Goal: Information Seeking & Learning: Learn about a topic

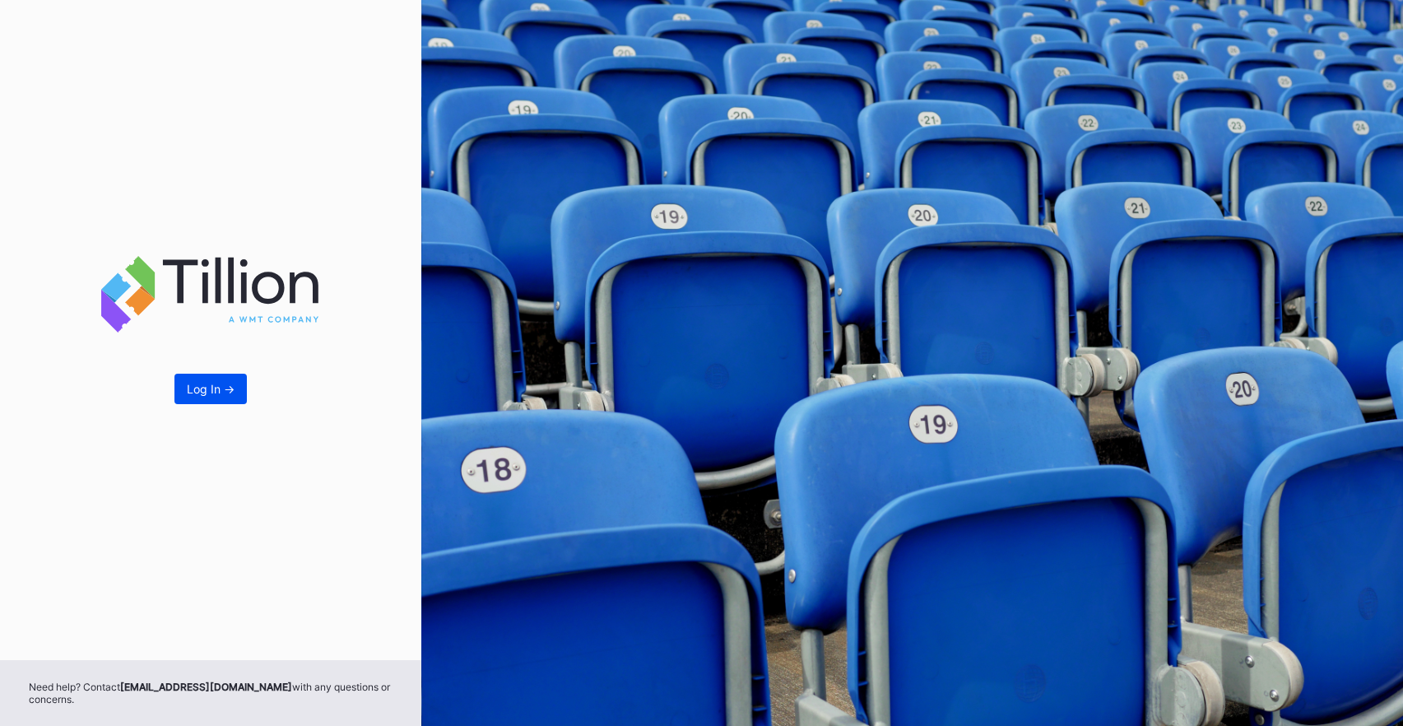
click at [213, 389] on div "Log In ->" at bounding box center [211, 389] width 48 height 14
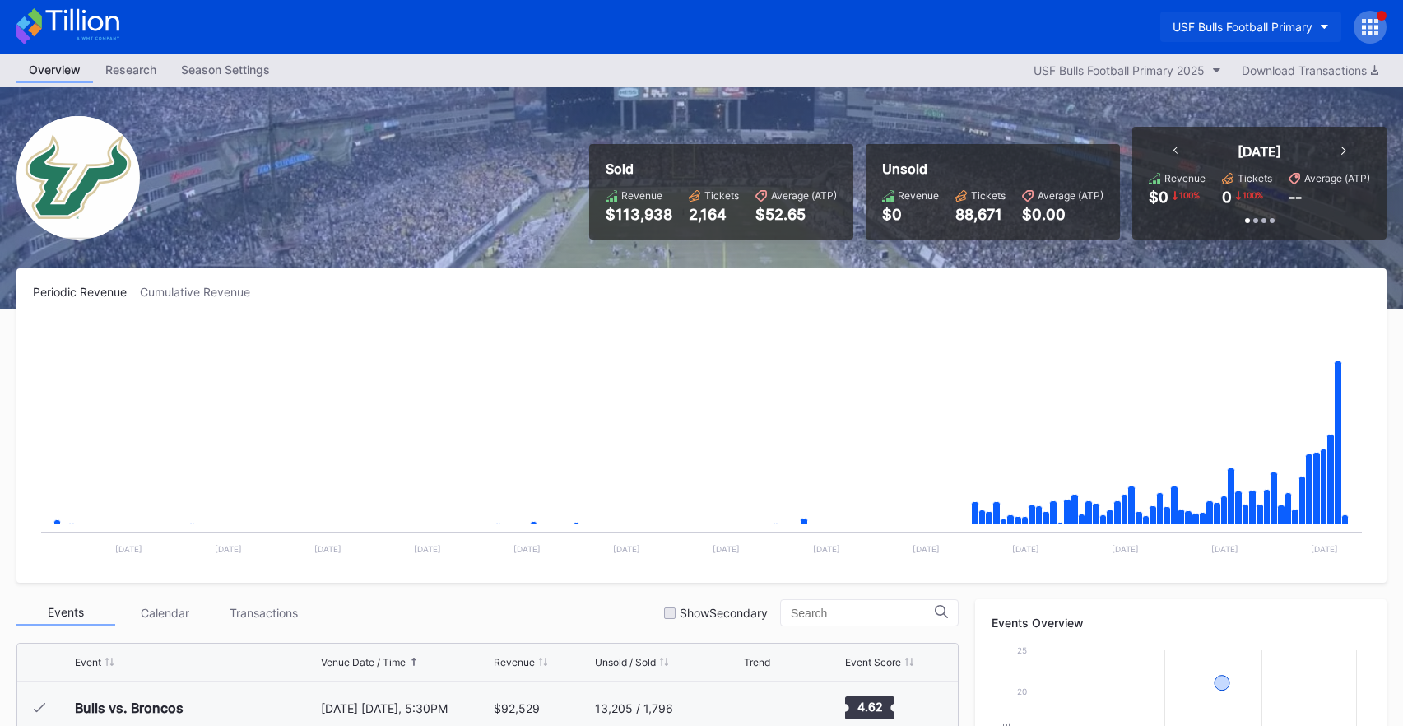
click at [1250, 25] on div "USF Bulls Football Primary" at bounding box center [1243, 27] width 140 height 14
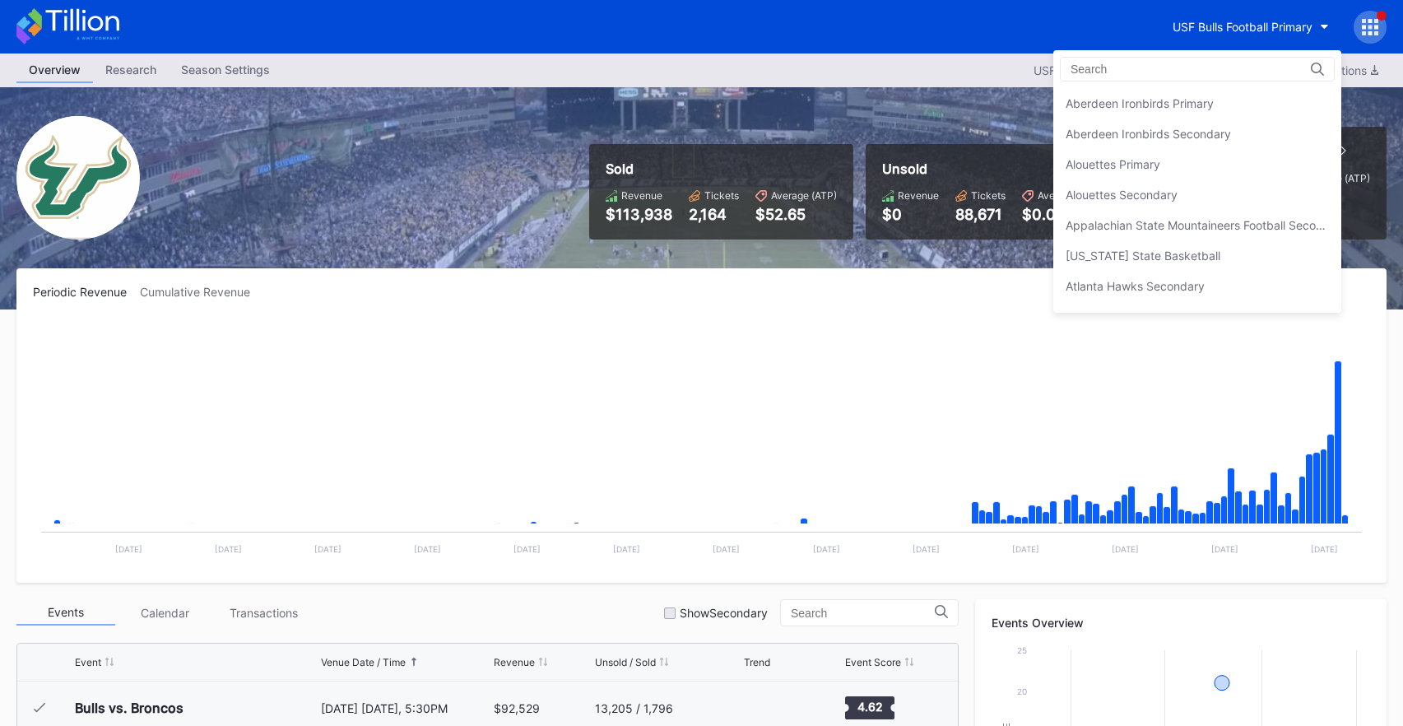
scroll to position [5480, 0]
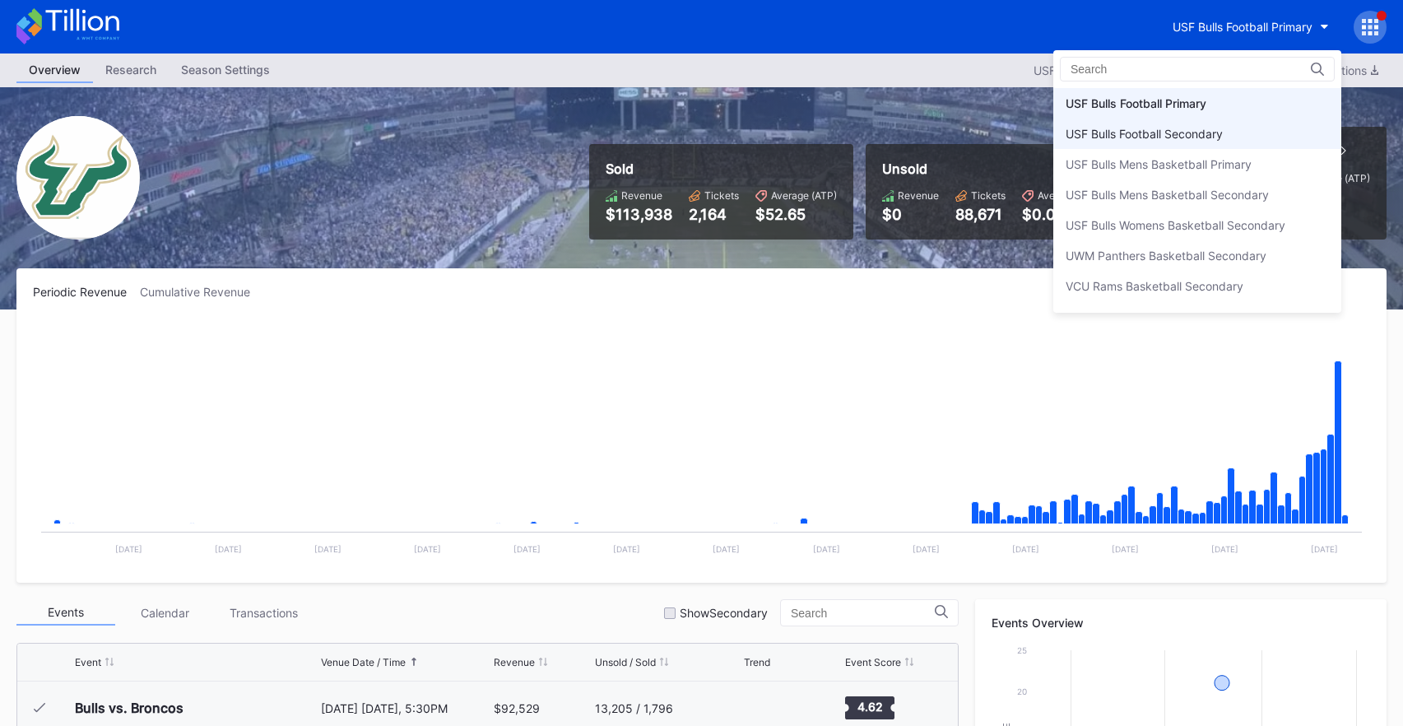
click at [1206, 135] on div "USF Bulls Football Secondary" at bounding box center [1144, 134] width 157 height 14
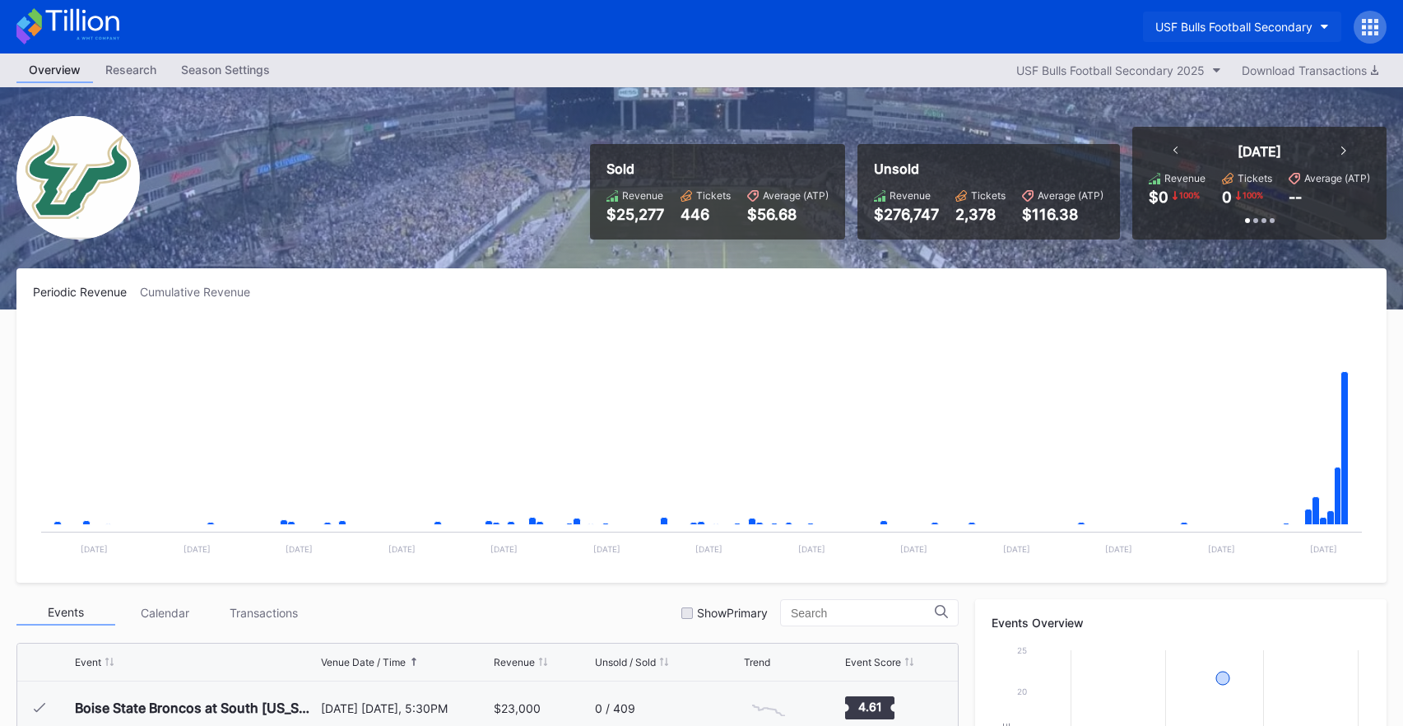
click at [1171, 21] on div "USF Bulls Football Secondary" at bounding box center [1233, 27] width 157 height 14
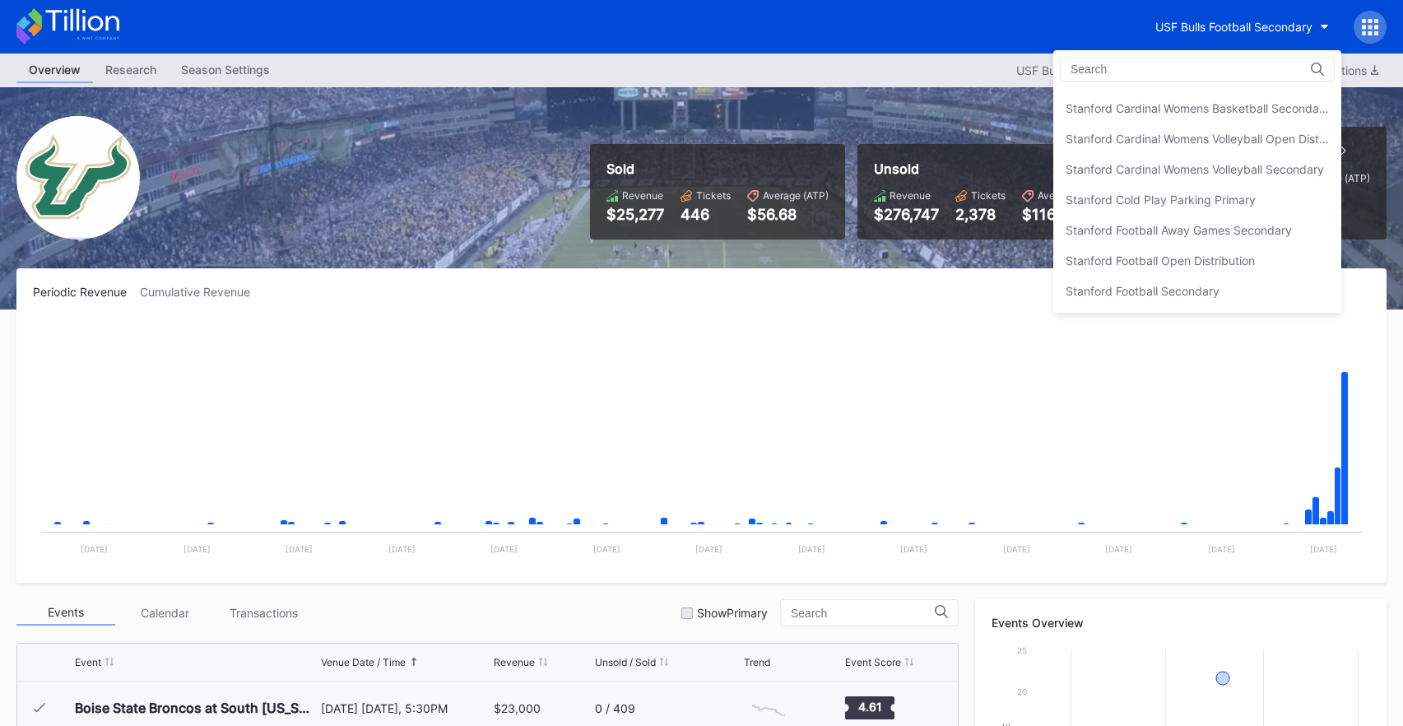
scroll to position [4984, 0]
click at [1177, 255] on div "Stanford Football Open Distribution" at bounding box center [1197, 264] width 288 height 30
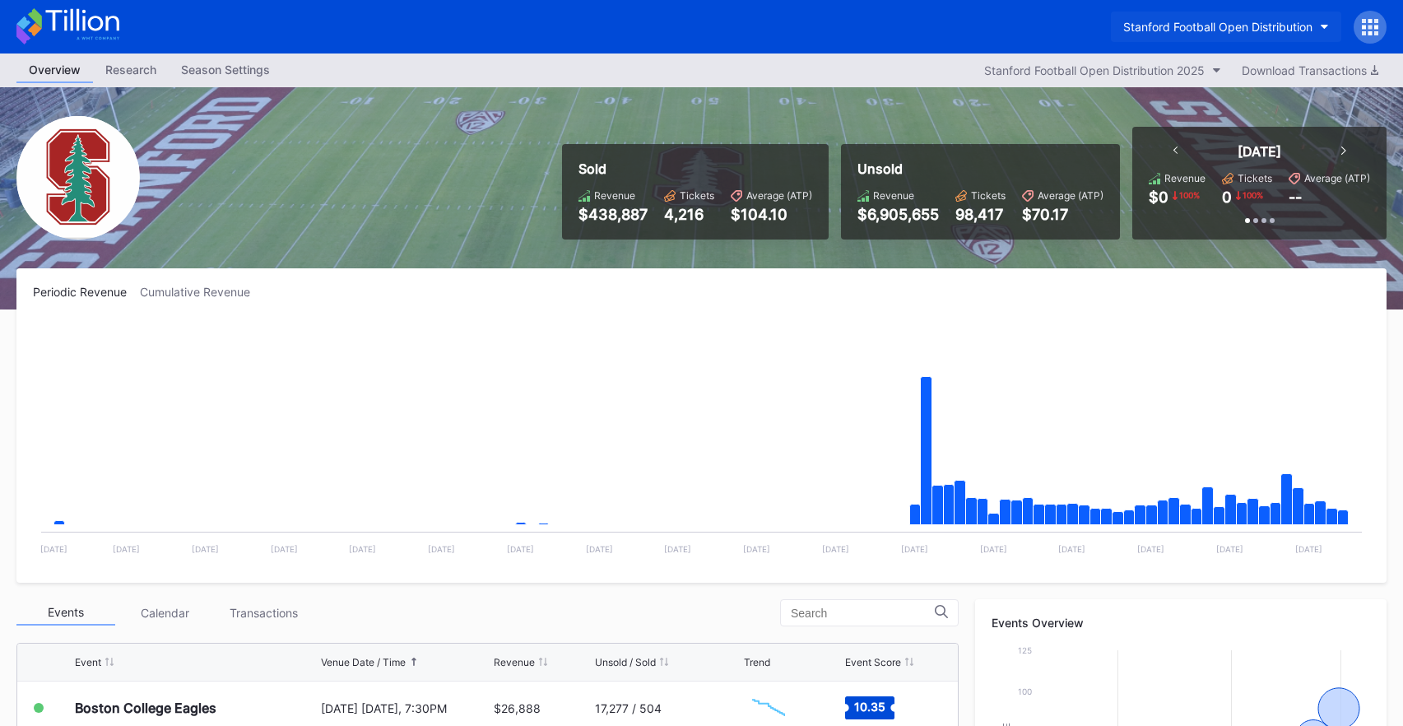
click at [1287, 18] on button "Stanford Football Open Distribution" at bounding box center [1226, 27] width 230 height 30
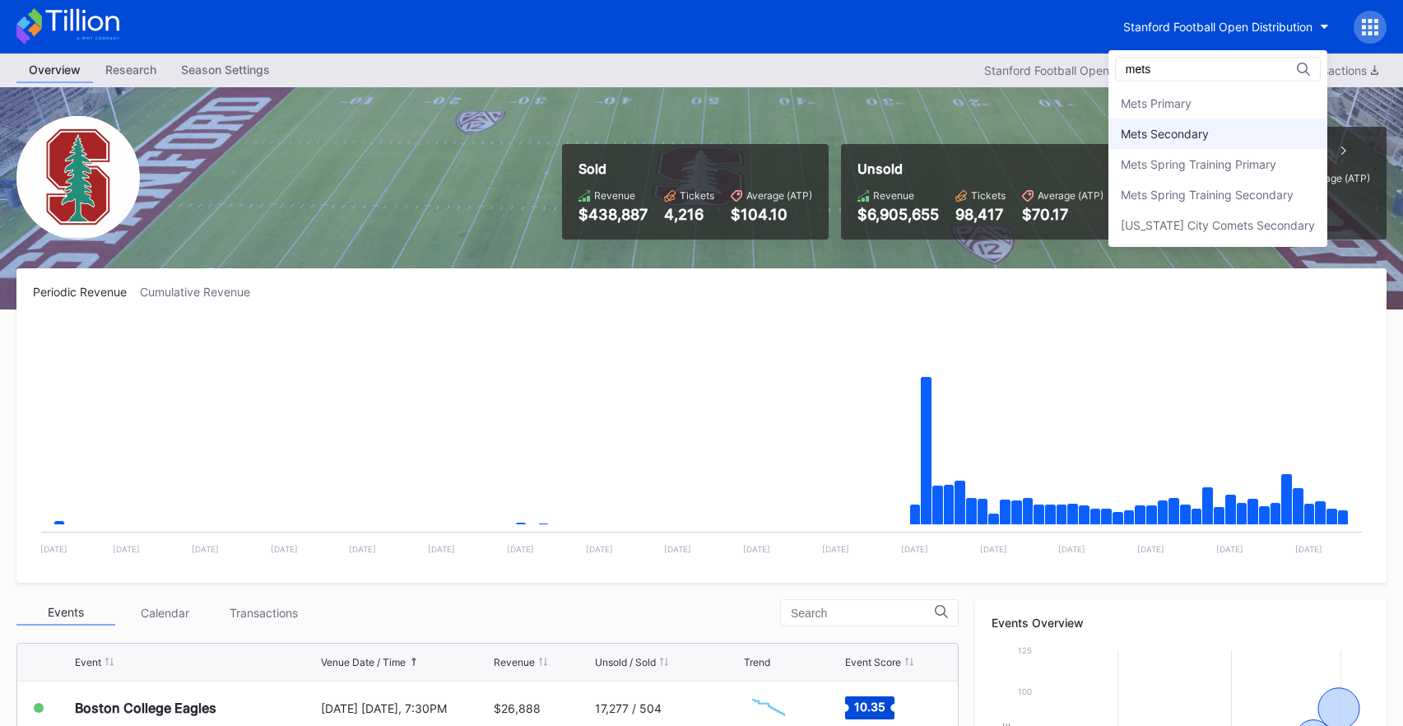
type input "mets"
click at [1199, 134] on div "Mets Secondary" at bounding box center [1165, 134] width 88 height 14
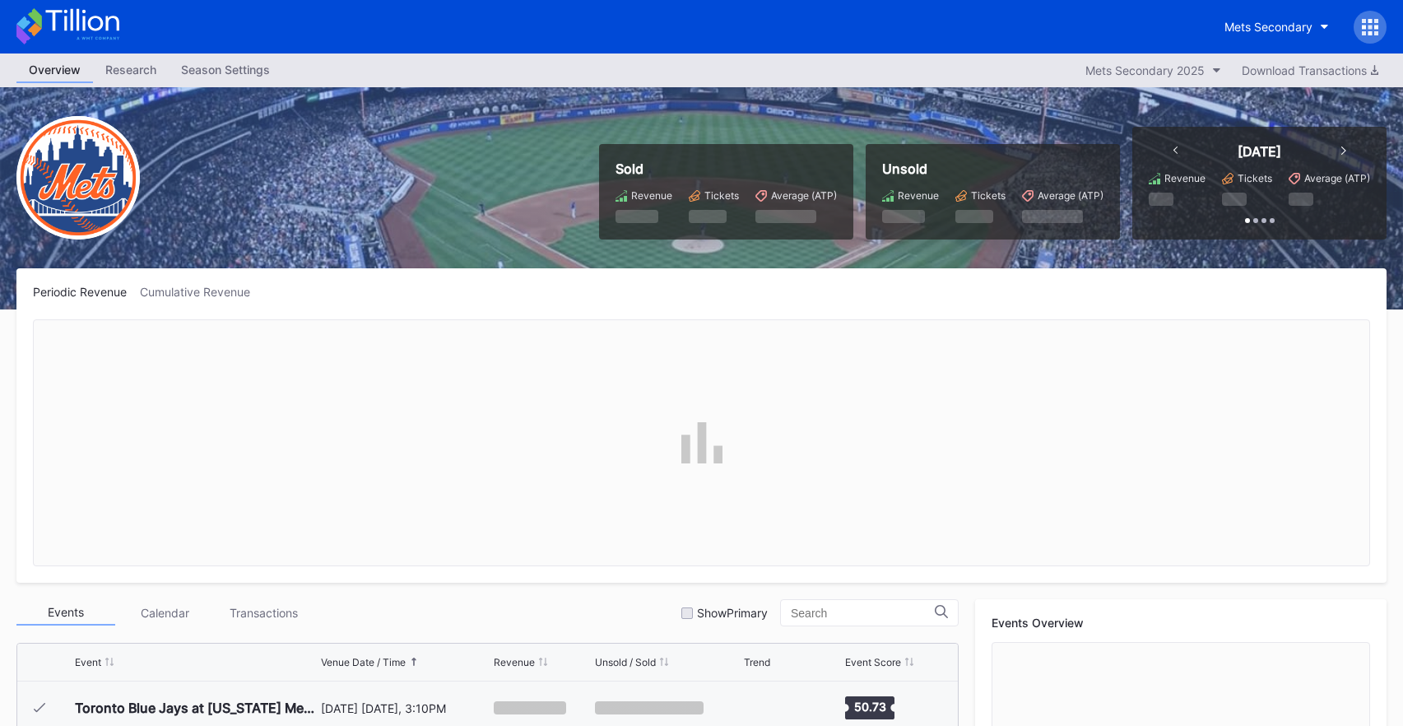
scroll to position [3637, 0]
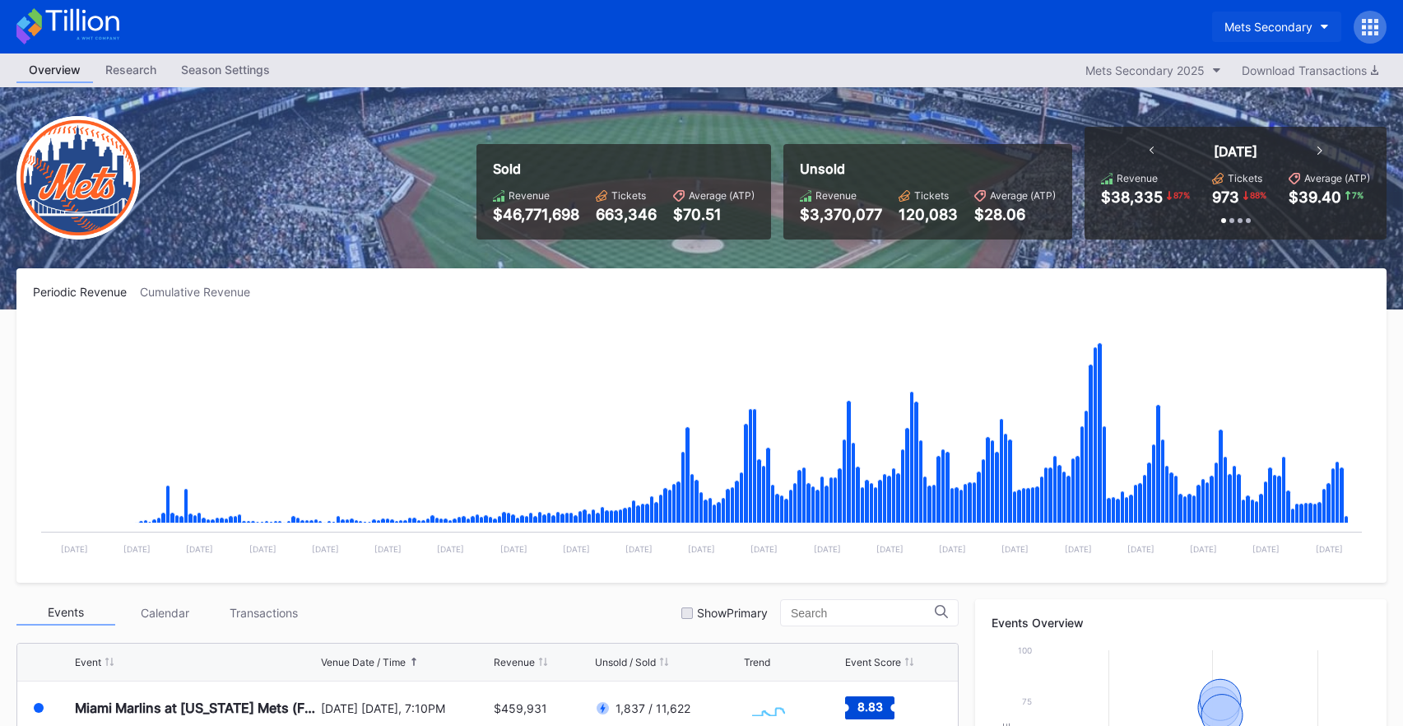
click at [1243, 27] on div "Mets Secondary" at bounding box center [1268, 27] width 88 height 14
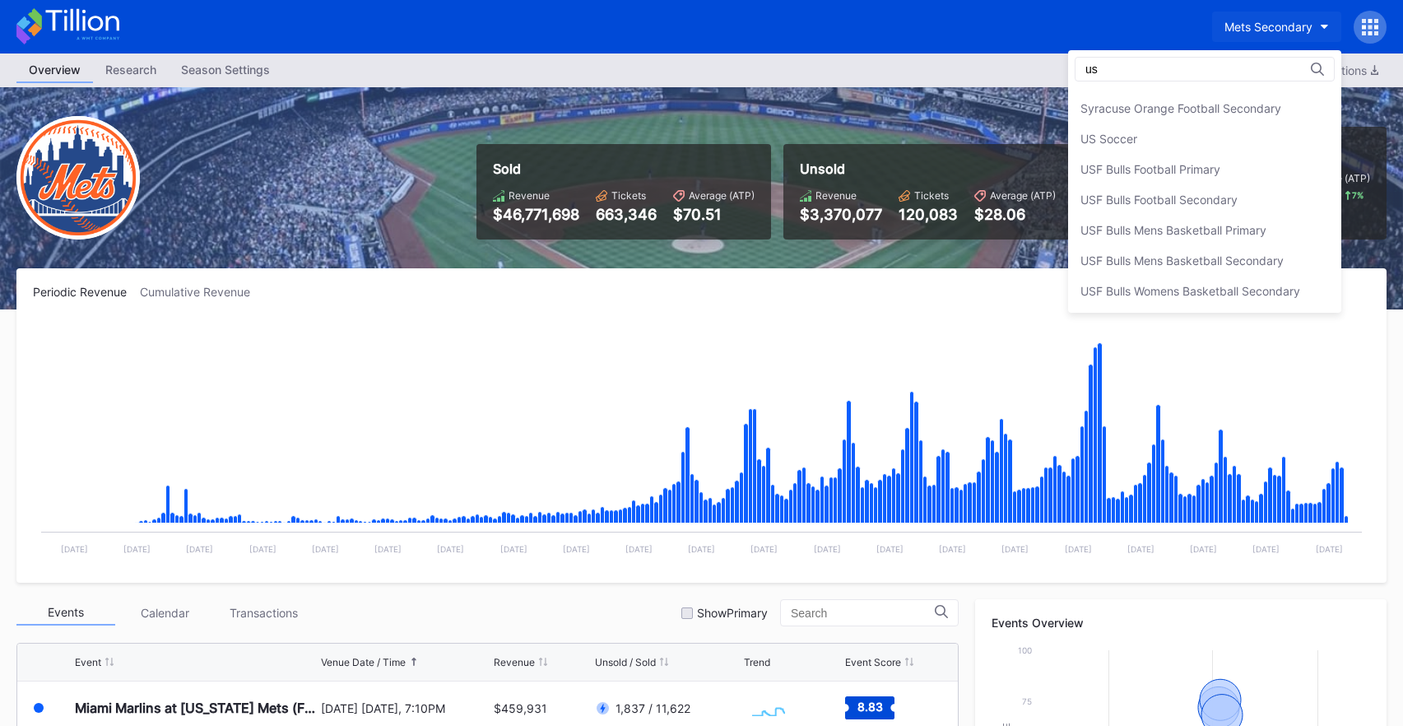
scroll to position [0, 0]
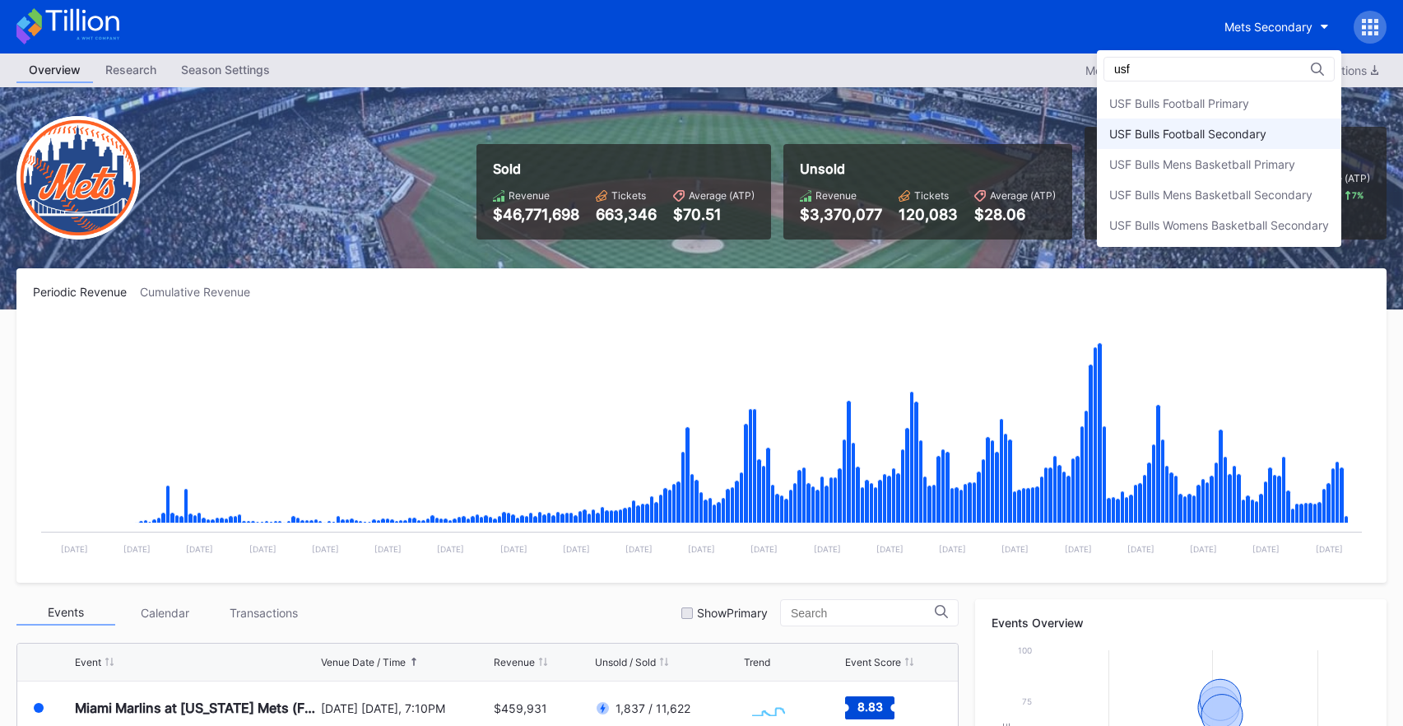
type input "usf"
click at [1289, 139] on div "USF Bulls Football Secondary" at bounding box center [1219, 133] width 244 height 30
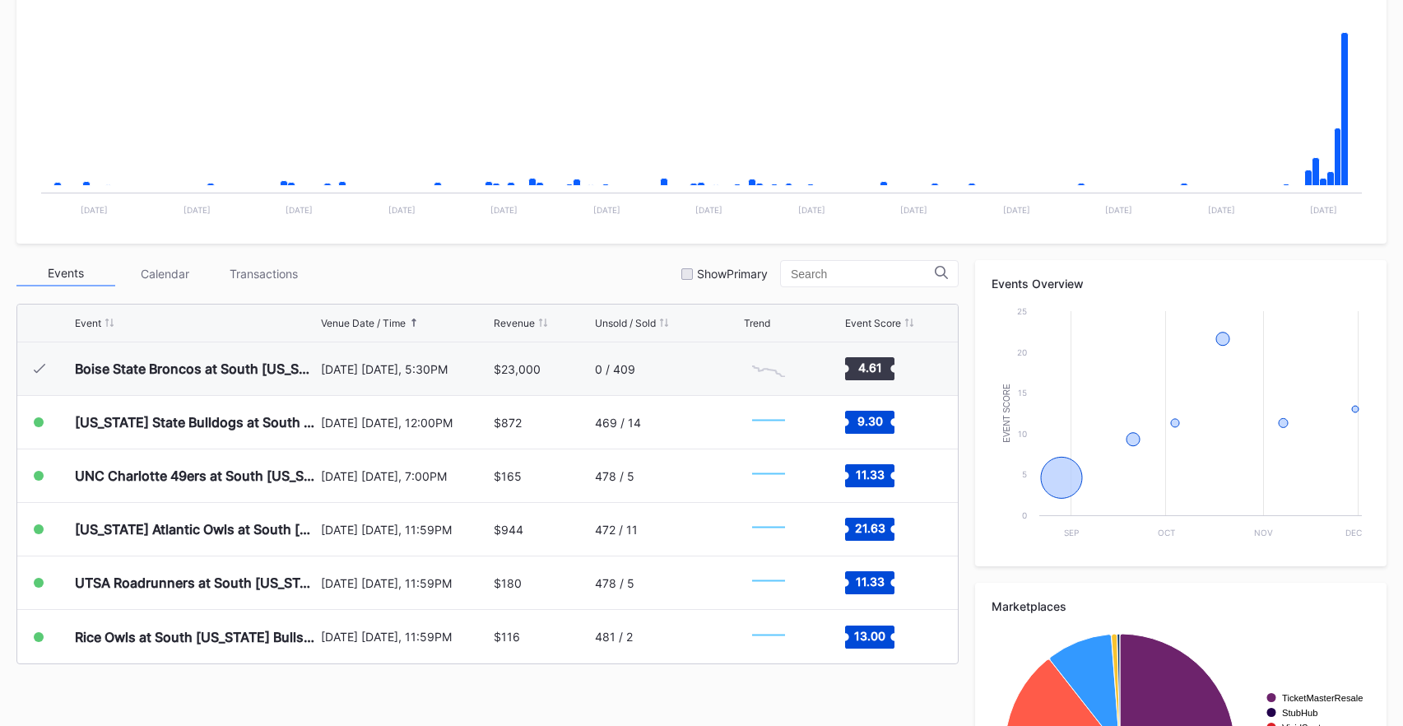
scroll to position [518, 0]
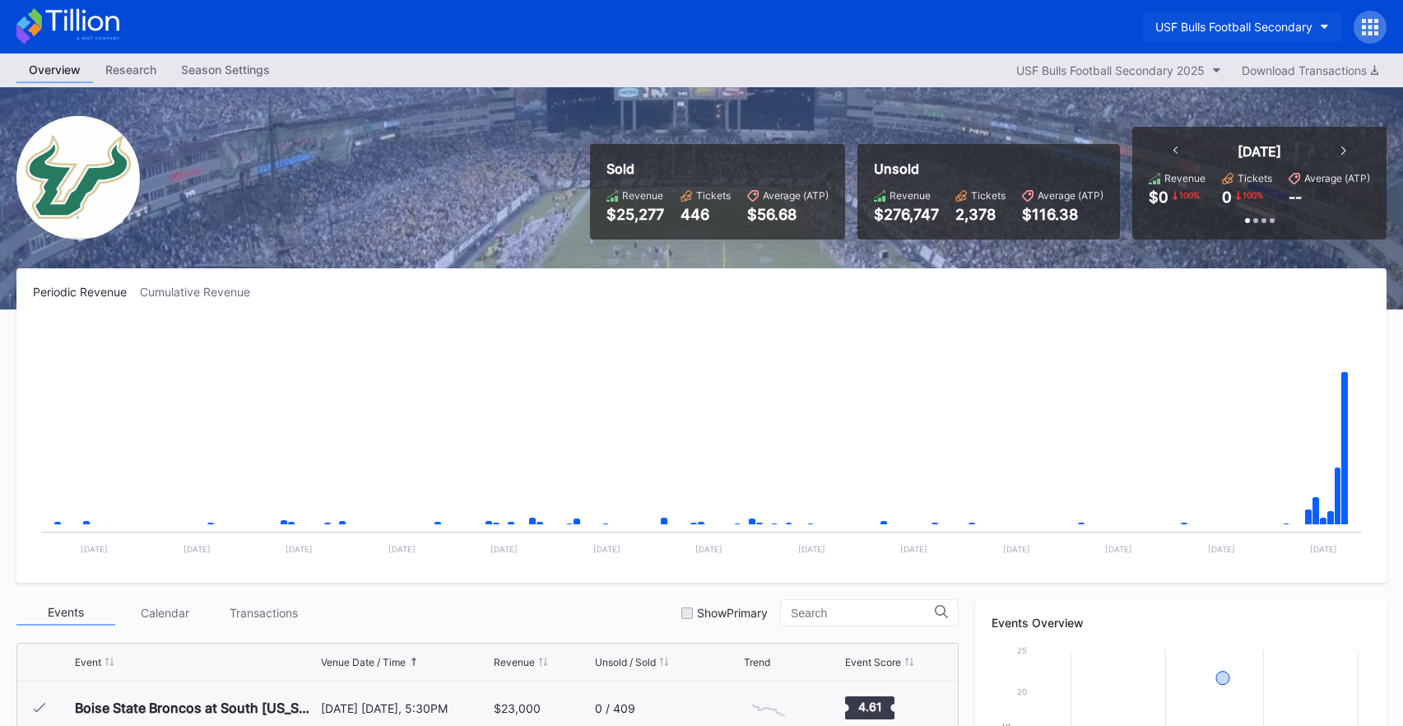
click at [1184, 21] on div "USF Bulls Football Secondary" at bounding box center [1233, 27] width 157 height 14
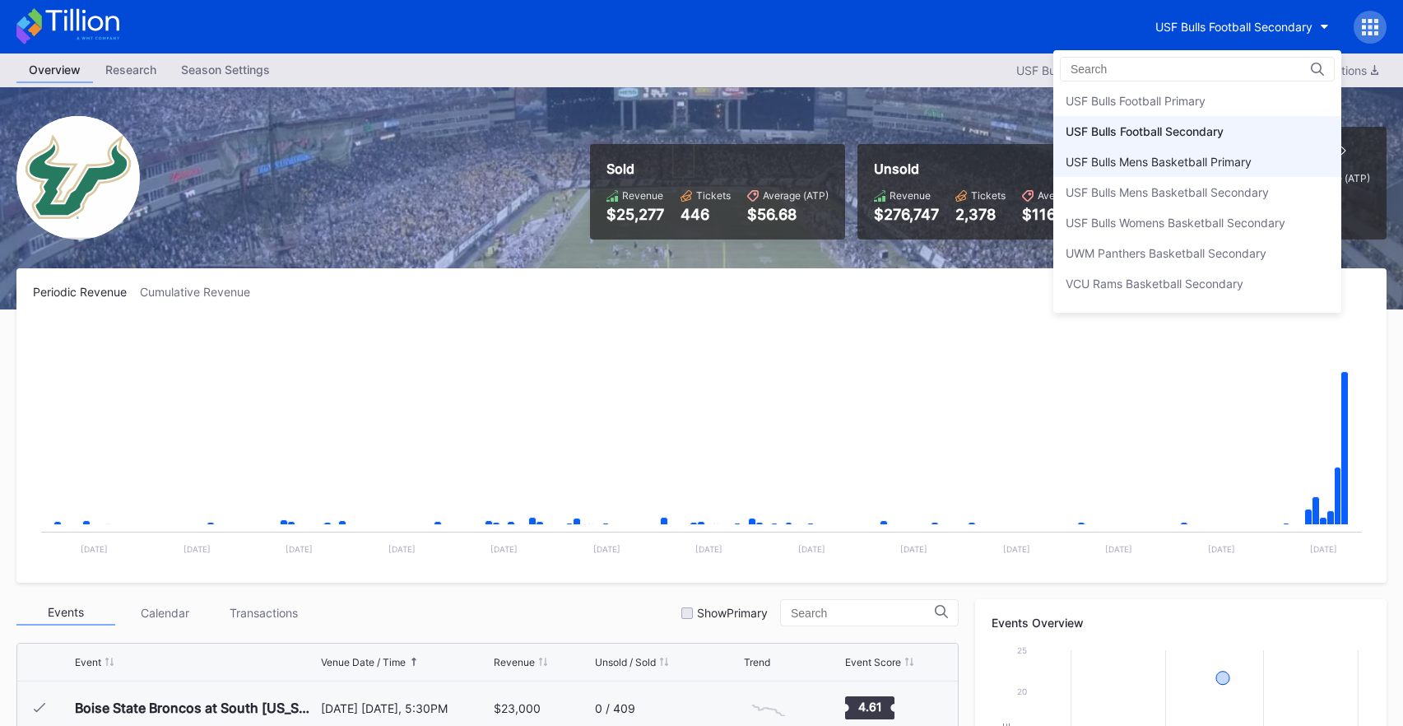
scroll to position [5480, 0]
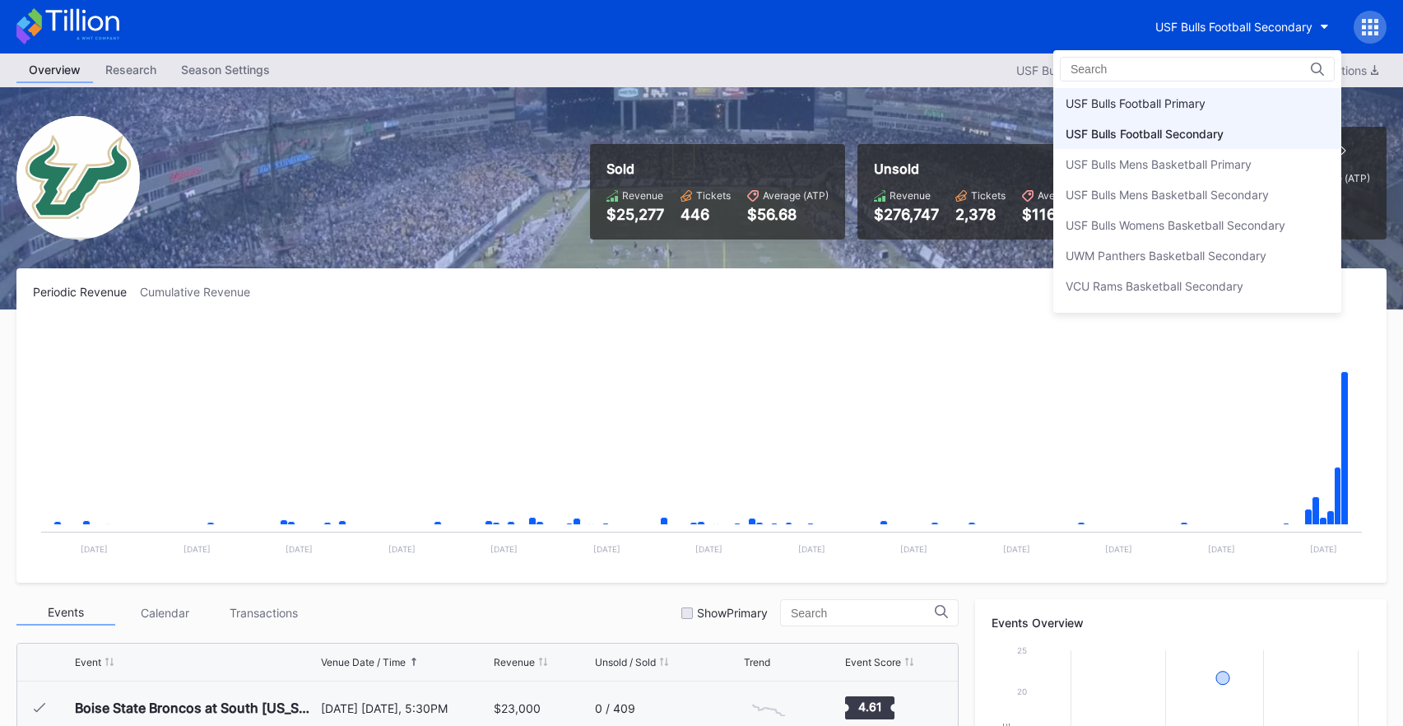
click at [1188, 104] on div "USF Bulls Football Primary" at bounding box center [1136, 103] width 140 height 14
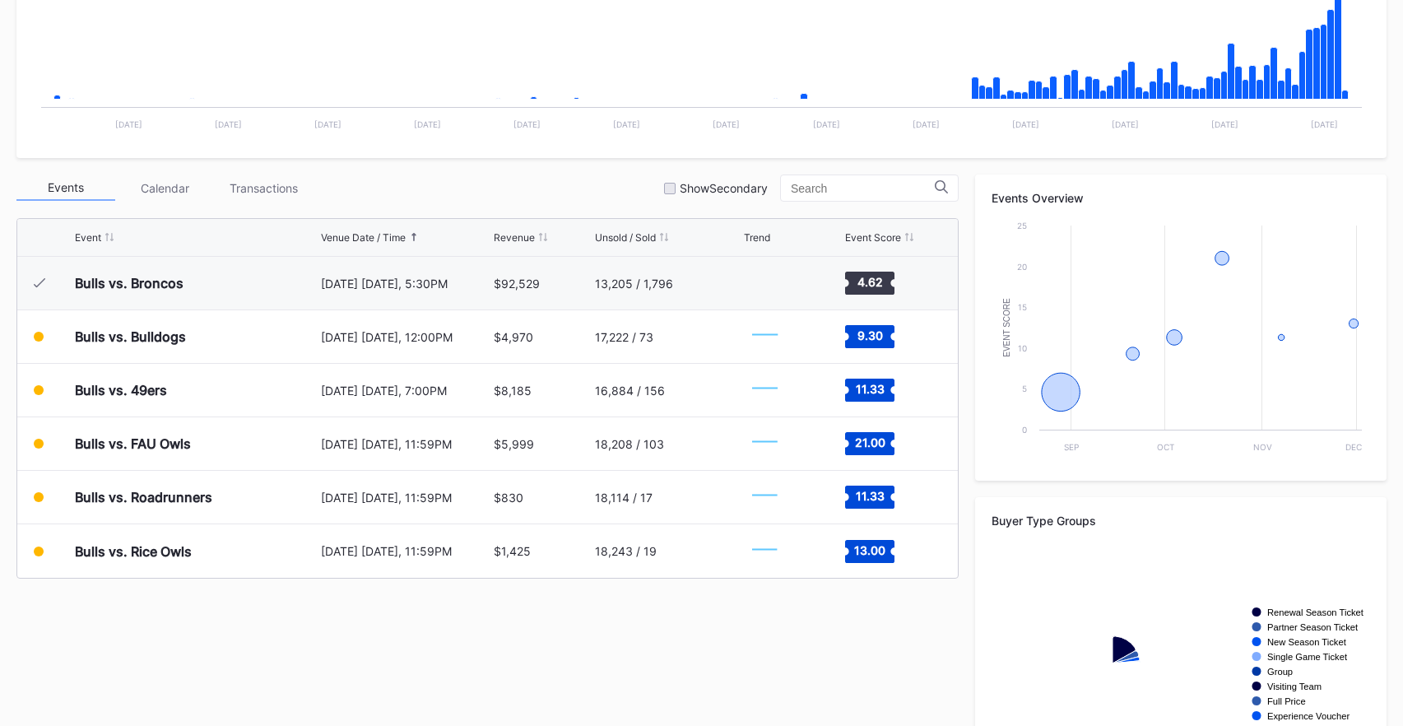
scroll to position [518, 0]
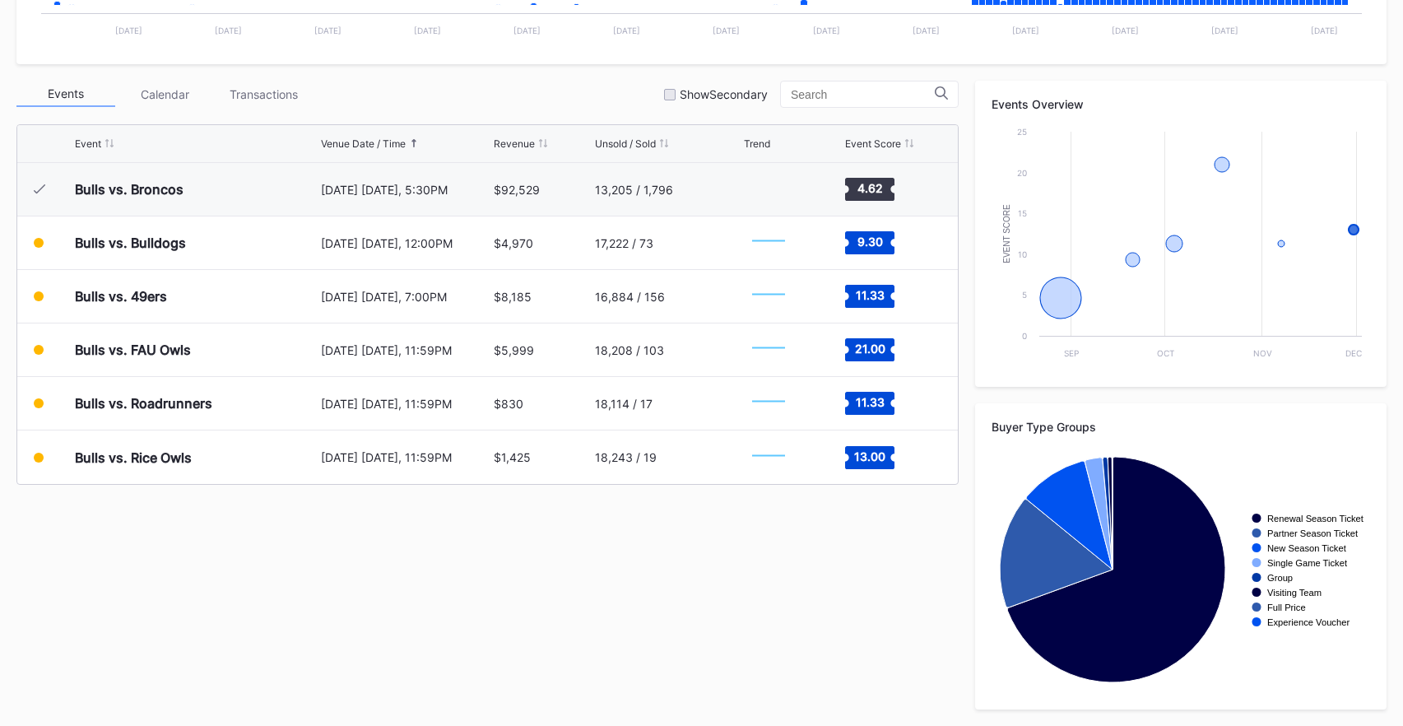
click at [518, 549] on div "Events Calendar Transactions Show Secondary Event Venue Date / Time Revenue Uns…" at bounding box center [701, 395] width 1370 height 629
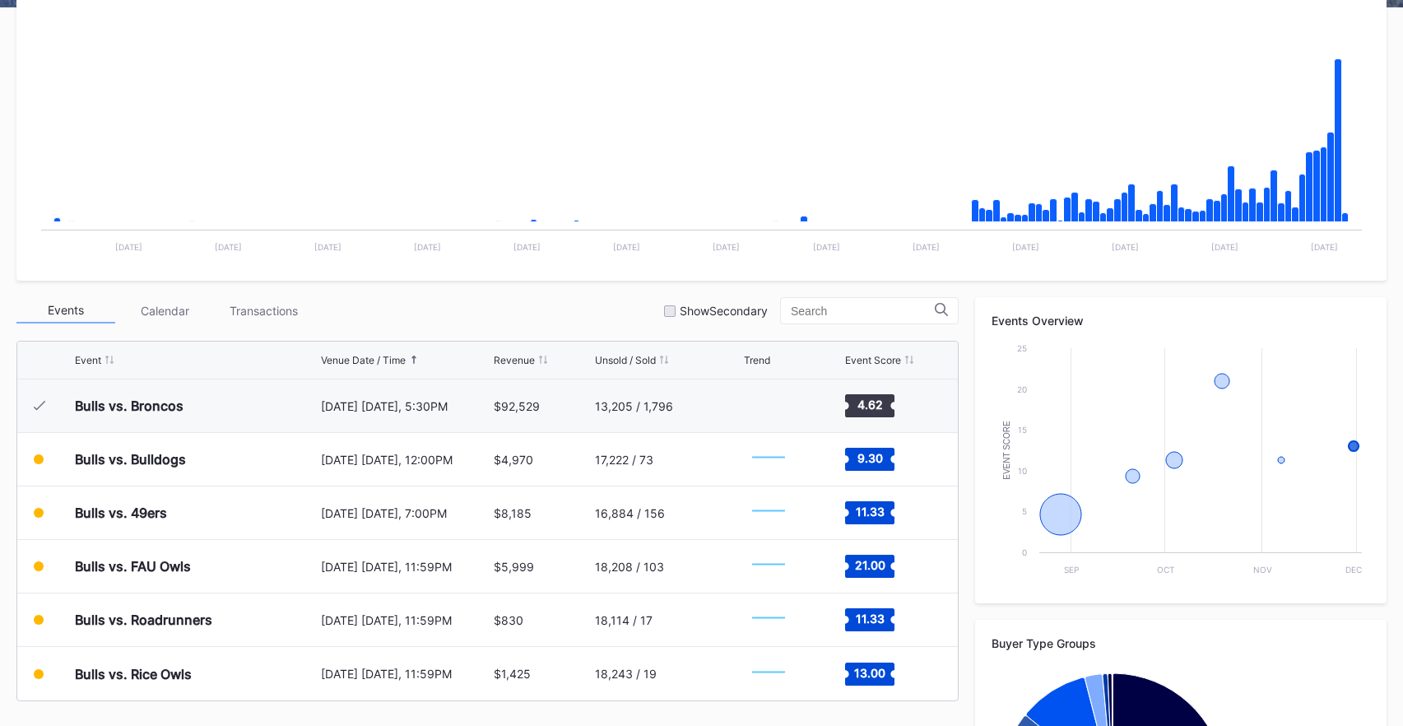
scroll to position [0, 0]
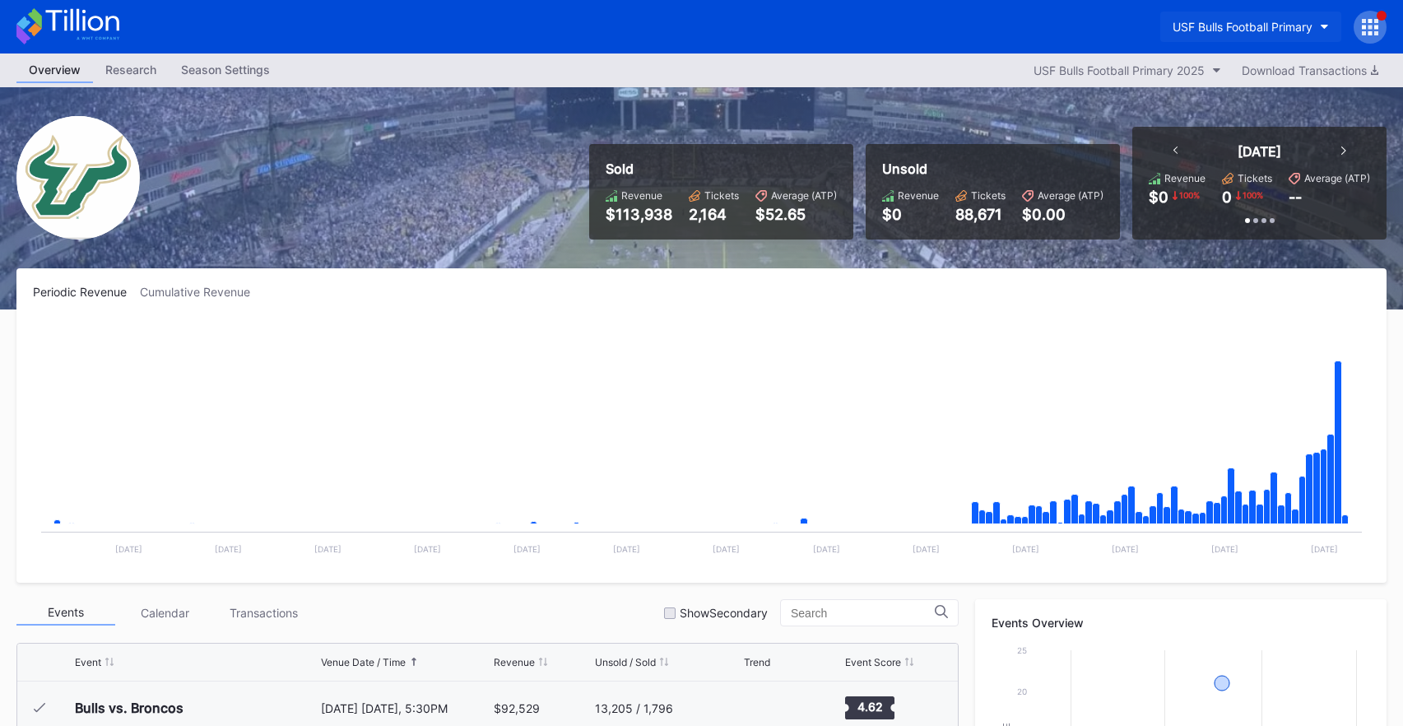
click at [1228, 21] on div "USF Bulls Football Primary" at bounding box center [1243, 27] width 140 height 14
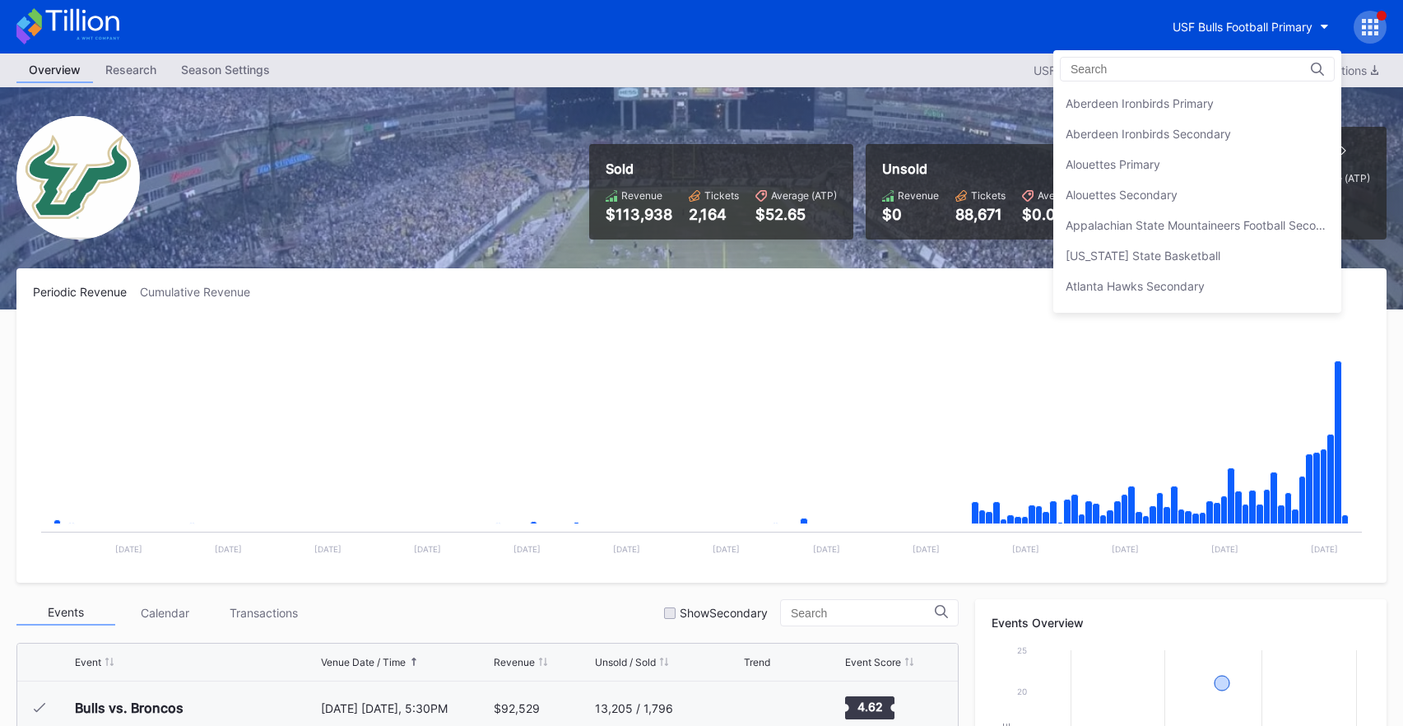
scroll to position [5480, 0]
click at [1223, 137] on div "USF Bulls Football Secondary" at bounding box center [1144, 134] width 157 height 14
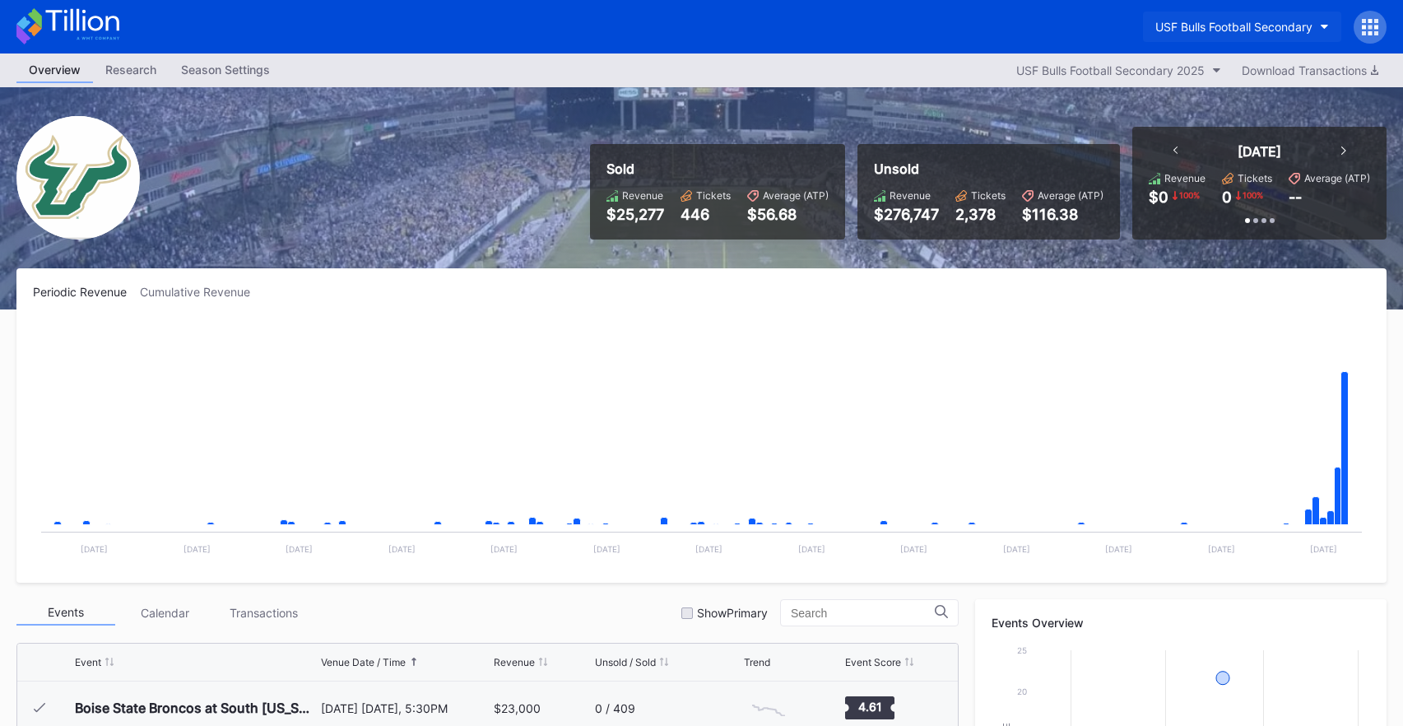
click at [1239, 28] on div "USF Bulls Football Secondary" at bounding box center [1233, 27] width 157 height 14
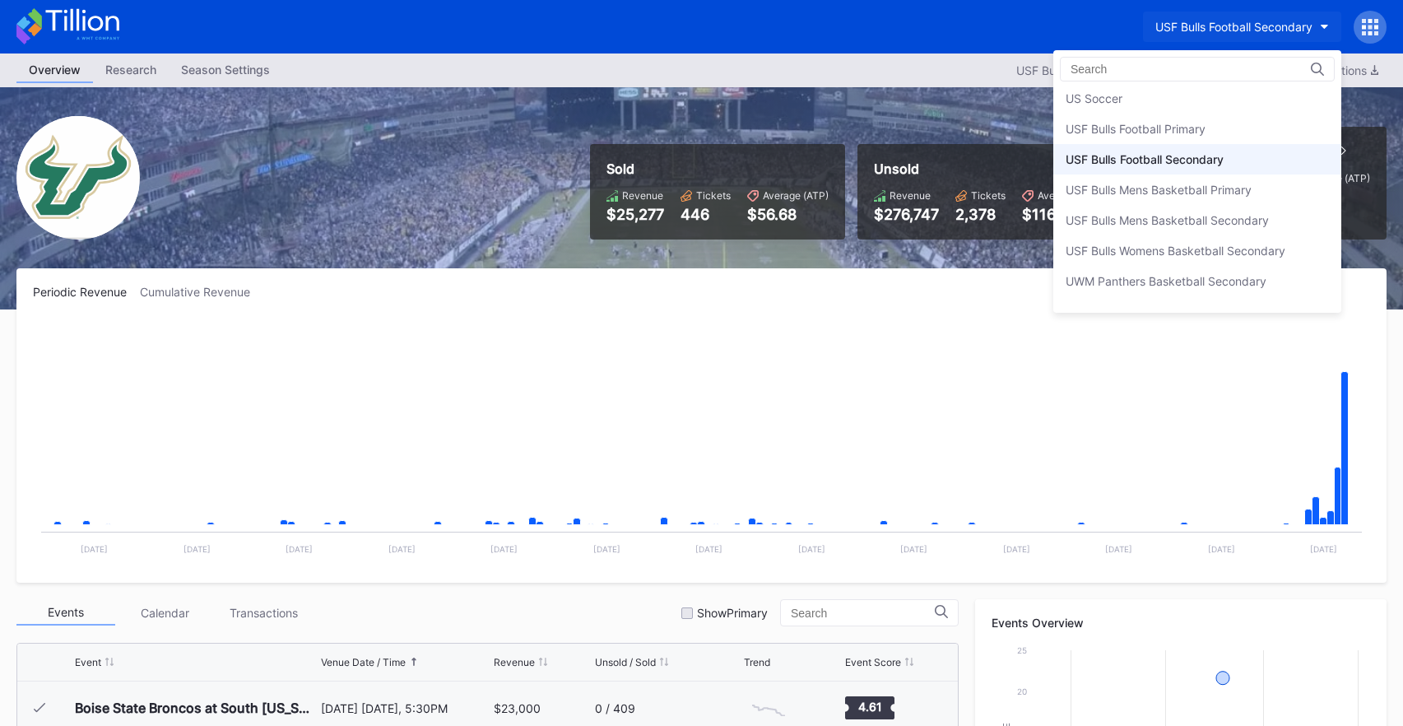
scroll to position [5446, 0]
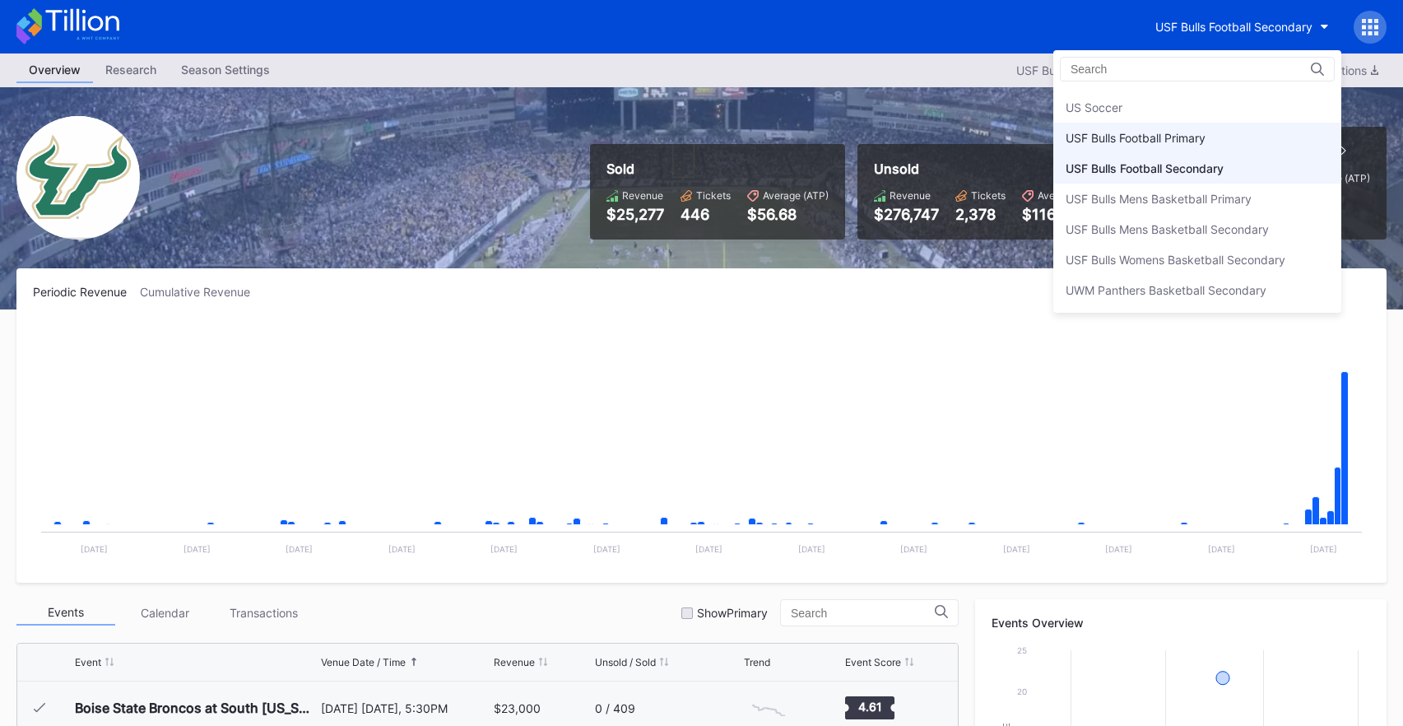
click at [1224, 141] on div "USF Bulls Football Primary" at bounding box center [1197, 138] width 288 height 30
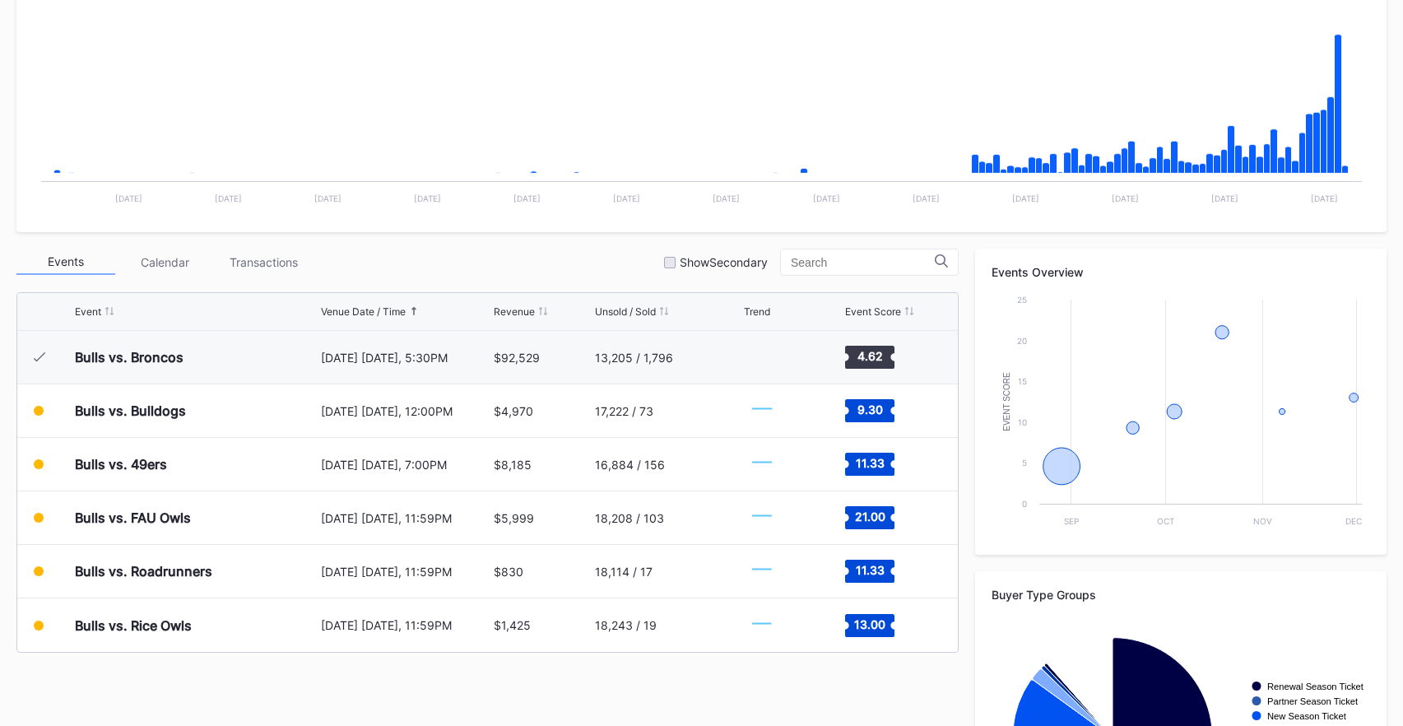
scroll to position [518, 0]
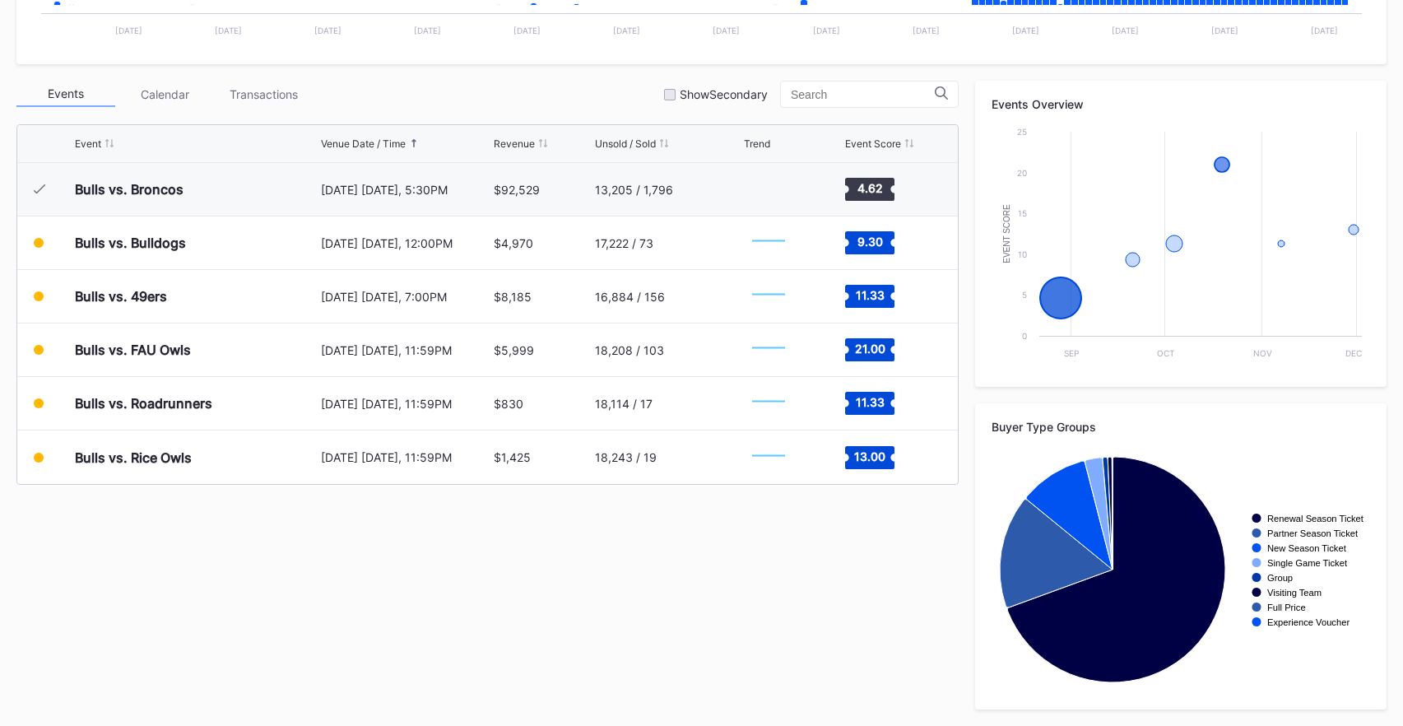
click at [291, 87] on div "Transactions" at bounding box center [263, 94] width 99 height 26
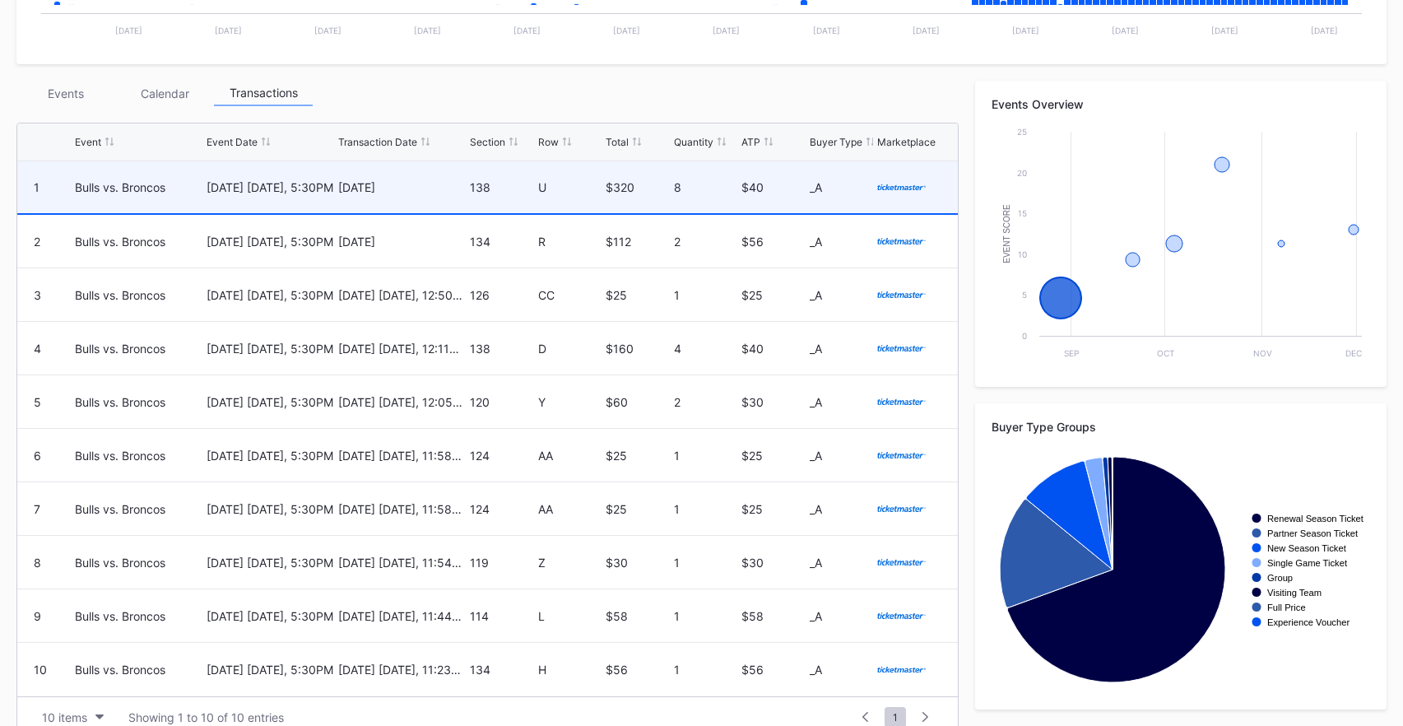
click at [417, 178] on div "Yesterday" at bounding box center [402, 187] width 128 height 52
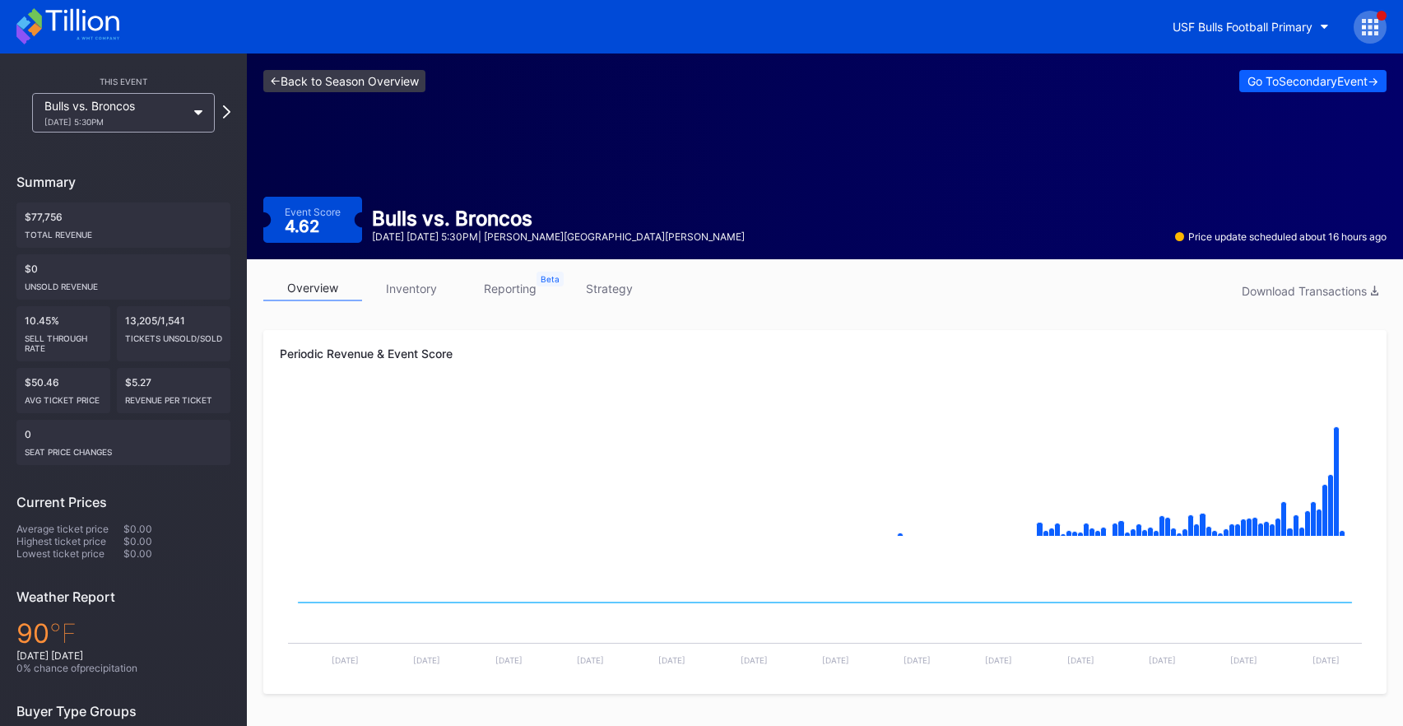
click at [405, 87] on link "<- Back to Season Overview" at bounding box center [344, 81] width 162 height 22
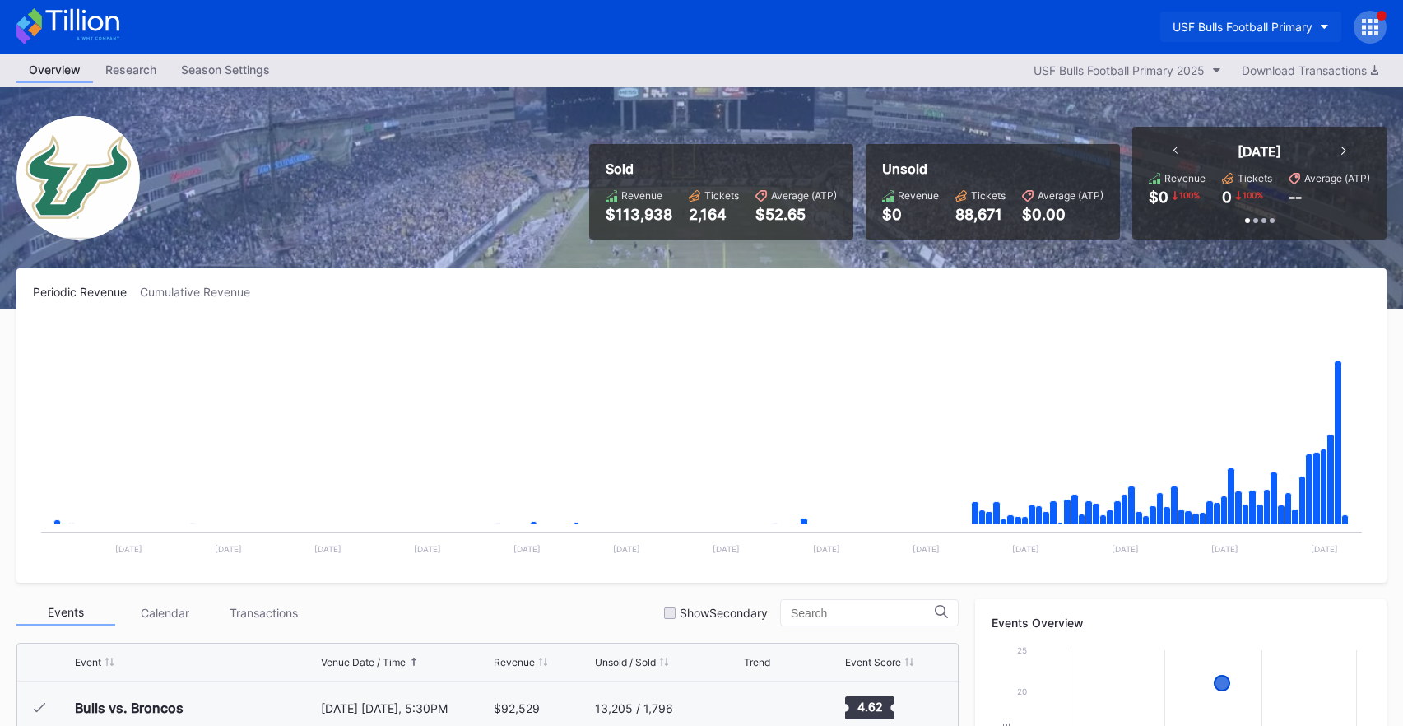
click at [1241, 39] on button "USF Bulls Football Primary" at bounding box center [1250, 27] width 181 height 30
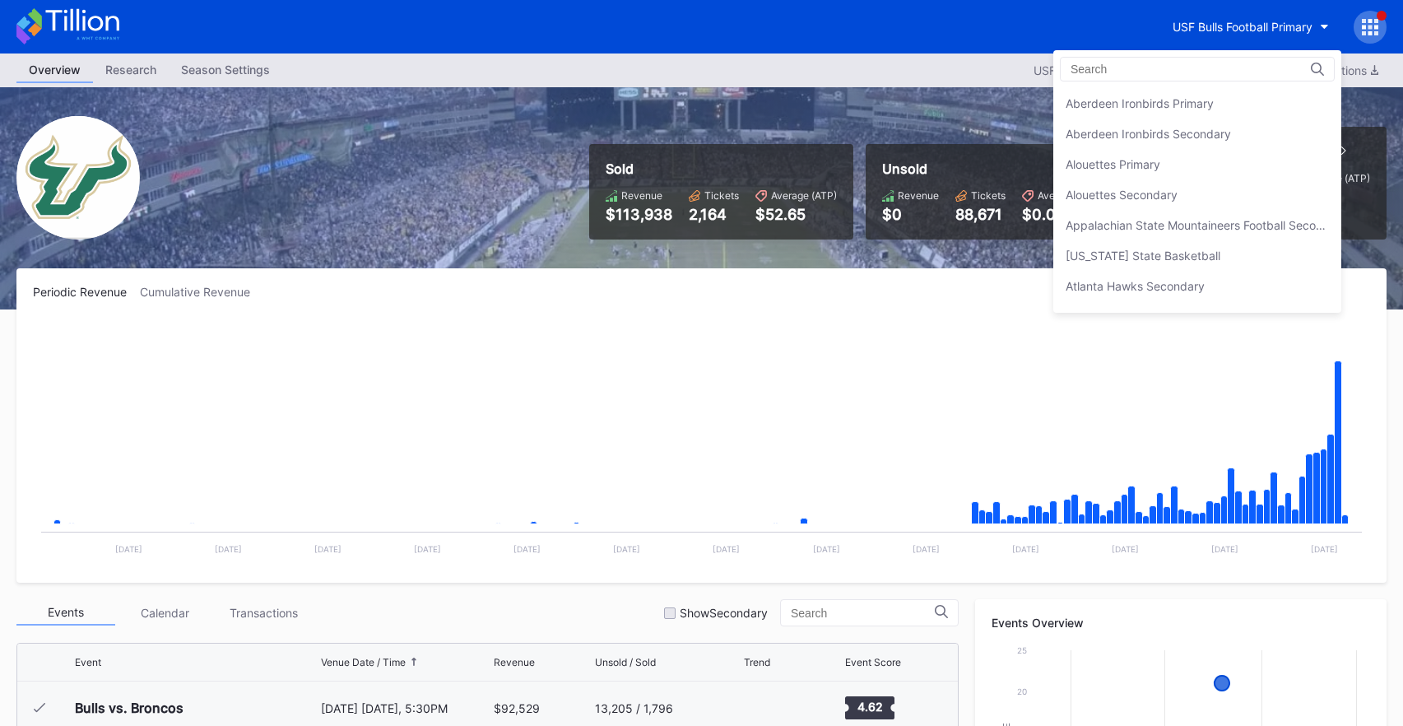
scroll to position [5480, 0]
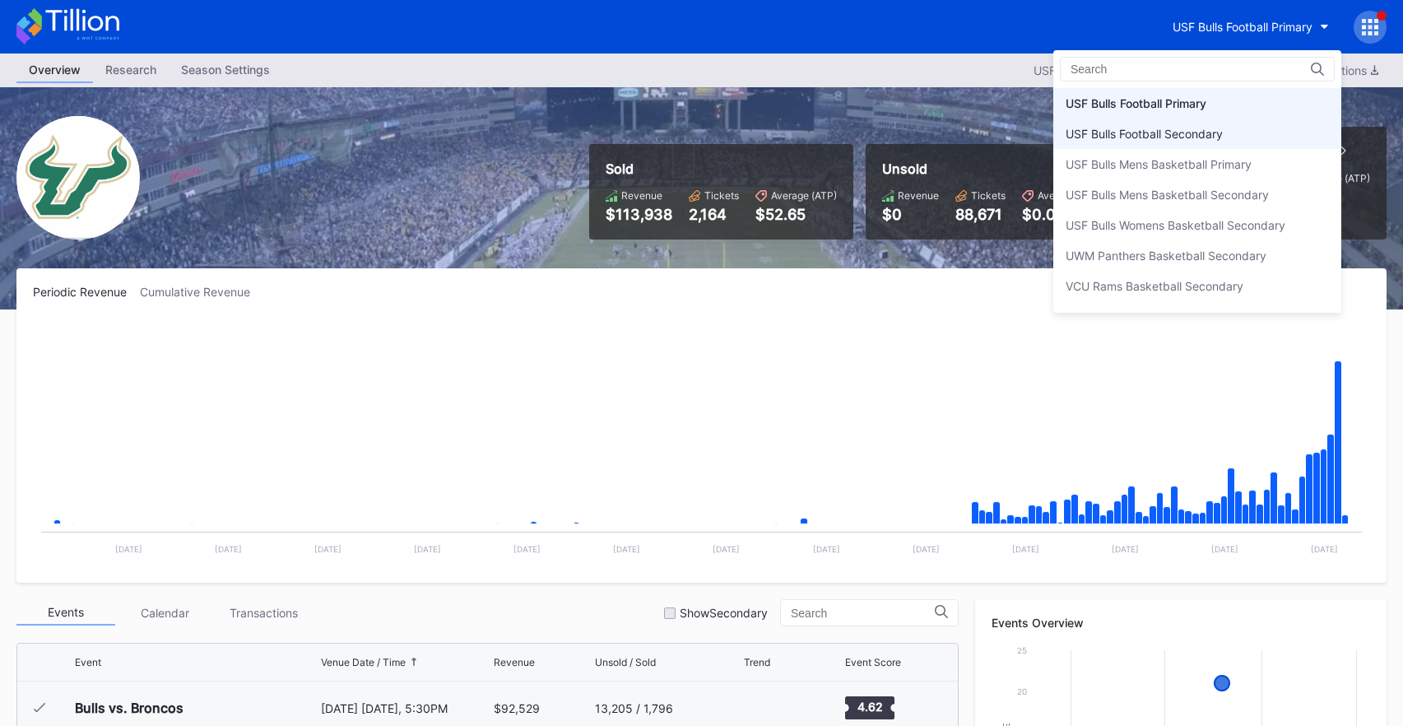
click at [1221, 134] on div "USF Bulls Football Secondary" at bounding box center [1144, 134] width 157 height 14
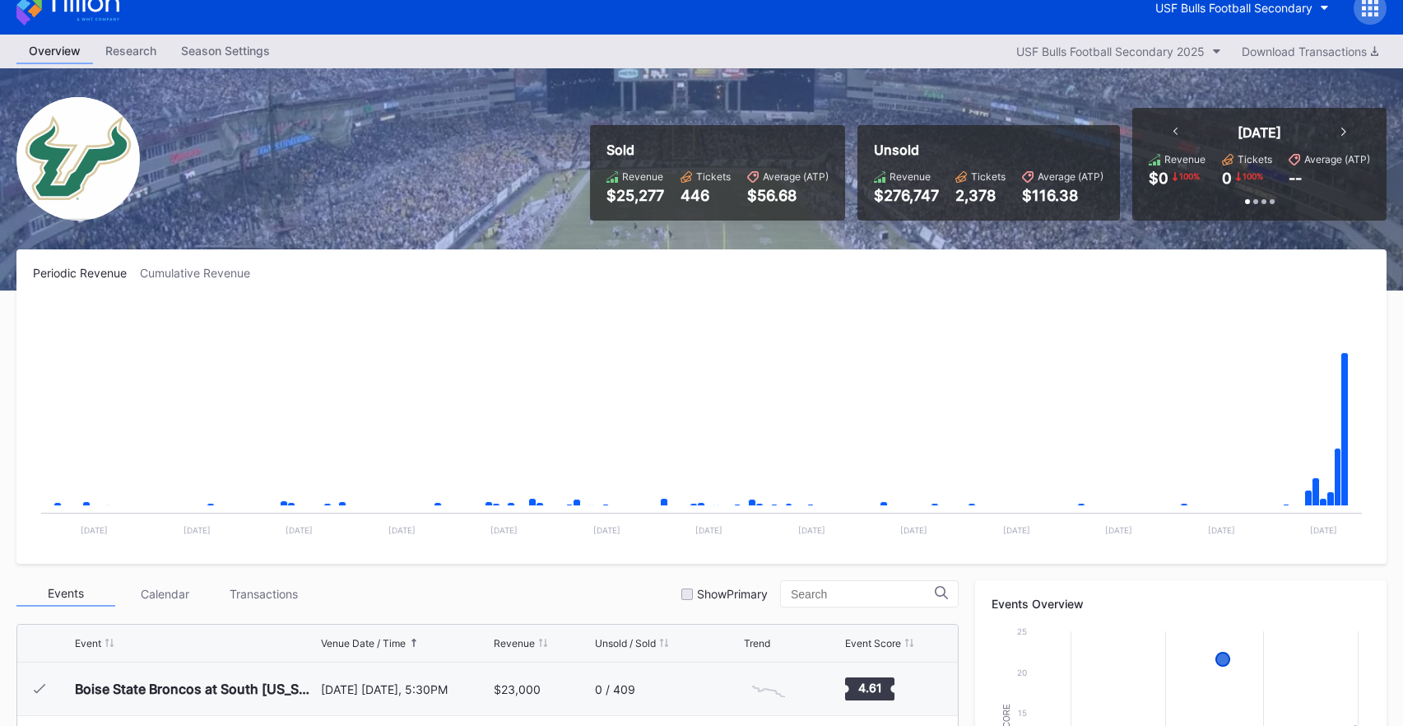
scroll to position [16, 0]
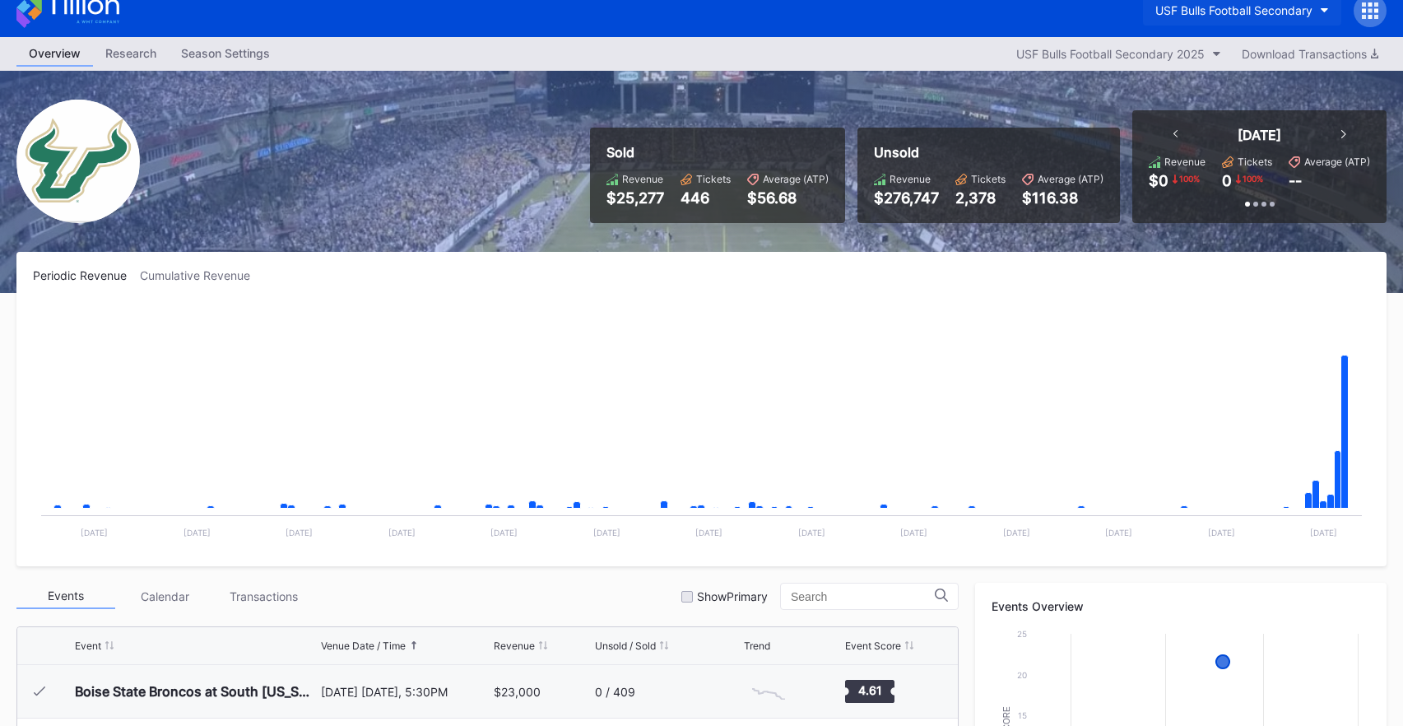
click at [1237, 18] on button "USF Bulls Football Secondary" at bounding box center [1242, 10] width 198 height 30
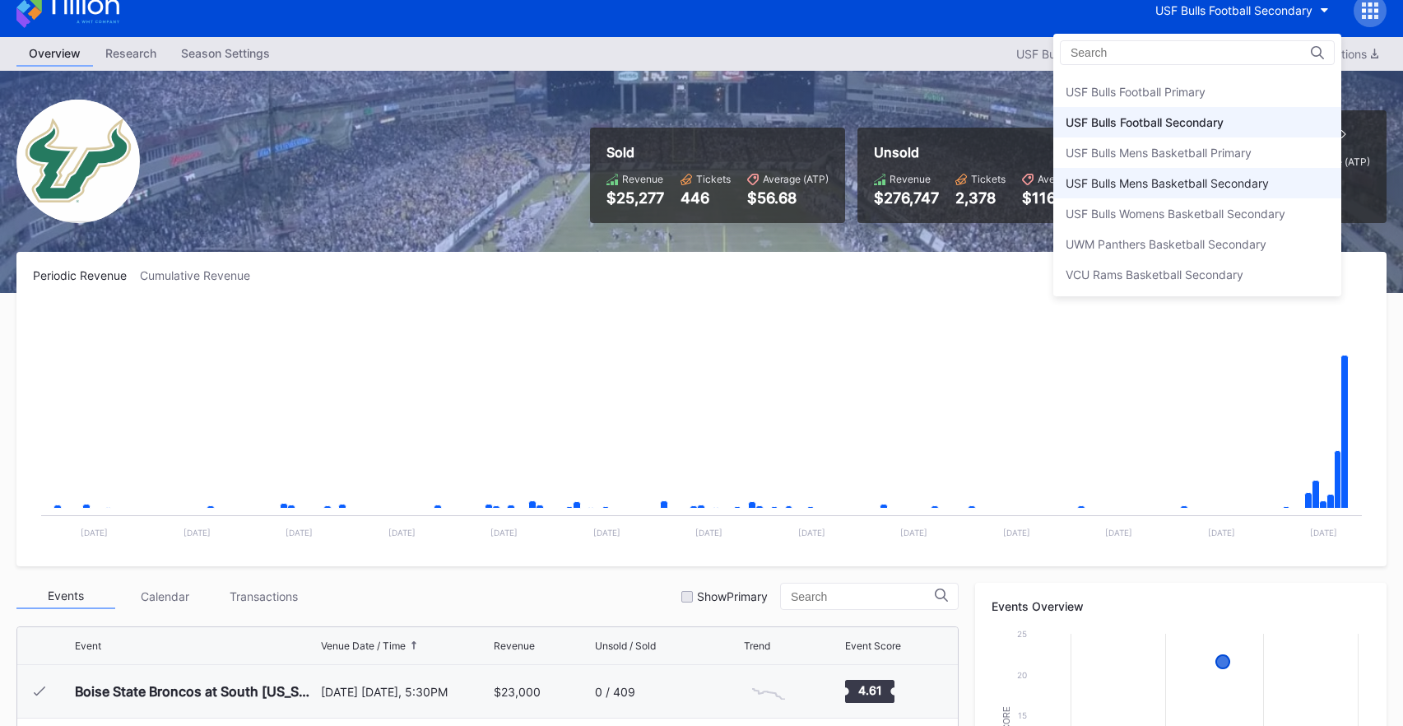
scroll to position [5472, 0]
click at [1189, 83] on div "USF Bulls Football Primary" at bounding box center [1197, 95] width 288 height 30
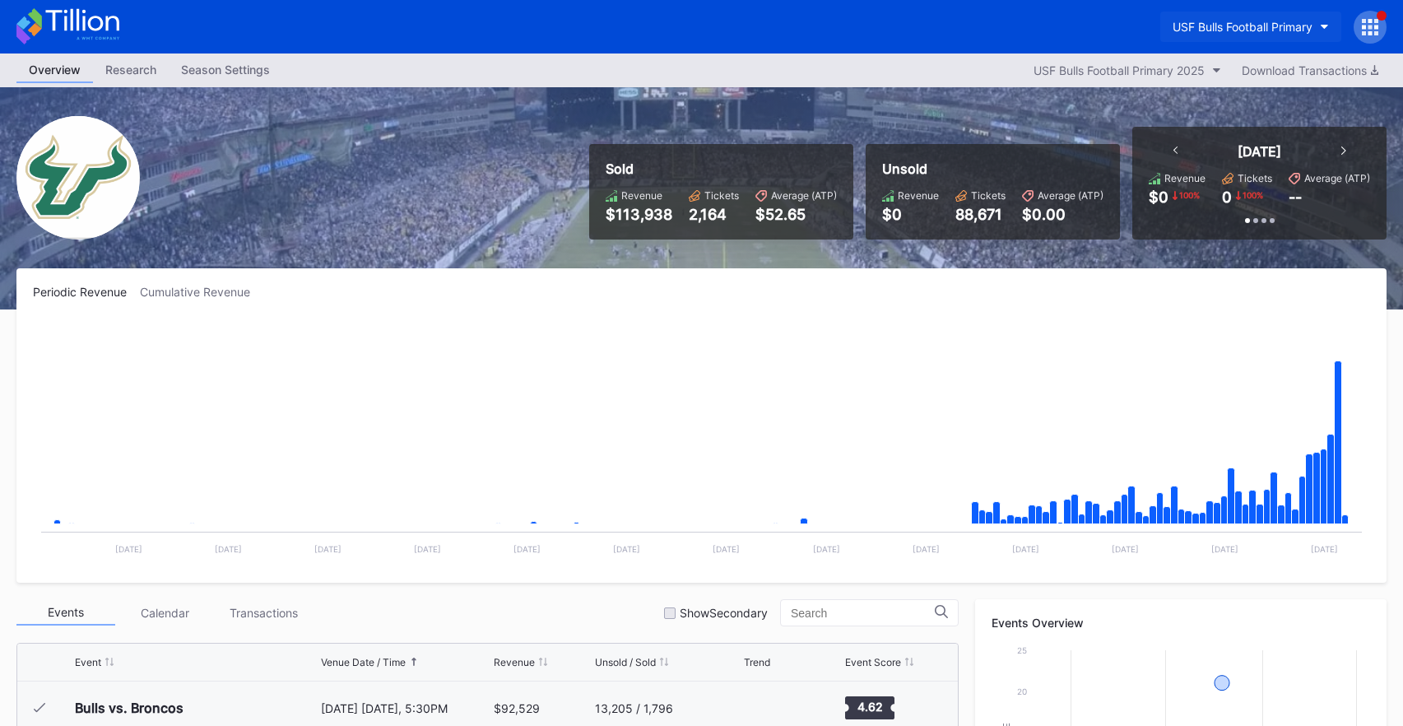
click at [1258, 34] on button "USF Bulls Football Primary" at bounding box center [1250, 27] width 181 height 30
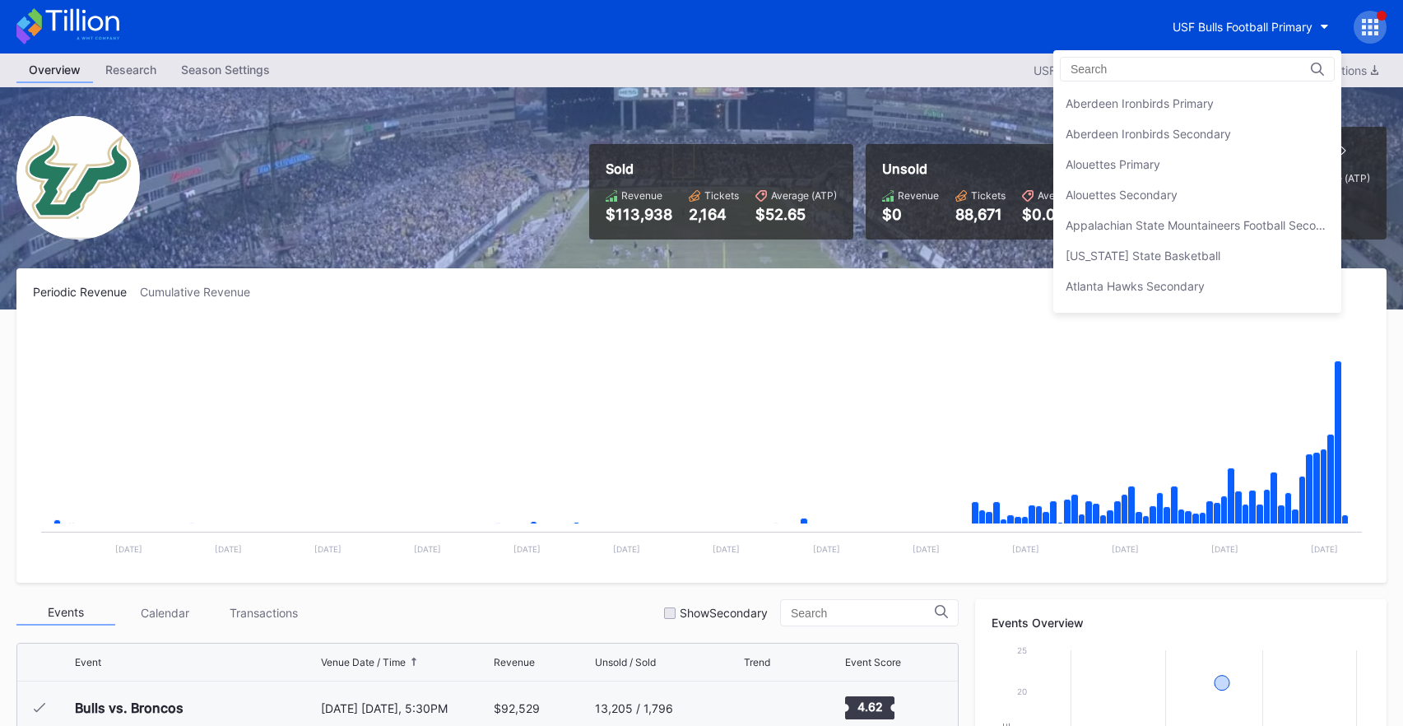
scroll to position [5480, 0]
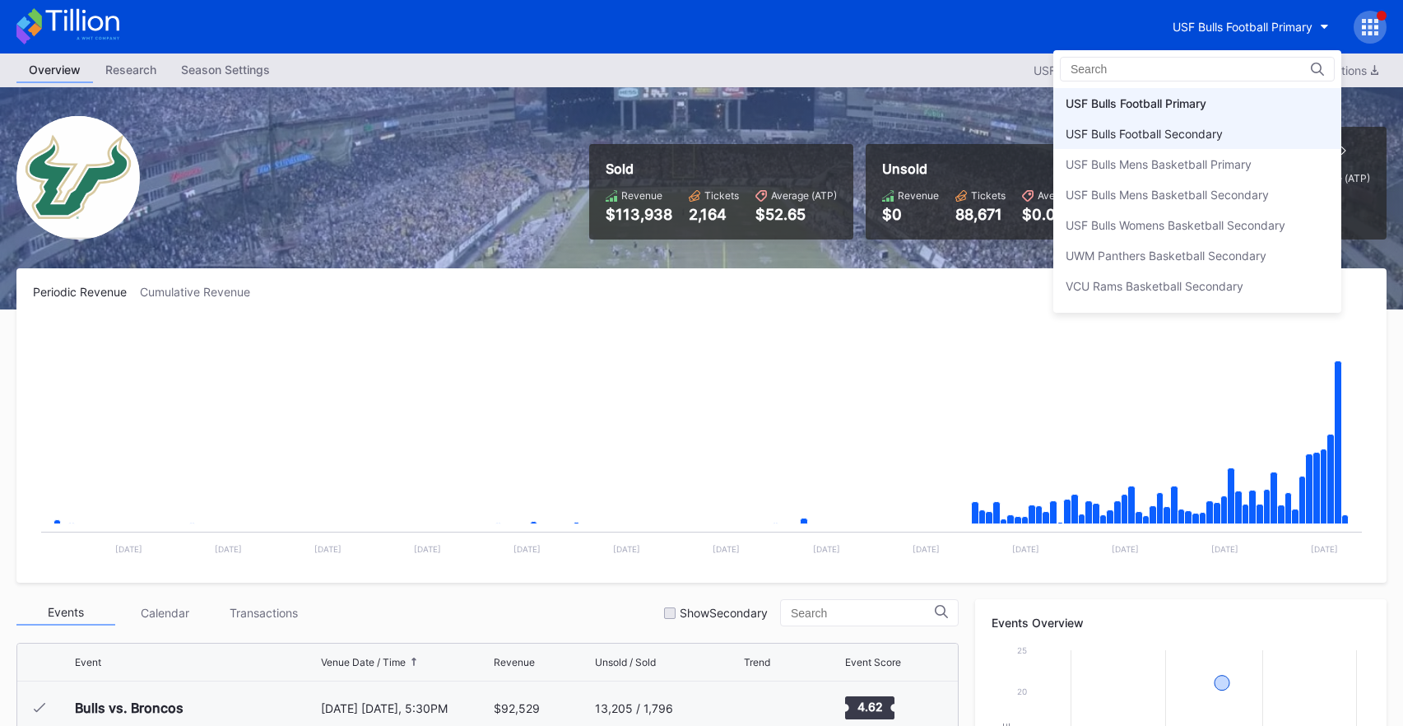
click at [1244, 128] on div "USF Bulls Football Secondary" at bounding box center [1197, 133] width 288 height 30
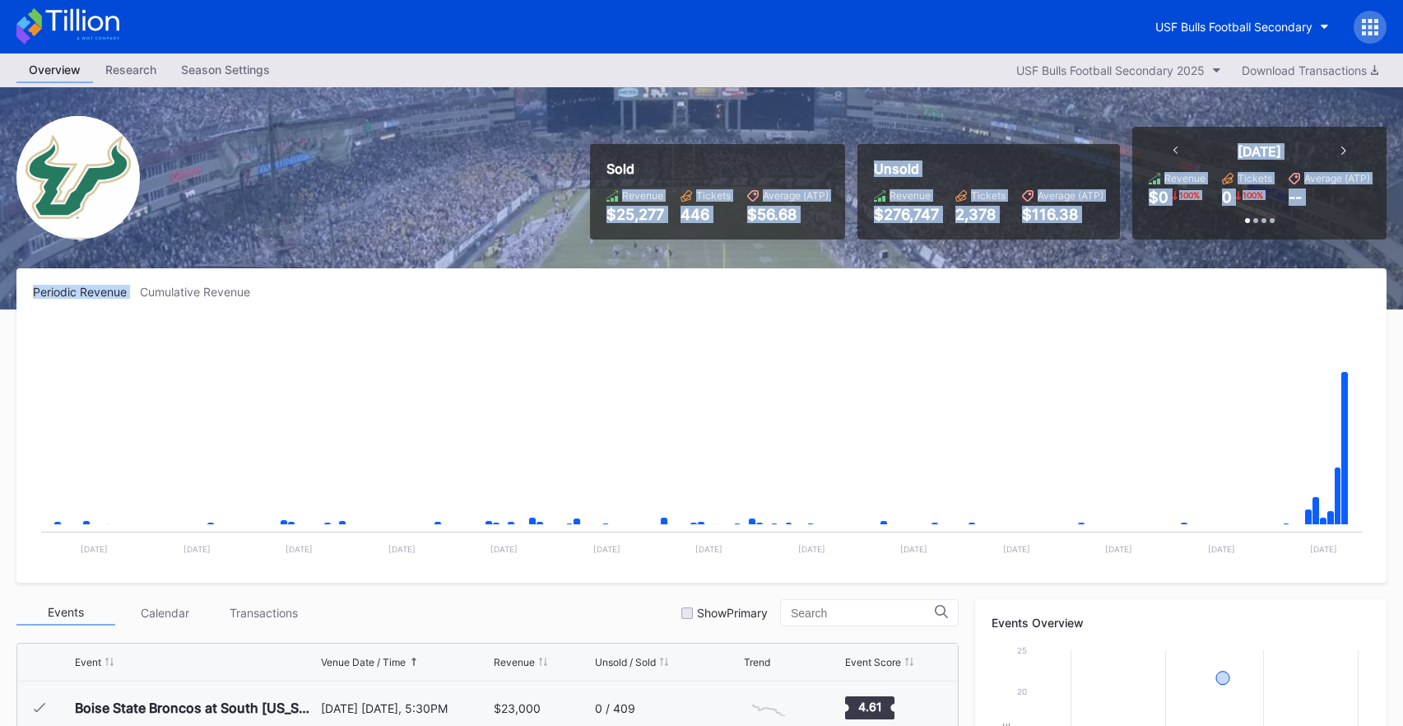
drag, startPoint x: 629, startPoint y: 188, endPoint x: 1113, endPoint y: 272, distance: 490.9
click at [1113, 272] on div "Overview Research Season Settings USF Bulls Football Secondary 2025 Download Tr…" at bounding box center [701, 648] width 1403 height 1191
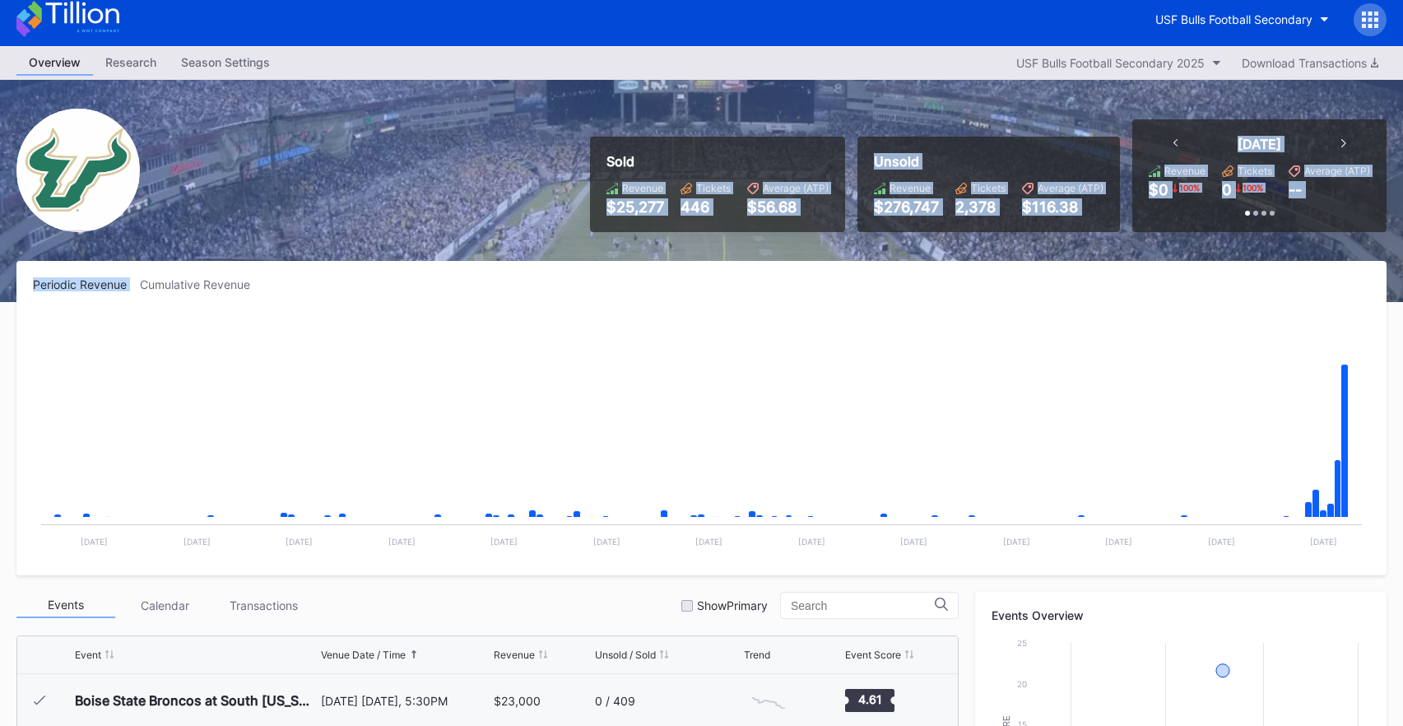
click at [1113, 272] on div "Periodic Revenue Cumulative Revenue Created with Highcharts 11.2.0 Chart title …" at bounding box center [701, 418] width 1370 height 314
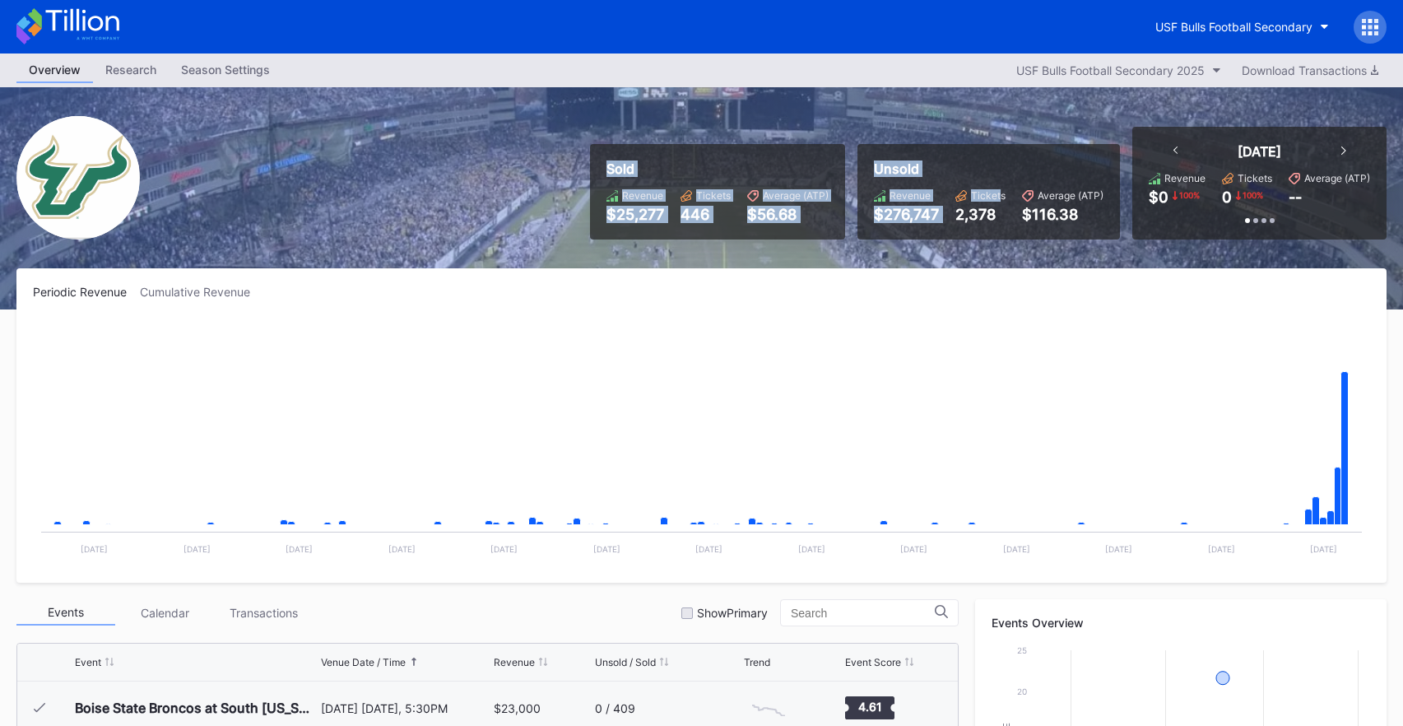
drag, startPoint x: 955, startPoint y: 179, endPoint x: 1017, endPoint y: 194, distance: 63.7
click at [1016, 194] on div "Sold Revenue $25,277 Tickets 446 Average (ATP) $56.68 Unsold Revenue $276,747 T…" at bounding box center [982, 183] width 809 height 113
click at [1017, 194] on div "Revenue $276,747 Tickets 2,378 Average (ATP) $116.38" at bounding box center [989, 206] width 230 height 34
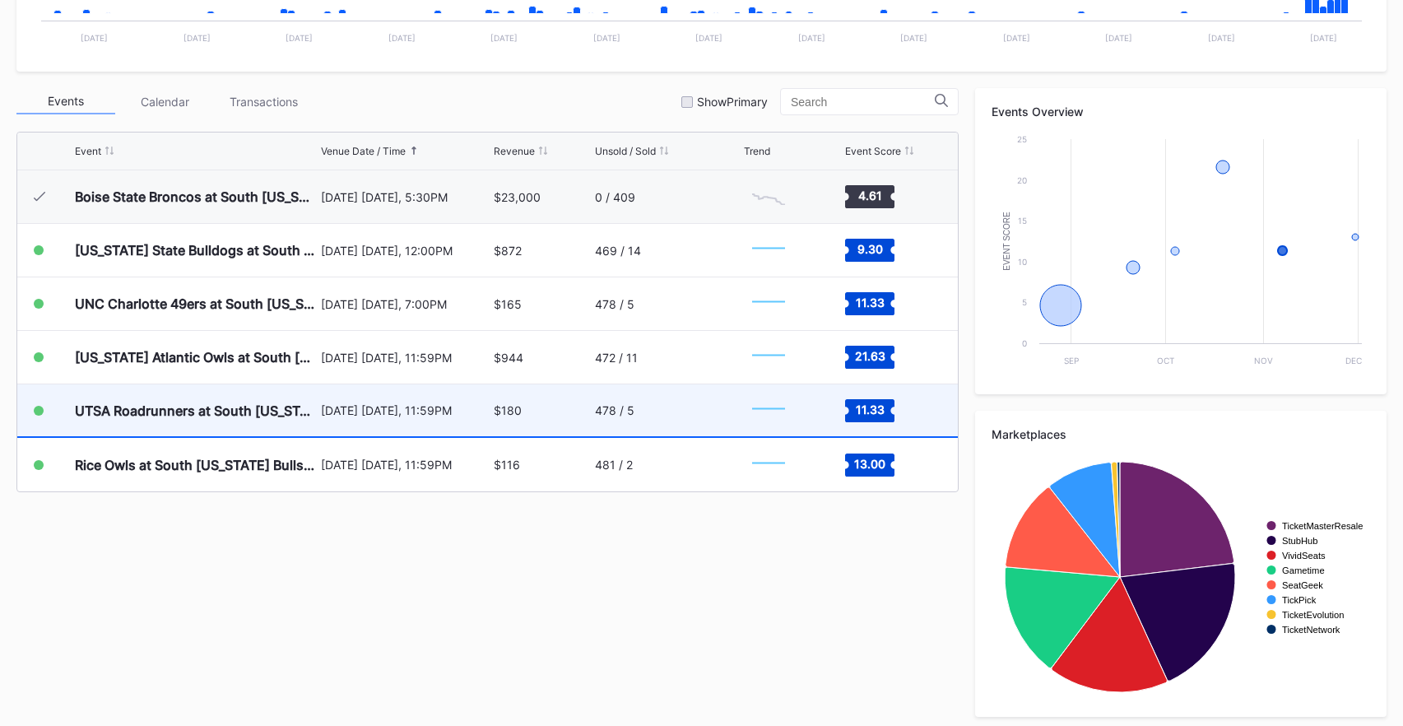
scroll to position [518, 0]
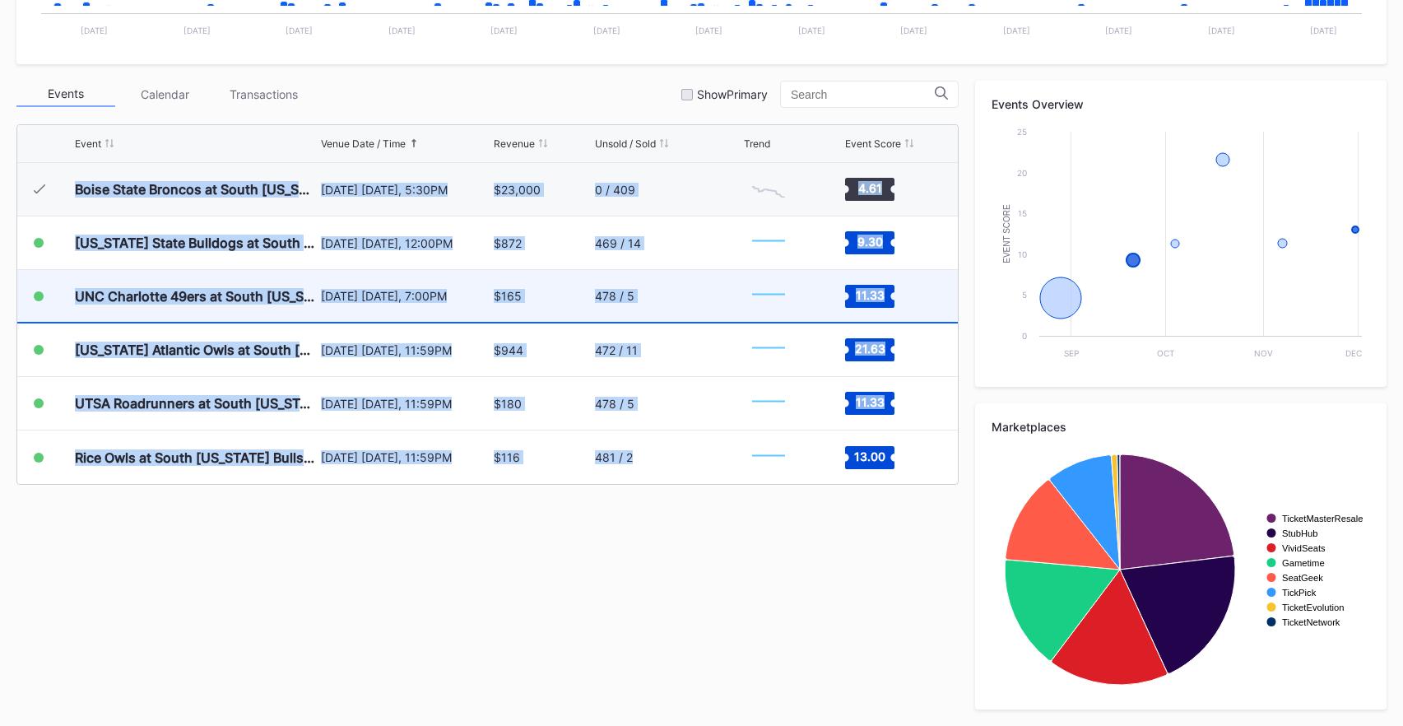
drag, startPoint x: 553, startPoint y: 569, endPoint x: 235, endPoint y: 281, distance: 428.8
click at [179, 171] on div "Events Calendar Transactions Show Primary Event Venue Date / Time Revenue Unsol…" at bounding box center [701, 395] width 1370 height 629
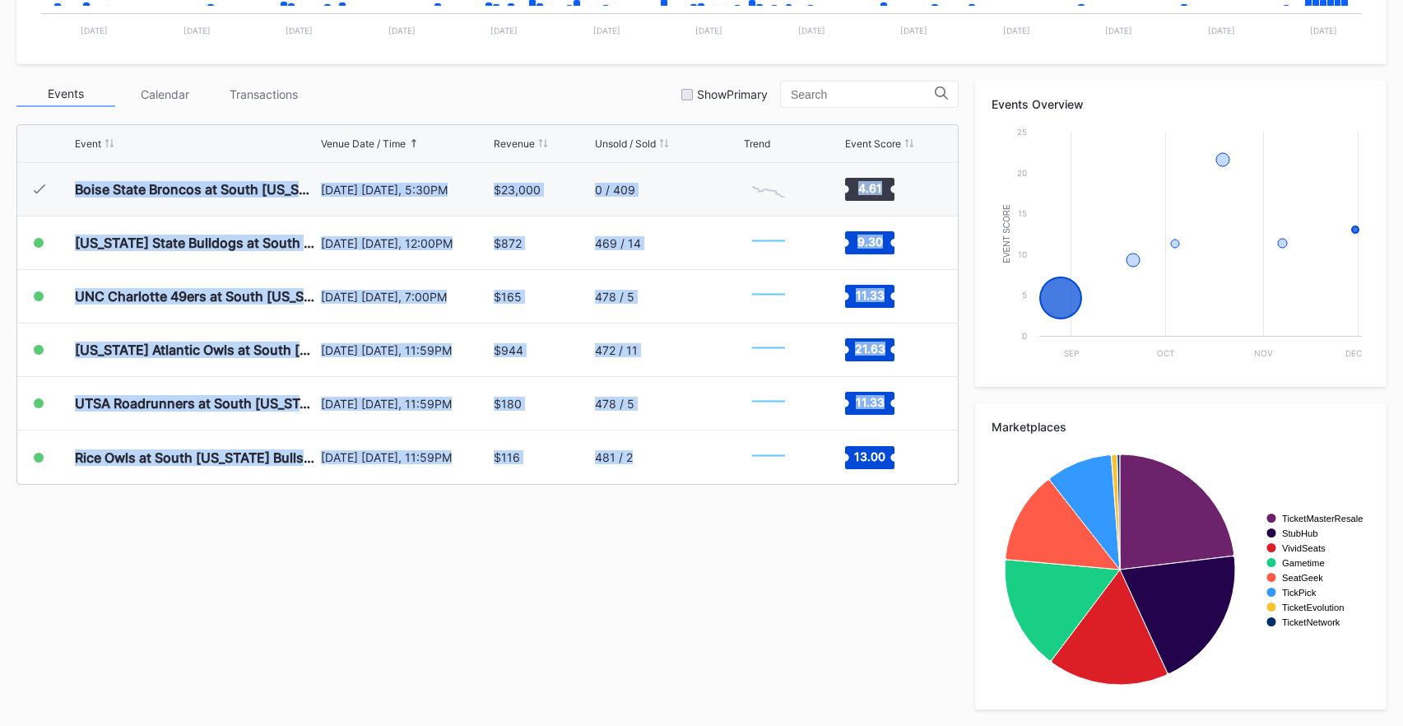
click at [523, 629] on div "Events Calendar Transactions Show Primary Event Venue Date / Time Revenue Unsol…" at bounding box center [701, 395] width 1370 height 629
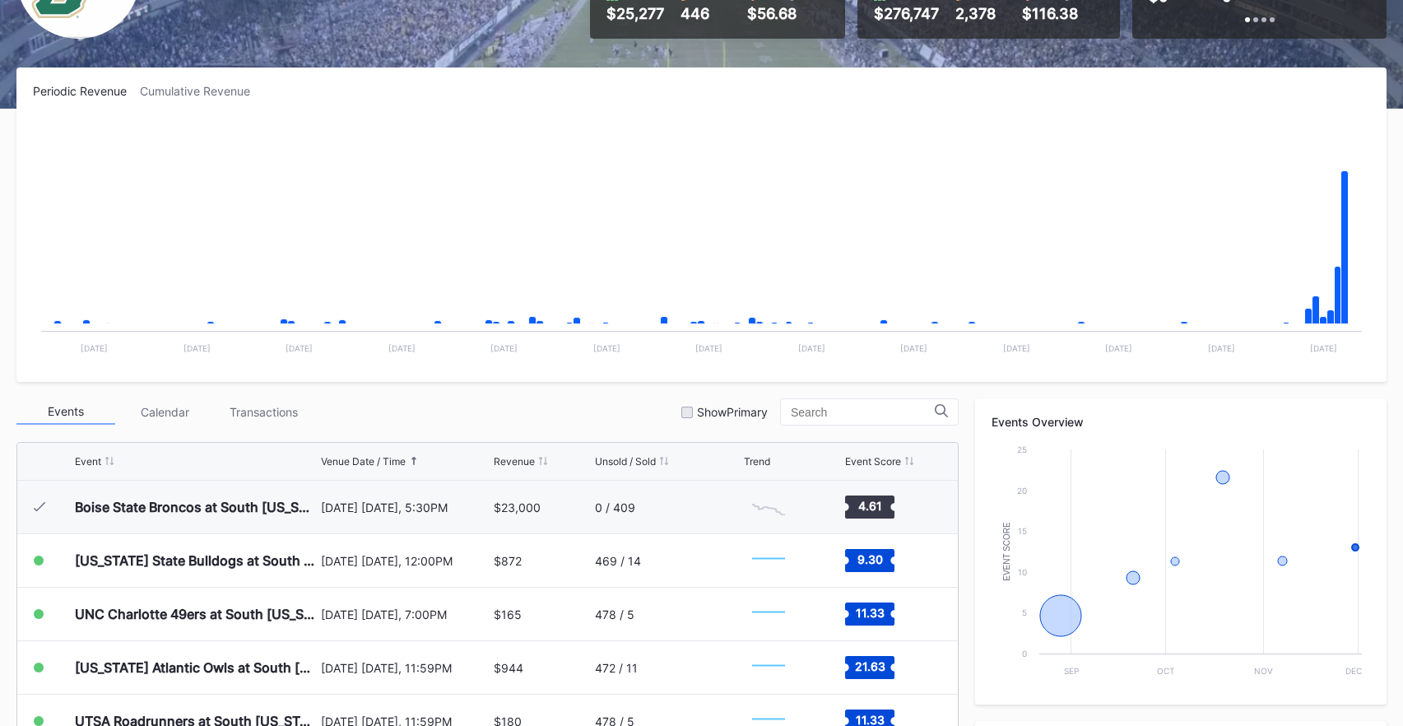
scroll to position [0, 0]
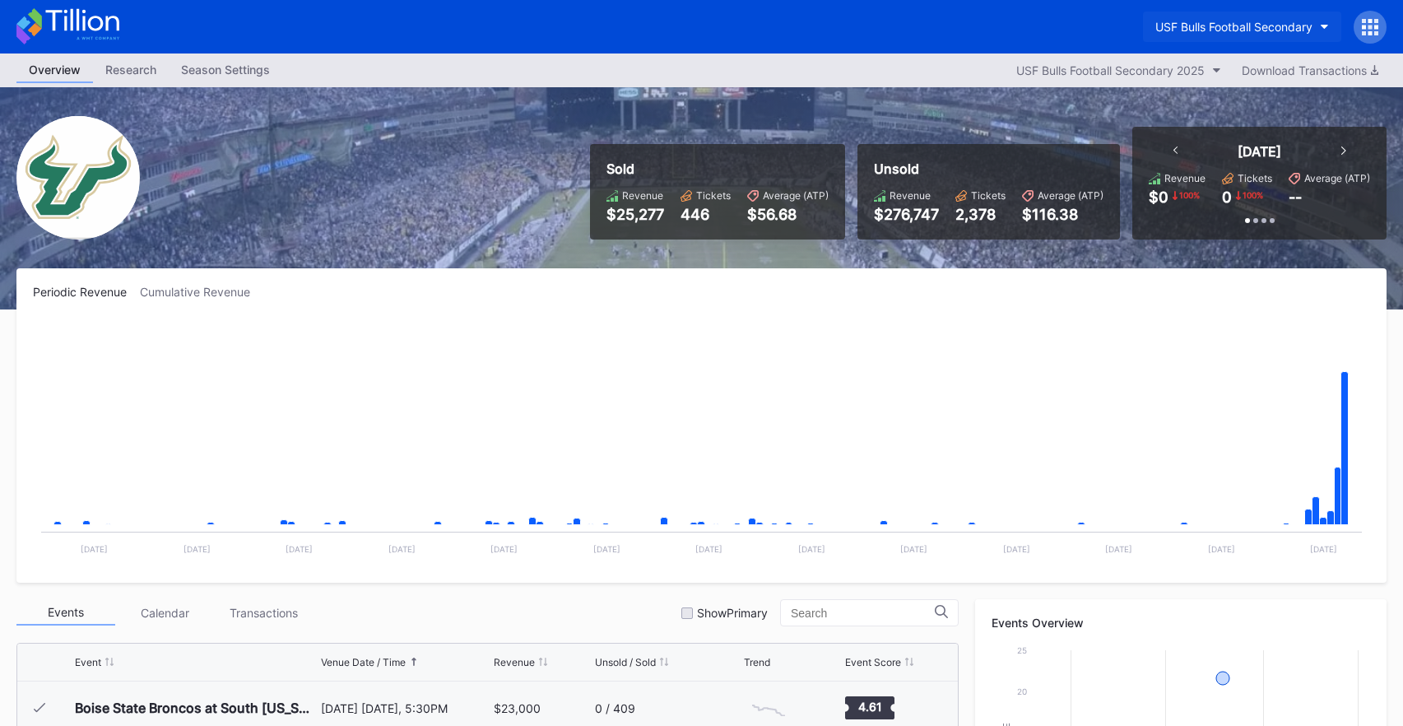
click at [1216, 26] on div "USF Bulls Football Secondary" at bounding box center [1233, 27] width 157 height 14
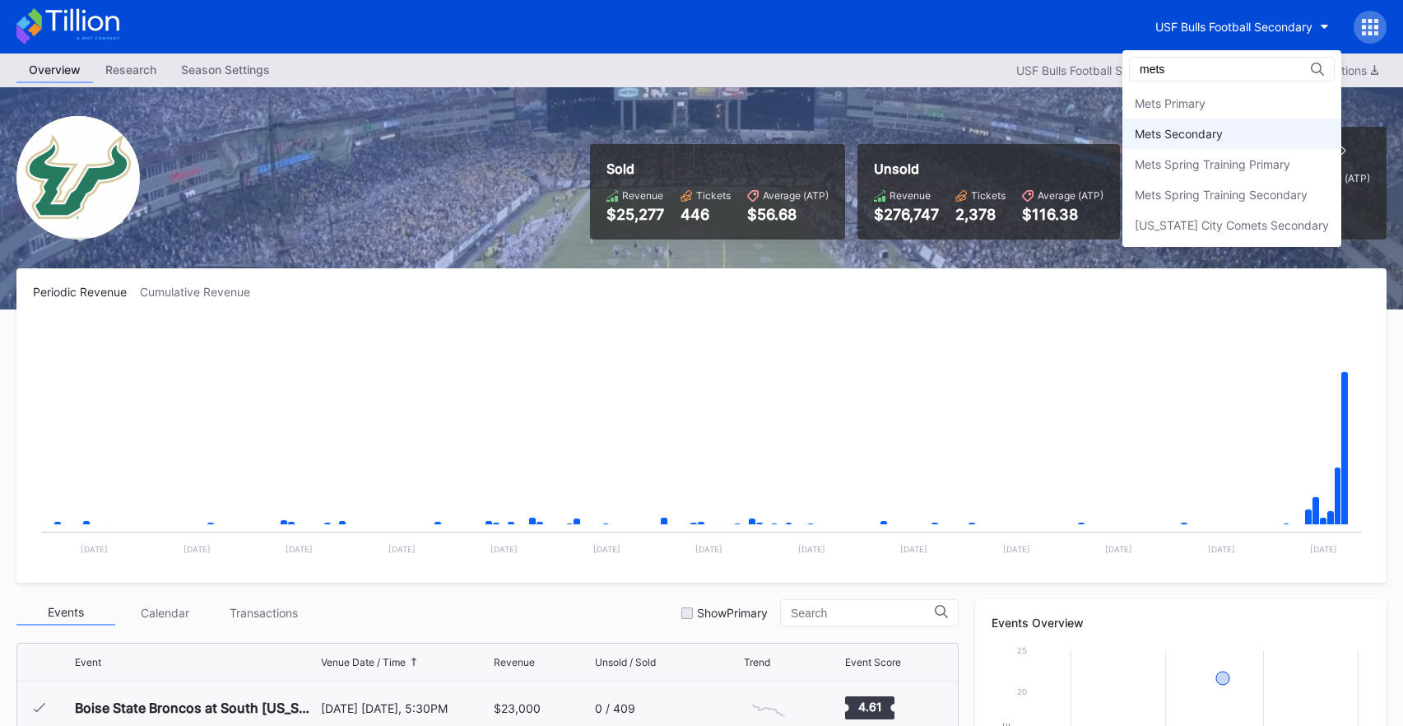
type input "mets"
click at [1219, 121] on div "Mets Secondary" at bounding box center [1231, 133] width 219 height 30
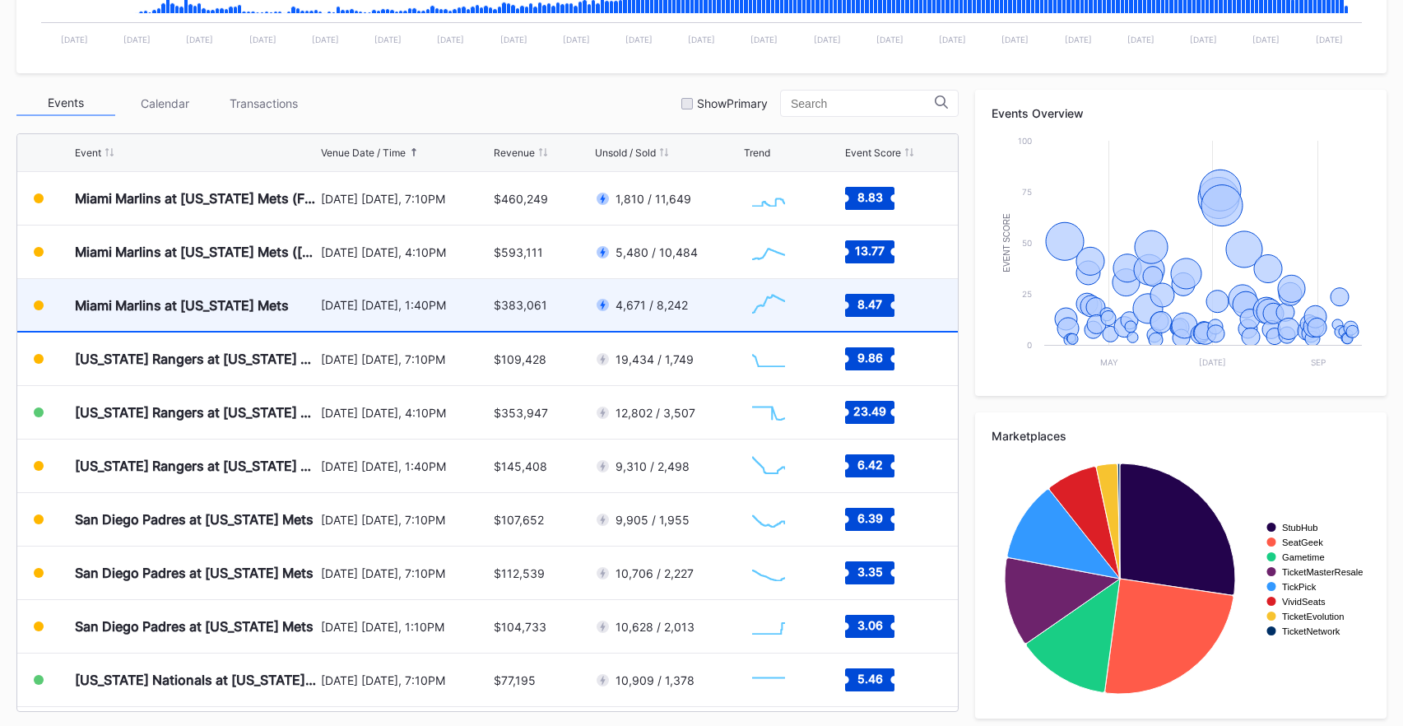
scroll to position [518, 0]
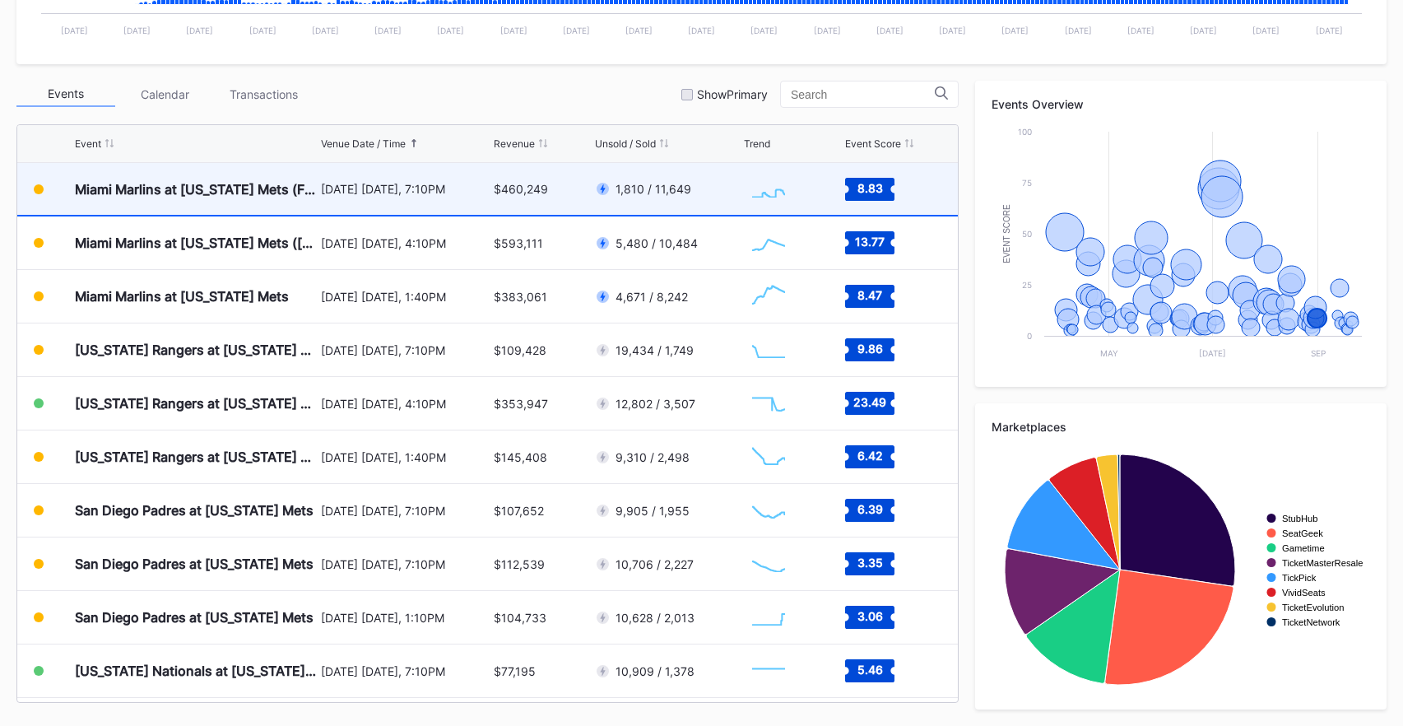
click at [546, 188] on div "$460,249" at bounding box center [521, 189] width 54 height 14
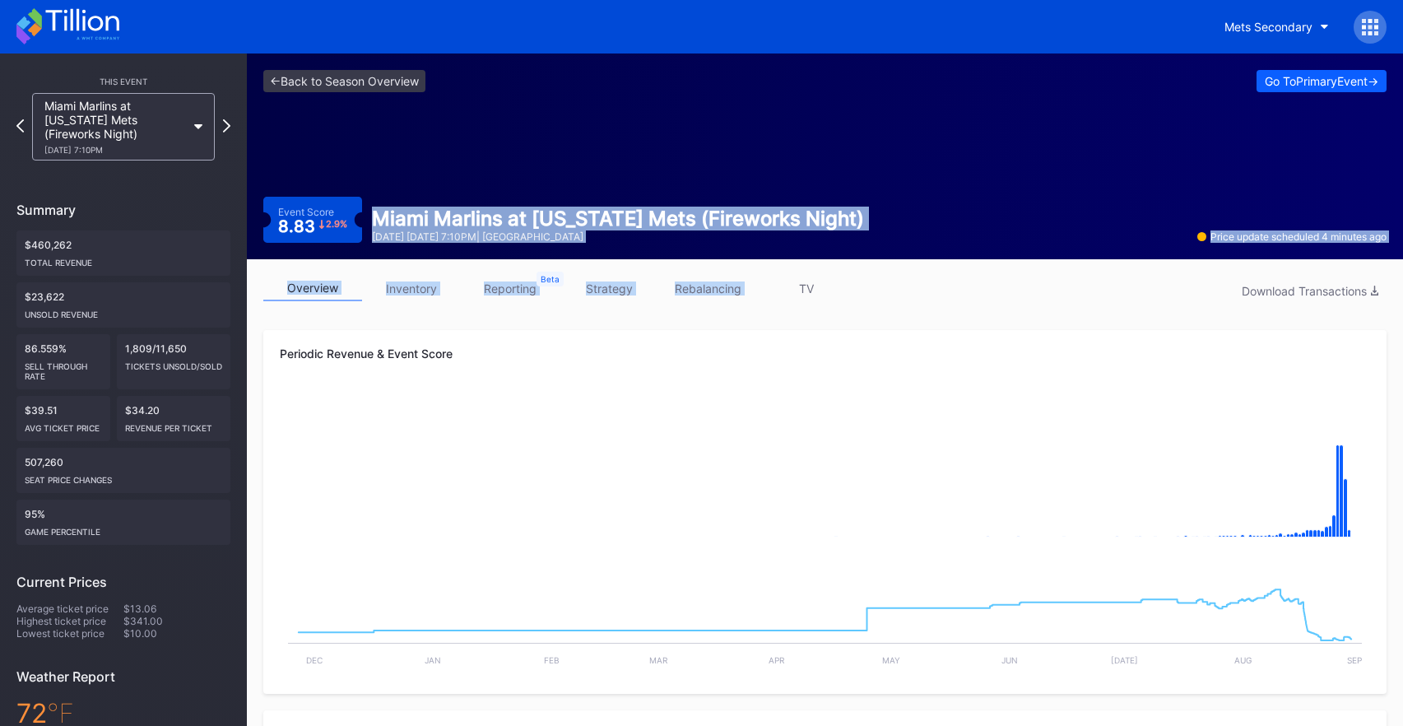
drag, startPoint x: 587, startPoint y: 177, endPoint x: 774, endPoint y: 284, distance: 215.3
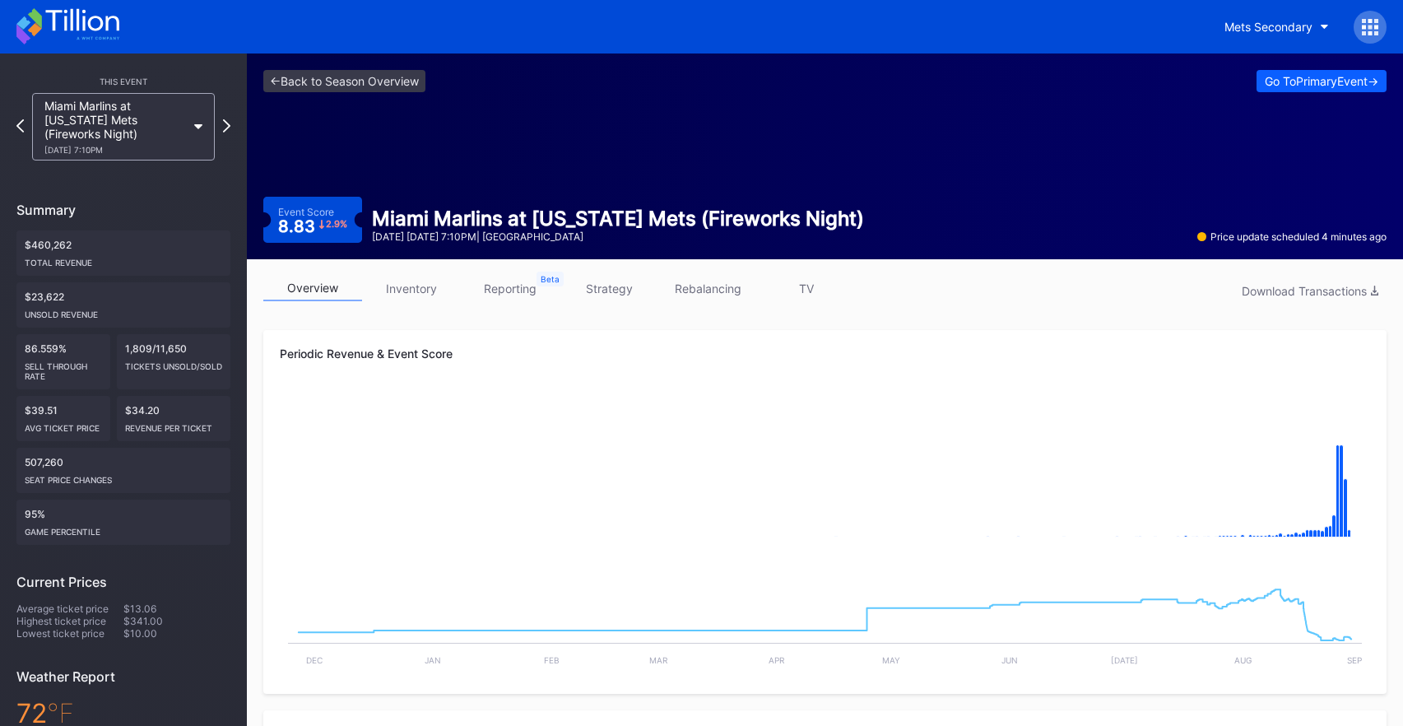
drag, startPoint x: 583, startPoint y: 137, endPoint x: 436, endPoint y: 95, distance: 152.4
click at [582, 137] on div "<- Back to Season Overview Go To Primary Event -> Event Score 8.83 2.9 % Miami …" at bounding box center [825, 156] width 1156 height 206
click at [372, 74] on link "<- Back to Season Overview" at bounding box center [344, 81] width 162 height 22
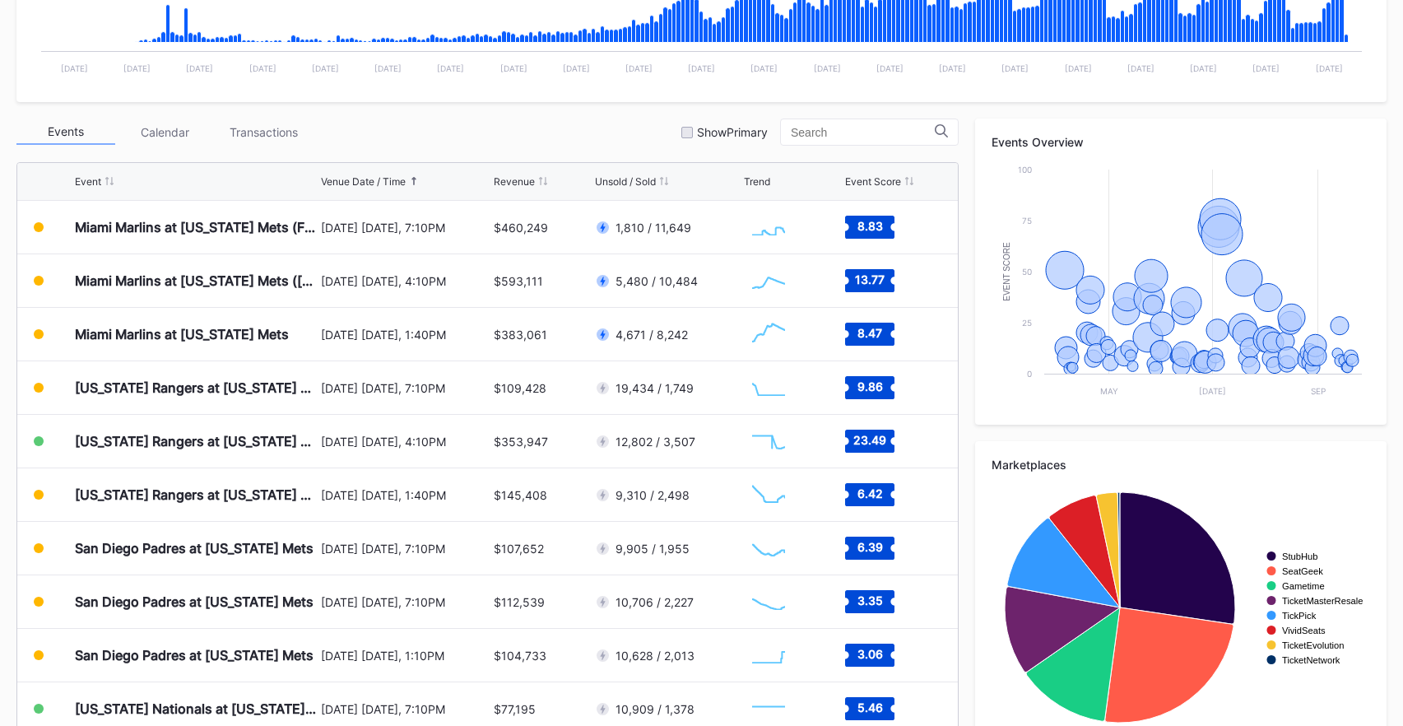
scroll to position [518, 0]
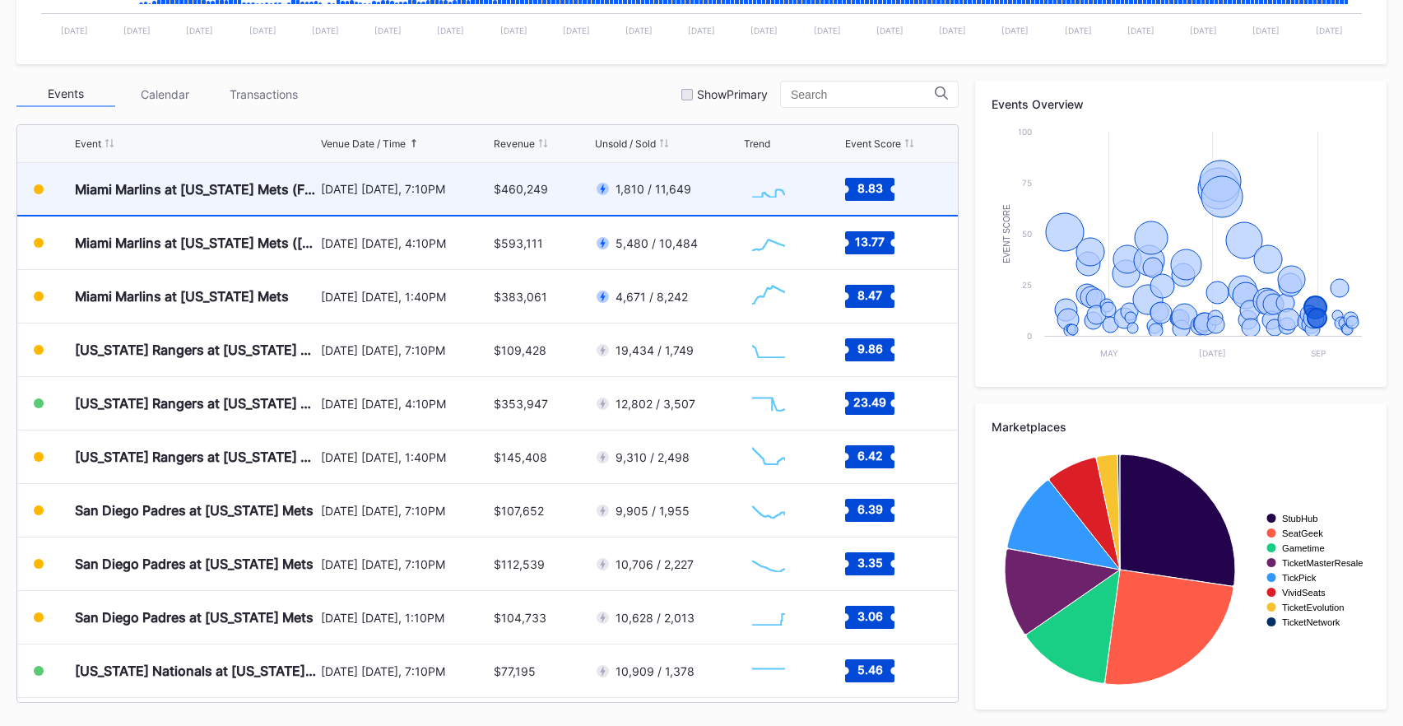
click at [540, 206] on div "$460,249" at bounding box center [542, 189] width 96 height 52
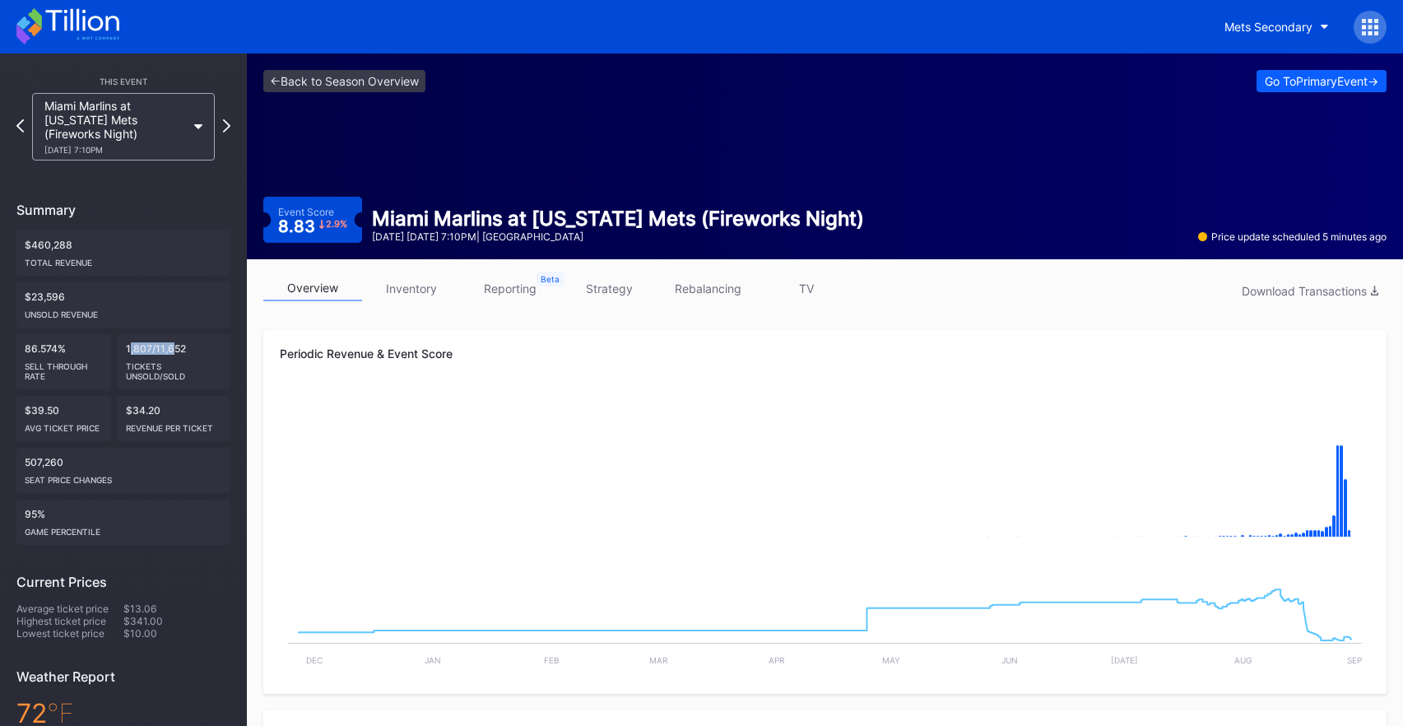
drag, startPoint x: 153, startPoint y: 343, endPoint x: 172, endPoint y: 344, distance: 18.9
click at [173, 344] on div "1,807/11,652 Tickets Unsold/Sold" at bounding box center [175, 361] width 114 height 55
click at [620, 192] on div "<- Back to Season Overview Go To Primary Event -> Event Score 8.83 2.9 % Miami …" at bounding box center [825, 156] width 1156 height 206
click at [613, 276] on link "strategy" at bounding box center [609, 289] width 99 height 26
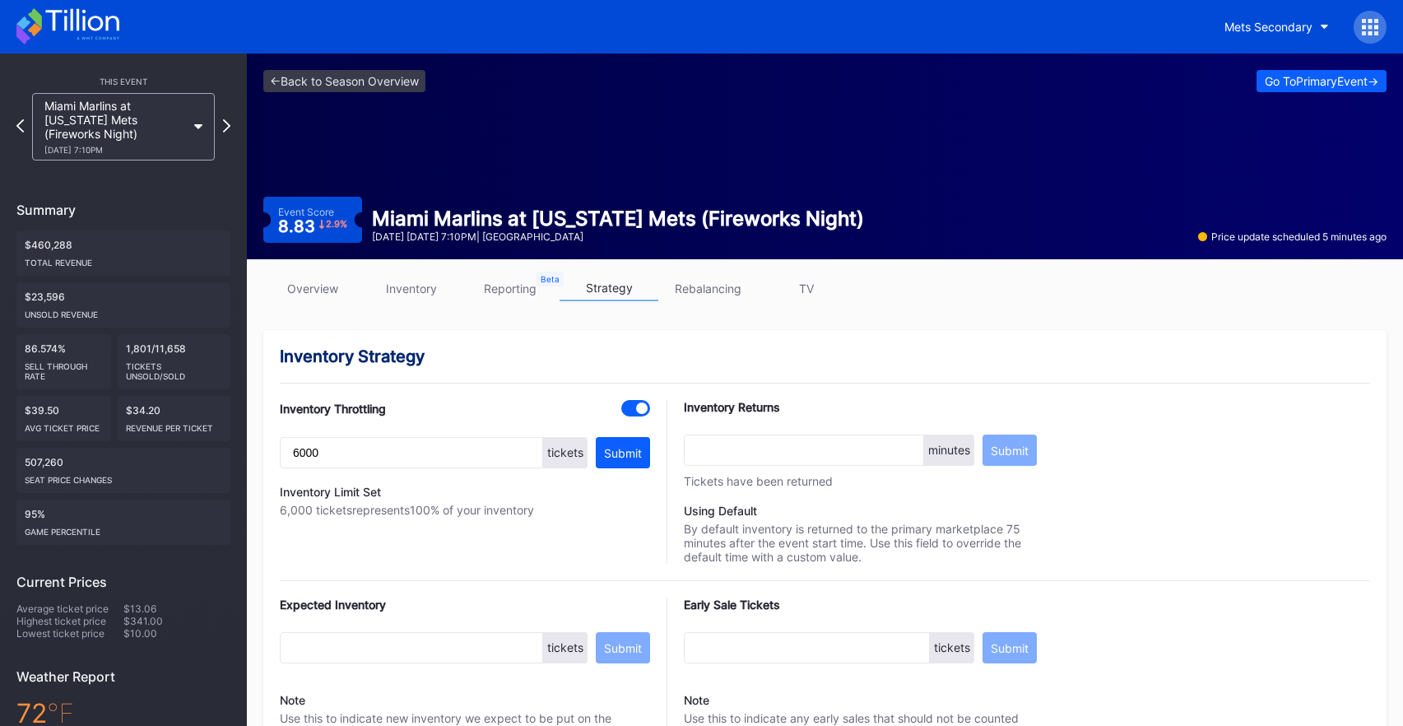
click at [287, 303] on div "overview inventory reporting strategy rebalancing TV" at bounding box center [824, 293] width 1123 height 34
click at [299, 299] on link "overview" at bounding box center [312, 289] width 99 height 26
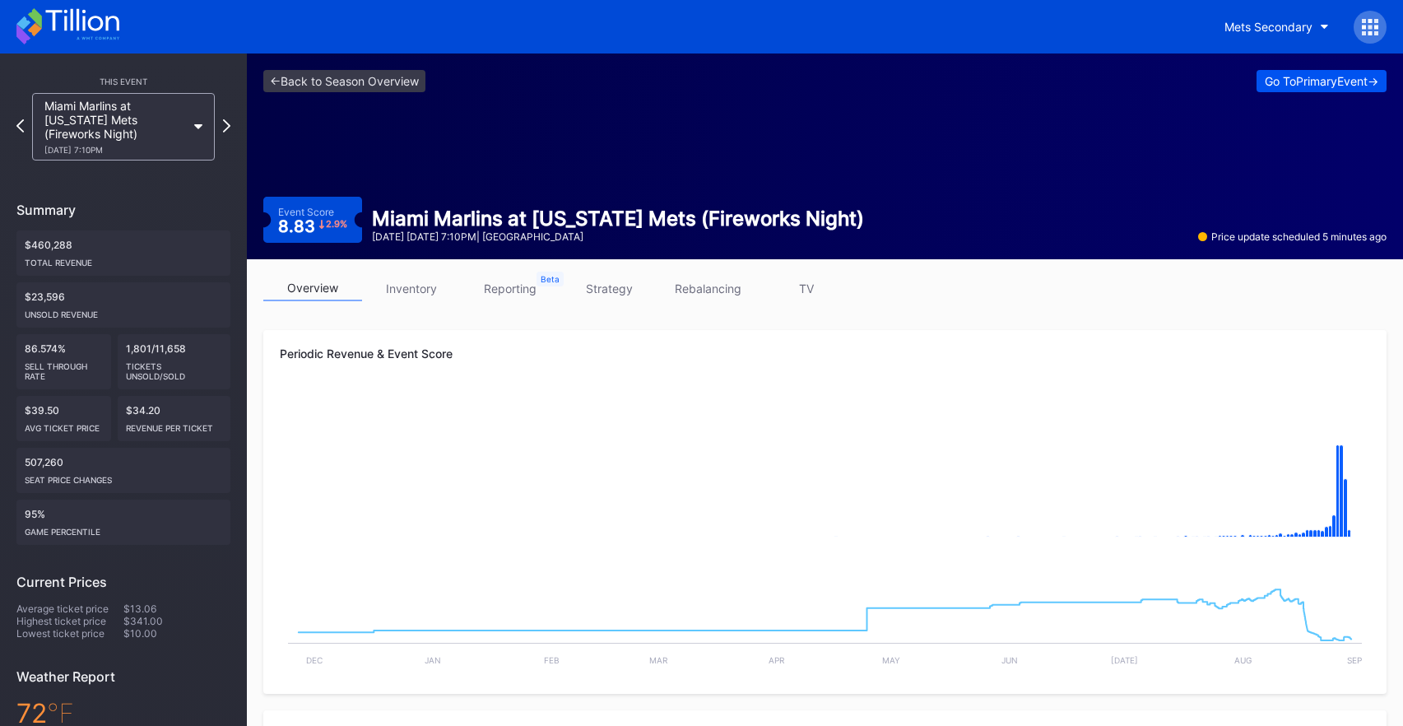
click at [1303, 74] on div "Go To Primary Event ->" at bounding box center [1322, 81] width 114 height 14
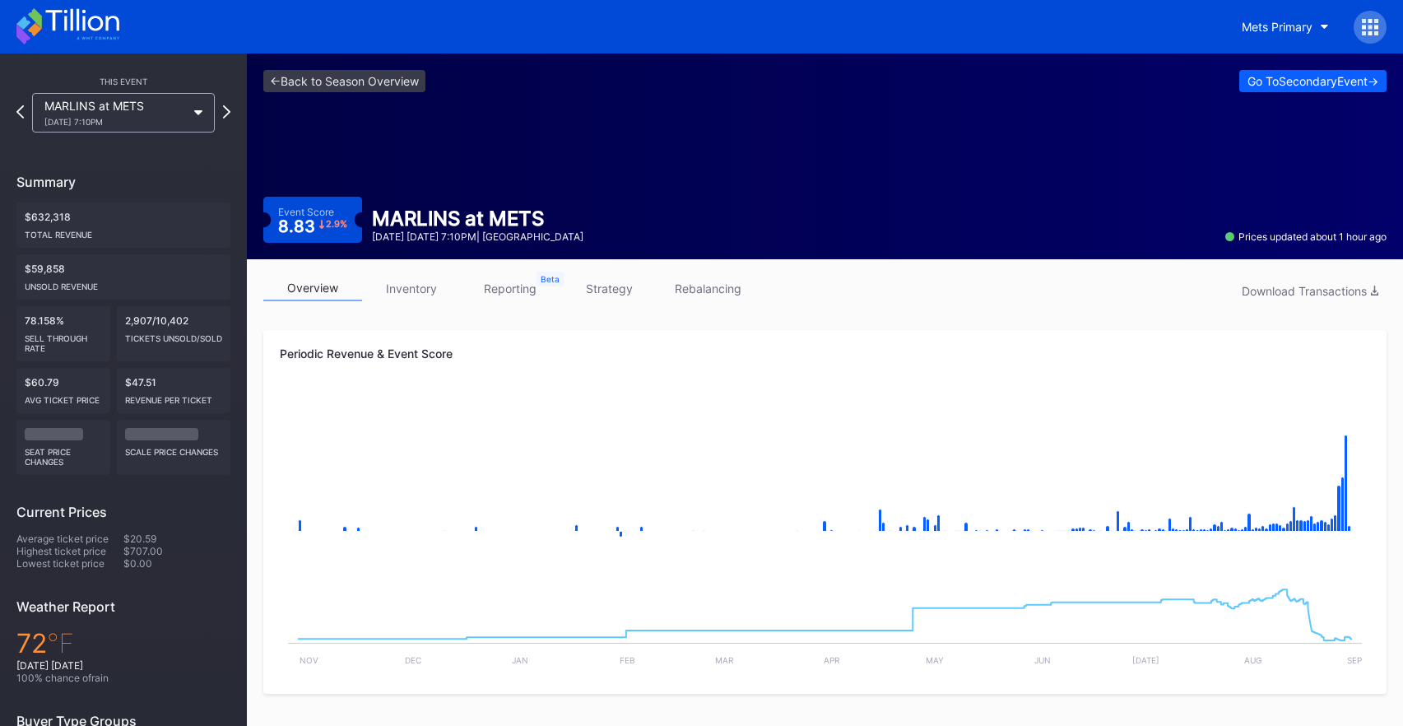
click at [1308, 92] on div "<- Back to Season Overview Go To Secondary Event -> Event Score 8.83 2.9 % MARL…" at bounding box center [825, 156] width 1156 height 206
click at [1308, 86] on div "Go To Secondary Event ->" at bounding box center [1312, 81] width 131 height 14
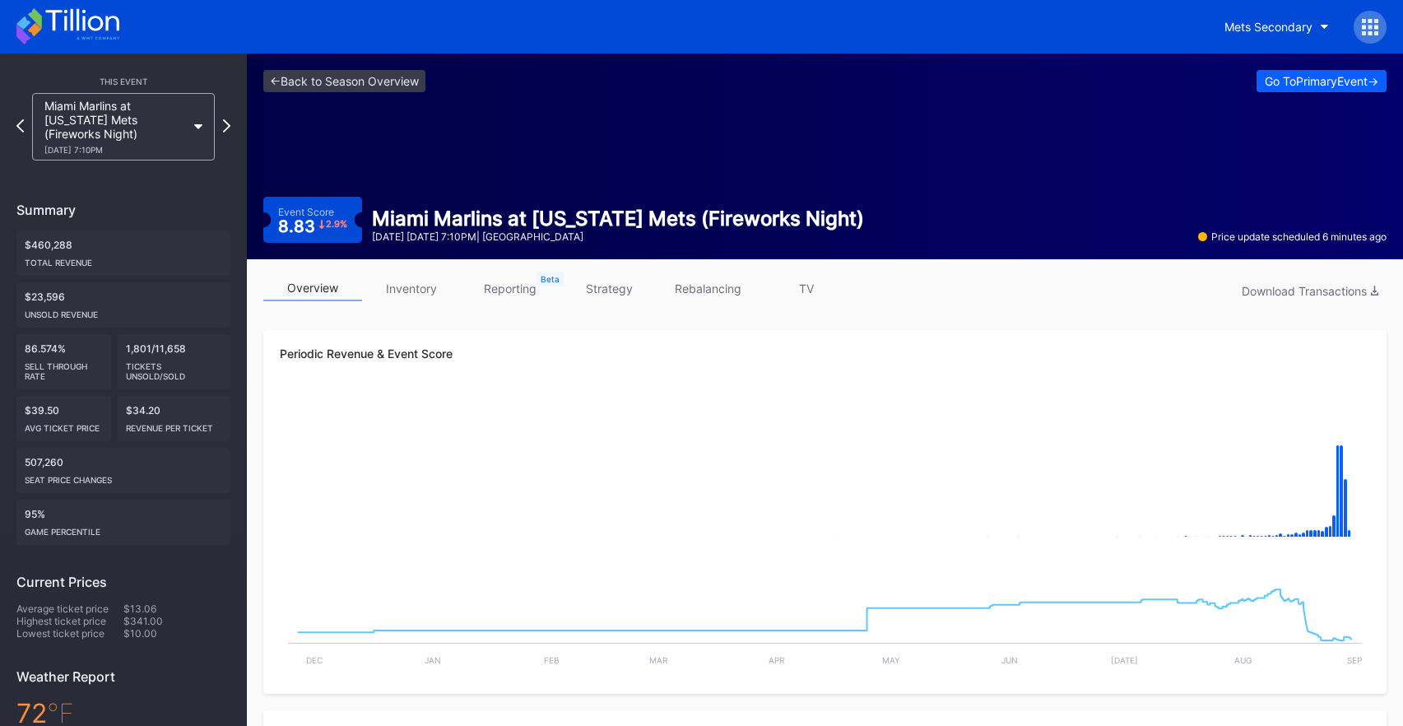
drag, startPoint x: 130, startPoint y: 359, endPoint x: 147, endPoint y: 360, distance: 17.3
click at [142, 360] on div "Tickets Unsold/Sold" at bounding box center [174, 368] width 97 height 26
drag, startPoint x: 158, startPoint y: 360, endPoint x: 193, endPoint y: 349, distance: 36.4
click at [171, 359] on div "Tickets Unsold/Sold" at bounding box center [174, 368] width 97 height 26
click at [333, 214] on div "Event Score" at bounding box center [306, 212] width 56 height 12
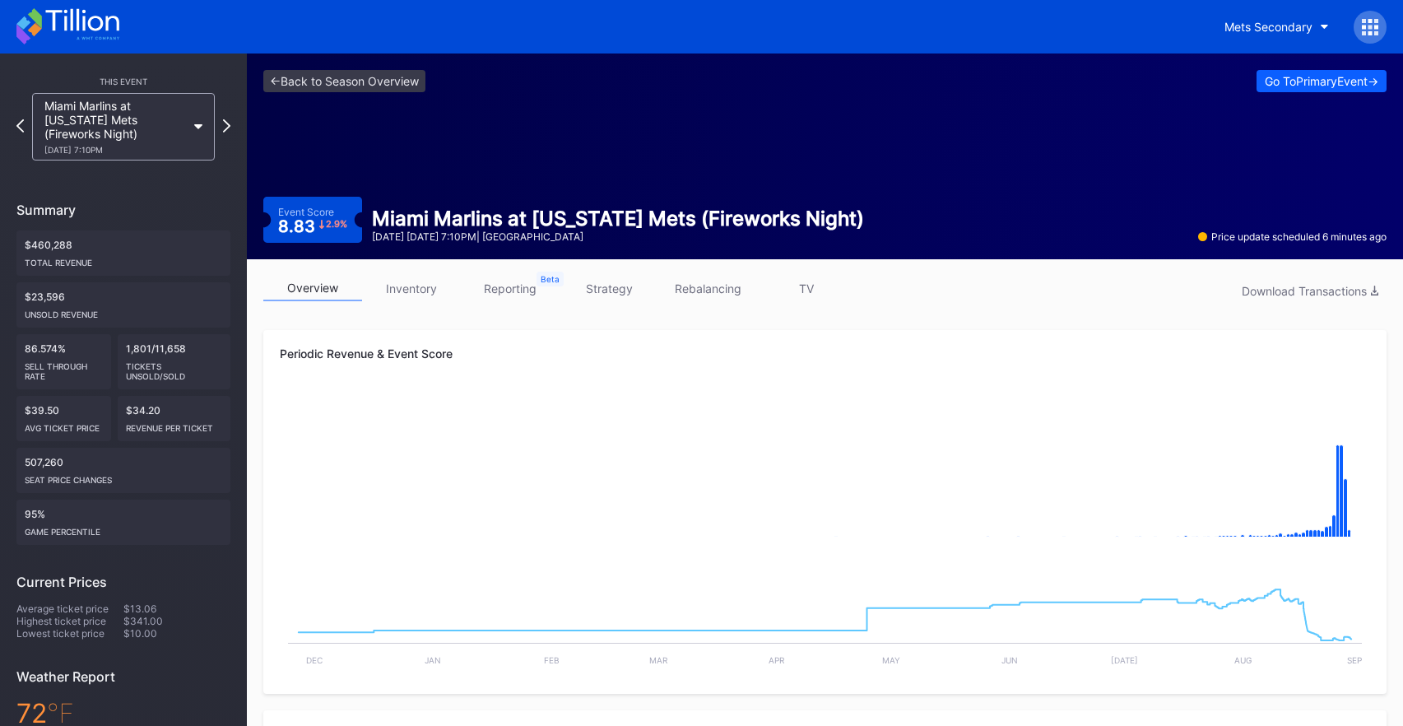
click at [323, 224] on icon at bounding box center [322, 225] width 6 height 10
click at [327, 376] on div "Periodic Revenue & Event Score Created with Highcharts 11.2.0 Chart title Creat…" at bounding box center [824, 512] width 1123 height 364
drag, startPoint x: 344, startPoint y: 361, endPoint x: 374, endPoint y: 362, distance: 30.5
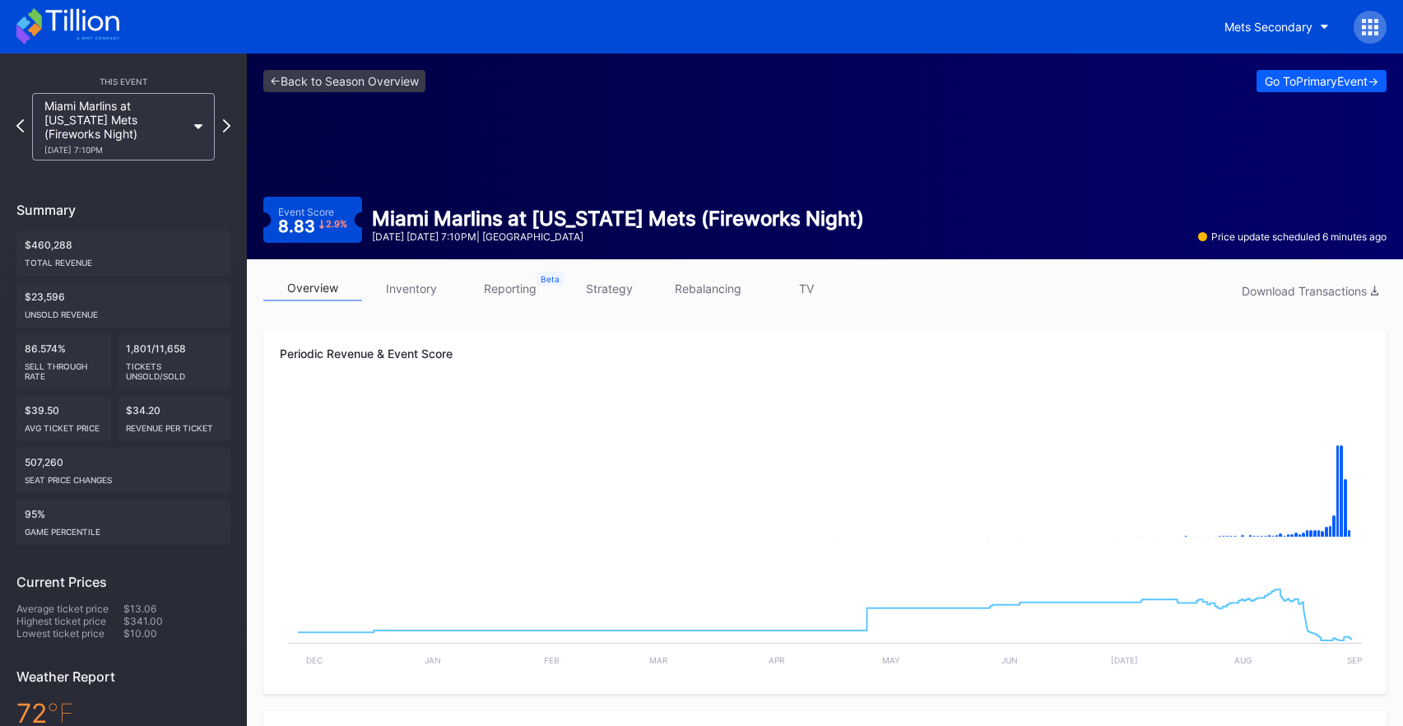
click at [374, 362] on div "Periodic Revenue & Event Score Created with Highcharts 11.2.0 Chart title Creat…" at bounding box center [824, 512] width 1123 height 364
click at [1293, 80] on div "Go To Primary Event ->" at bounding box center [1322, 81] width 114 height 14
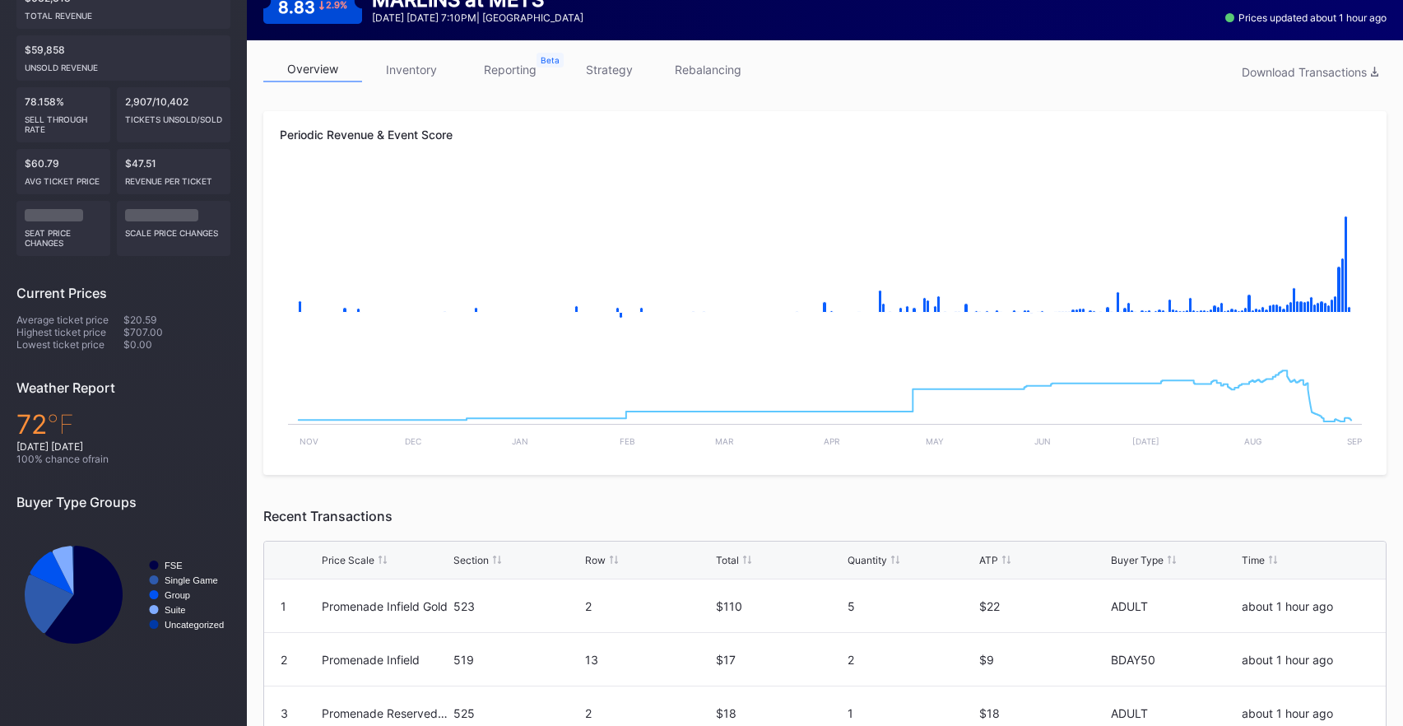
scroll to position [203, 0]
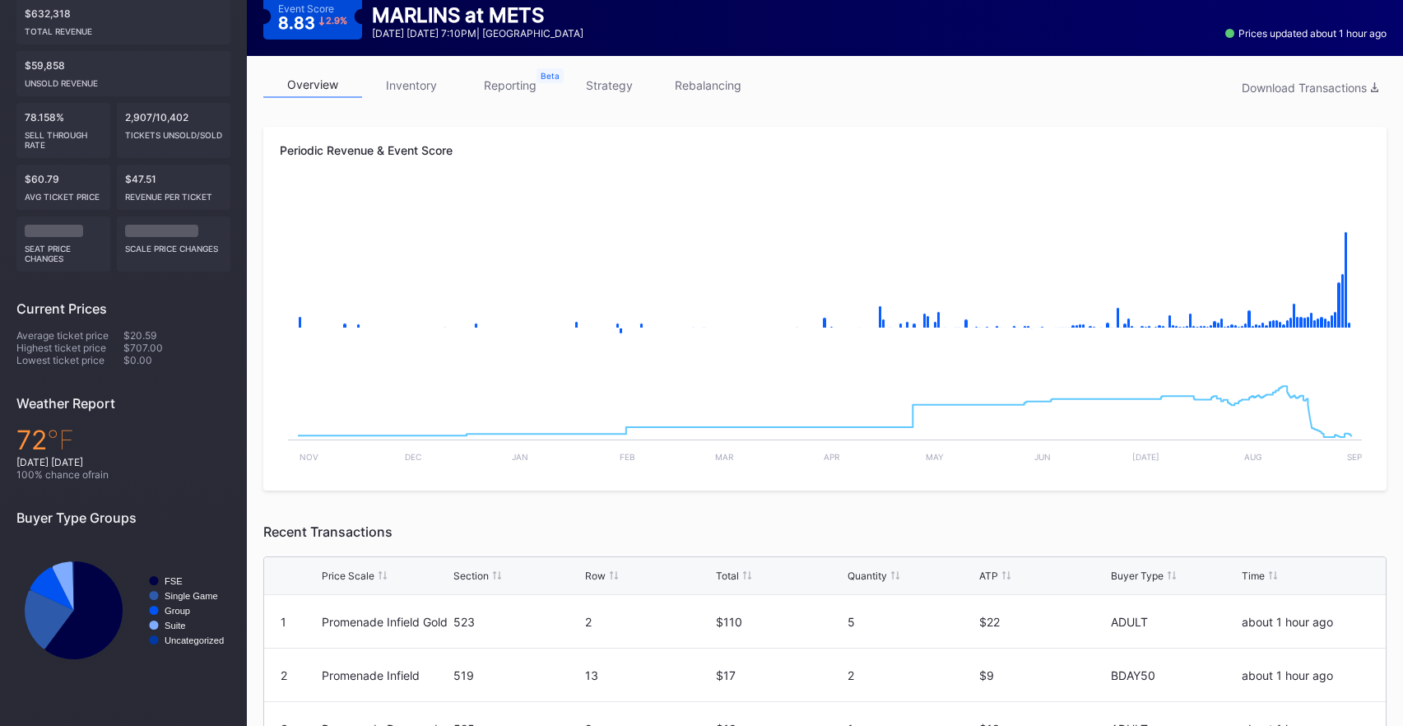
click at [525, 90] on link "reporting" at bounding box center [510, 85] width 99 height 26
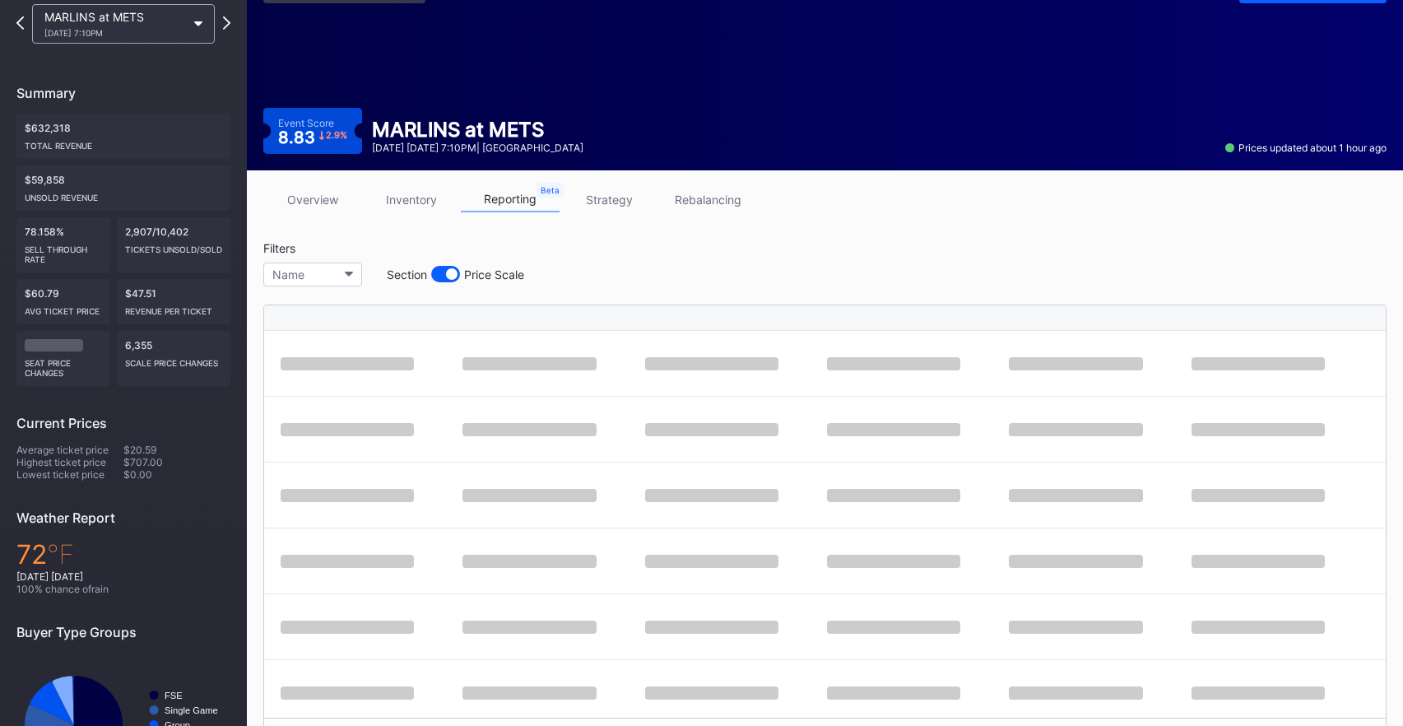
scroll to position [176, 0]
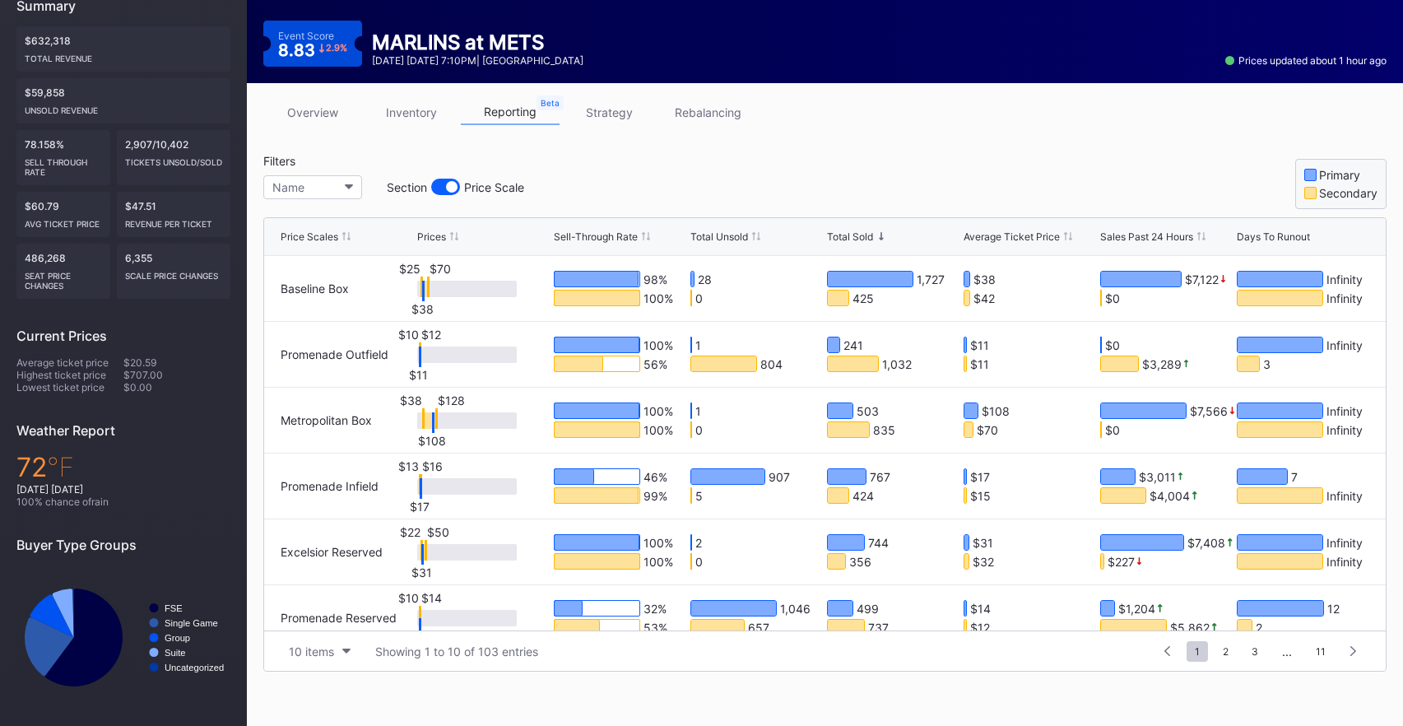
click at [730, 237] on div "Total Unsold" at bounding box center [719, 236] width 58 height 12
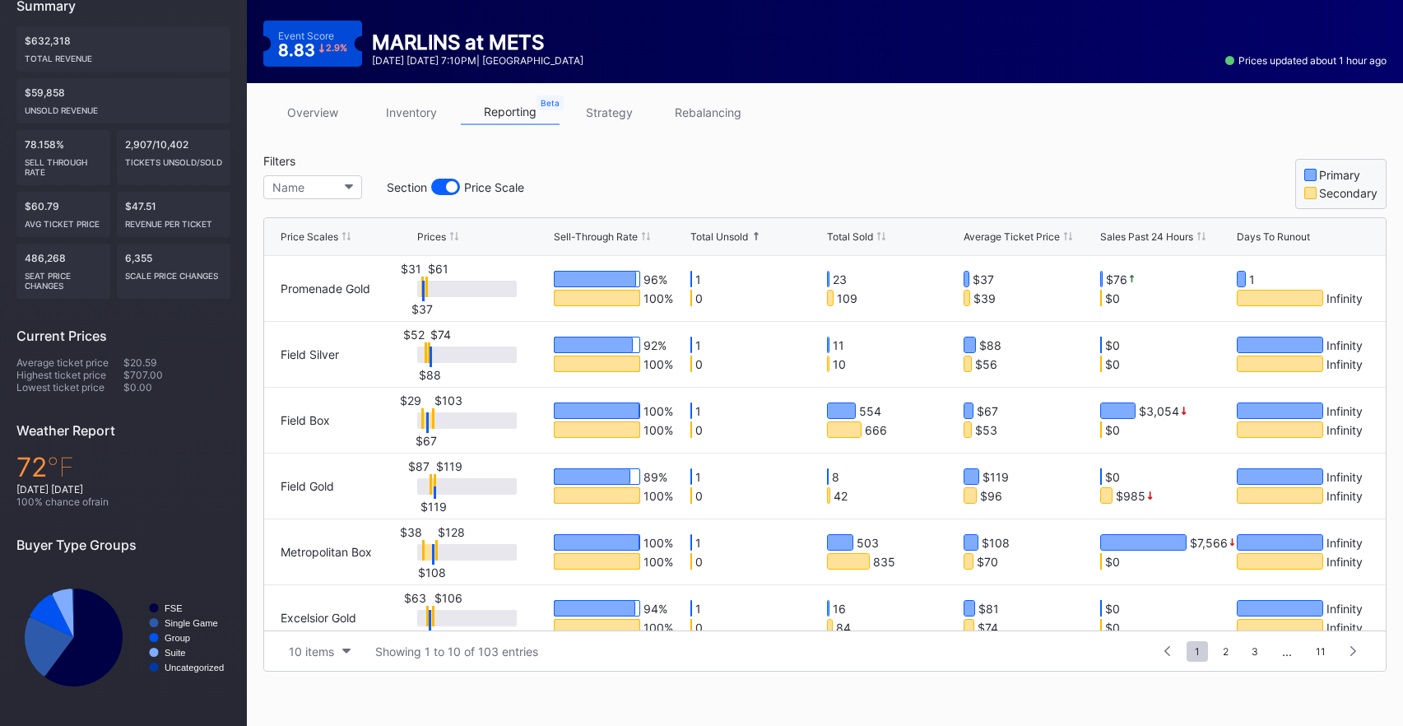
click at [730, 237] on div "Total Unsold" at bounding box center [719, 236] width 58 height 12
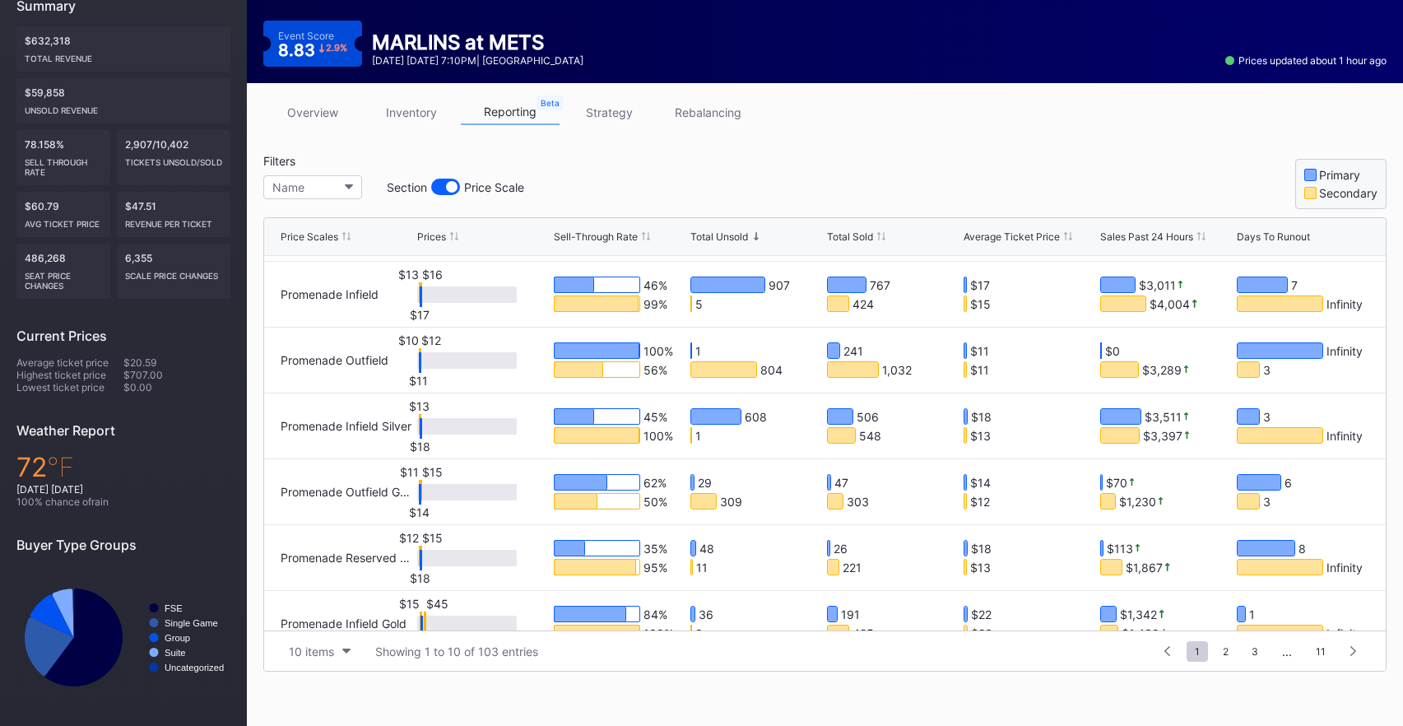
scroll to position [0, 0]
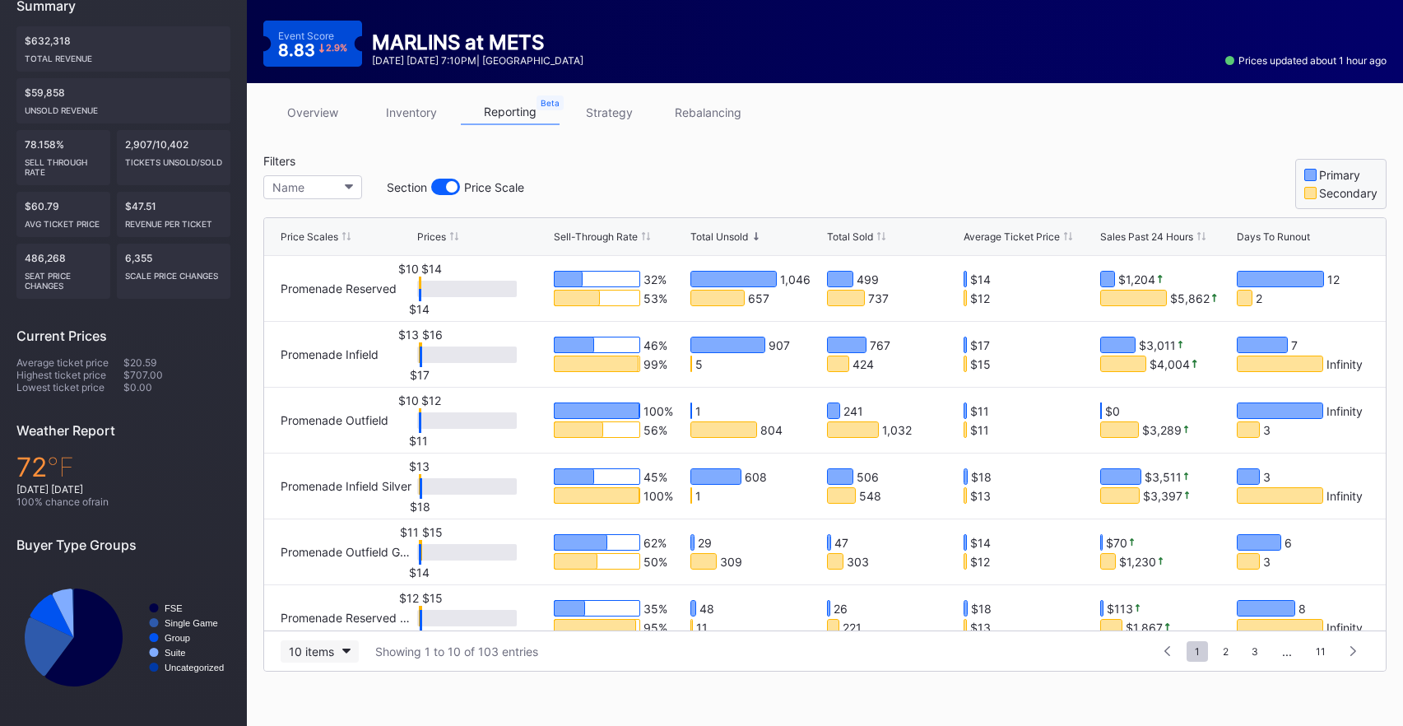
click at [324, 657] on div "10 items" at bounding box center [311, 651] width 45 height 14
click at [332, 583] on div "100 items" at bounding box center [319, 580] width 53 height 14
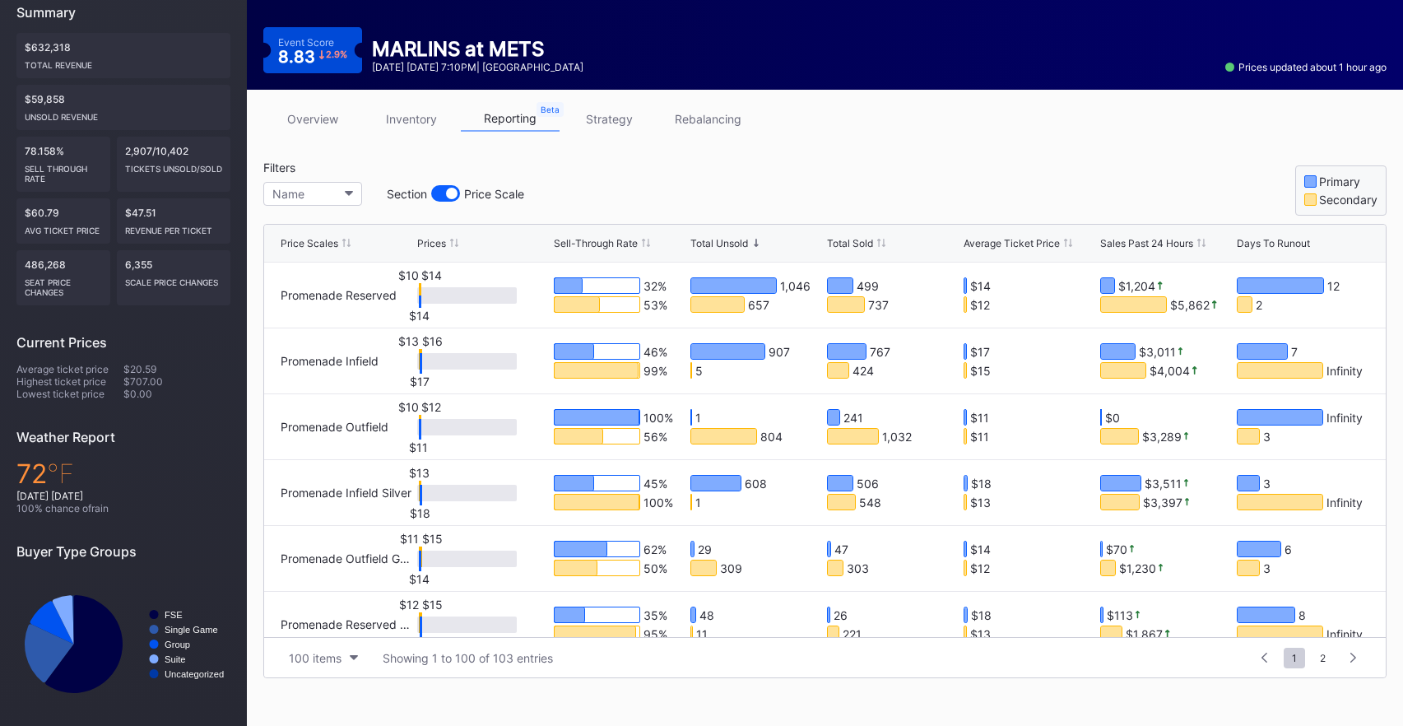
click at [752, 375] on div "5" at bounding box center [733, 370] width 86 height 16
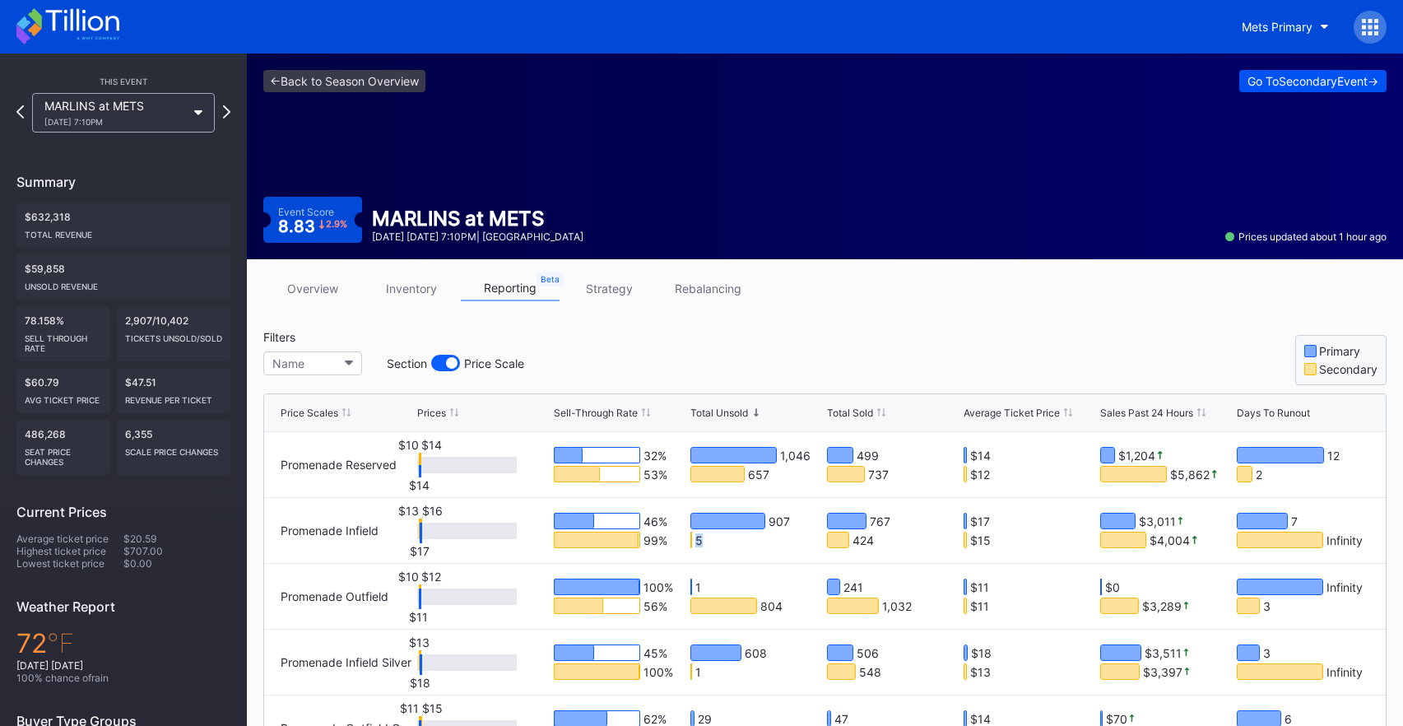
click at [1325, 89] on button "Go To Secondary Event ->" at bounding box center [1312, 81] width 147 height 22
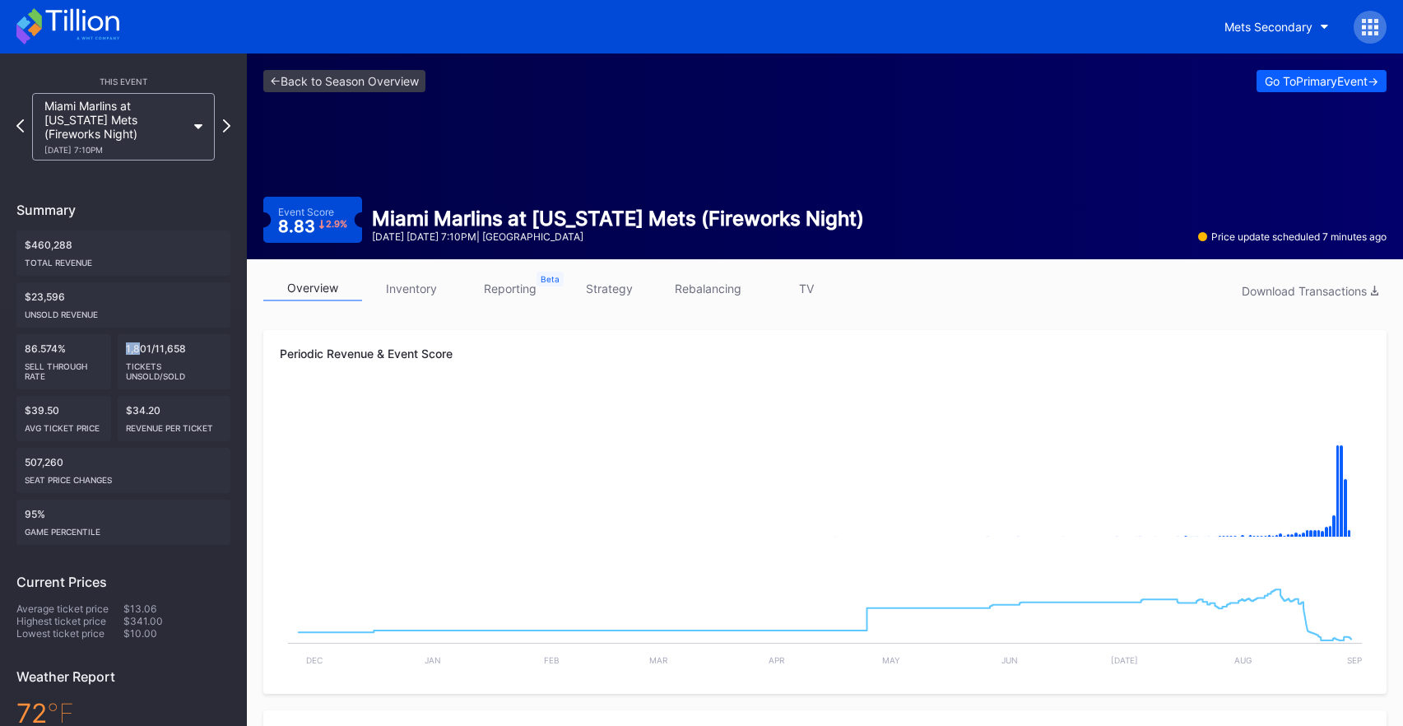
click at [142, 350] on div "1,801/11,658 Tickets Unsold/Sold" at bounding box center [175, 361] width 114 height 55
click at [168, 137] on div "Miami Marlins at New York Mets (Fireworks Night) 8/29 Friday 7:10PM" at bounding box center [115, 127] width 142 height 56
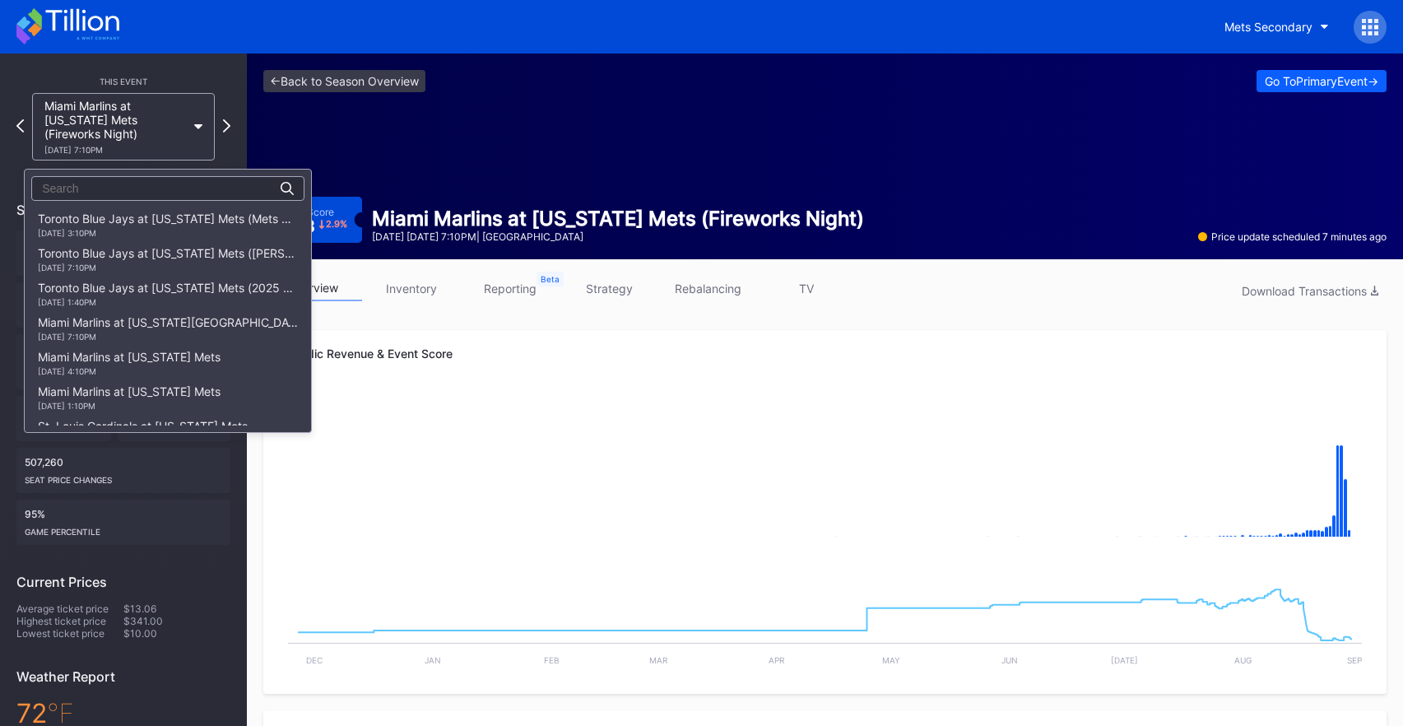
scroll to position [2350, 0]
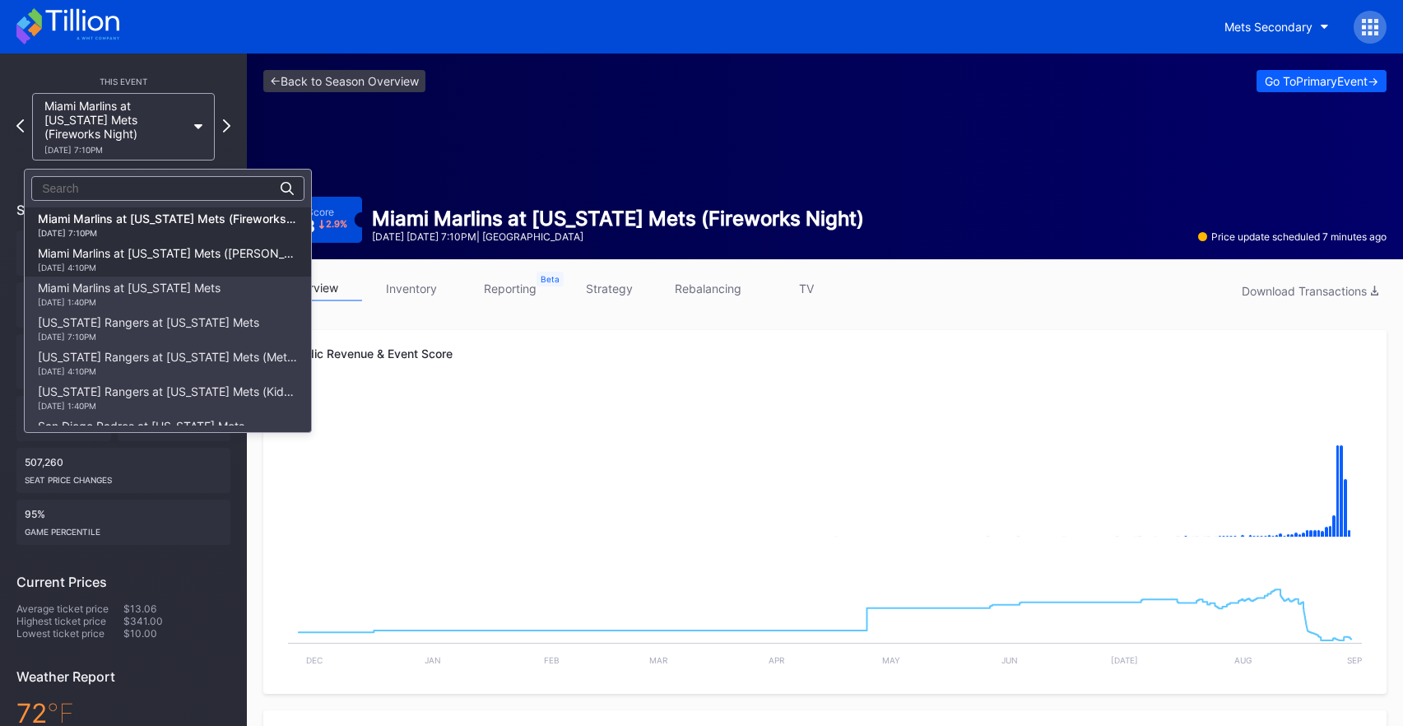
click at [154, 263] on div "8/30 Saturday 4:10PM" at bounding box center [168, 268] width 260 height 10
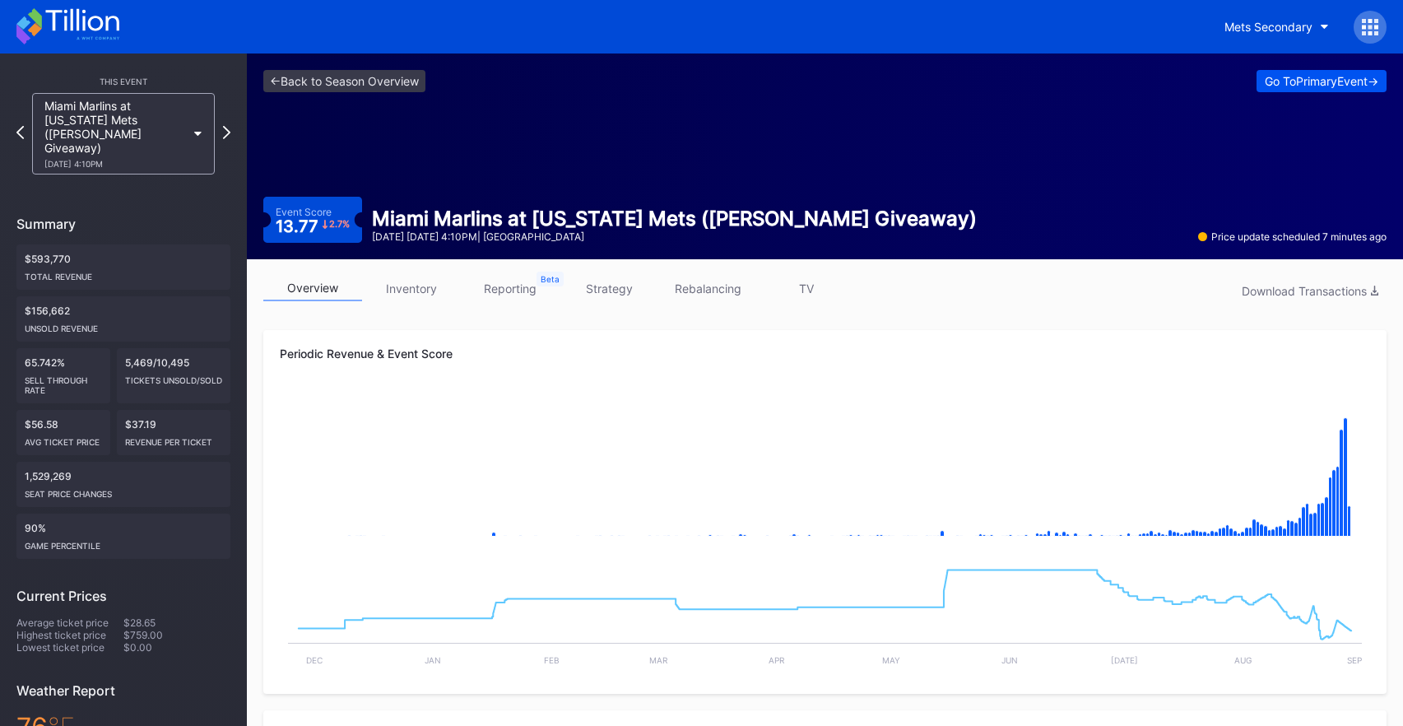
click at [1271, 77] on div "Go To Primary Event ->" at bounding box center [1322, 81] width 114 height 14
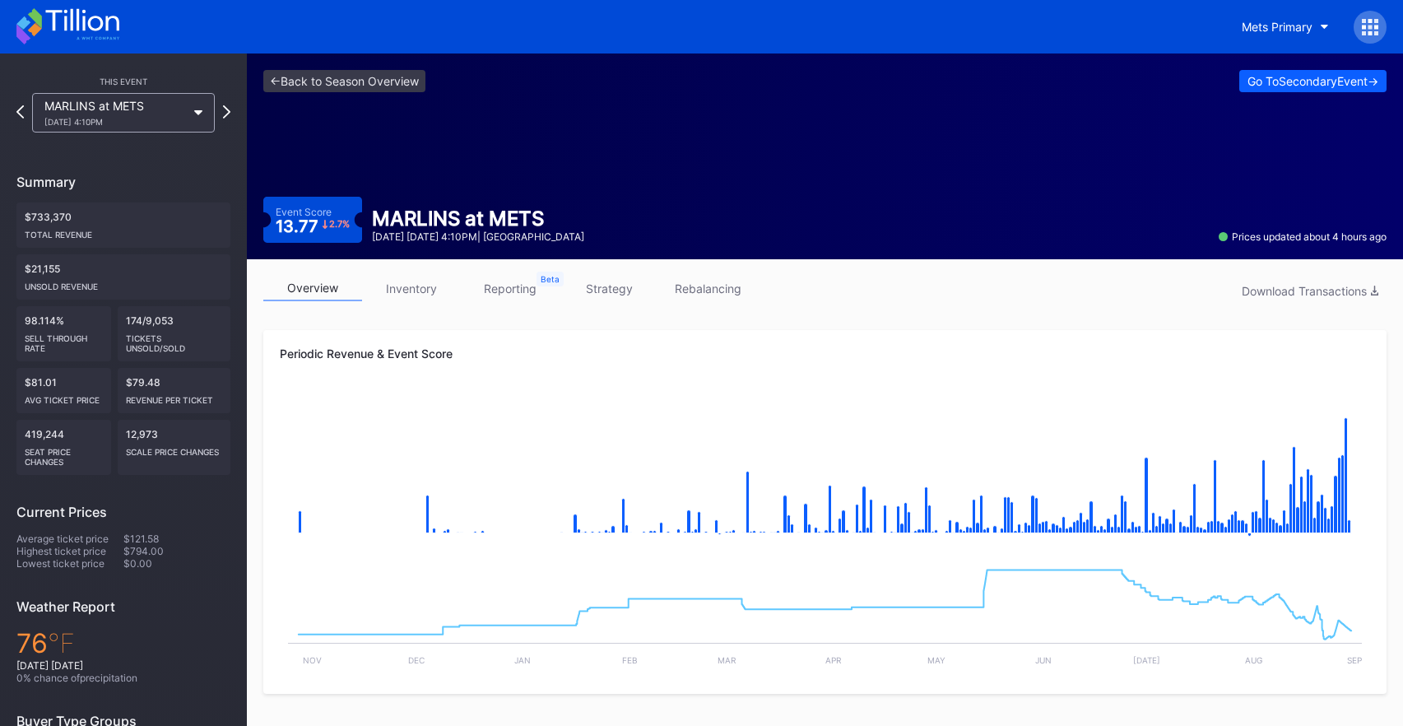
click at [1265, 94] on div "<- Back to Season Overview Go To Secondary Event -> Event Score 13.77 2.7 % MAR…" at bounding box center [825, 156] width 1156 height 206
click at [1262, 80] on div "Go To Secondary Event ->" at bounding box center [1312, 81] width 131 height 14
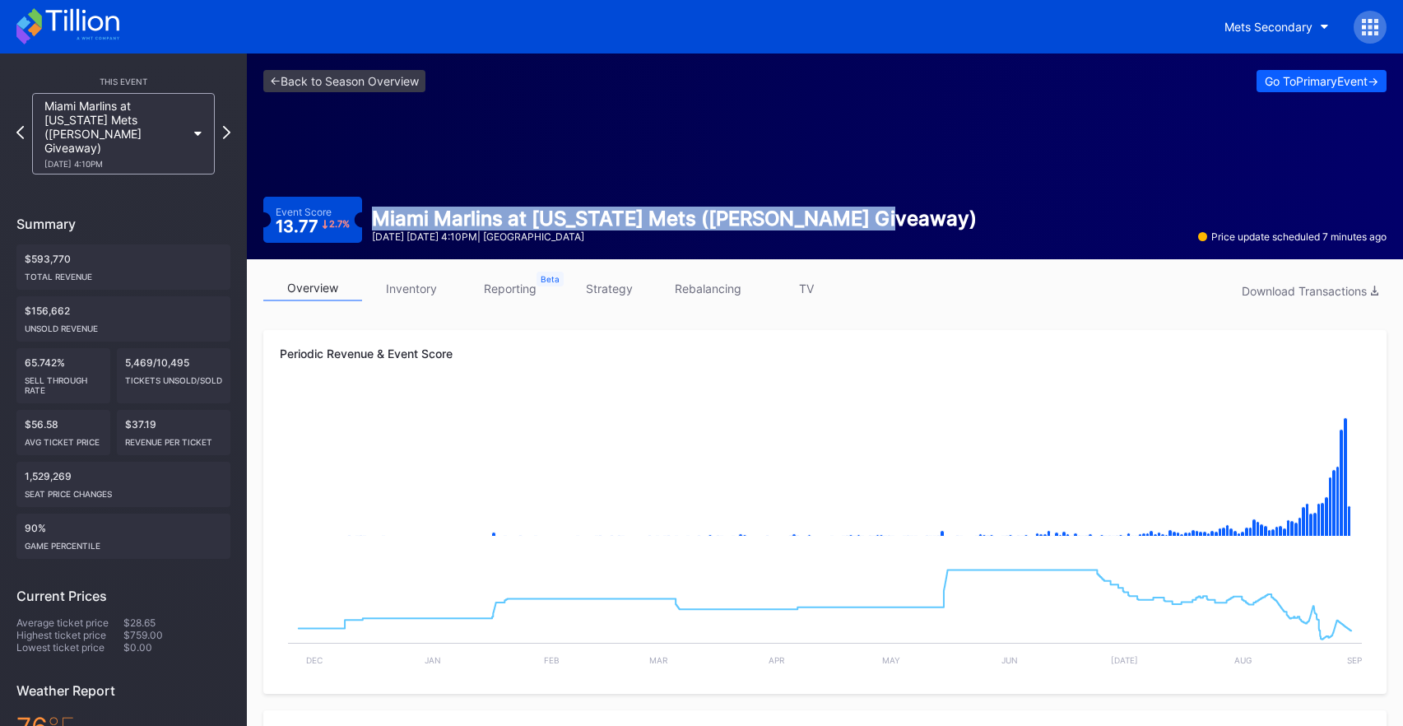
drag, startPoint x: 827, startPoint y: 185, endPoint x: 860, endPoint y: 214, distance: 43.7
click at [858, 214] on div "<- Back to Season Overview Go To Primary Event -> Event Score 13.77 2.7 % Miami…" at bounding box center [825, 156] width 1156 height 206
click at [860, 214] on div "Miami Marlins at [US_STATE] Mets ([PERSON_NAME] Giveaway)" at bounding box center [674, 219] width 605 height 24
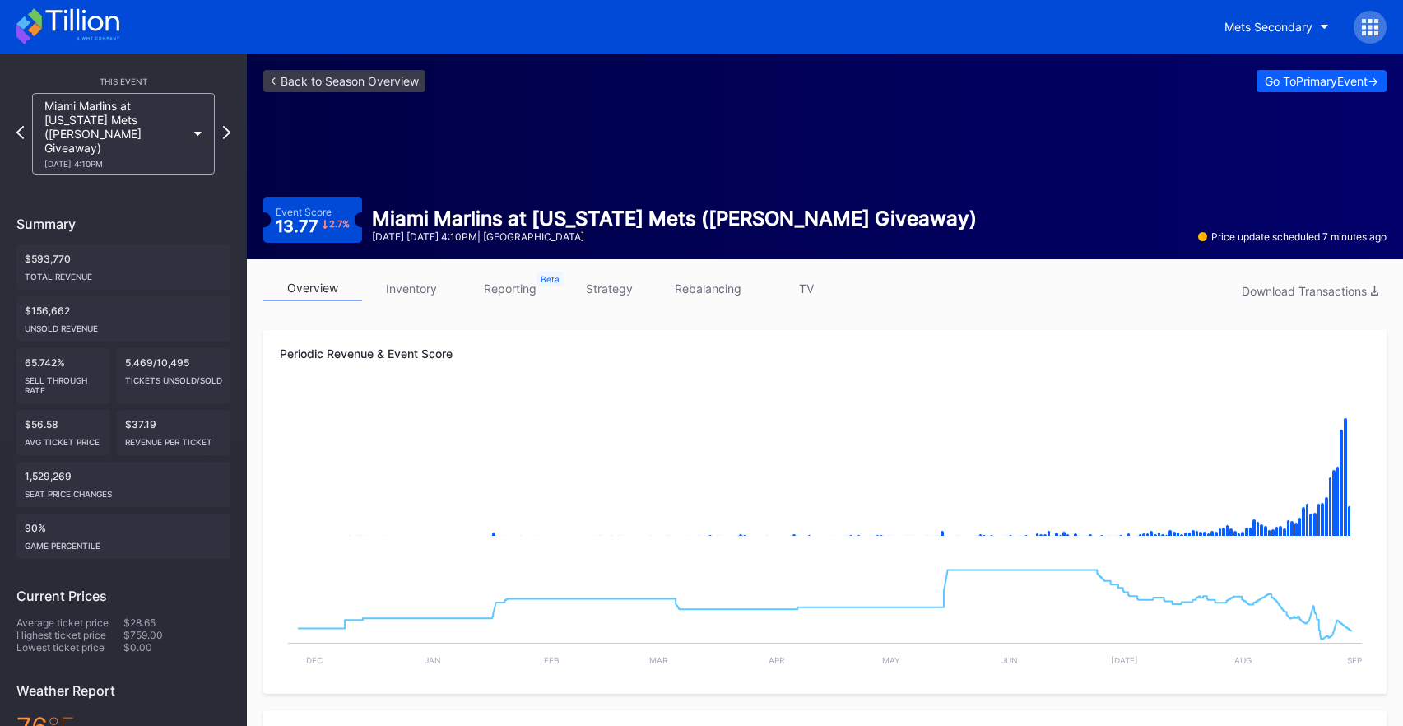
click at [857, 221] on div "Miami Marlins at [US_STATE] Mets ([PERSON_NAME] Giveaway)" at bounding box center [674, 219] width 605 height 24
click at [1273, 83] on div "Go To Primary Event ->" at bounding box center [1322, 81] width 114 height 14
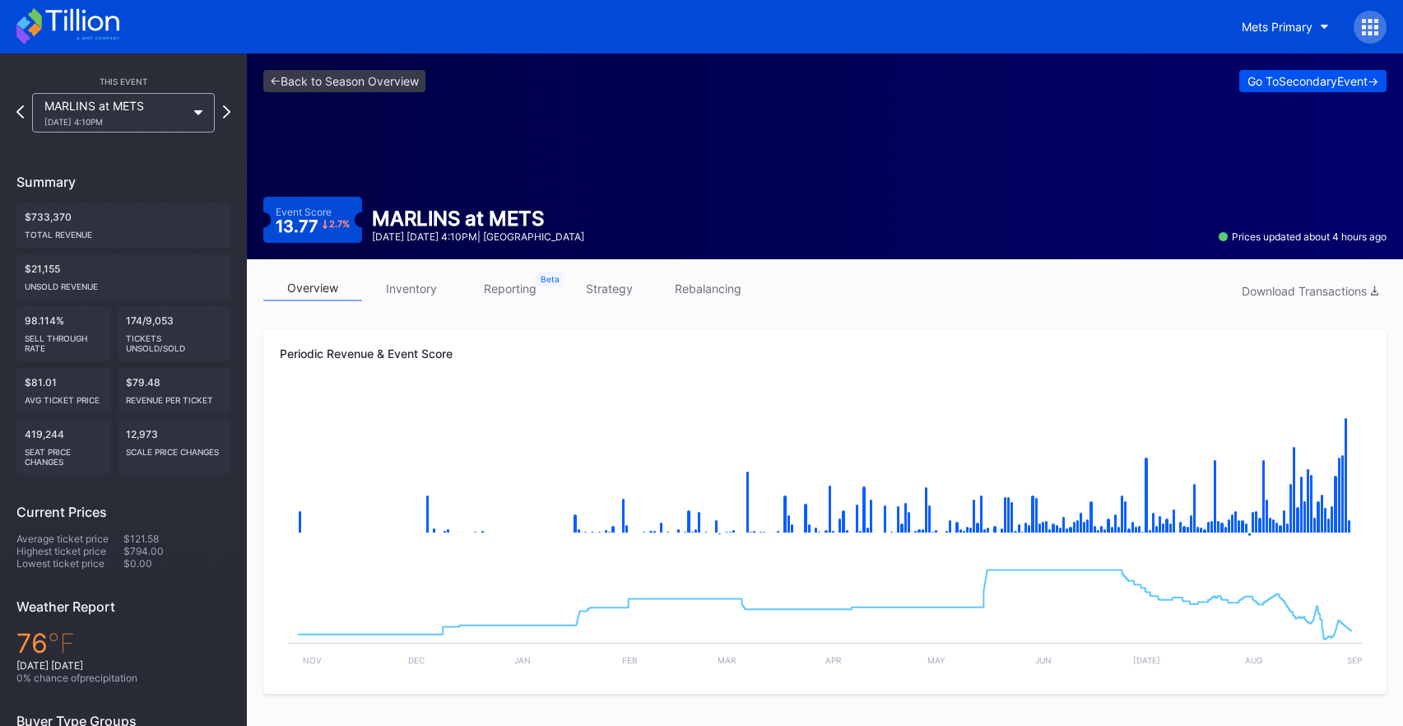
click at [1278, 75] on div "Go To Secondary Event ->" at bounding box center [1312, 81] width 131 height 14
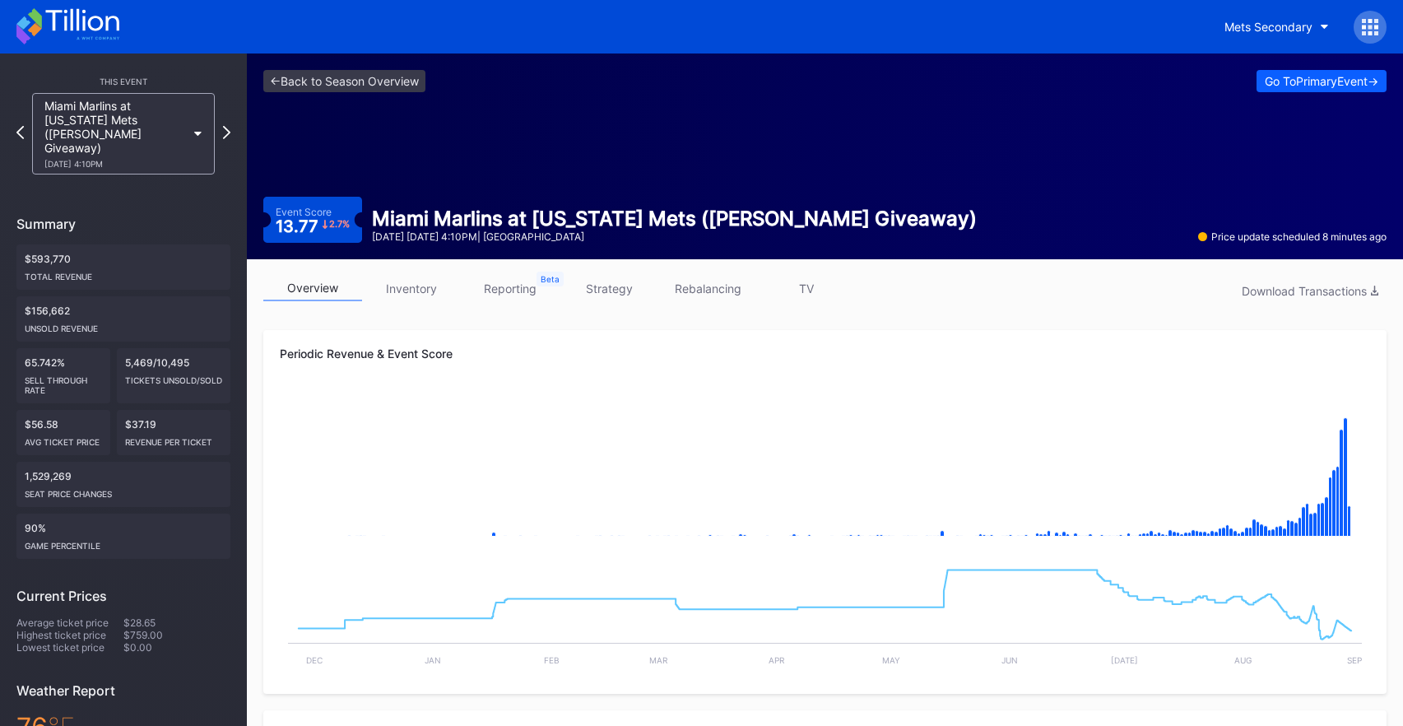
click at [231, 132] on div "This Event Miami Marlins at New York Mets (Francisco Lindor Bobblehead Giveaway…" at bounding box center [123, 519] width 247 height 932
click at [229, 133] on icon at bounding box center [226, 132] width 9 height 16
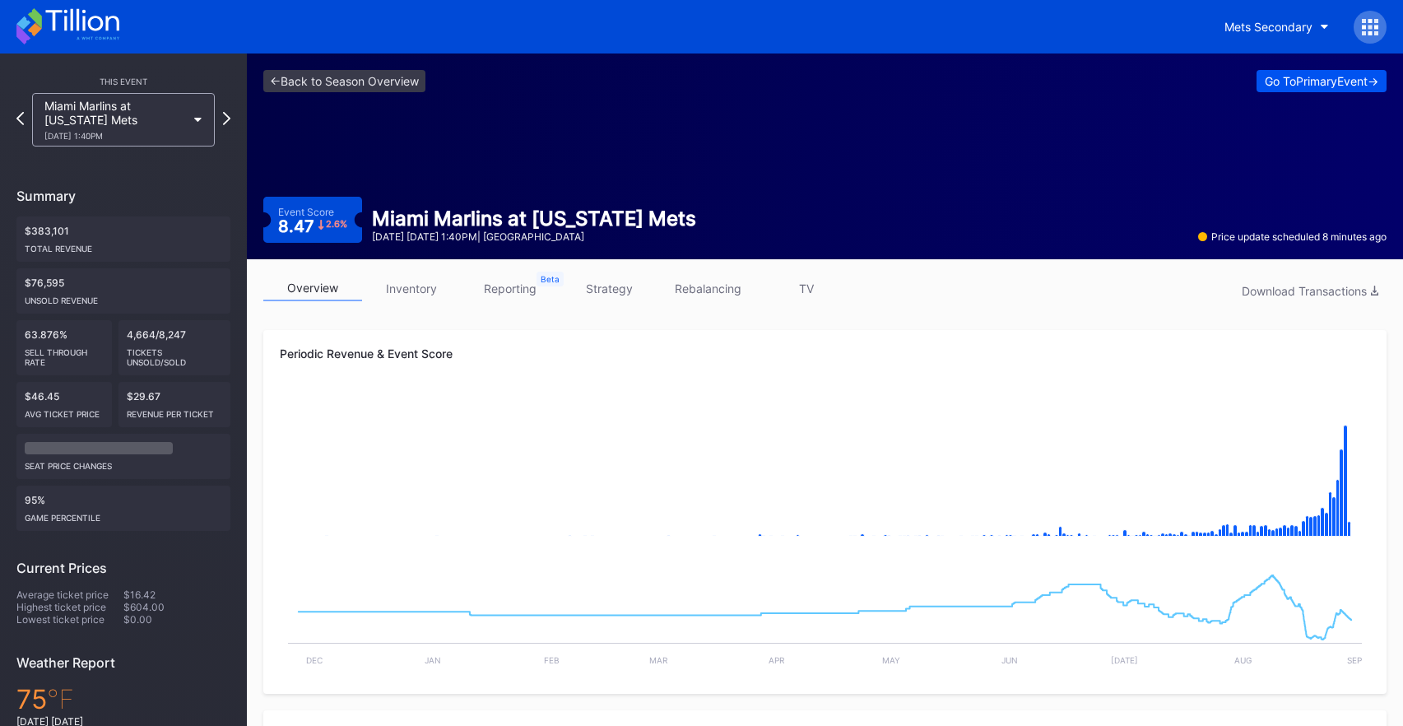
click at [1300, 82] on div "Go To Primary Event ->" at bounding box center [1322, 81] width 114 height 14
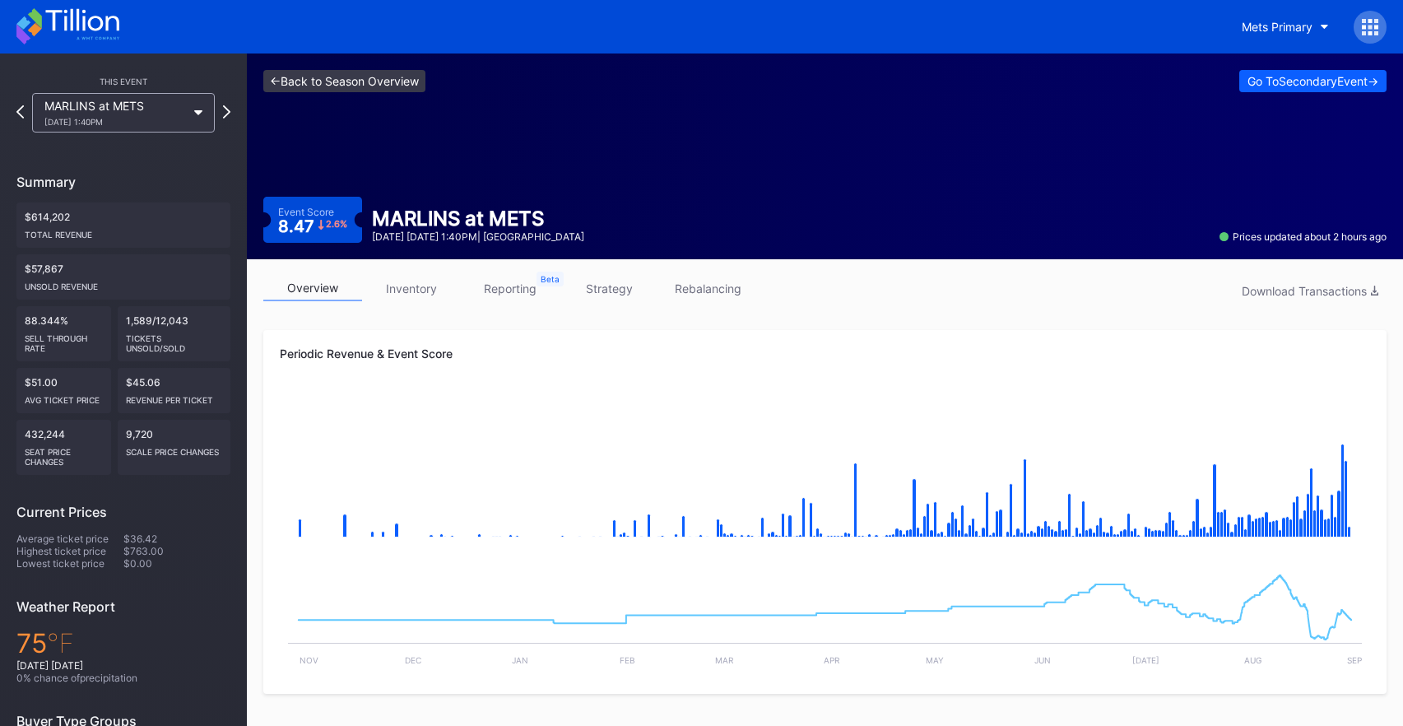
click at [351, 87] on link "<- Back to Season Overview" at bounding box center [344, 81] width 162 height 22
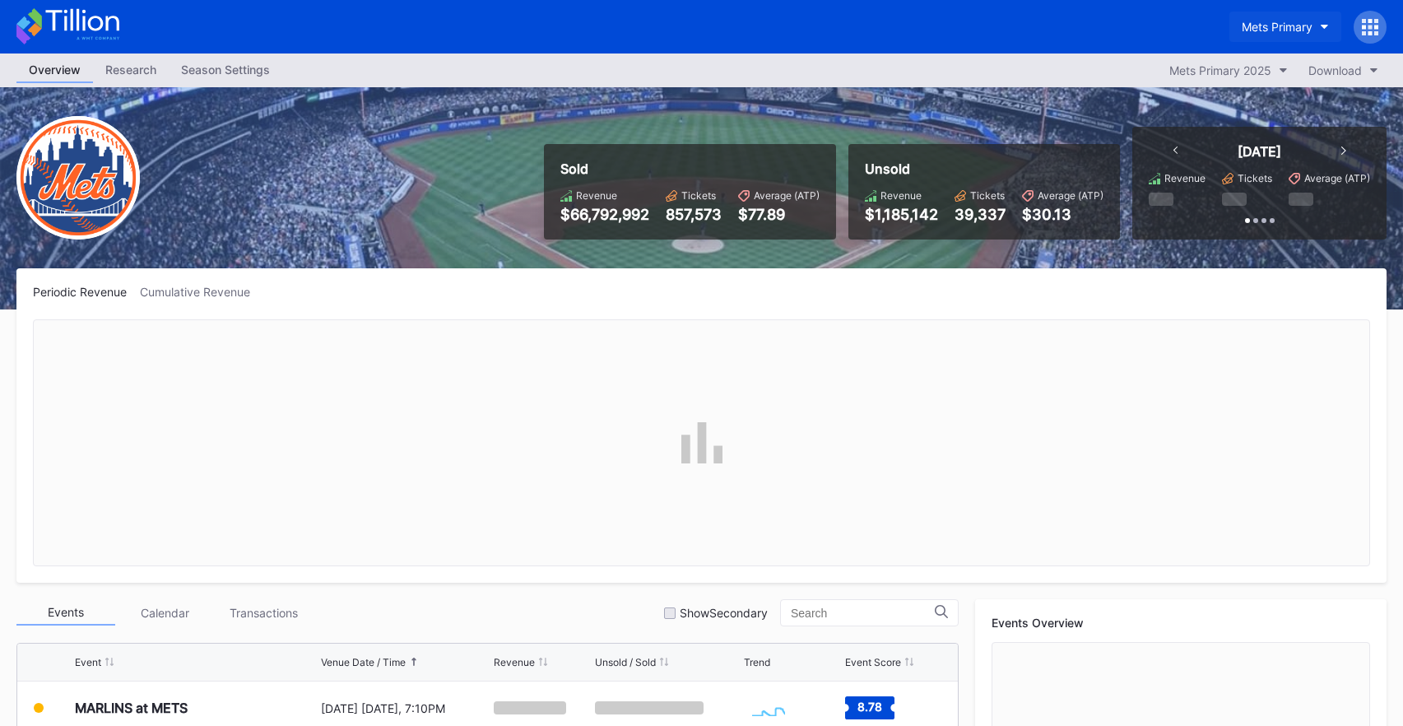
click at [1262, 22] on div "Mets Primary" at bounding box center [1277, 27] width 71 height 14
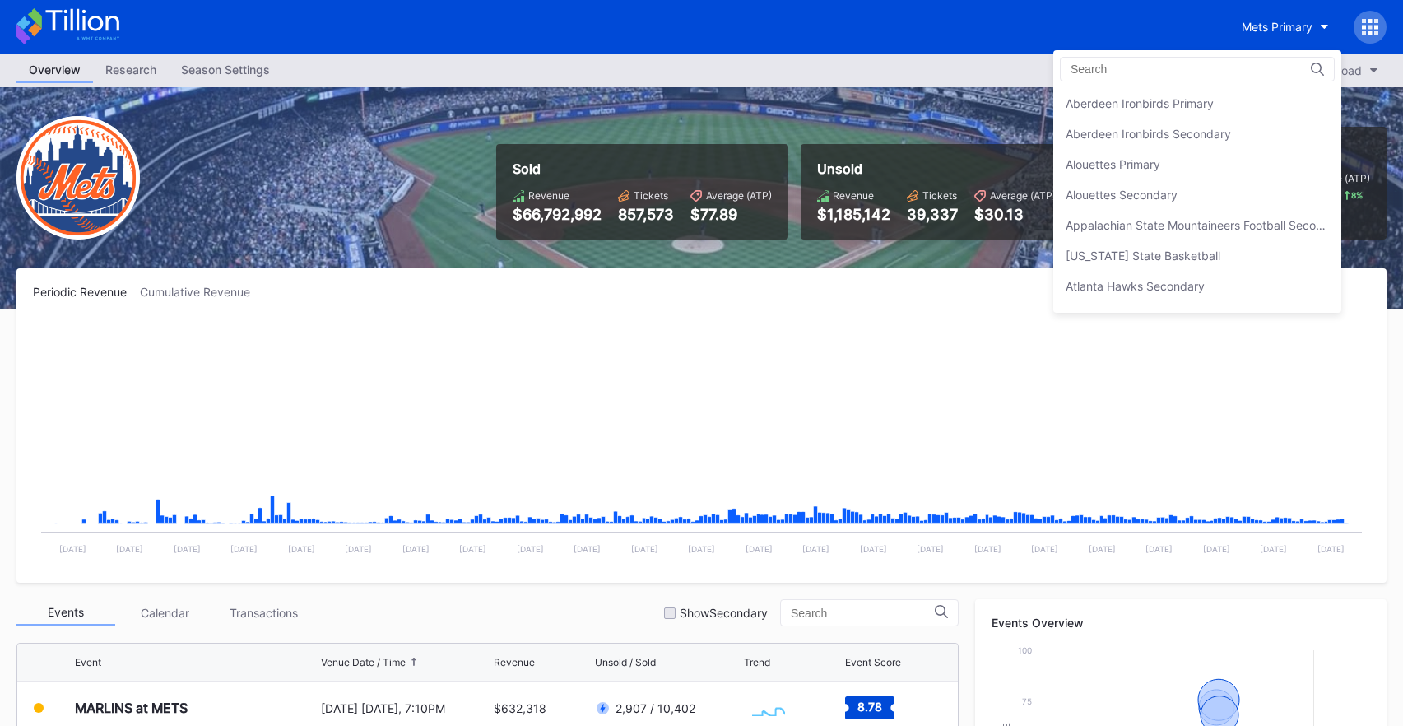
scroll to position [2558, 0]
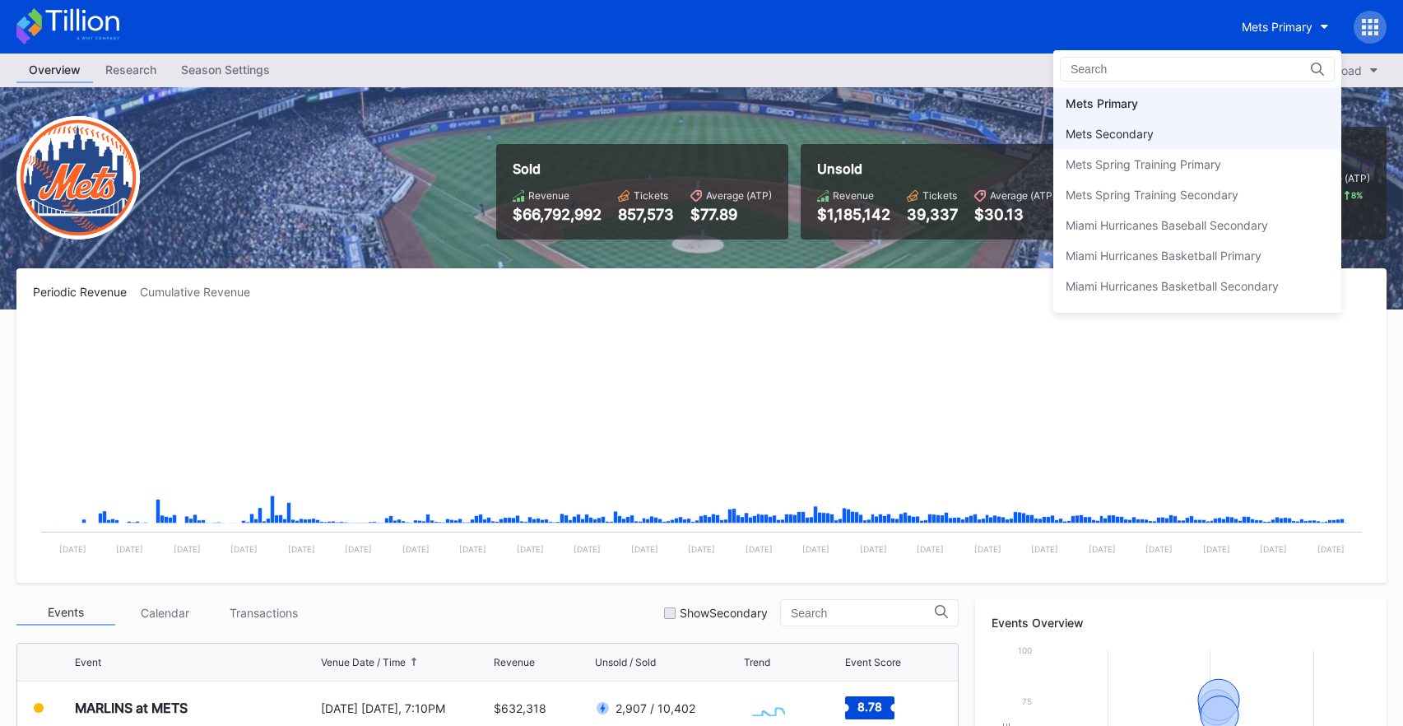
click at [1184, 138] on div "Mets Secondary" at bounding box center [1197, 133] width 288 height 30
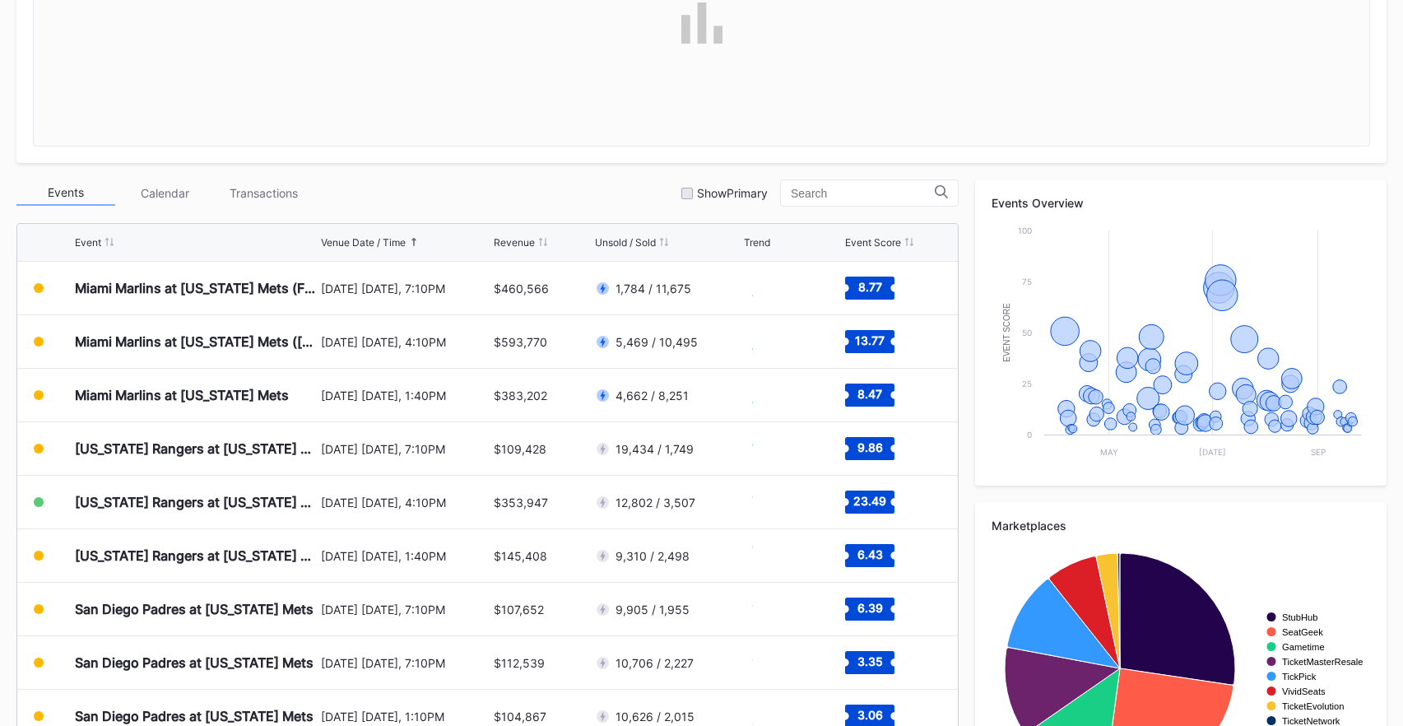
scroll to position [518, 0]
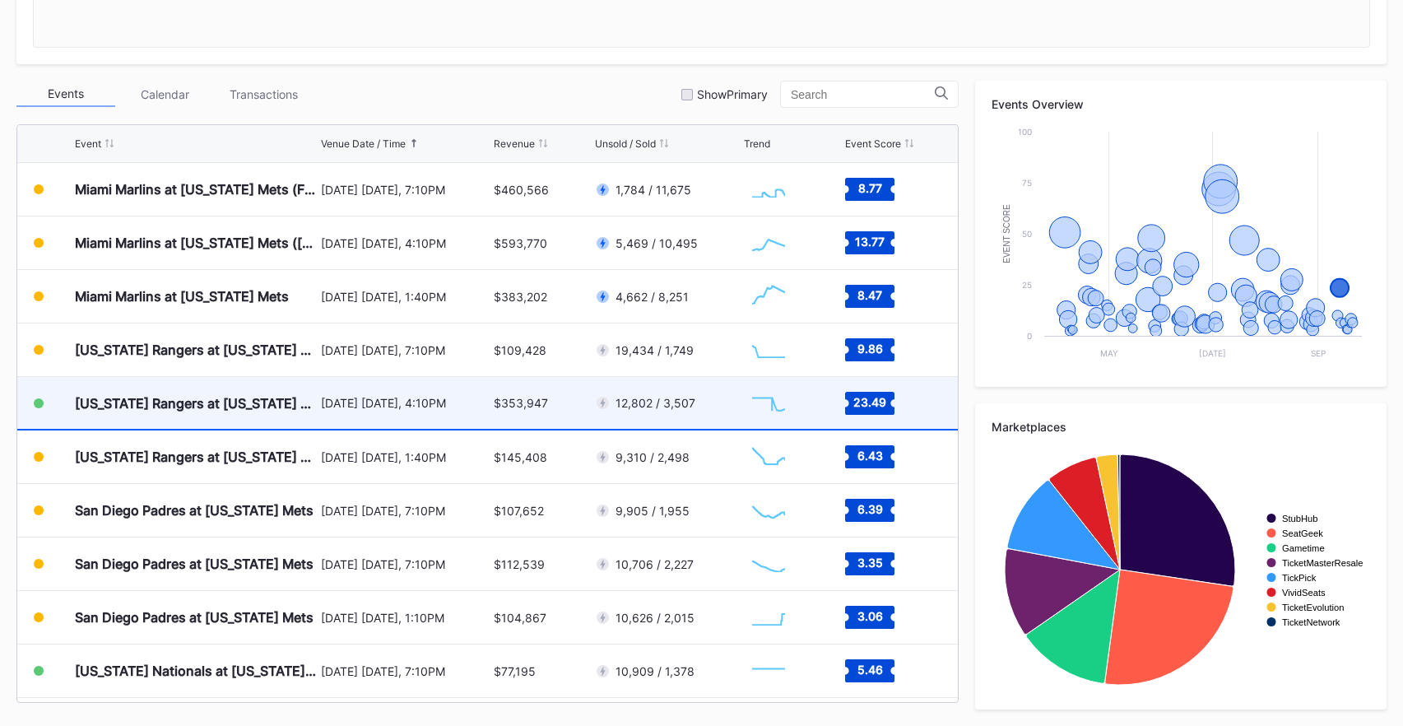
click at [527, 405] on div "$353,947" at bounding box center [521, 403] width 54 height 14
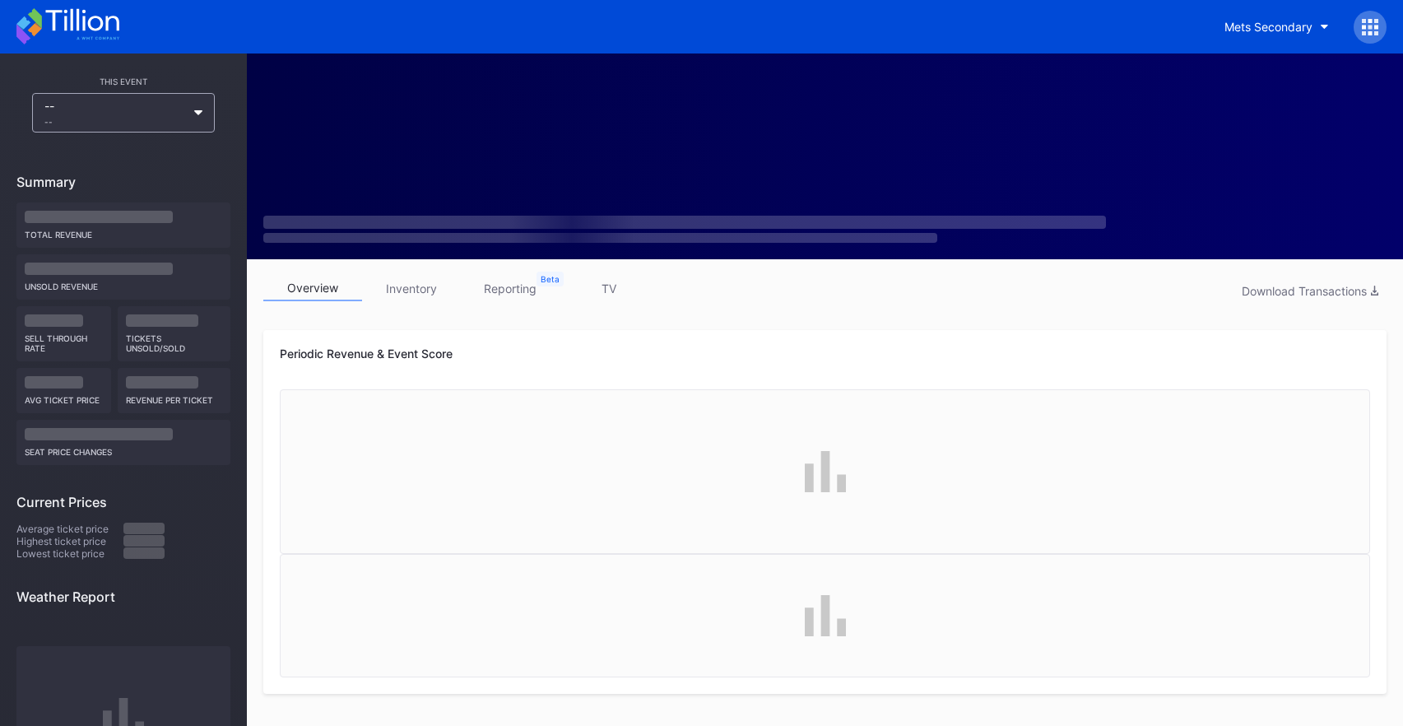
click at [116, 23] on icon at bounding box center [67, 26] width 103 height 36
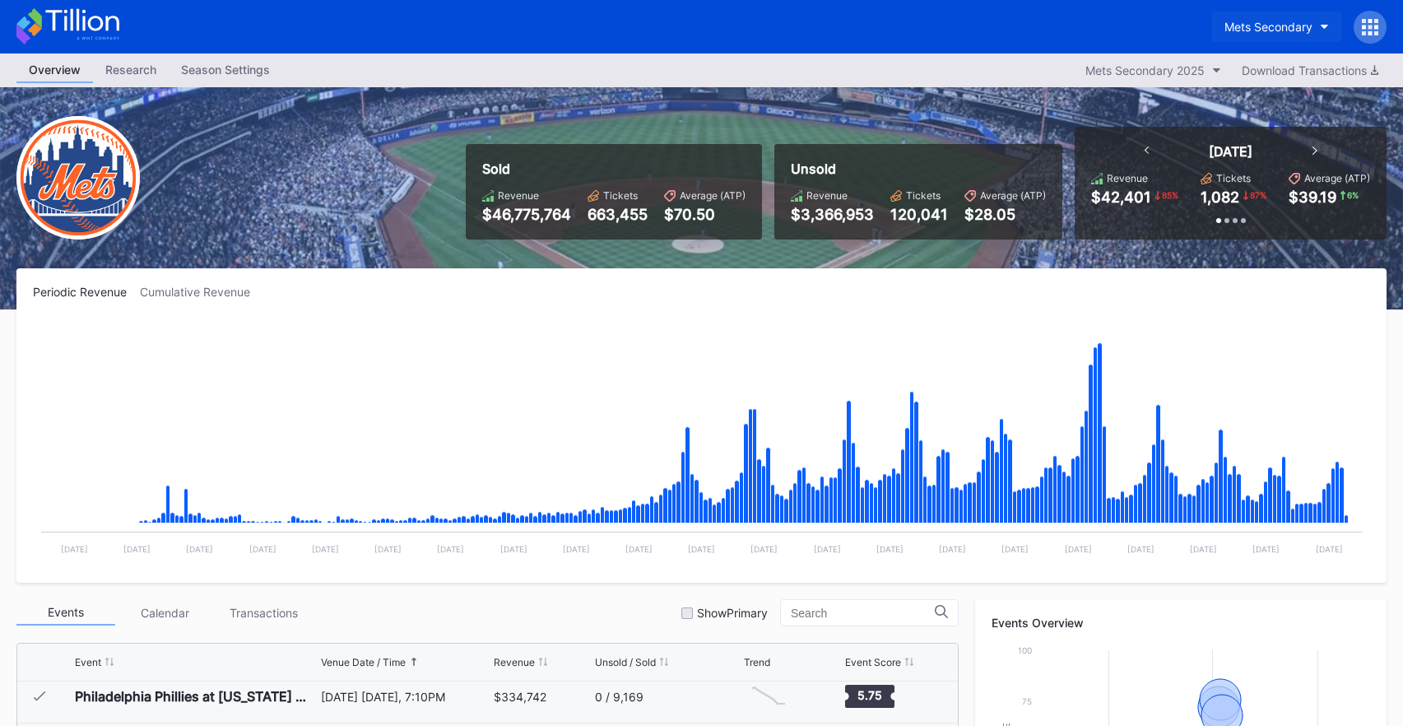
click at [1271, 22] on div "Mets Secondary" at bounding box center [1268, 27] width 88 height 14
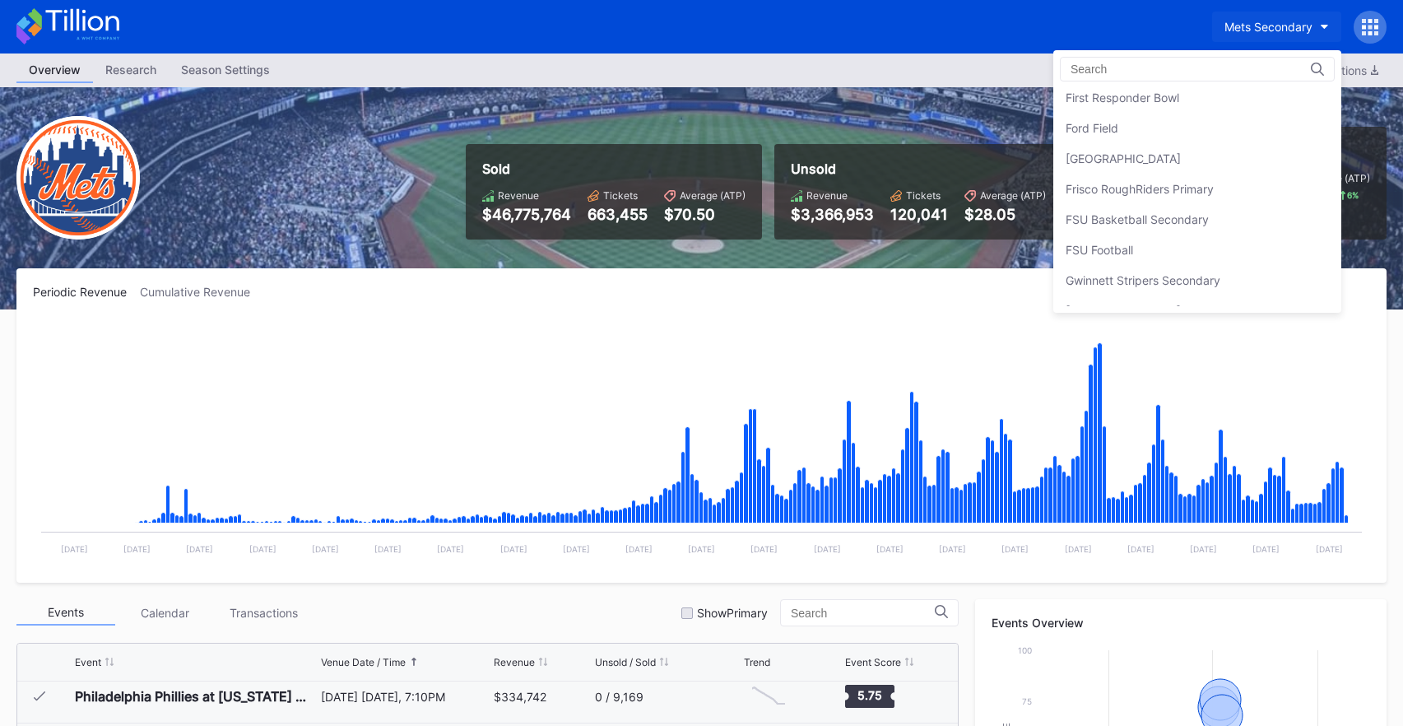
scroll to position [1805, 0]
click at [1239, 217] on div "Frisco RoughRiders Primary" at bounding box center [1197, 217] width 288 height 30
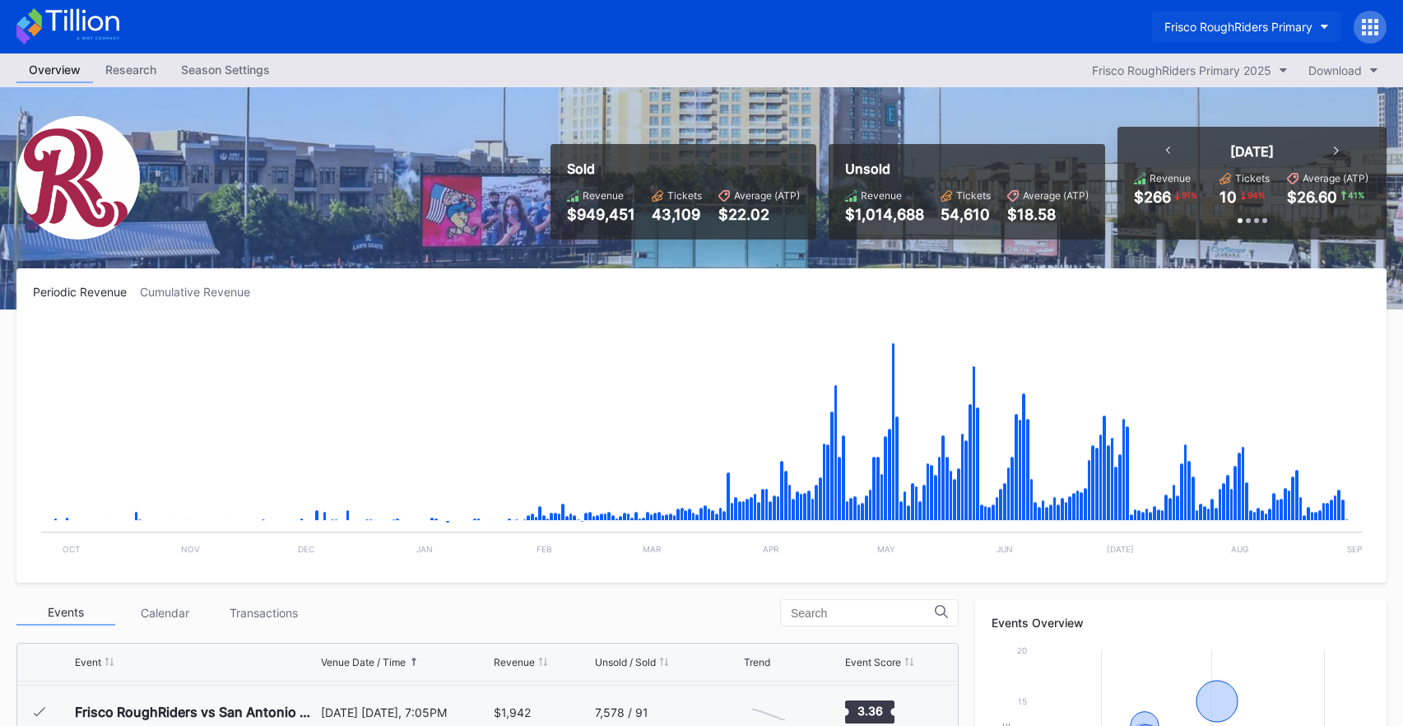
click at [1228, 31] on div "Frisco RoughRiders Primary" at bounding box center [1238, 27] width 148 height 14
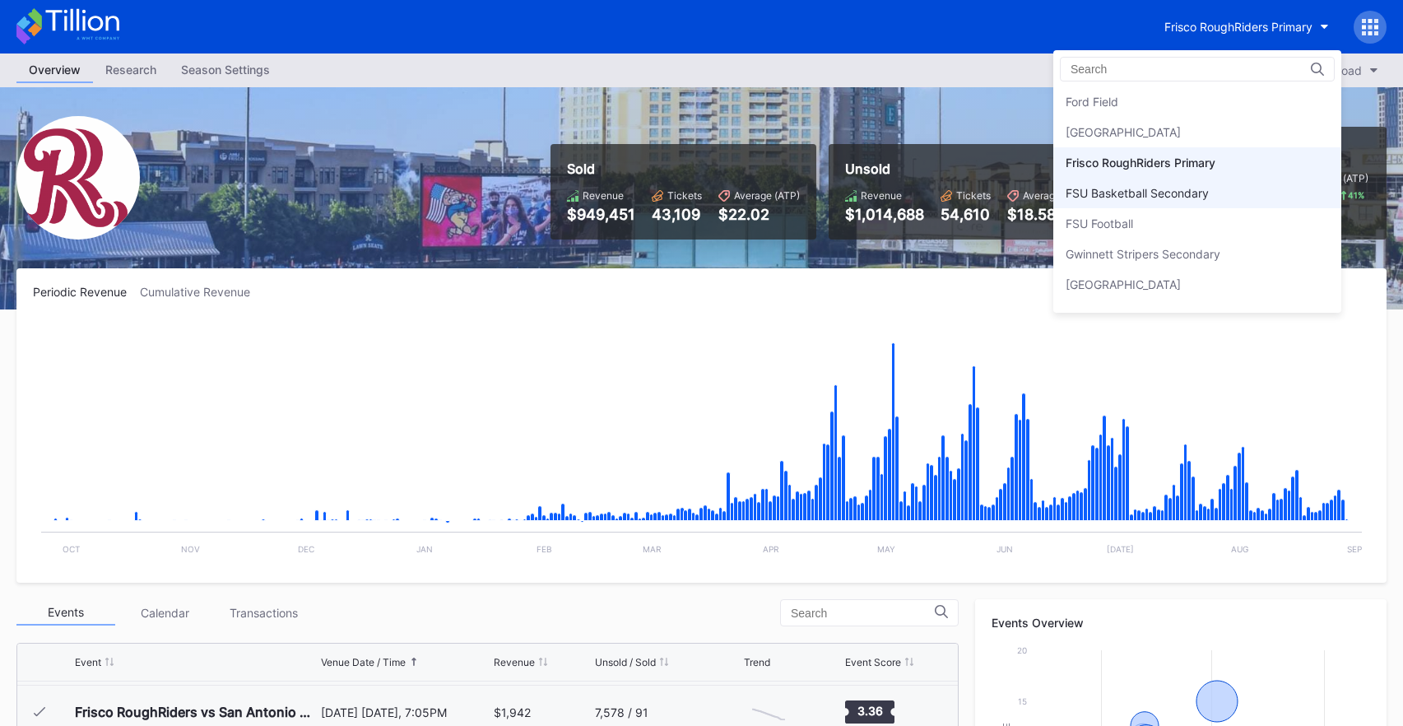
scroll to position [1849, 0]
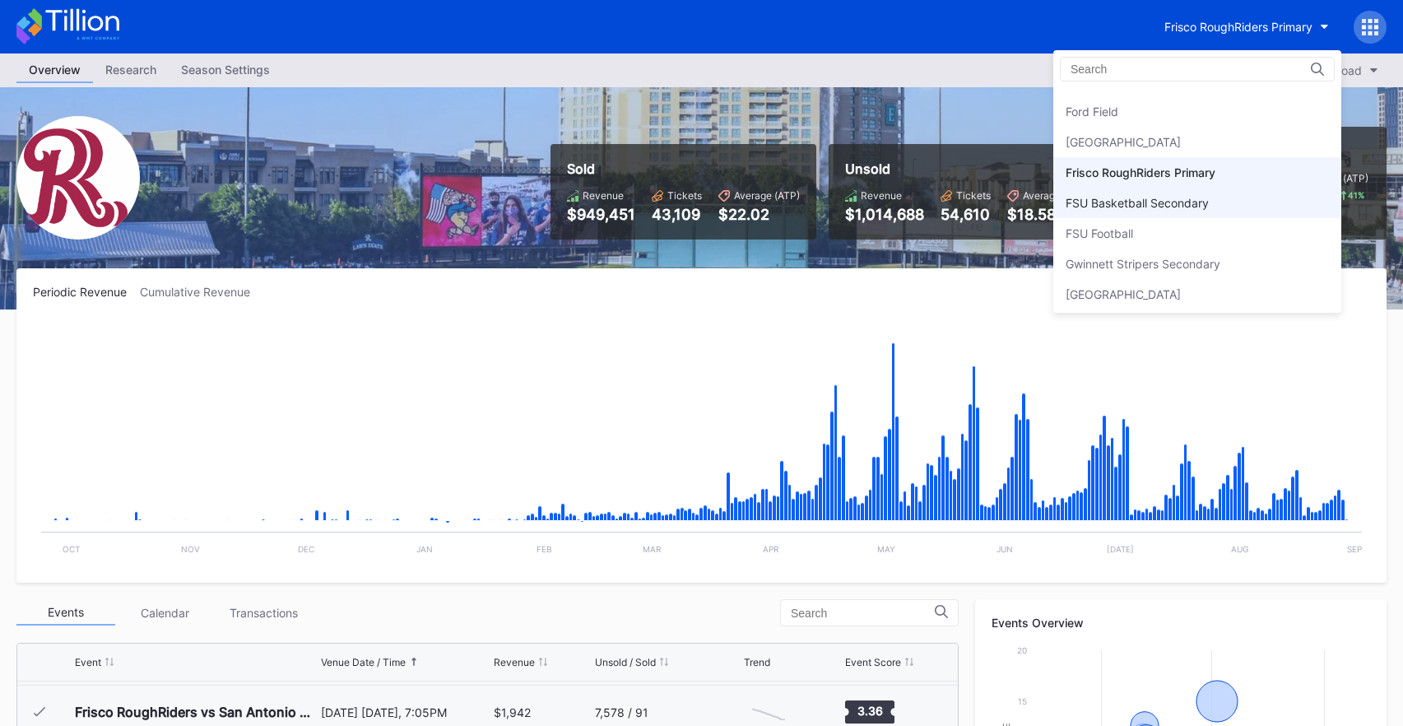
click at [1216, 133] on div "[GEOGRAPHIC_DATA]" at bounding box center [1197, 142] width 288 height 30
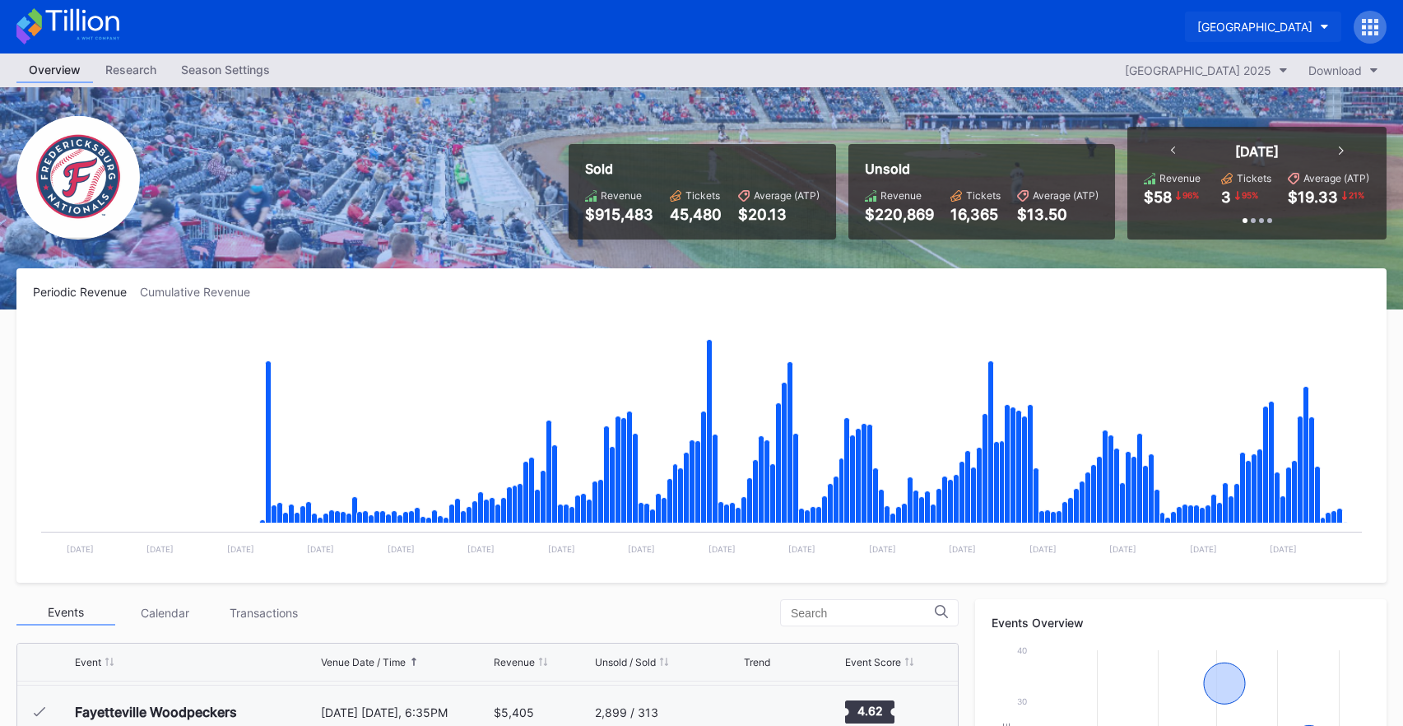
click at [1212, 31] on div "[GEOGRAPHIC_DATA]" at bounding box center [1254, 27] width 115 height 14
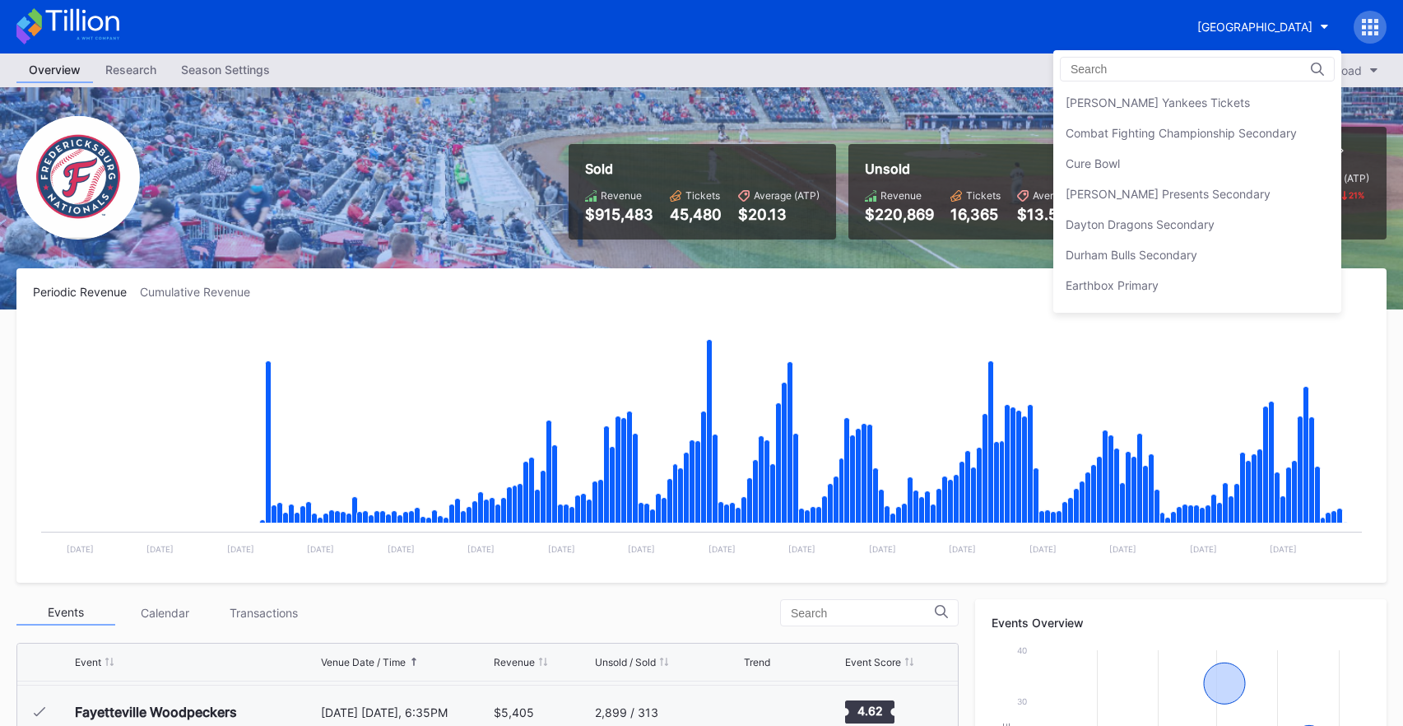
scroll to position [1071, 0]
click at [1206, 231] on div "[PERSON_NAME] Presents Secondary" at bounding box center [1197, 220] width 288 height 30
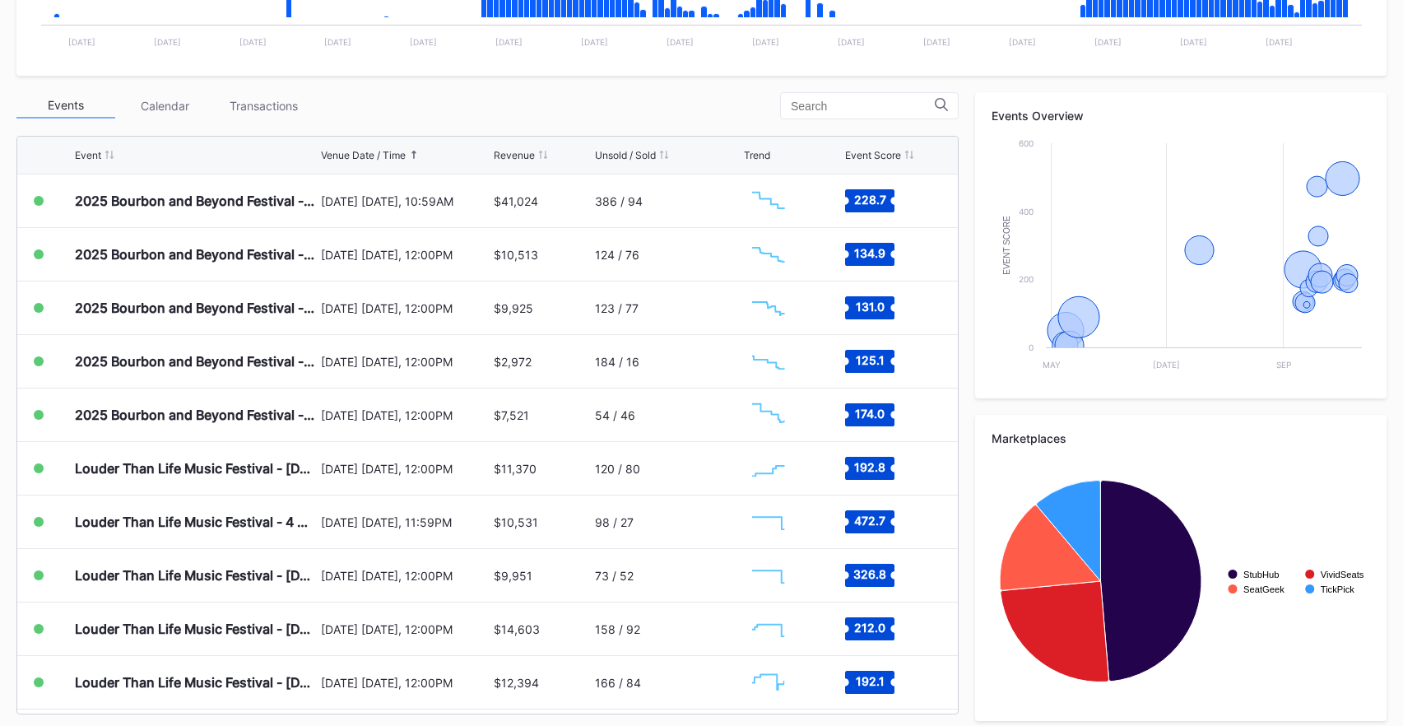
scroll to position [534, 0]
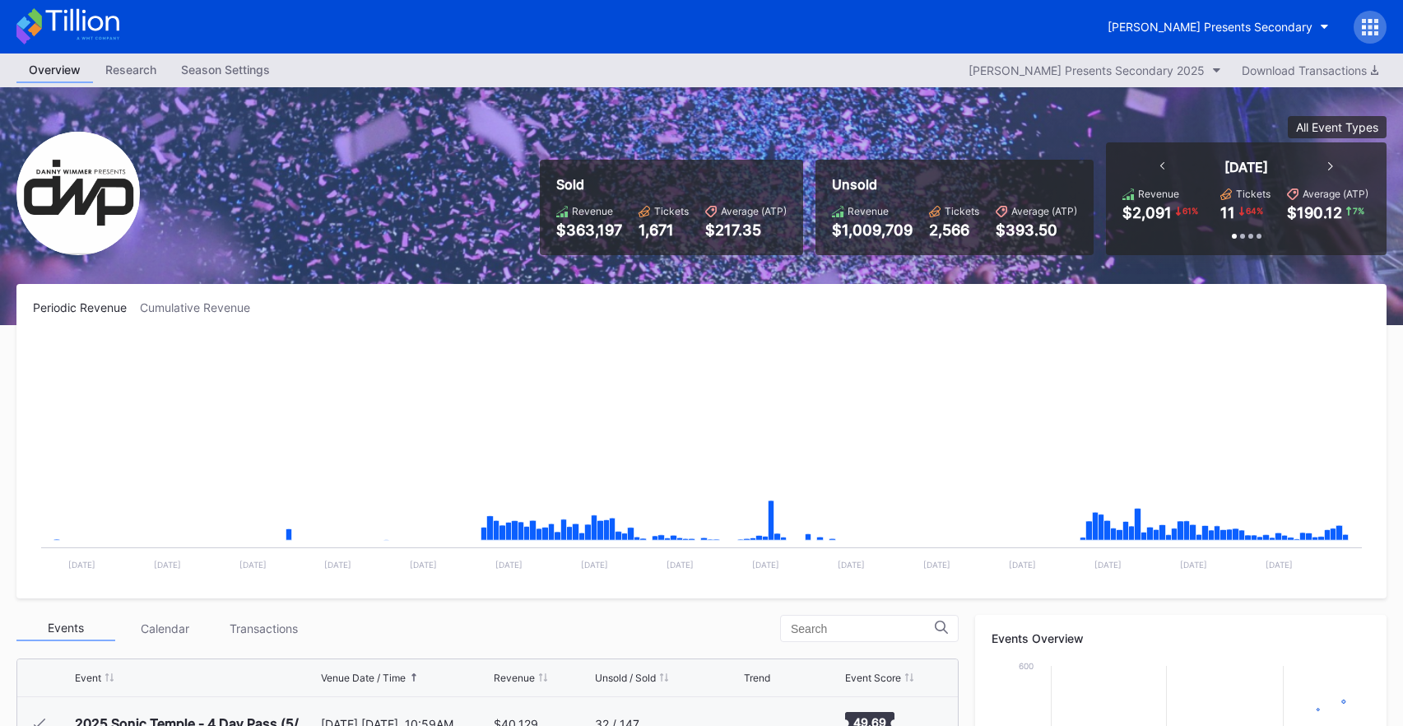
scroll to position [267, 0]
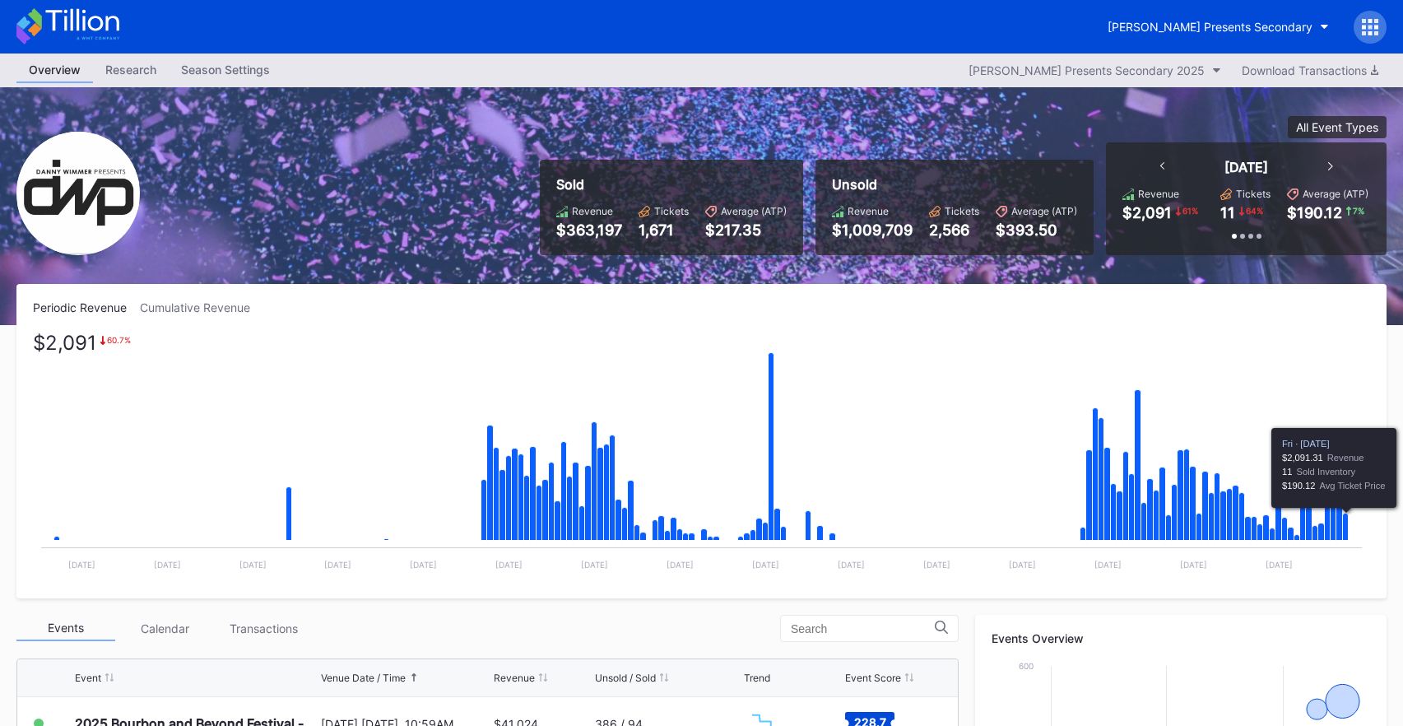
click at [1348, 530] on icon "Chart title" at bounding box center [1346, 526] width 6 height 27
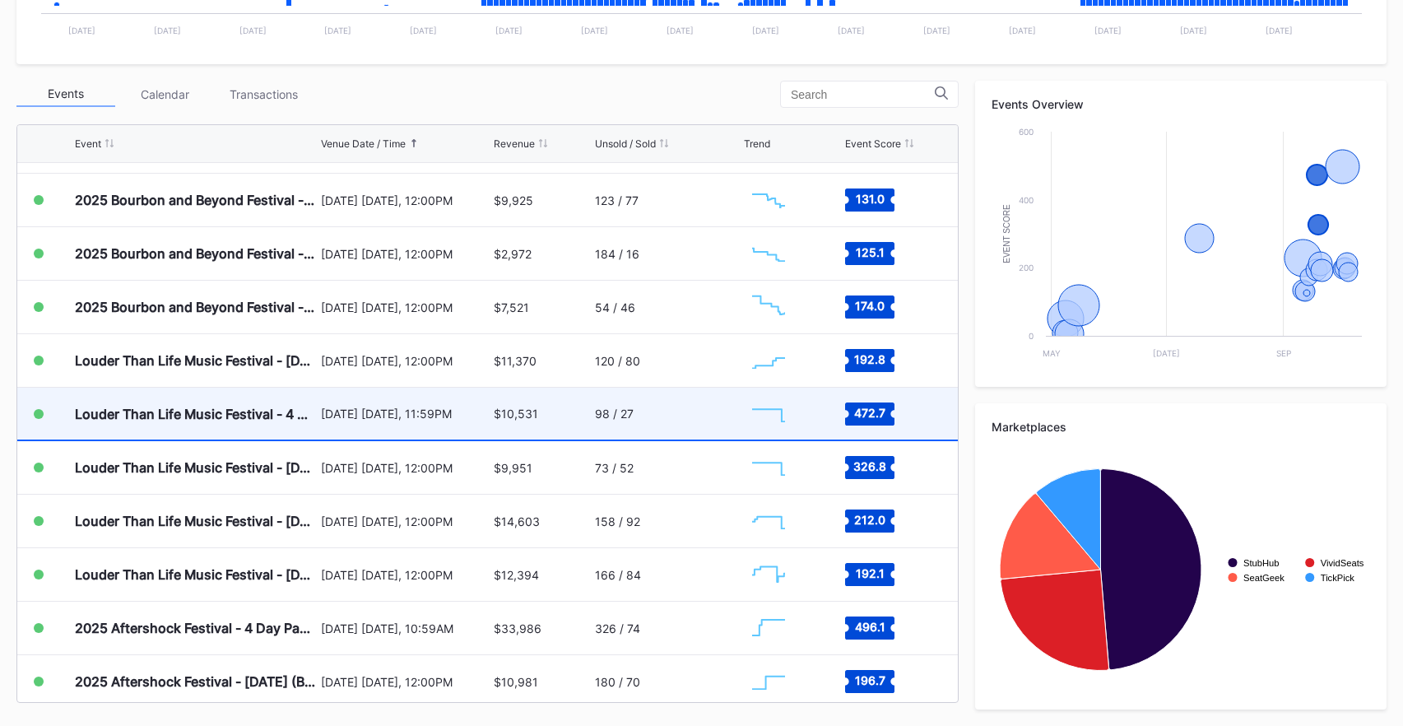
scroll to position [368, 0]
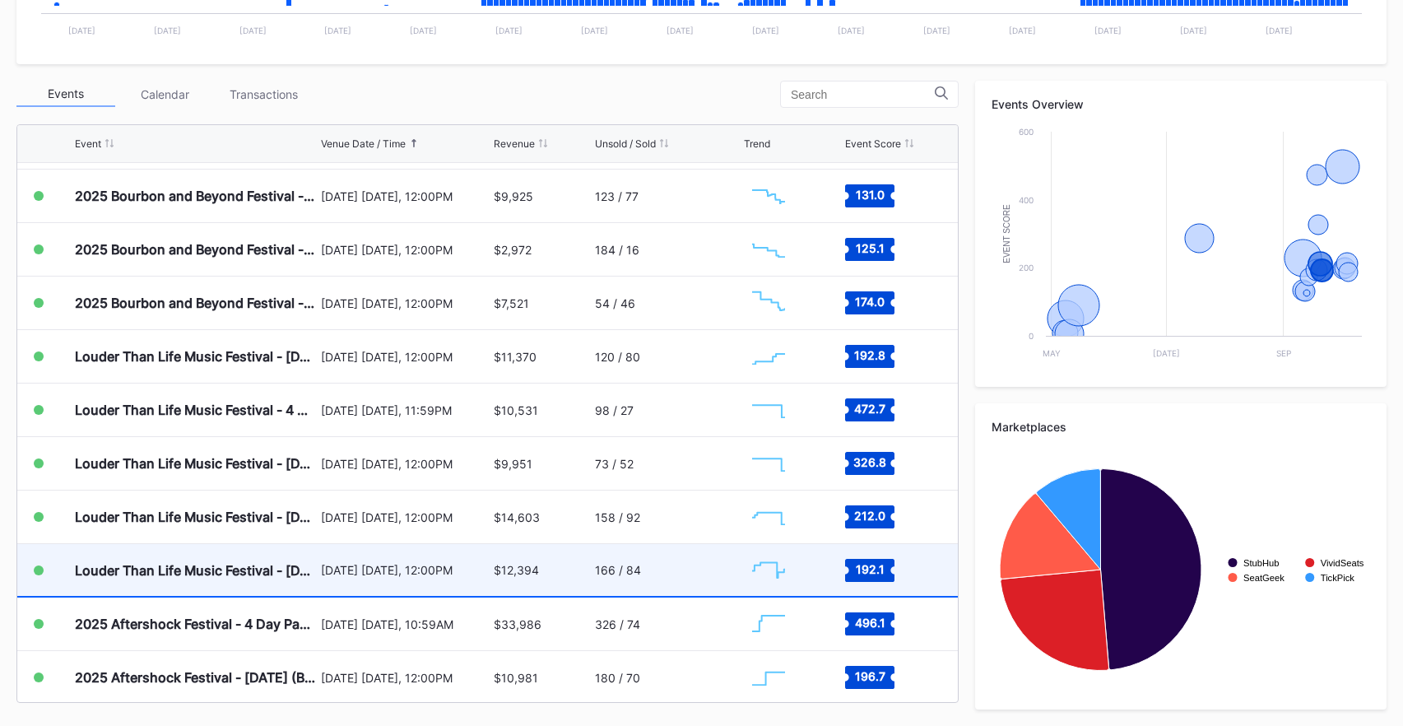
click at [523, 563] on div "$12,394" at bounding box center [516, 570] width 45 height 14
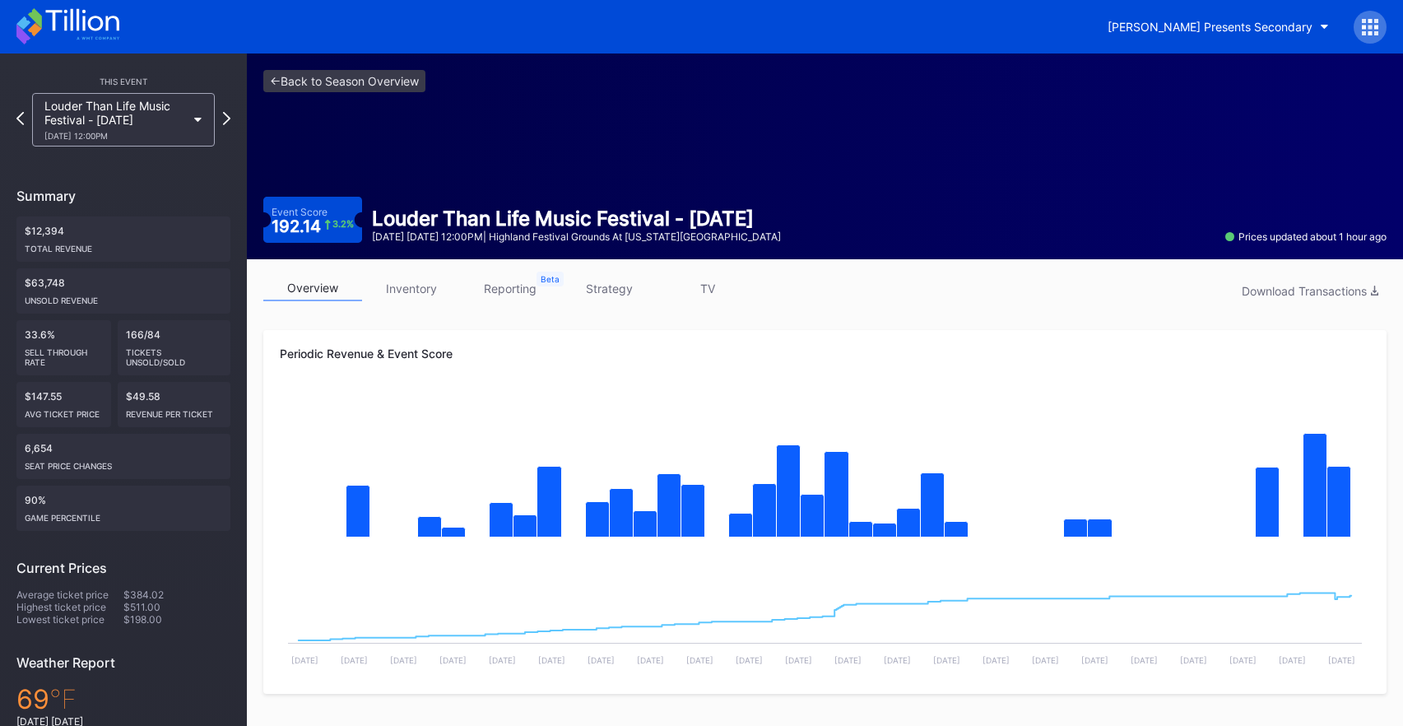
click at [791, 215] on div "Louder Than Life Music Festival - Sunday September 21 Sunday 12:00PM | Highland…" at bounding box center [576, 225] width 429 height 36
click at [332, 79] on link "<- Back to Season Overview" at bounding box center [344, 81] width 162 height 22
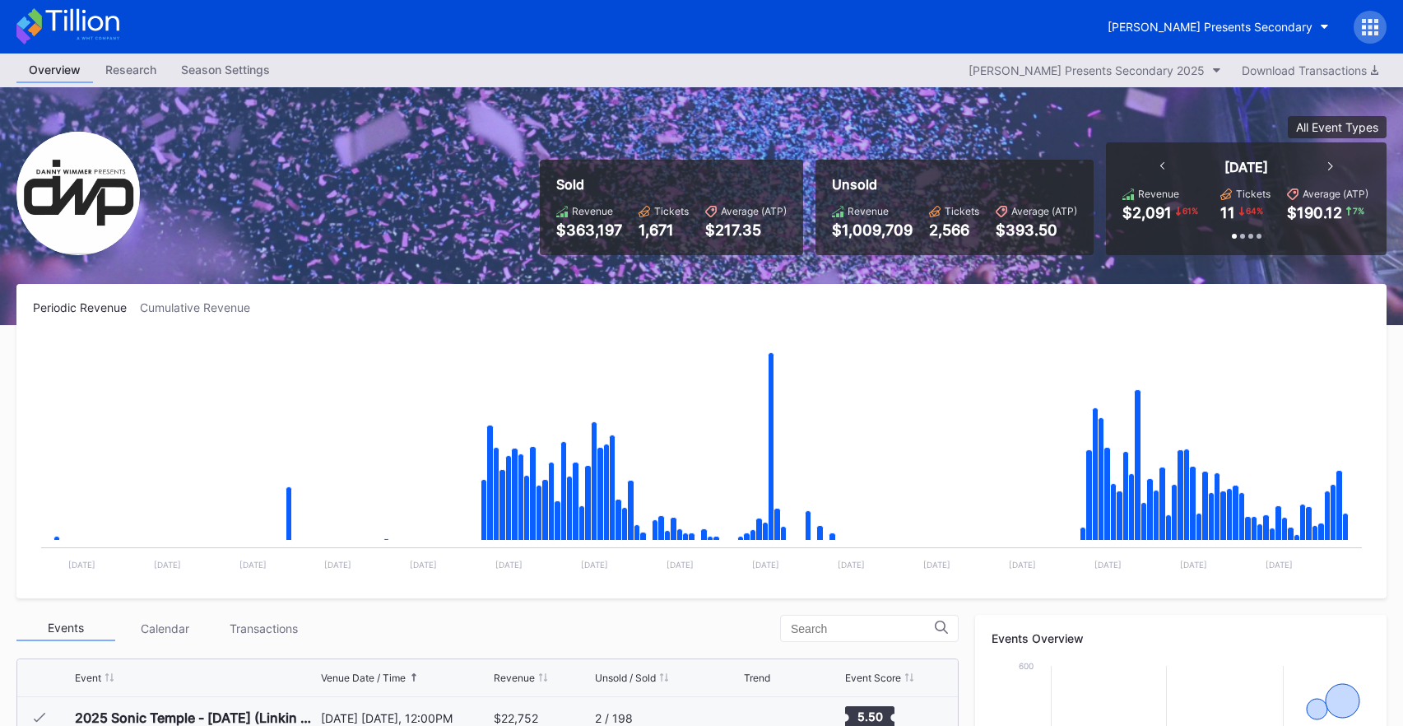
click at [190, 297] on div "Periodic Revenue Cumulative Revenue Created with Highcharts 11.2.0 Chart title …" at bounding box center [701, 441] width 1370 height 314
click at [191, 298] on div "Periodic Revenue Cumulative Revenue Created with Highcharts 11.2.0 Chart title …" at bounding box center [701, 441] width 1370 height 314
click at [191, 302] on div "Cumulative Revenue" at bounding box center [201, 307] width 123 height 14
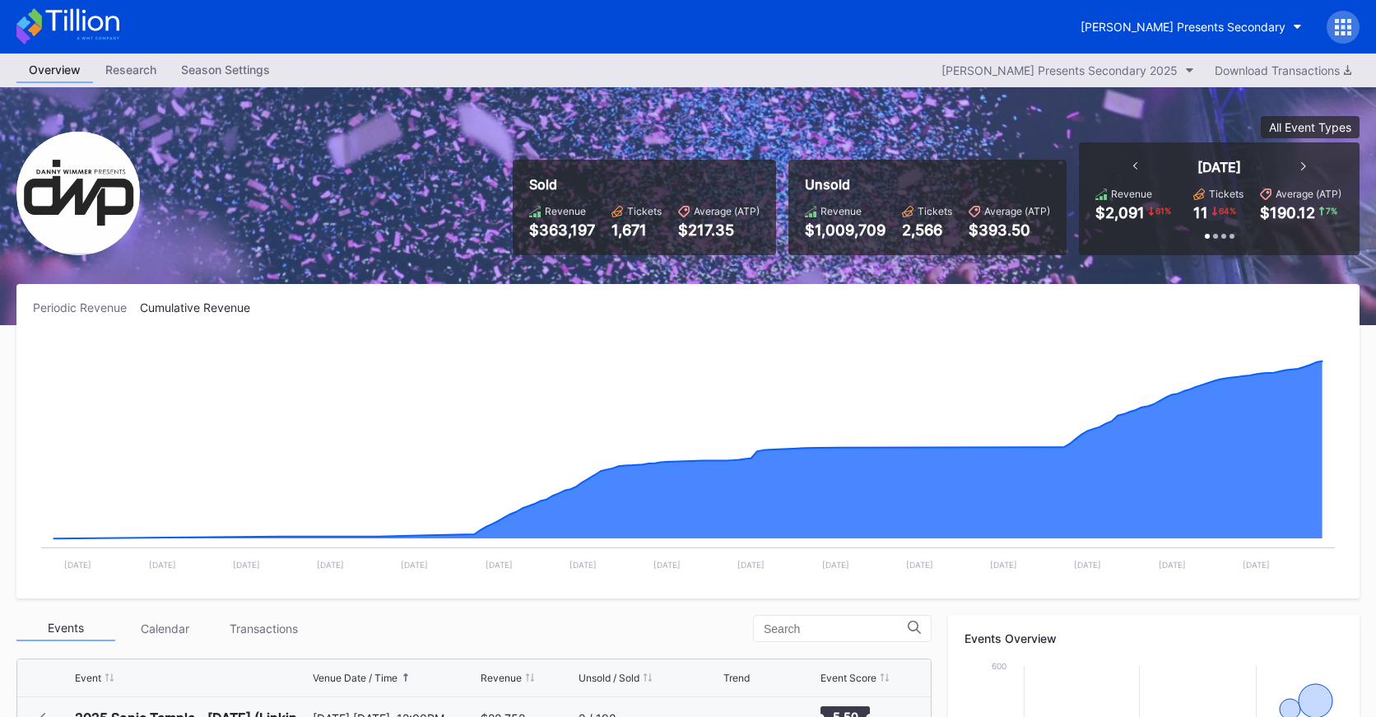
click at [96, 309] on div "Periodic Revenue" at bounding box center [86, 307] width 107 height 14
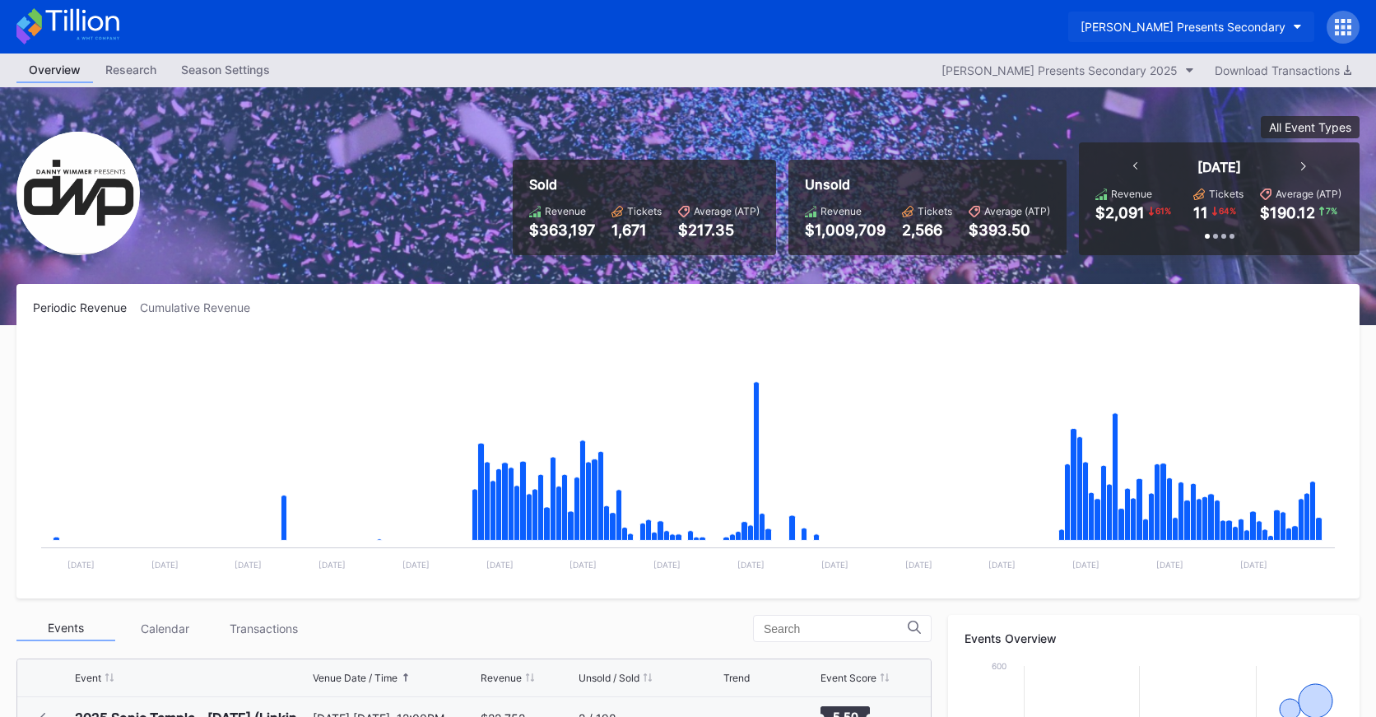
click at [1206, 35] on button "[PERSON_NAME] Presents Secondary" at bounding box center [1191, 27] width 246 height 30
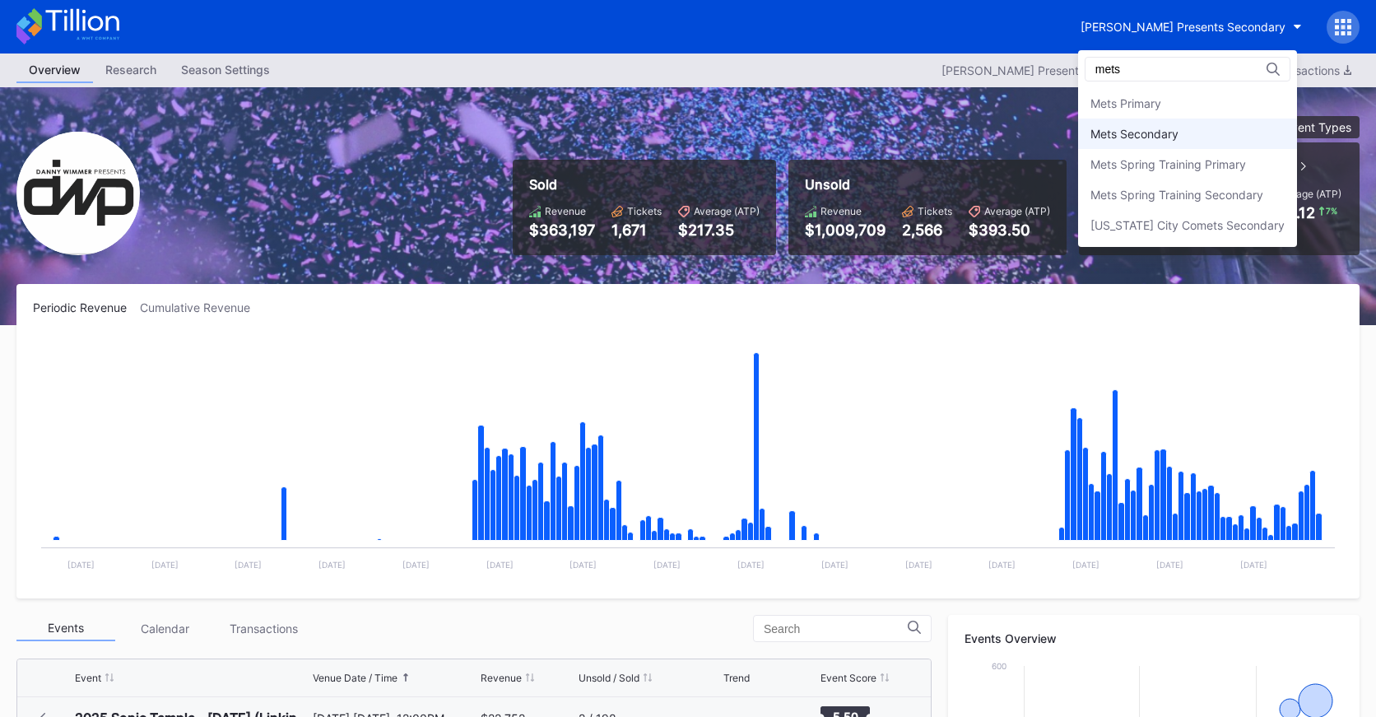
type input "mets"
click at [1194, 129] on div "Mets Secondary" at bounding box center [1187, 133] width 219 height 30
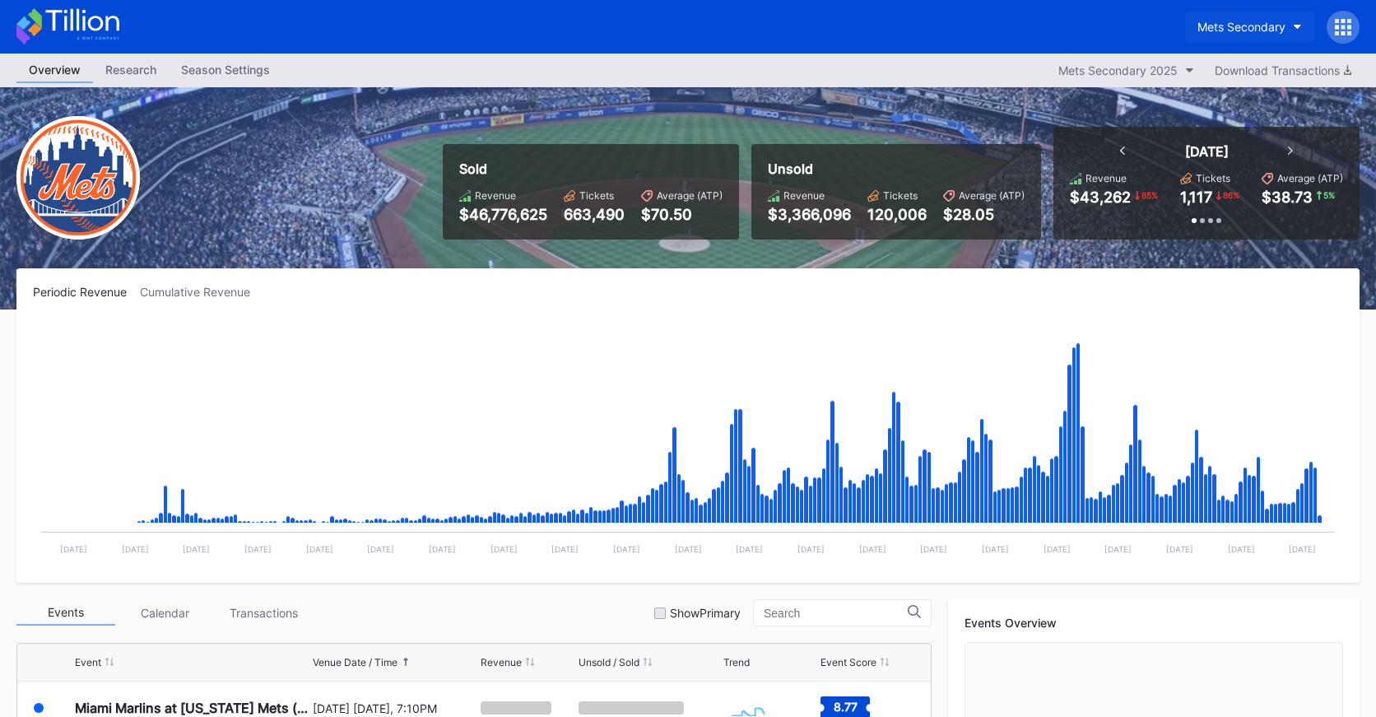
click at [1247, 24] on div "Mets Secondary" at bounding box center [1241, 27] width 88 height 14
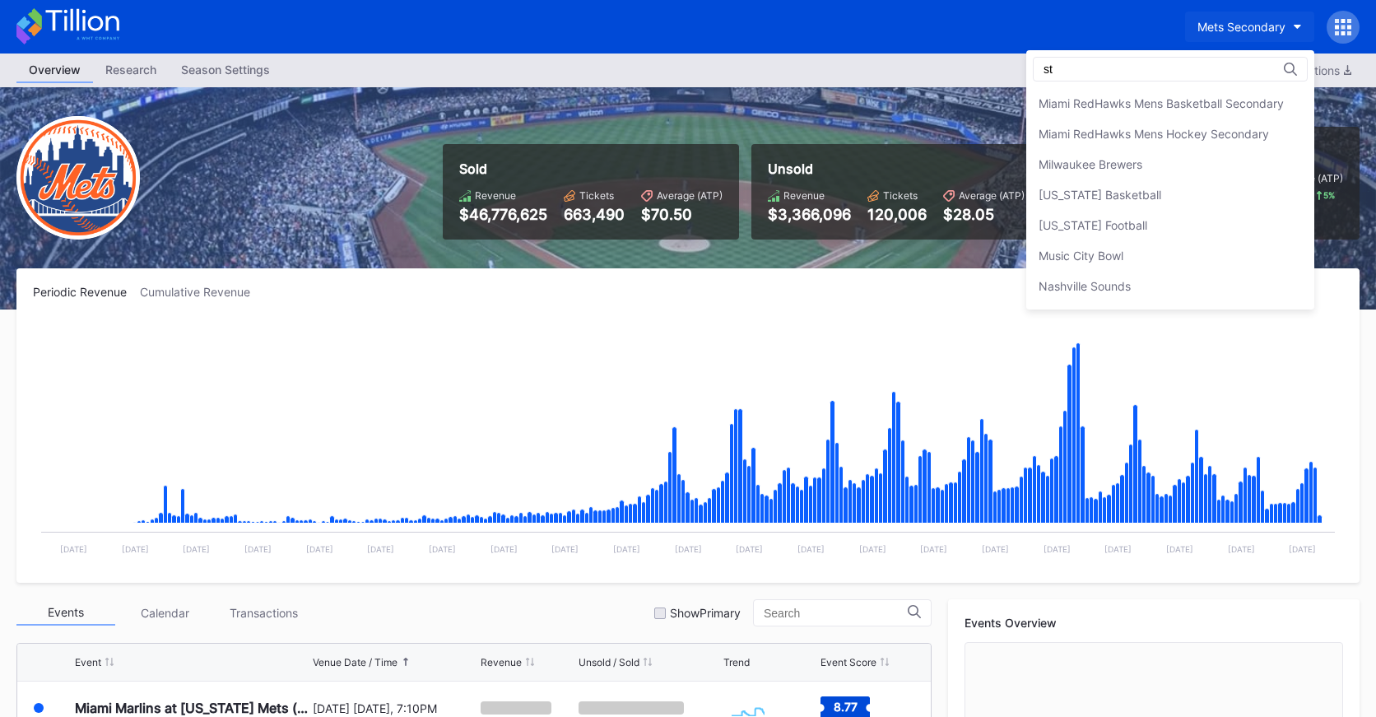
scroll to position [181, 0]
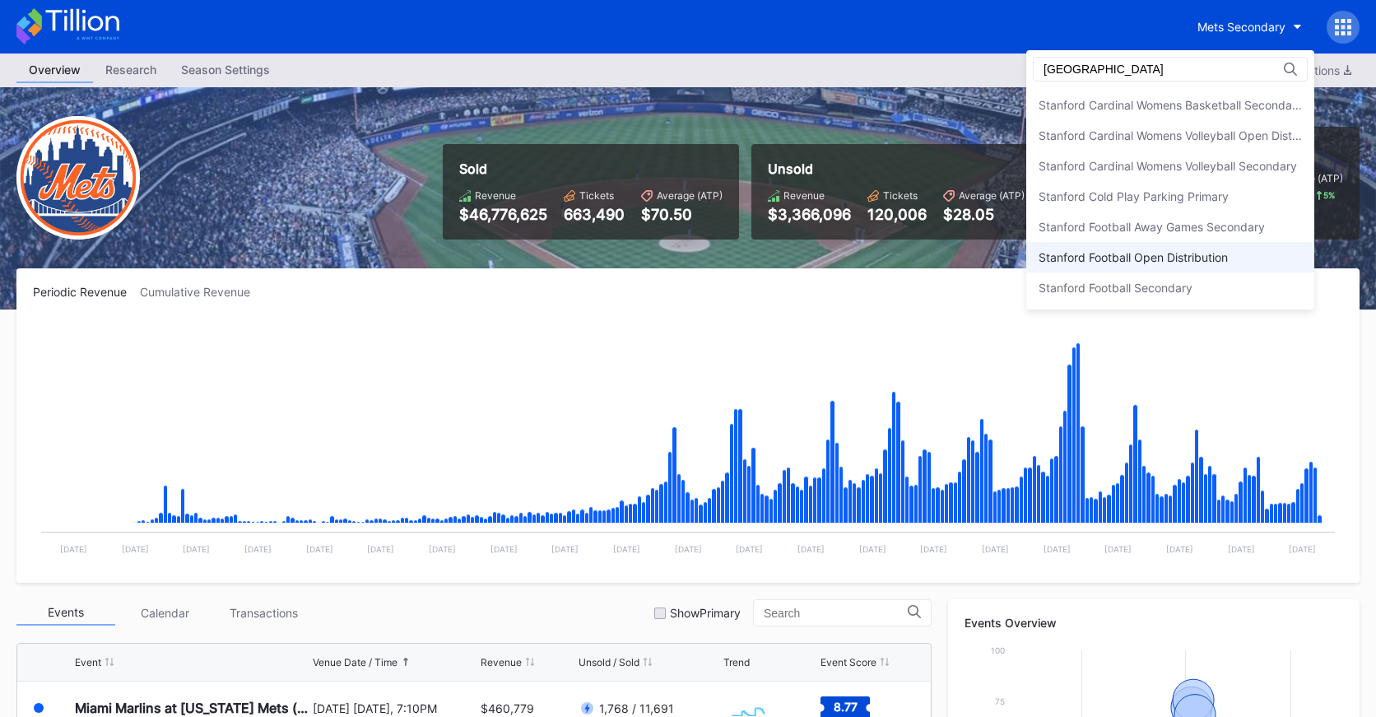
type input "stanford"
click at [1159, 263] on div "Stanford Football Open Distribution" at bounding box center [1132, 257] width 189 height 14
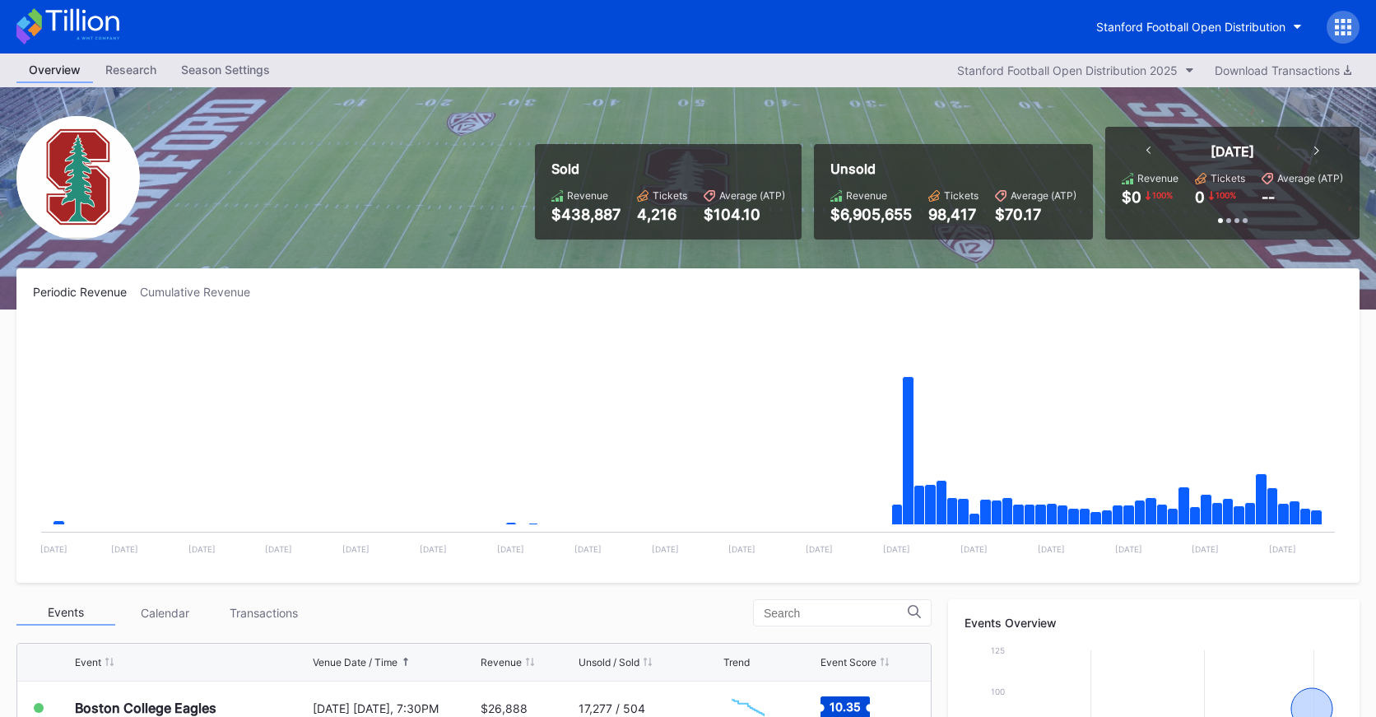
click at [70, 40] on icon at bounding box center [67, 26] width 103 height 36
click at [116, 20] on icon at bounding box center [81, 20] width 73 height 22
click at [71, 5] on div "Stanford Football Open Distribution" at bounding box center [688, 26] width 1376 height 53
click at [891, 99] on div "Sold Revenue $438,887 Tickets 4,216 Average (ATP) $104.10 Unsold Revenue $6,905…" at bounding box center [688, 198] width 1376 height 222
click at [1150, 18] on button "Stanford Football Open Distribution" at bounding box center [1199, 27] width 230 height 30
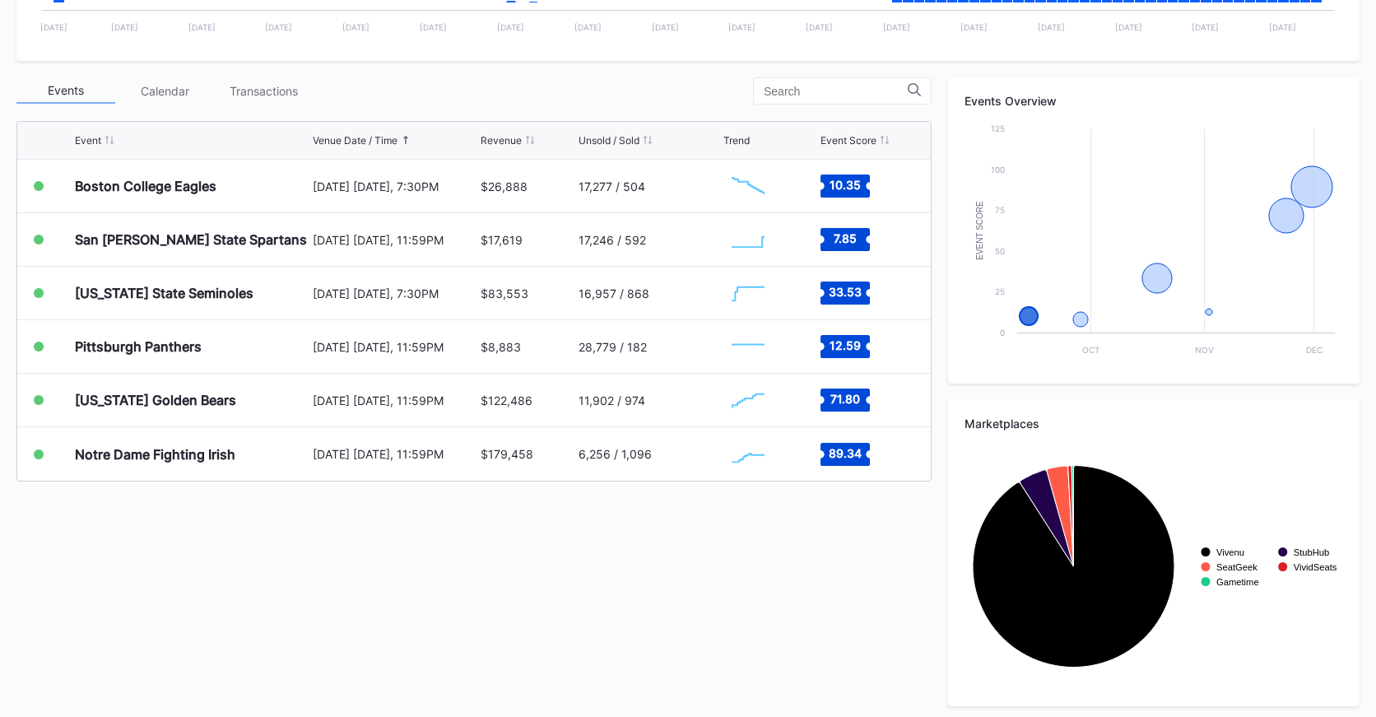
scroll to position [527, 0]
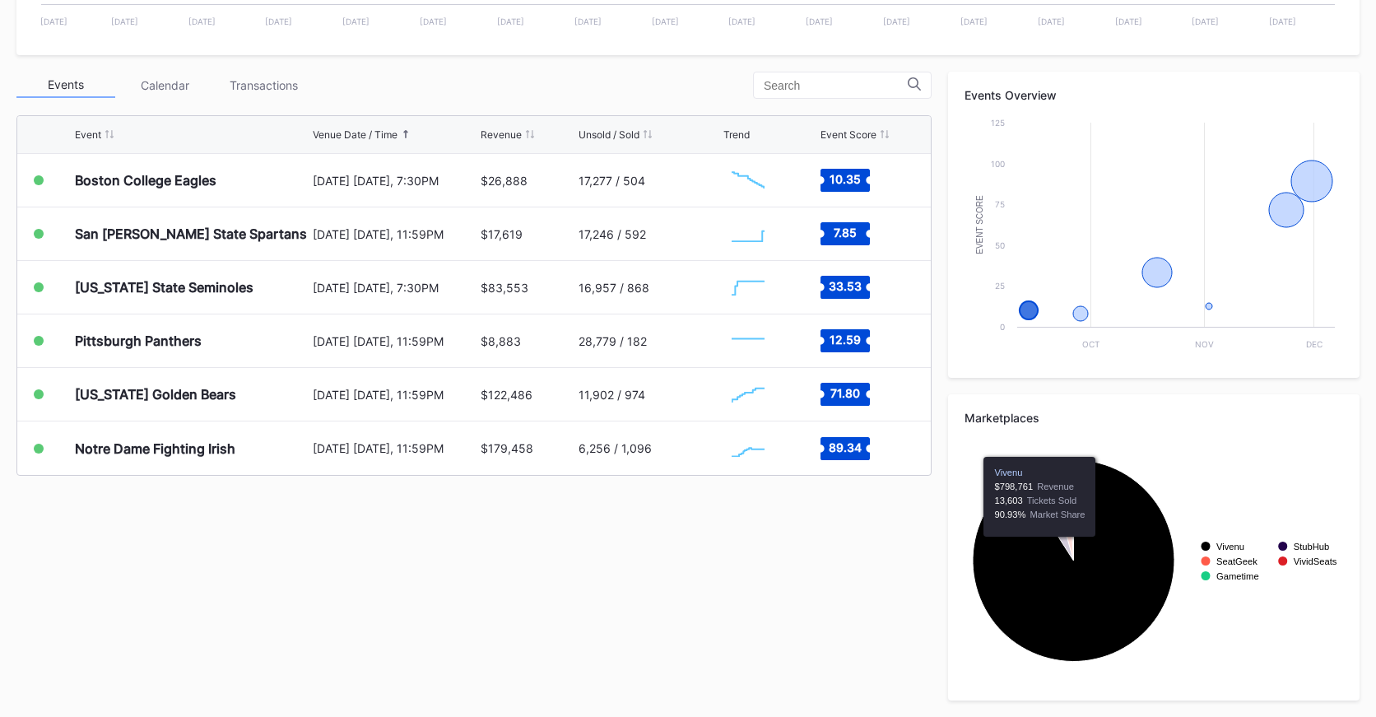
click at [1027, 557] on icon "Chart title" at bounding box center [1074, 561] width 202 height 202
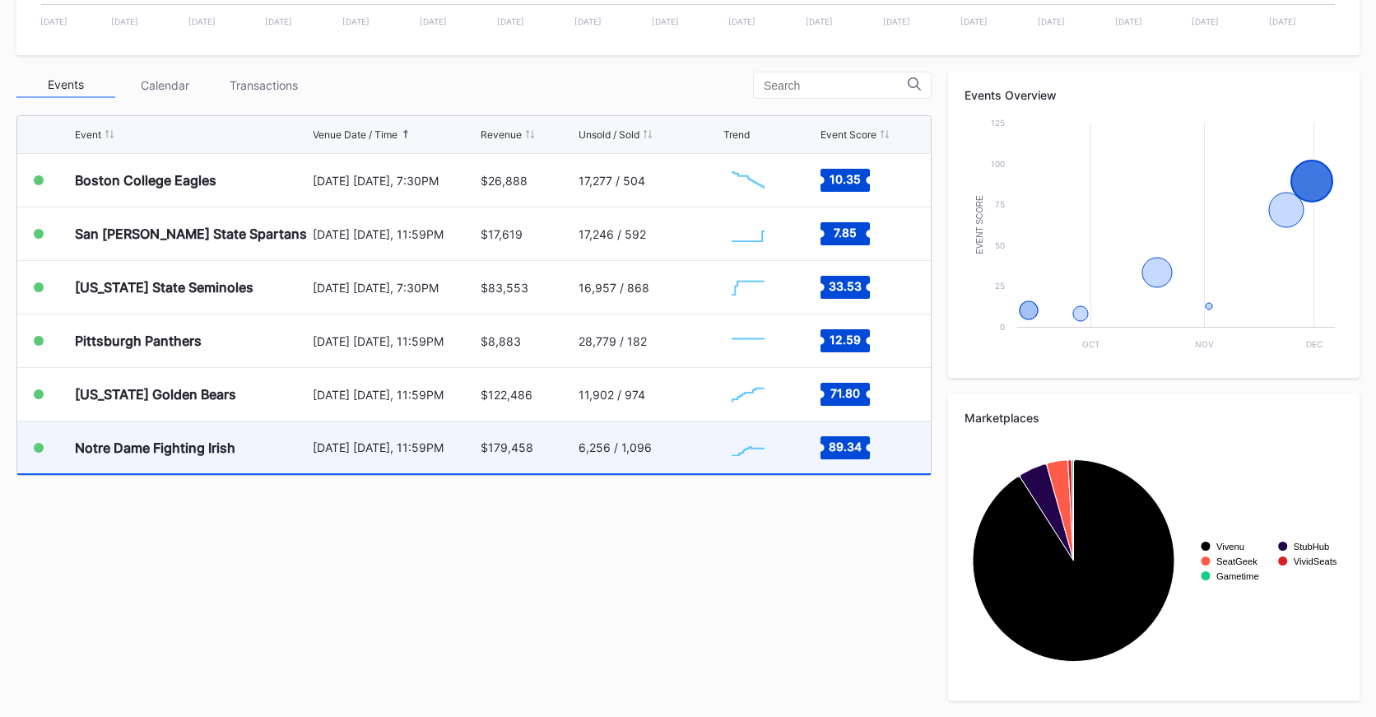
click at [659, 466] on div "6,256 / 1,096" at bounding box center [648, 447] width 141 height 52
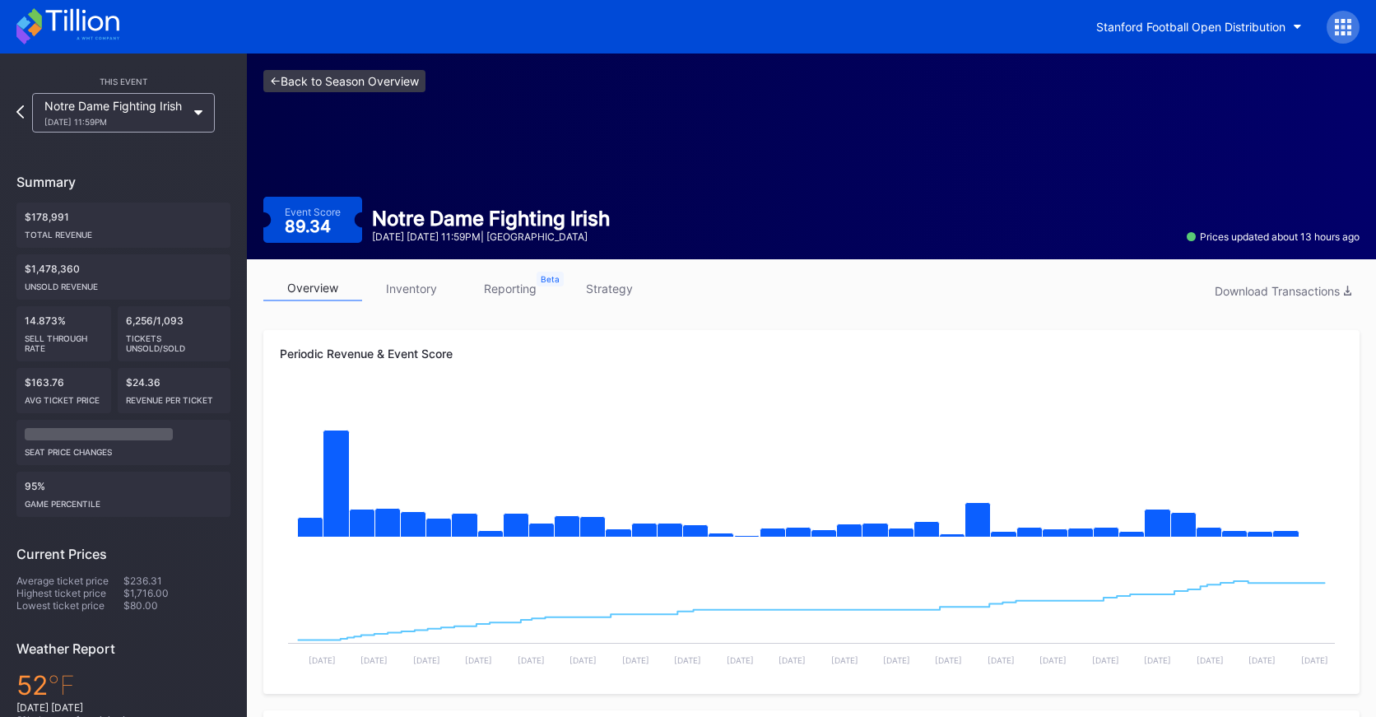
click at [311, 70] on link "<- Back to Season Overview" at bounding box center [344, 81] width 162 height 22
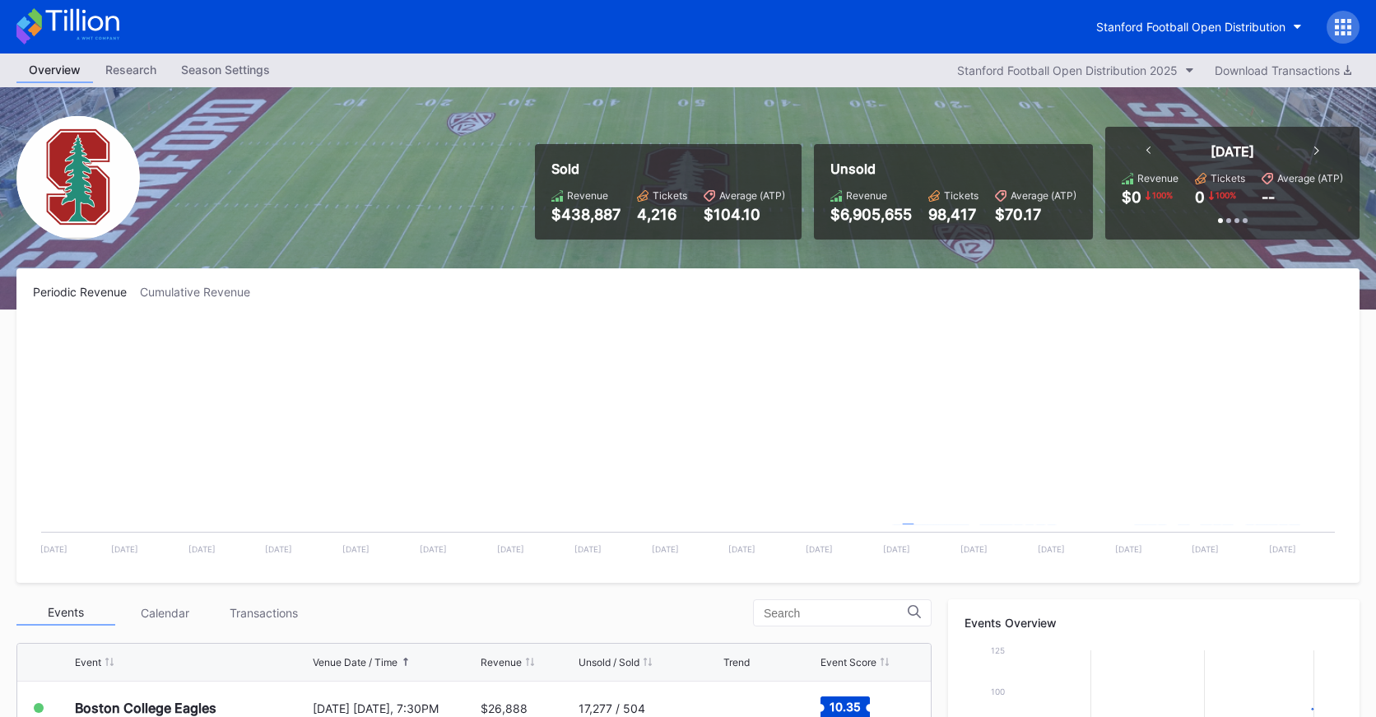
click at [328, 84] on div "Overview Research Season Settings Stanford Football Open Distribution 2025 Down…" at bounding box center [688, 70] width 1376 height 34
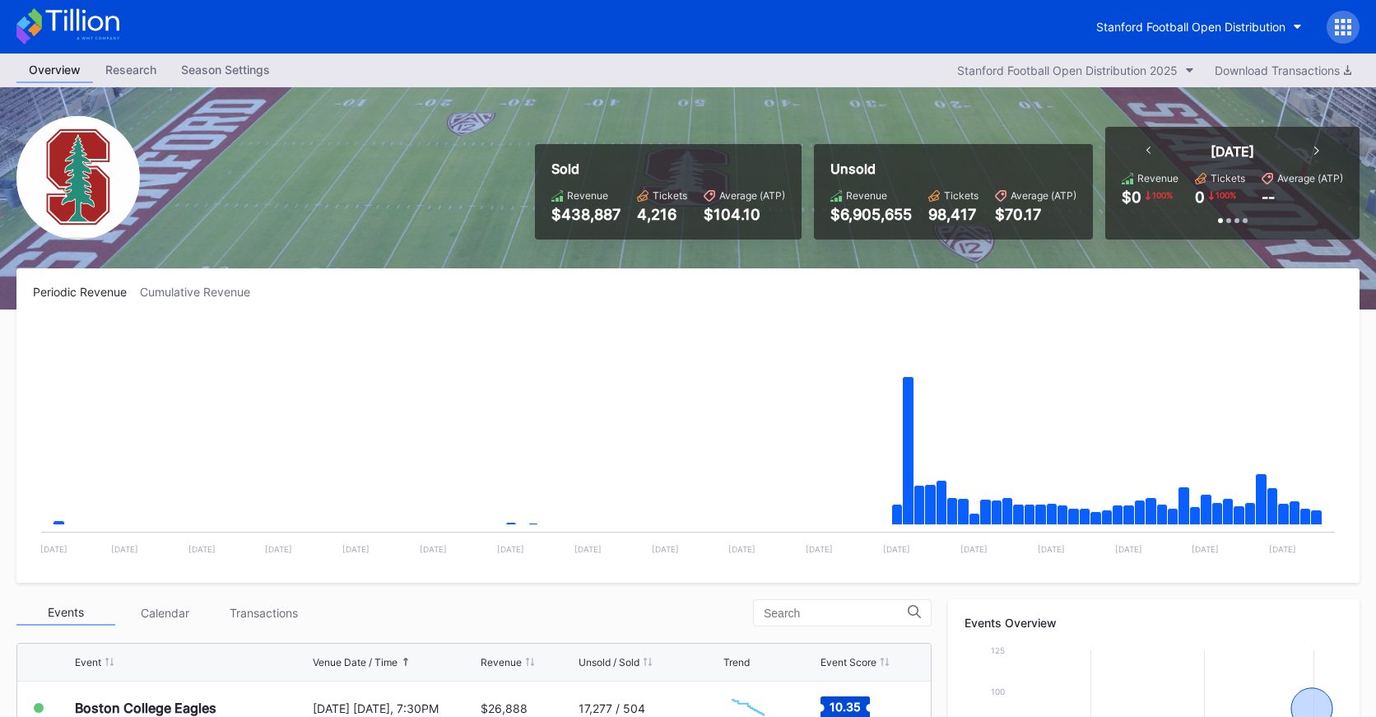
click at [94, 46] on div "Stanford Football Open Distribution" at bounding box center [688, 26] width 1376 height 53
click at [95, 34] on icon at bounding box center [67, 26] width 103 height 36
click at [66, 15] on icon at bounding box center [67, 26] width 103 height 36
click at [97, 23] on icon at bounding box center [67, 26] width 103 height 36
click at [106, 36] on icon at bounding box center [67, 26] width 103 height 36
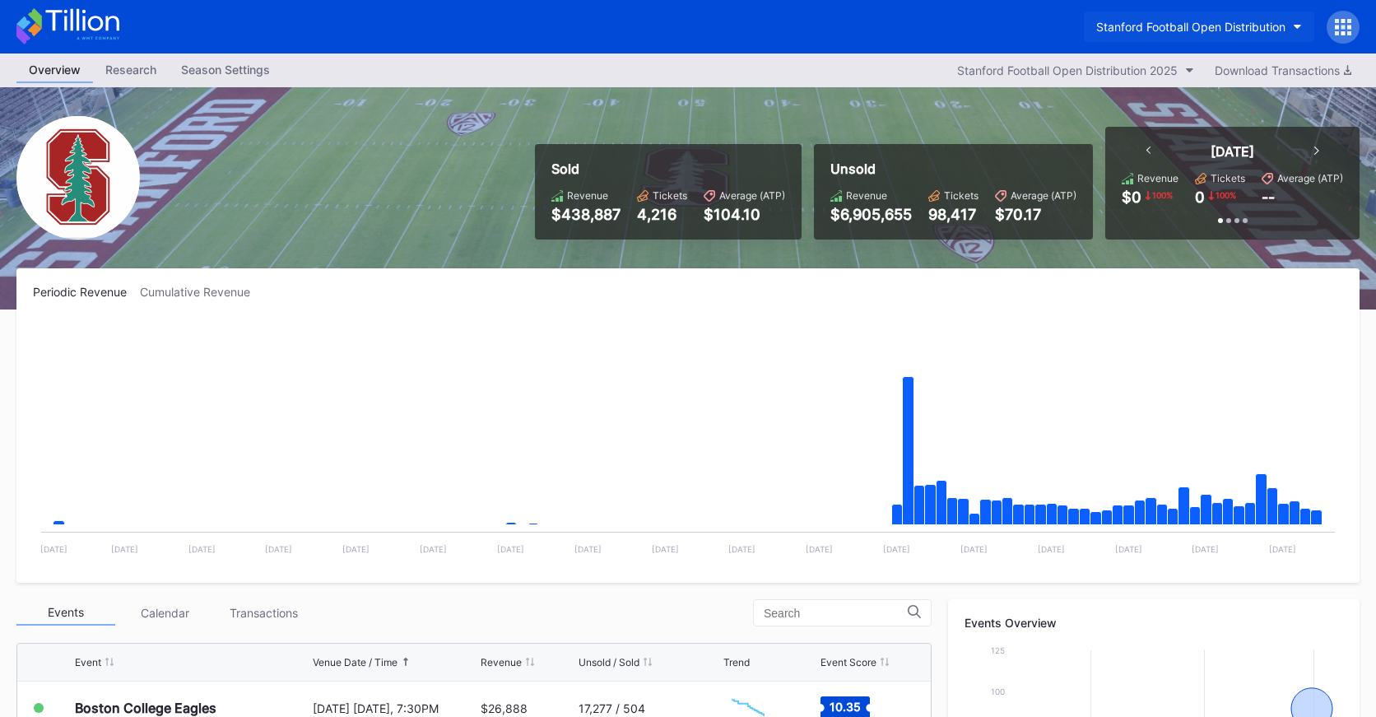
click at [1244, 21] on div "Stanford Football Open Distribution" at bounding box center [1190, 27] width 189 height 14
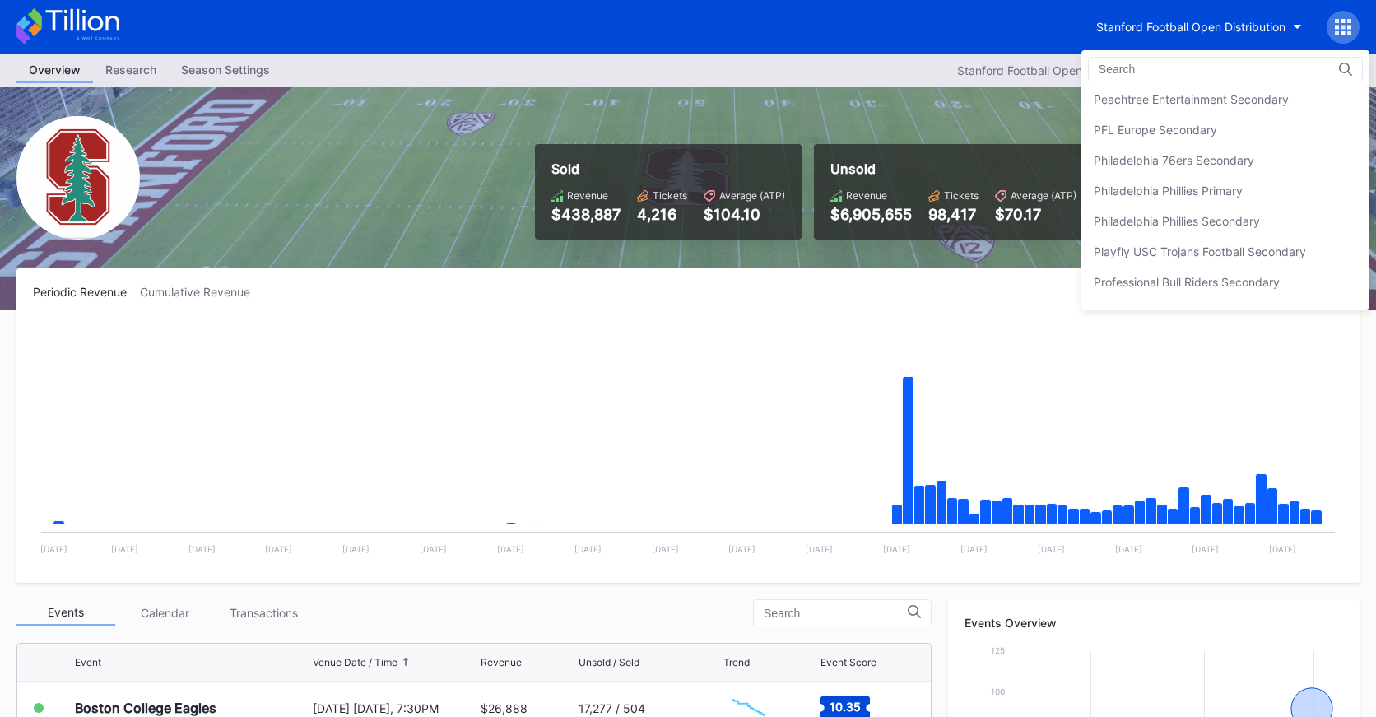
scroll to position [3533, 0]
click at [1206, 160] on div "Philadelphia 76ers Secondary" at bounding box center [1174, 163] width 160 height 14
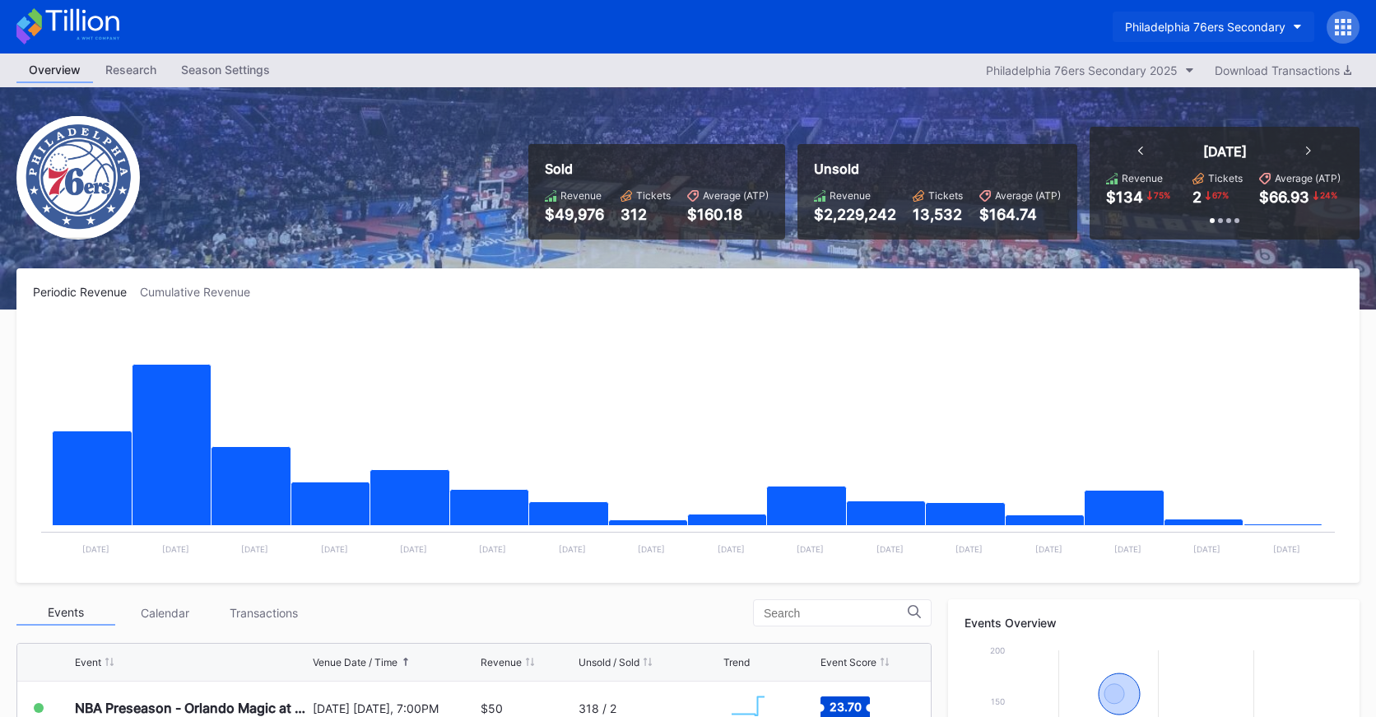
click at [1212, 32] on div "Philadelphia 76ers Secondary" at bounding box center [1205, 27] width 160 height 14
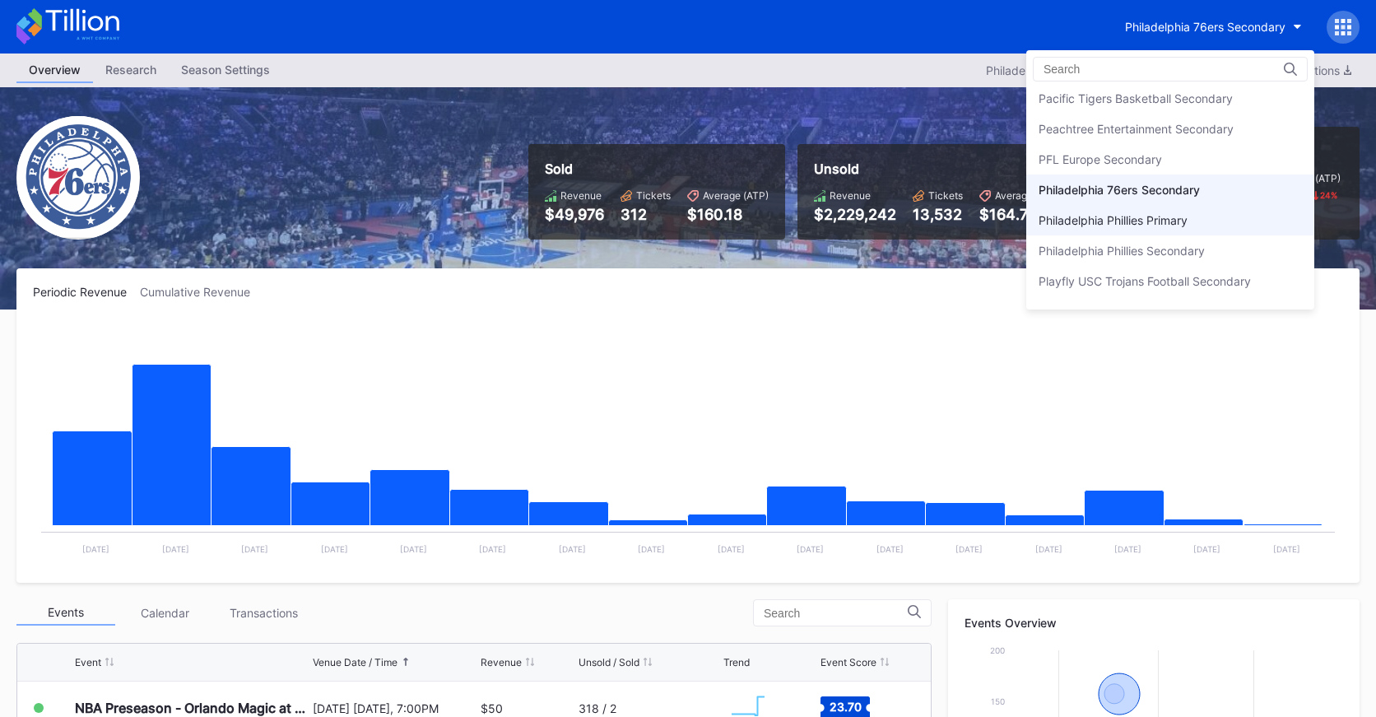
scroll to position [3473, 0]
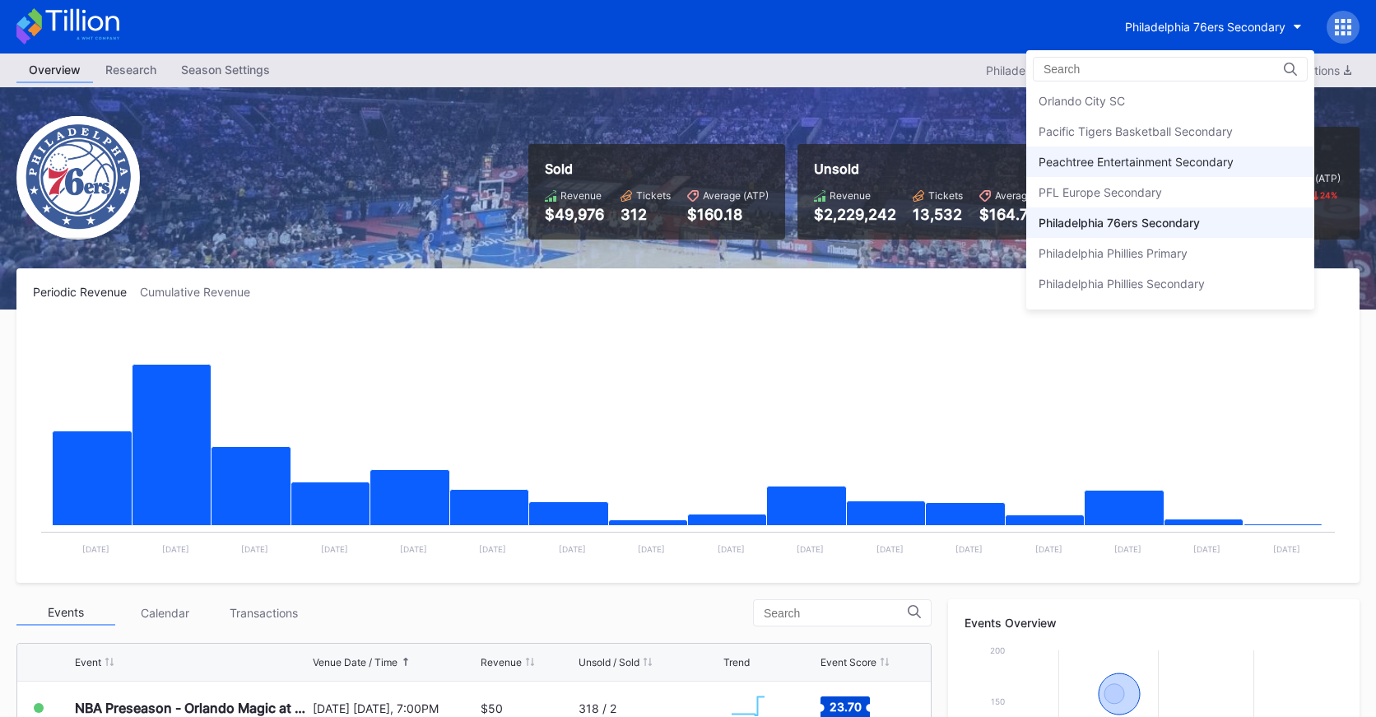
click at [1181, 153] on div "Peachtree Entertainment Secondary" at bounding box center [1170, 161] width 288 height 30
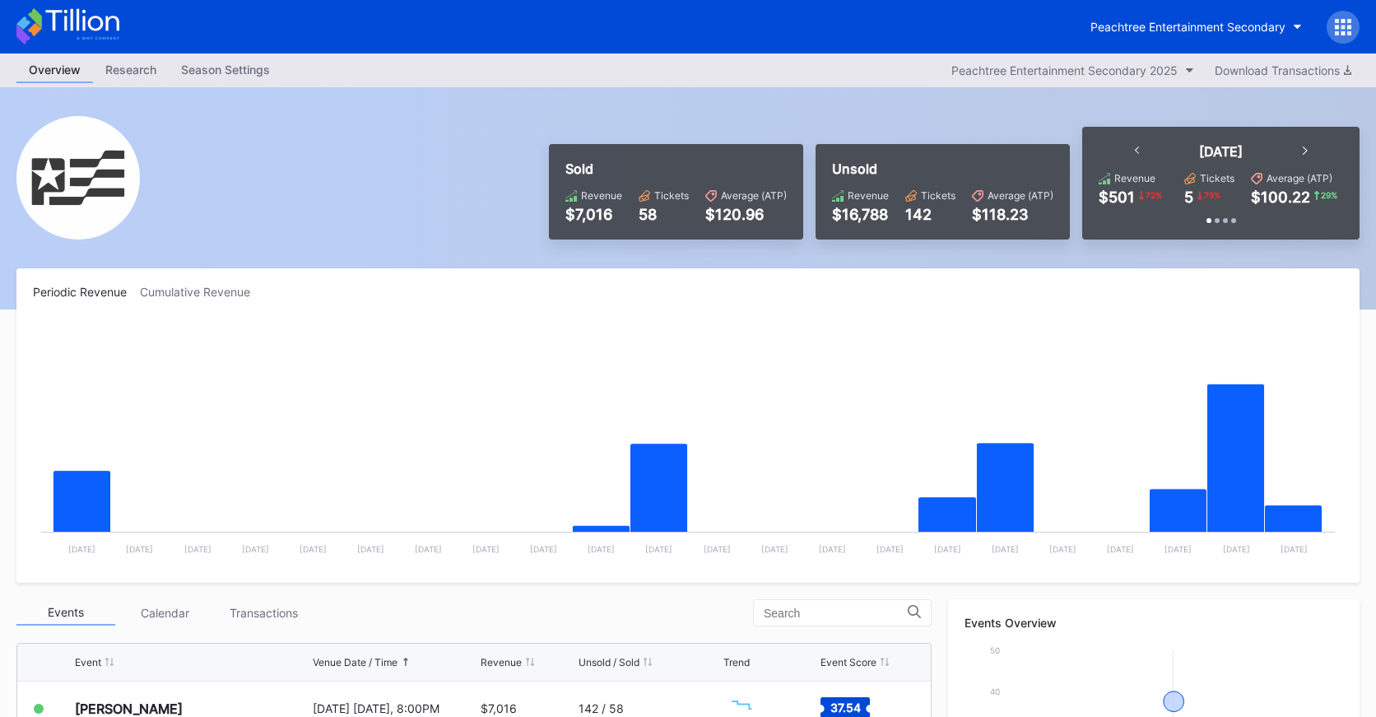
scroll to position [231, 0]
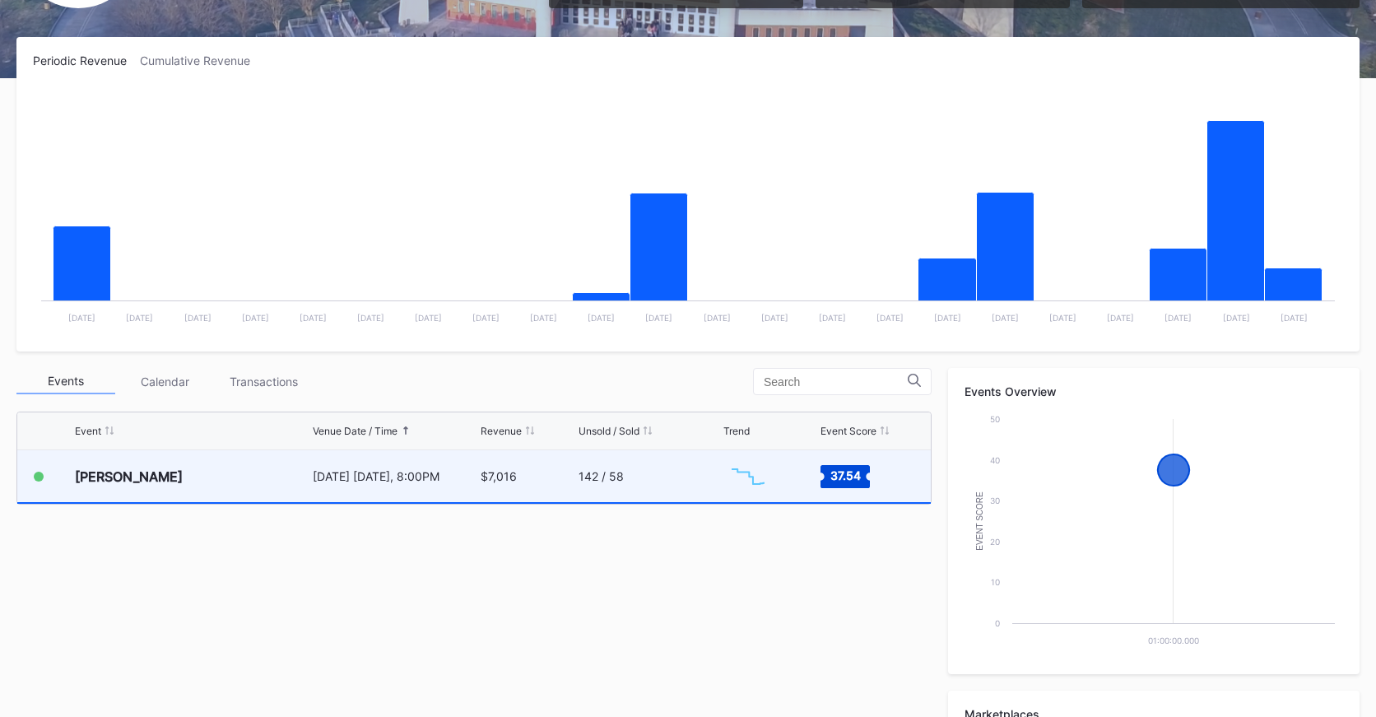
click at [699, 496] on div "142 / 58" at bounding box center [648, 476] width 141 height 52
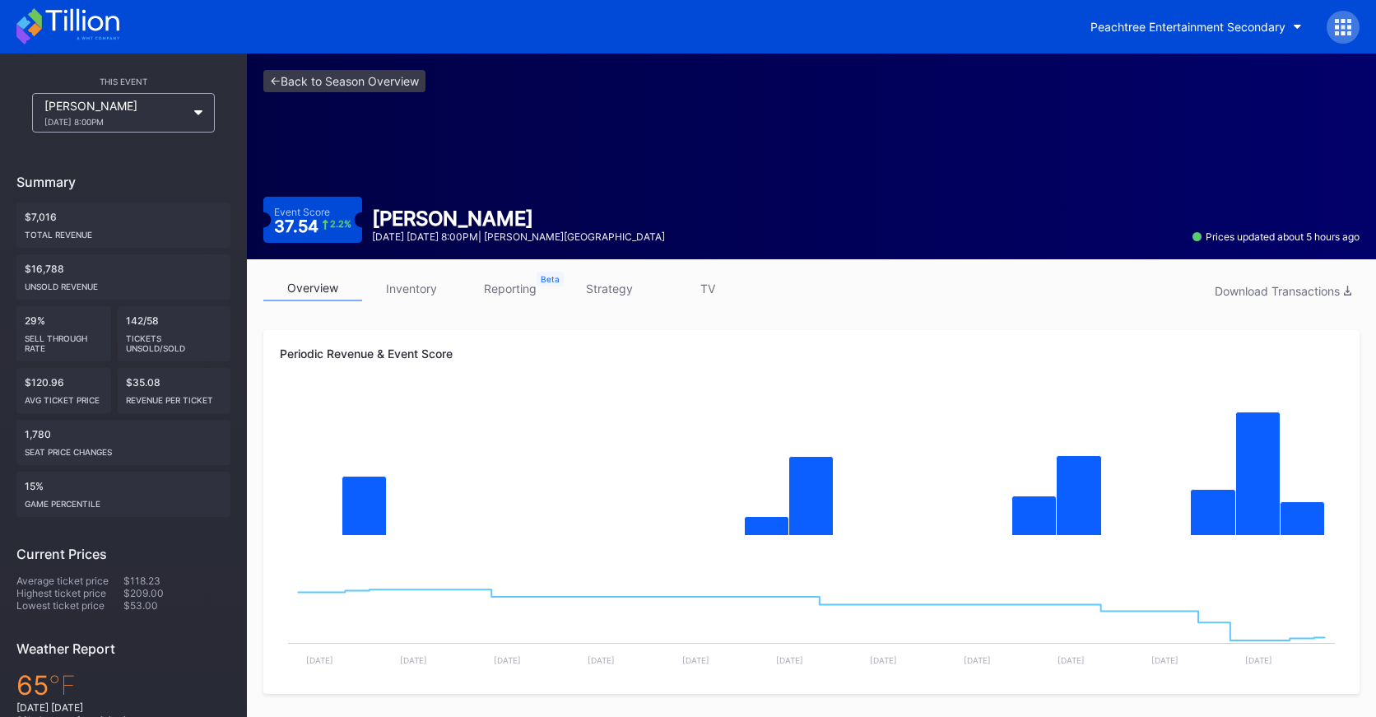
click at [611, 287] on link "strategy" at bounding box center [609, 289] width 99 height 26
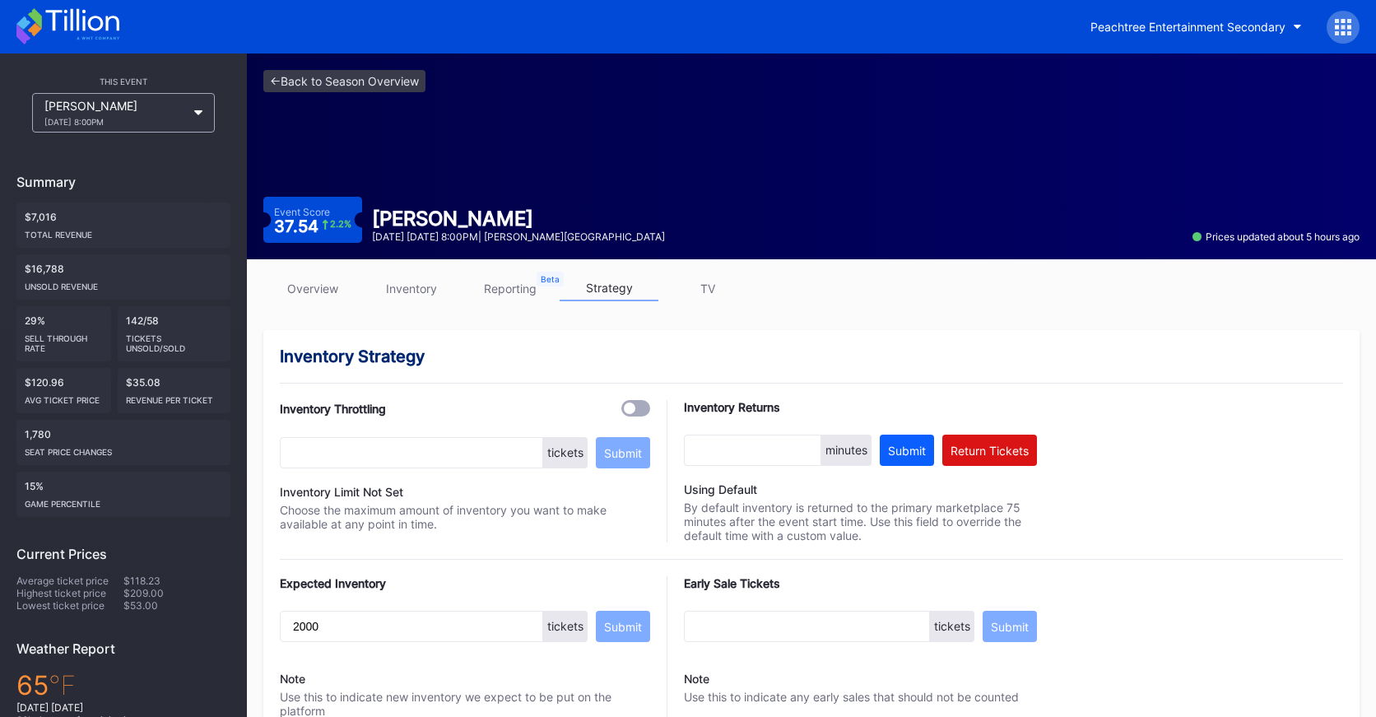
drag, startPoint x: 1341, startPoint y: 26, endPoint x: 1336, endPoint y: 35, distance: 11.0
click at [1341, 26] on icon at bounding box center [1343, 27] width 4 height 4
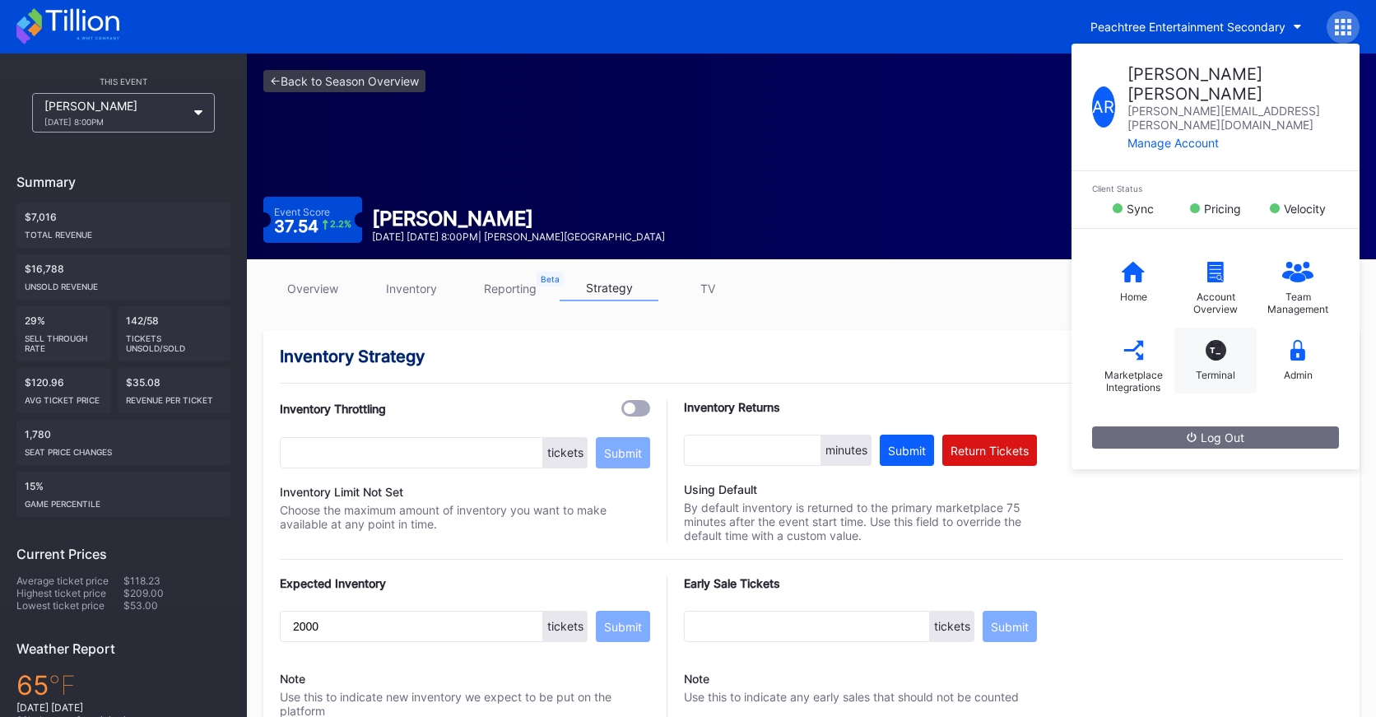
click at [1214, 328] on div "T_ Terminal" at bounding box center [1215, 361] width 82 height 66
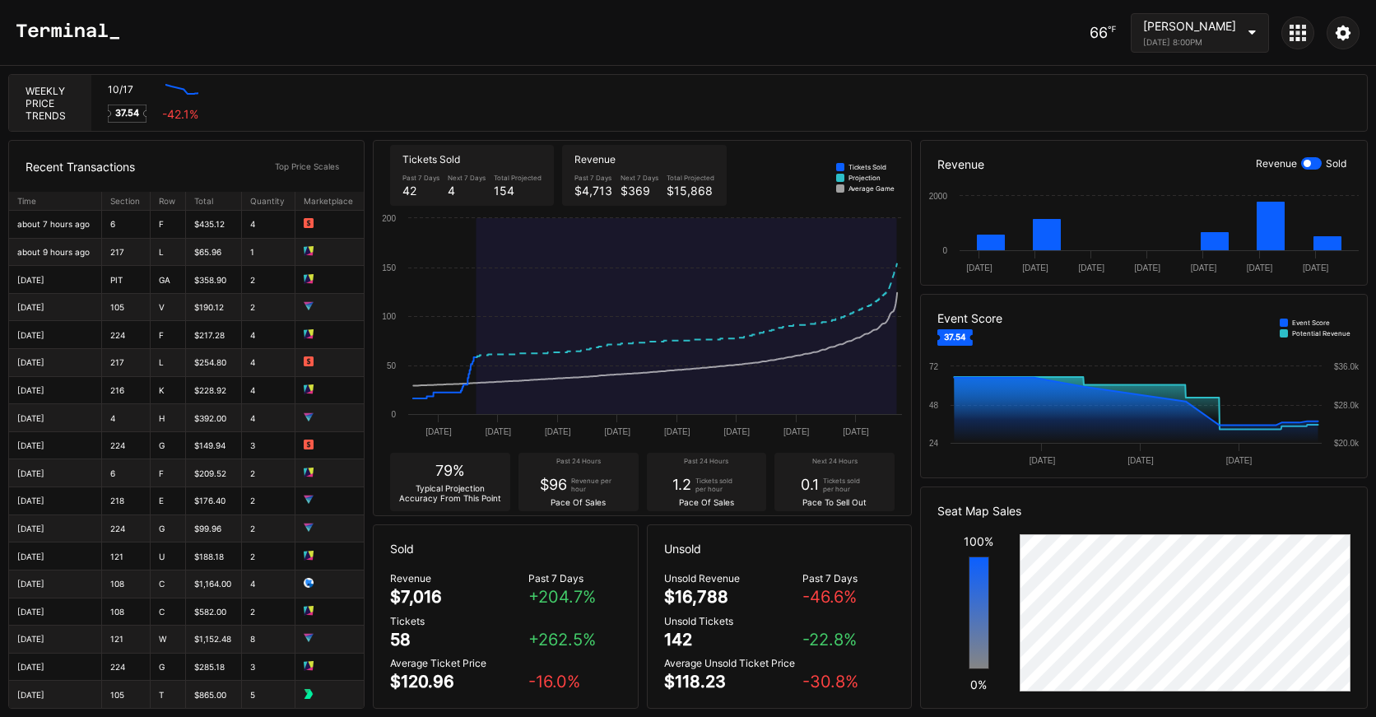
click at [1306, 37] on div at bounding box center [1297, 32] width 33 height 33
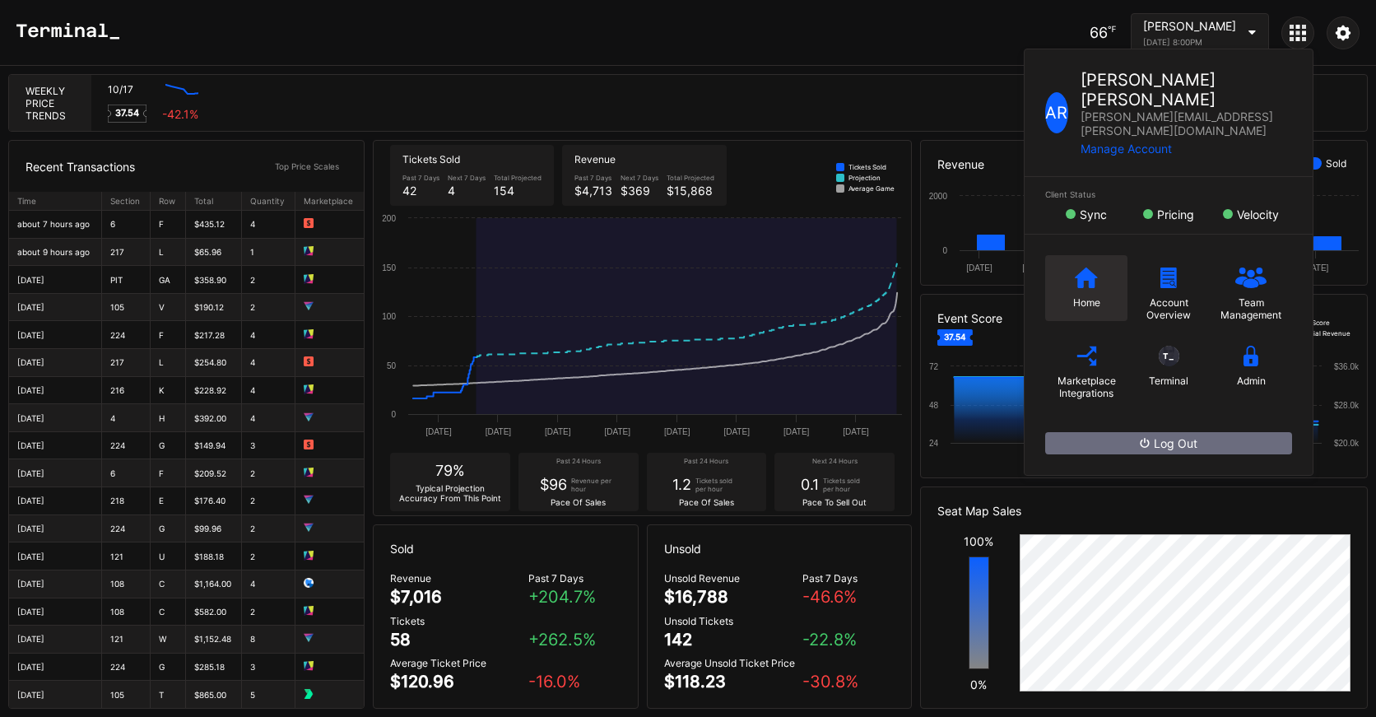
click at [1099, 255] on div "Home" at bounding box center [1086, 288] width 82 height 66
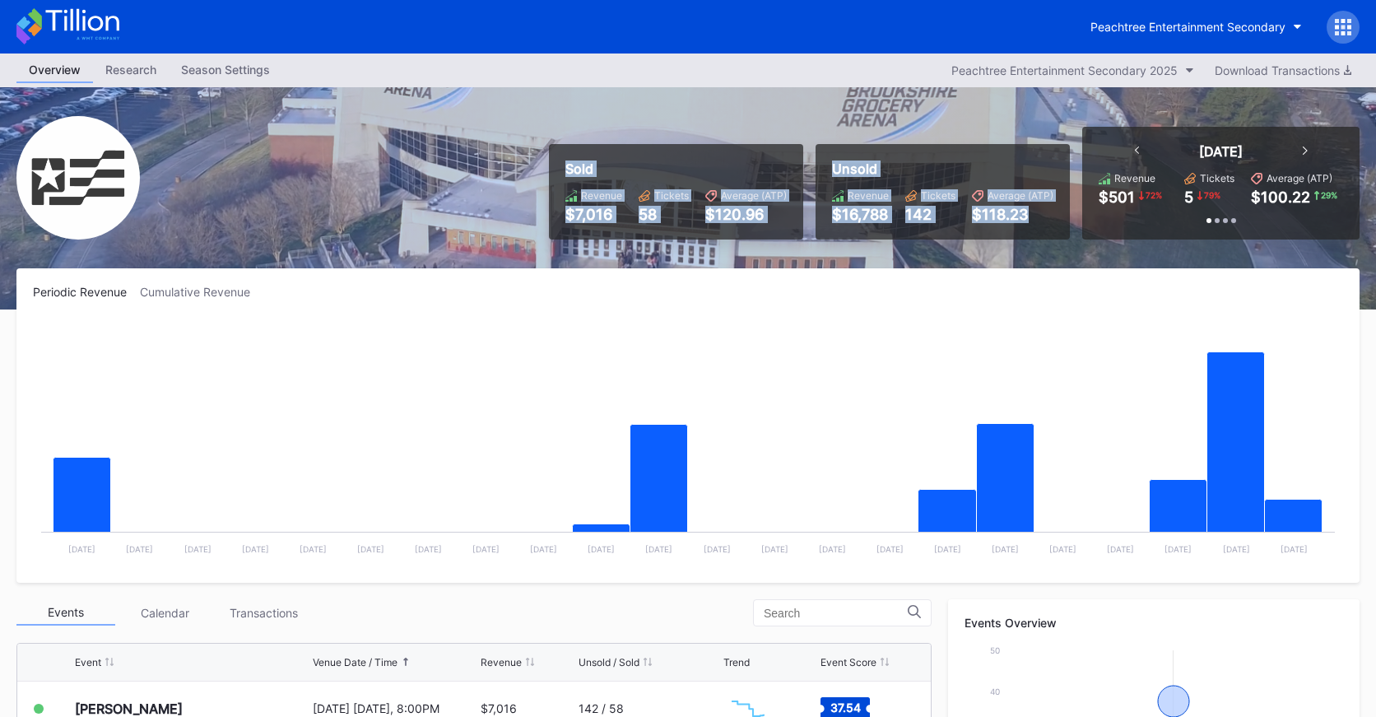
drag, startPoint x: 962, startPoint y: 227, endPoint x: 971, endPoint y: 231, distance: 9.9
click at [971, 231] on div "Sold Revenue $7,016 Tickets 58 Average (ATP) $120.96 Unsold Revenue $16,788 Tic…" at bounding box center [688, 198] width 1376 height 222
click at [971, 231] on div "Unsold Revenue $16,788 Tickets 142 Average (ATP) $118.23" at bounding box center [942, 191] width 254 height 95
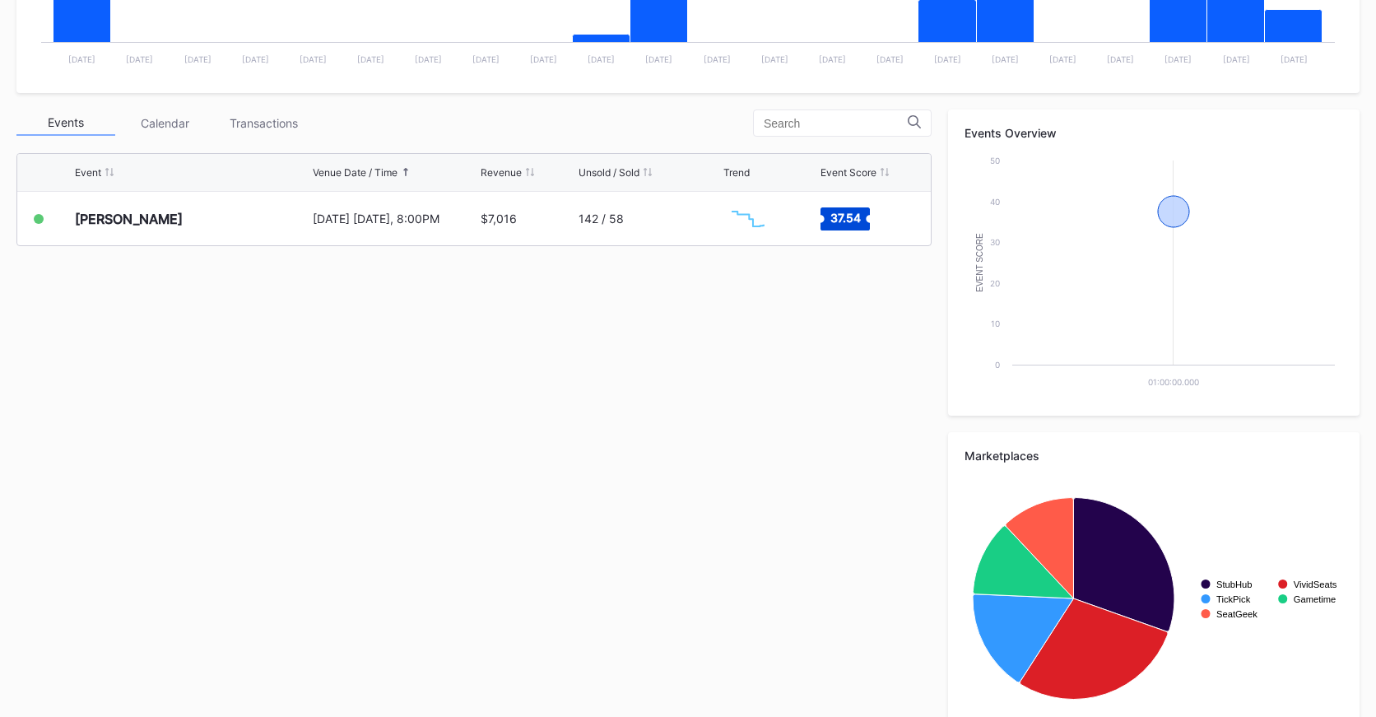
scroll to position [527, 0]
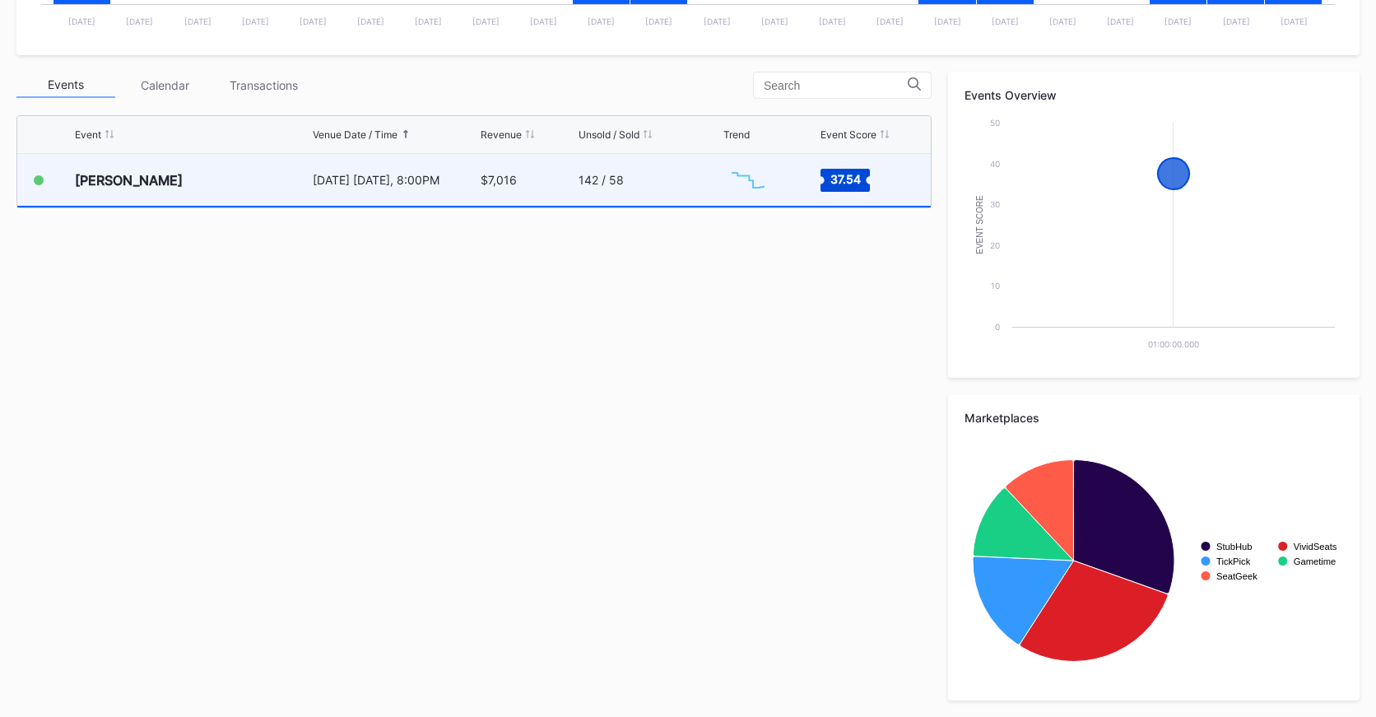
click at [578, 200] on div "142 / 58" at bounding box center [648, 180] width 141 height 52
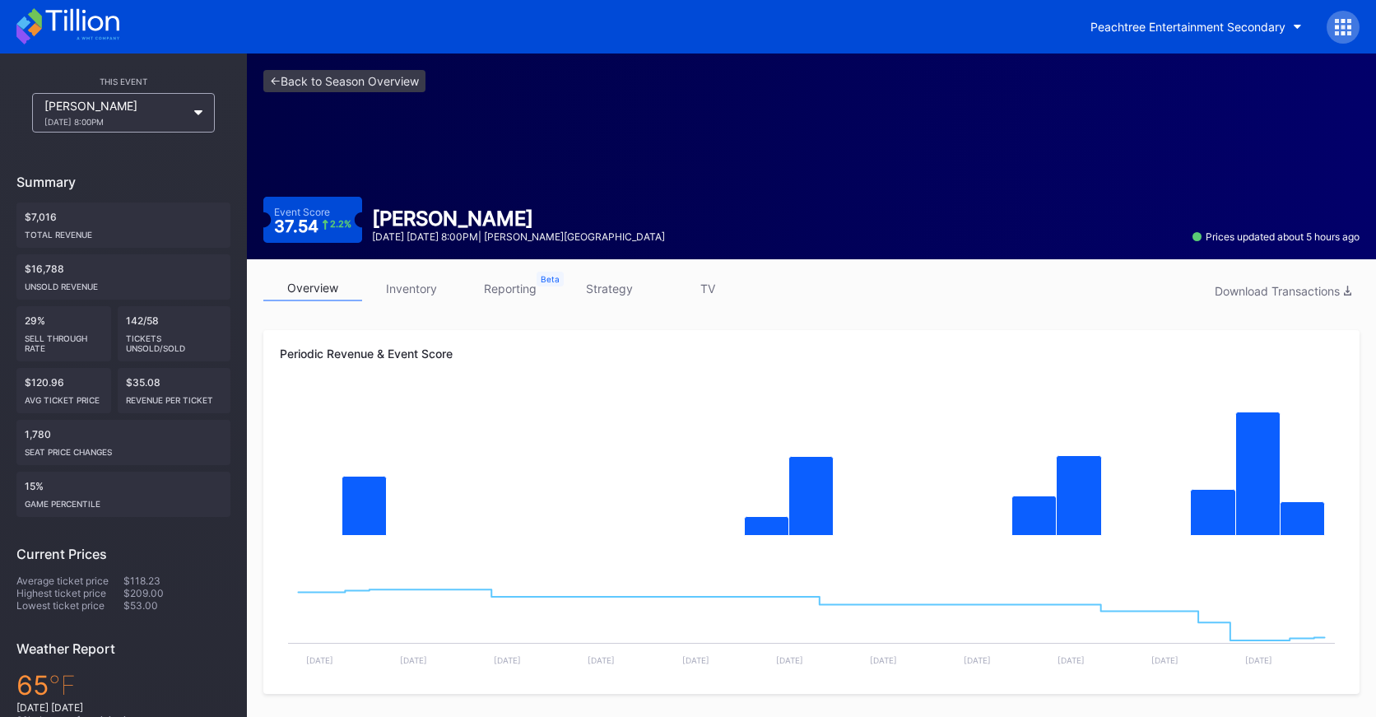
scroll to position [16, 0]
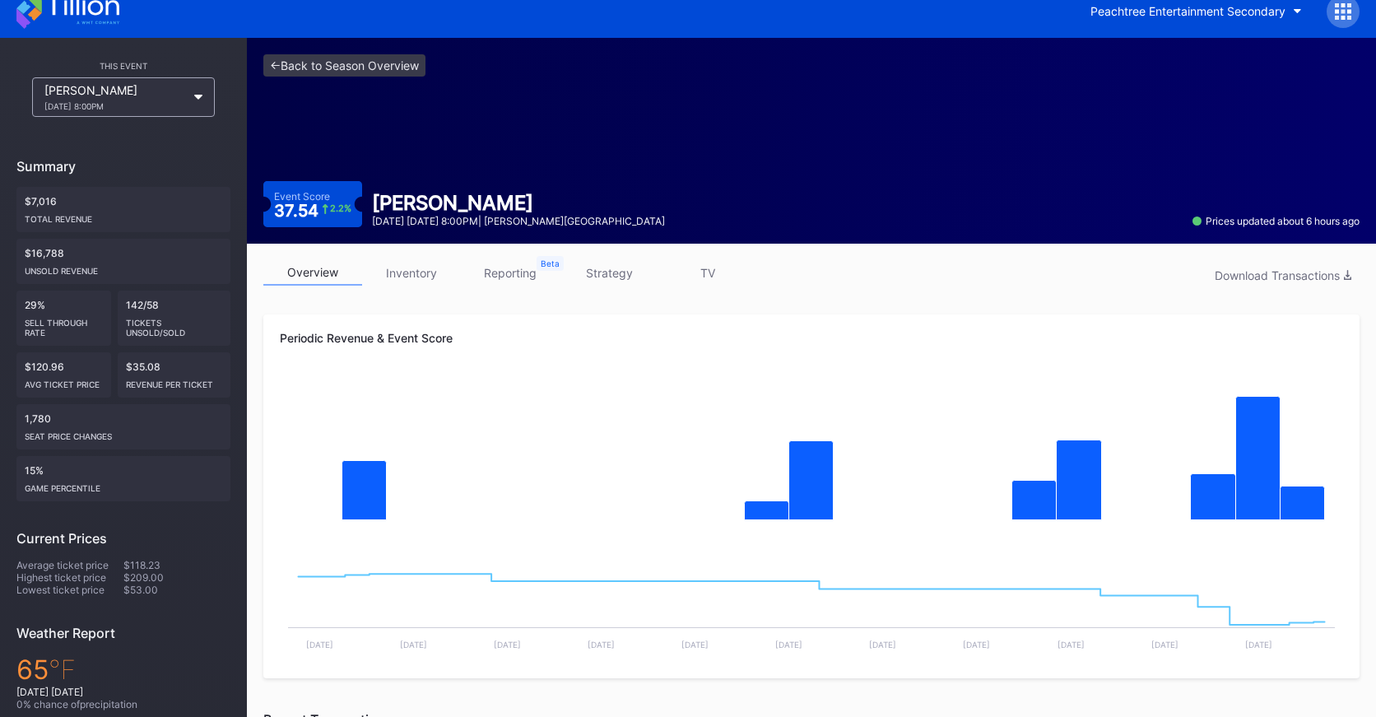
click at [341, 92] on div "<- Back to Season Overview Event Score 37.54 2.2 % [PERSON_NAME] Top [DATE] [DA…" at bounding box center [811, 141] width 1129 height 206
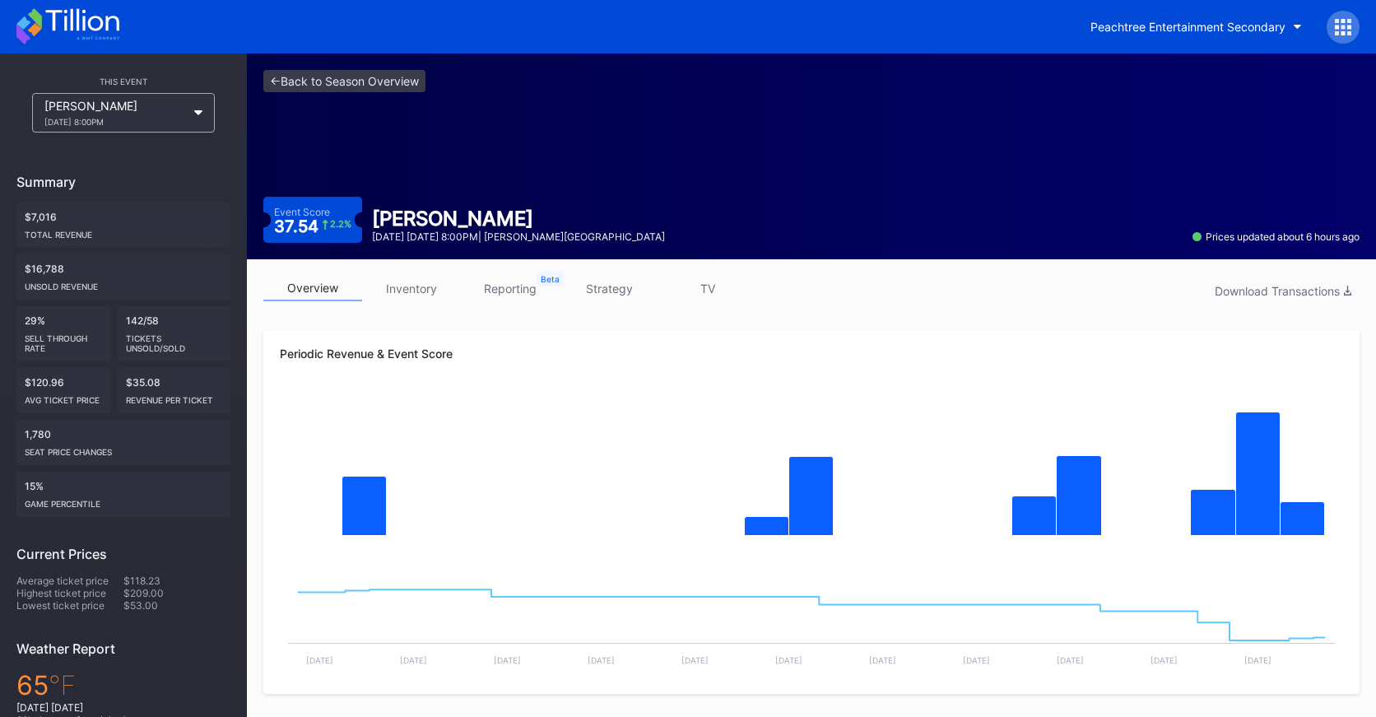
click at [411, 147] on div "<- Back to Season Overview Event Score 37.54 2.2 % [PERSON_NAME] Top [DATE] [DA…" at bounding box center [811, 156] width 1129 height 206
click at [374, 134] on div "<- Back to Season Overview Event Score 37.54 2.2 % Zach Top October 17 Friday 8…" at bounding box center [811, 156] width 1129 height 206
click at [408, 85] on link "<- Back to Season Overview" at bounding box center [344, 81] width 162 height 22
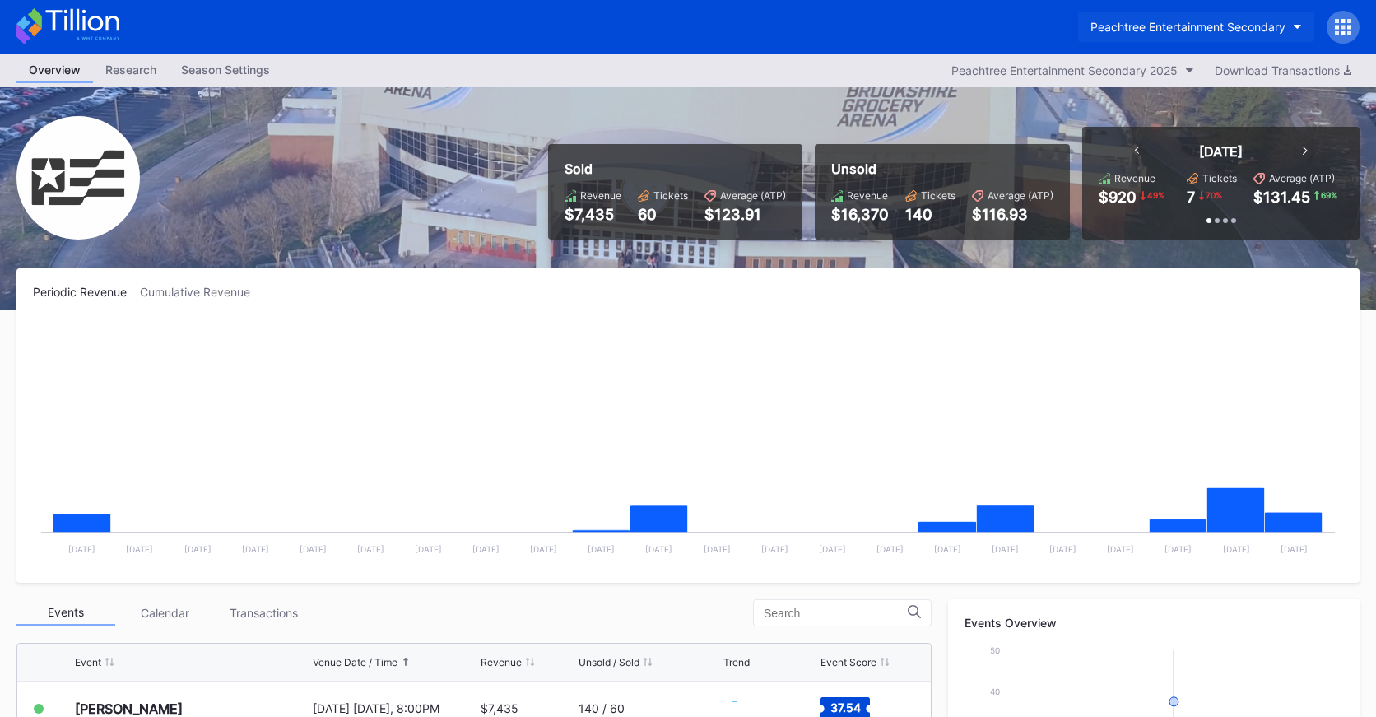
click at [1194, 31] on div "Peachtree Entertainment Secondary" at bounding box center [1187, 27] width 195 height 14
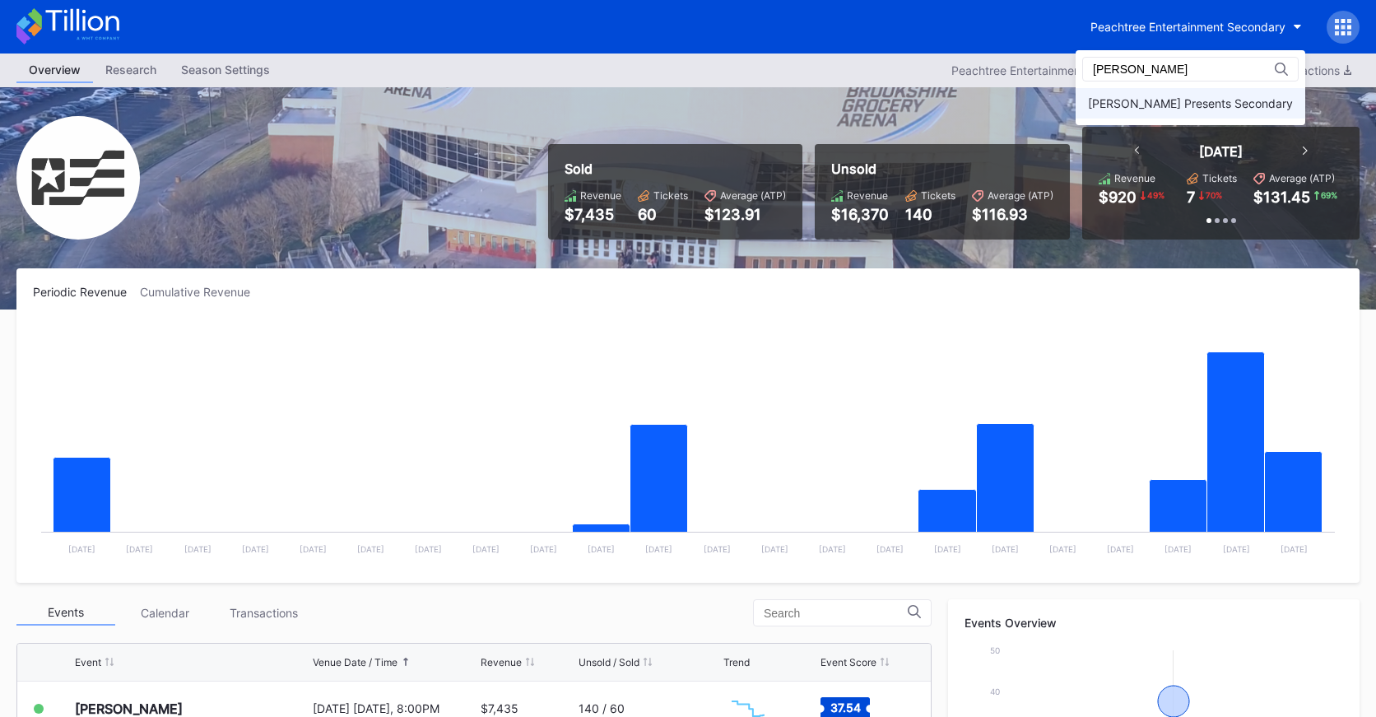
type input "danny"
click at [1212, 113] on div "[PERSON_NAME] Presents Secondary" at bounding box center [1191, 103] width 230 height 30
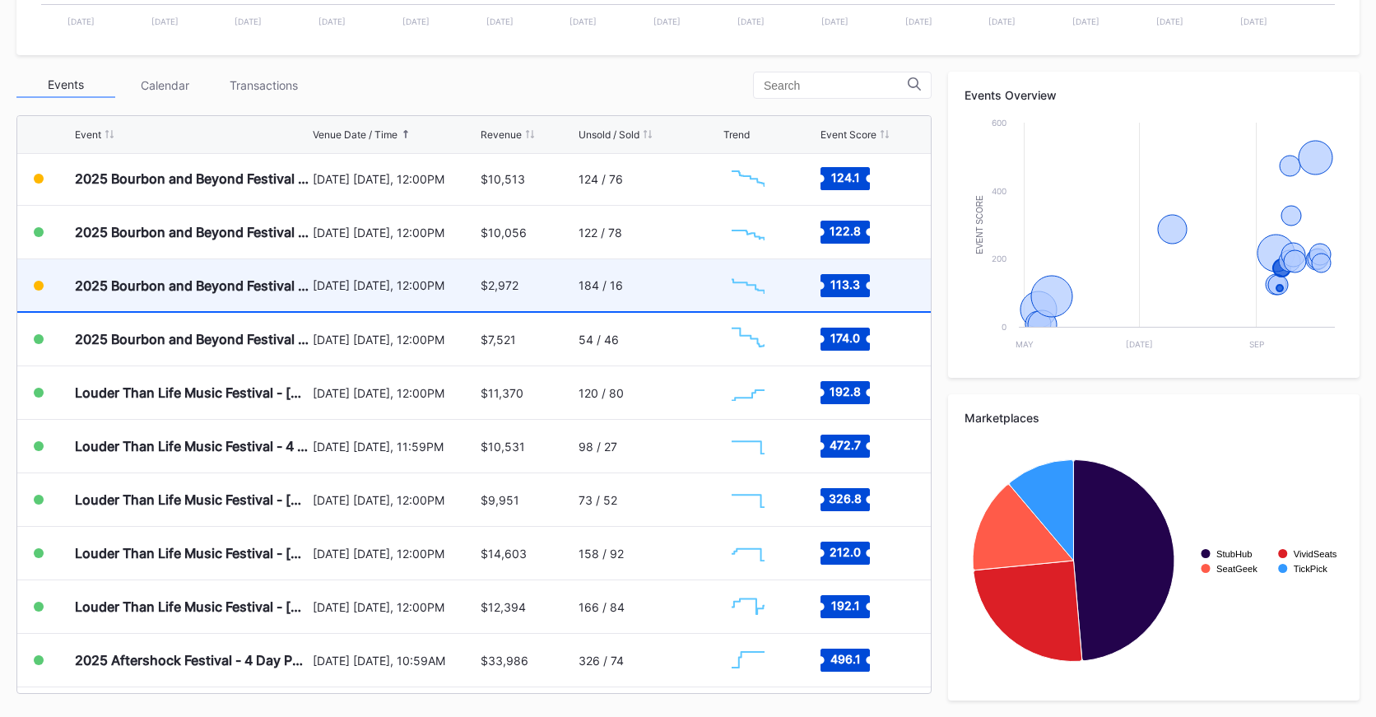
scroll to position [337, 0]
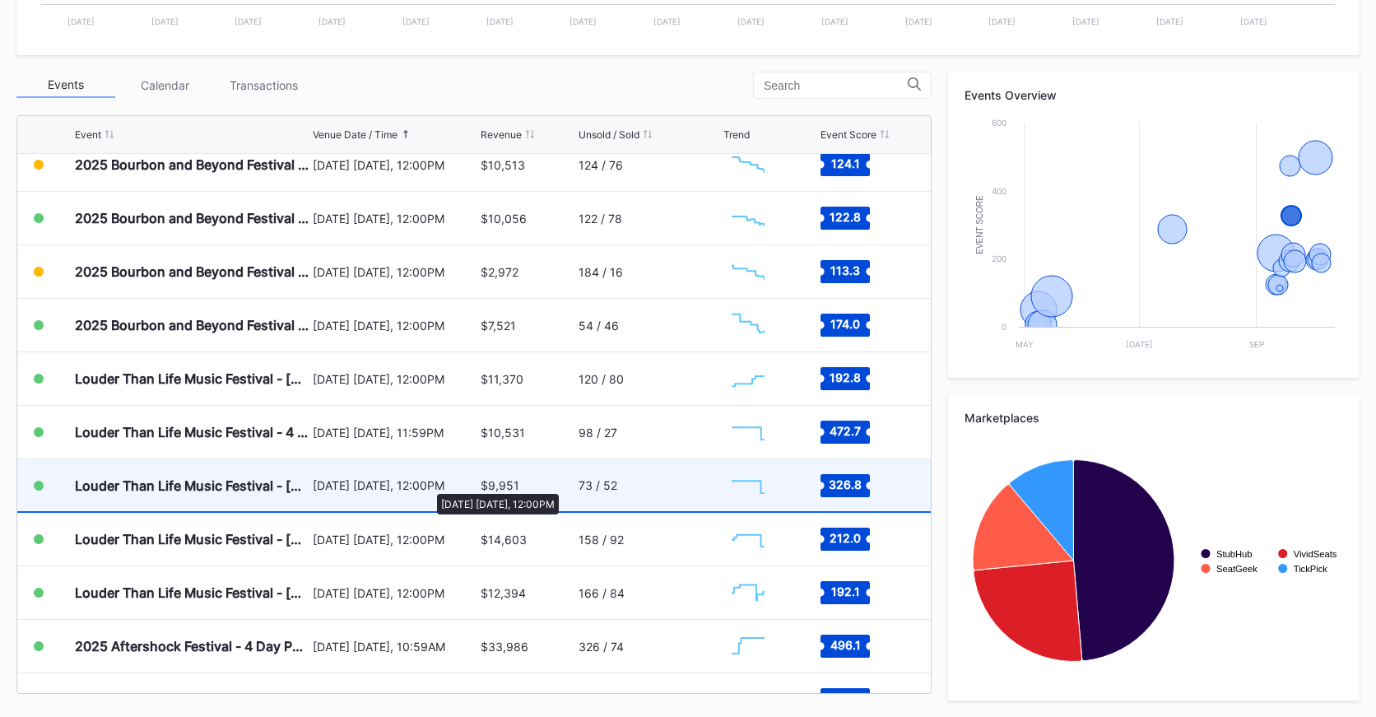
click at [429, 486] on div "[DATE] [DATE], 12:00PM" at bounding box center [395, 485] width 164 height 14
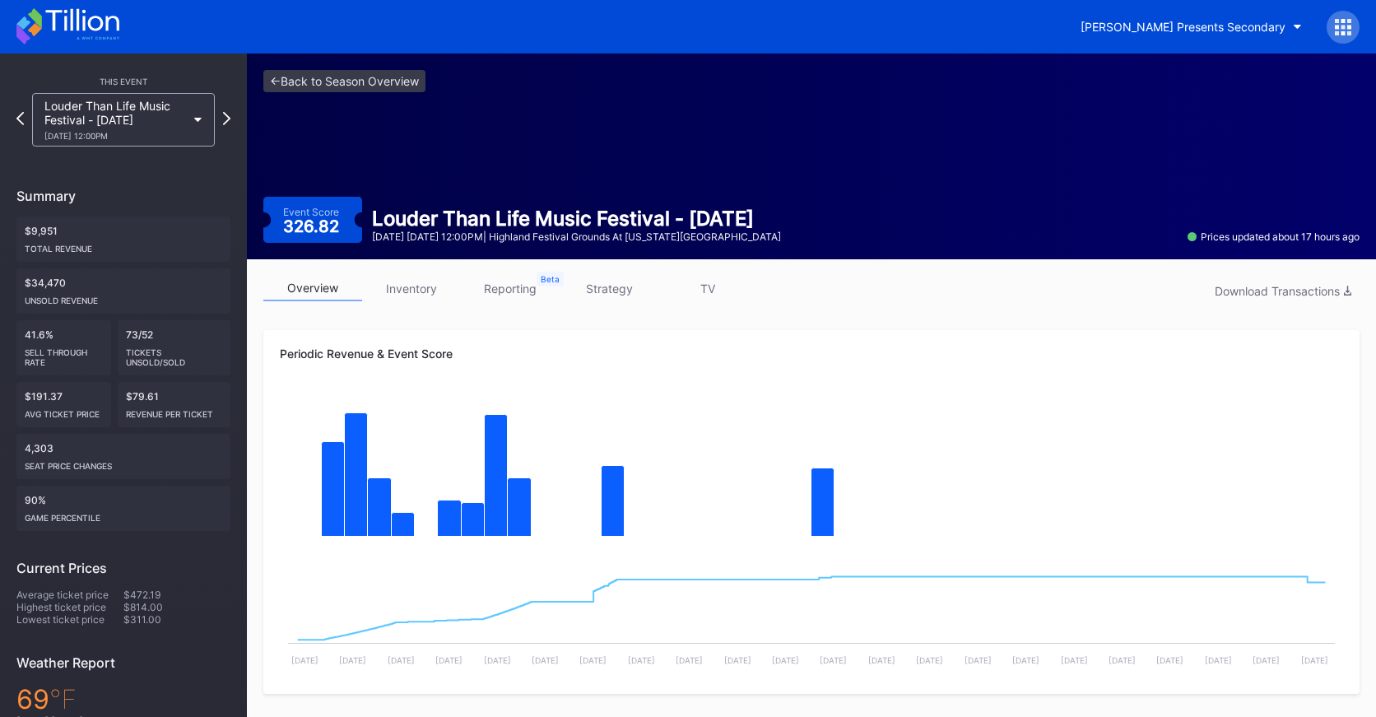
click at [604, 282] on link "strategy" at bounding box center [609, 289] width 99 height 26
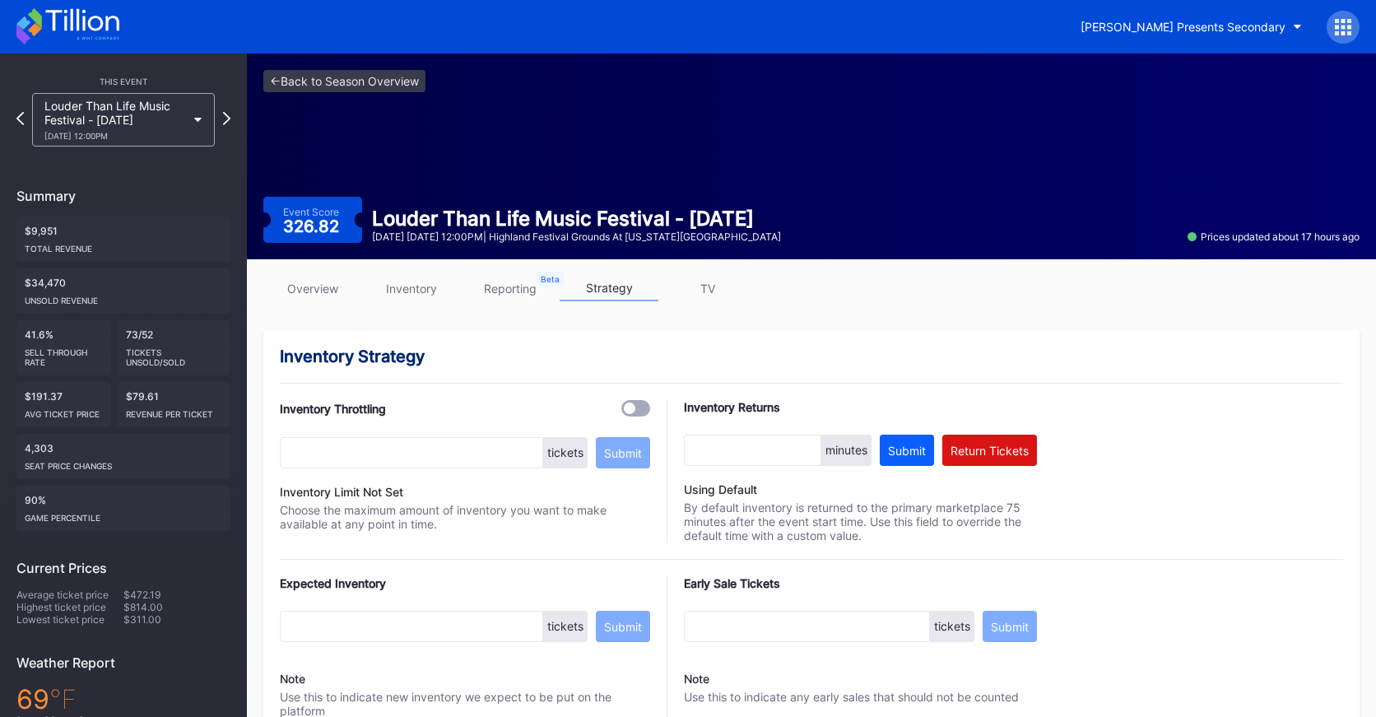
click at [303, 286] on link "overview" at bounding box center [312, 289] width 99 height 26
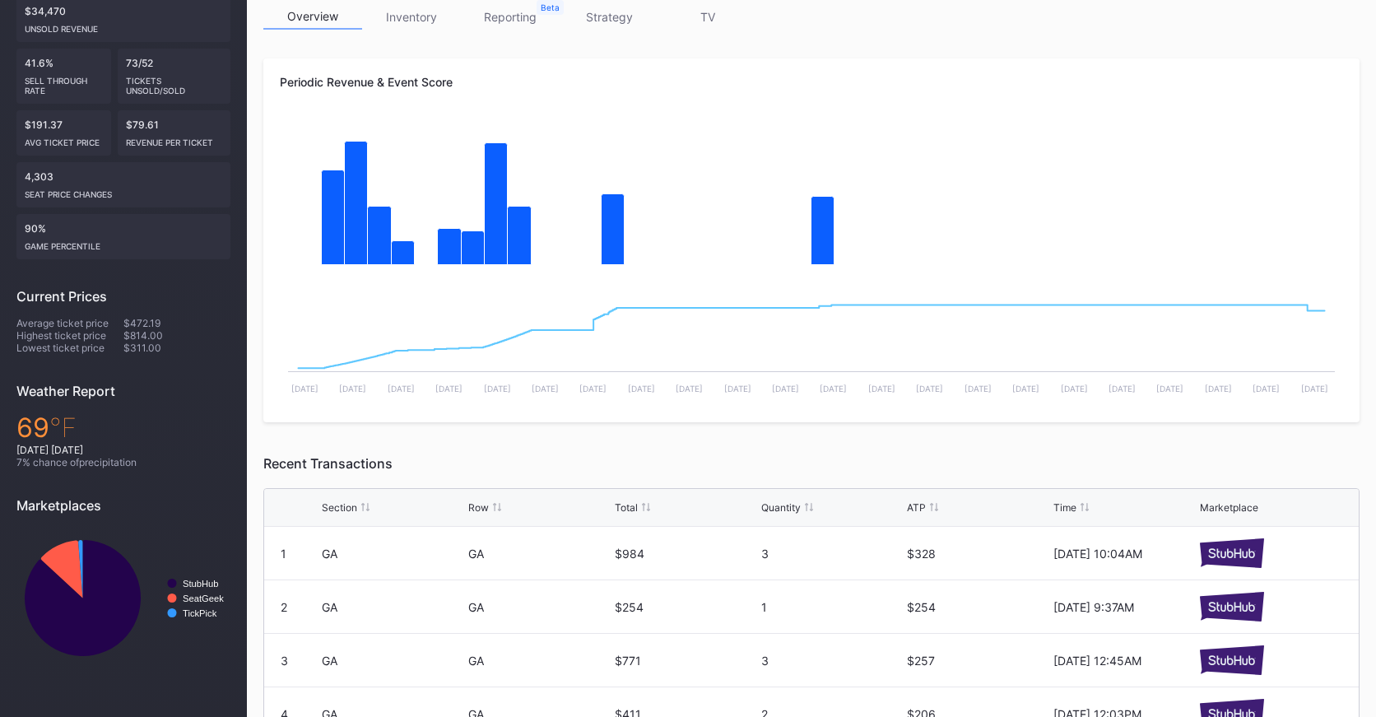
scroll to position [213, 0]
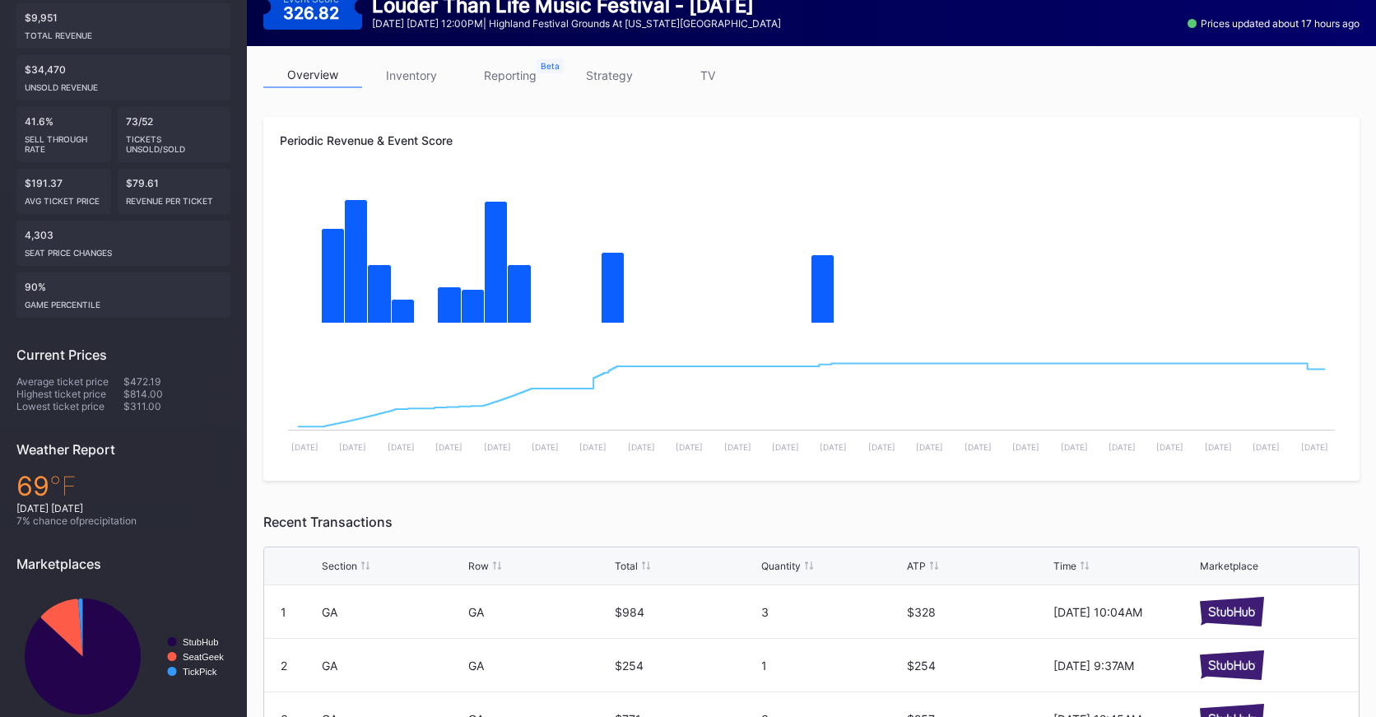
click at [436, 88] on div "overview inventory reporting strategy TV" at bounding box center [811, 80] width 1096 height 34
click at [438, 89] on div "overview inventory reporting strategy TV" at bounding box center [811, 80] width 1096 height 34
click at [426, 77] on link "inventory" at bounding box center [411, 76] width 99 height 26
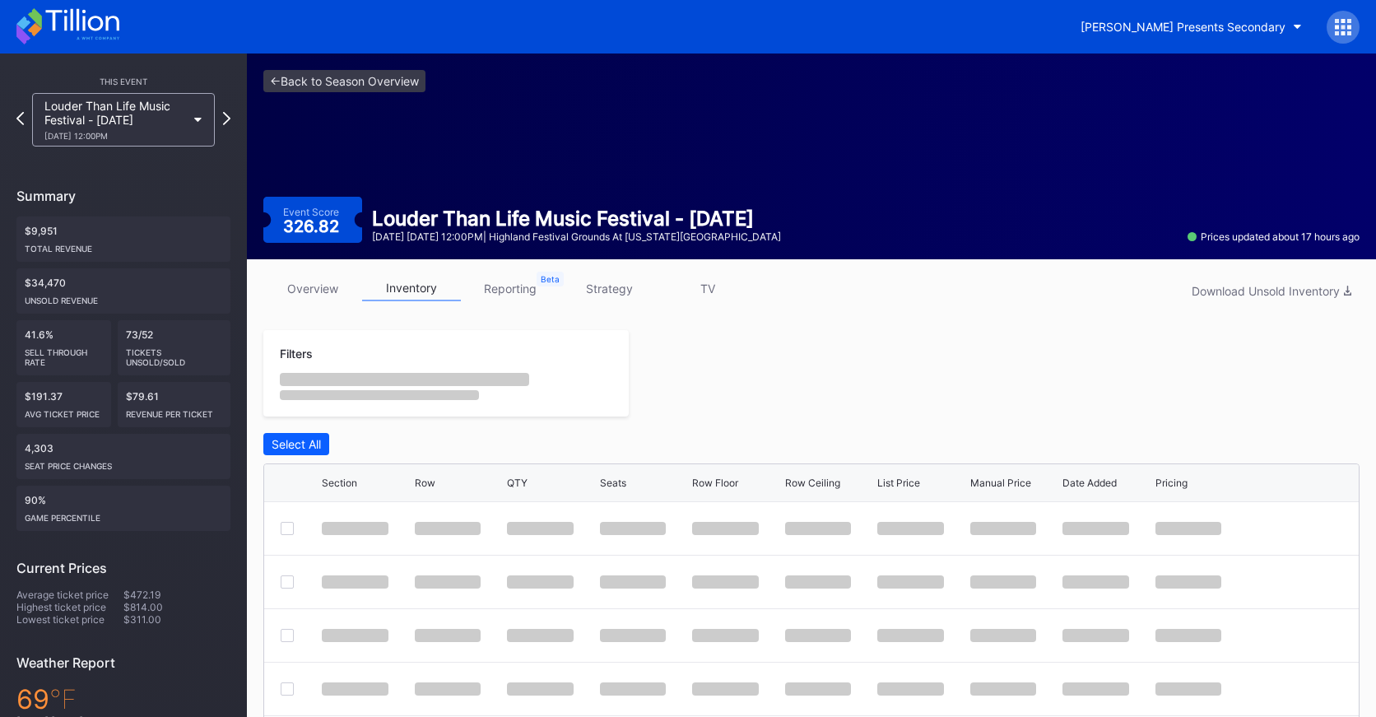
scroll to position [241, 0]
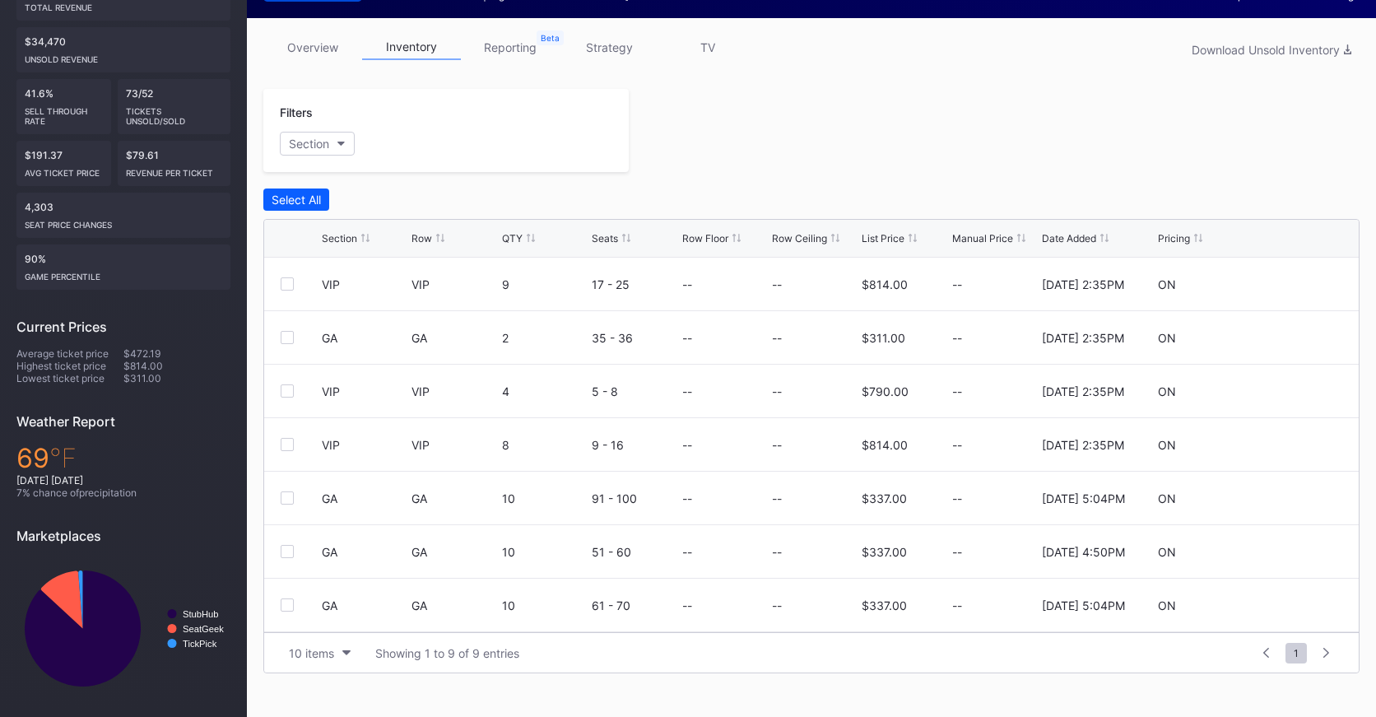
click at [885, 233] on div "List Price" at bounding box center [883, 238] width 43 height 12
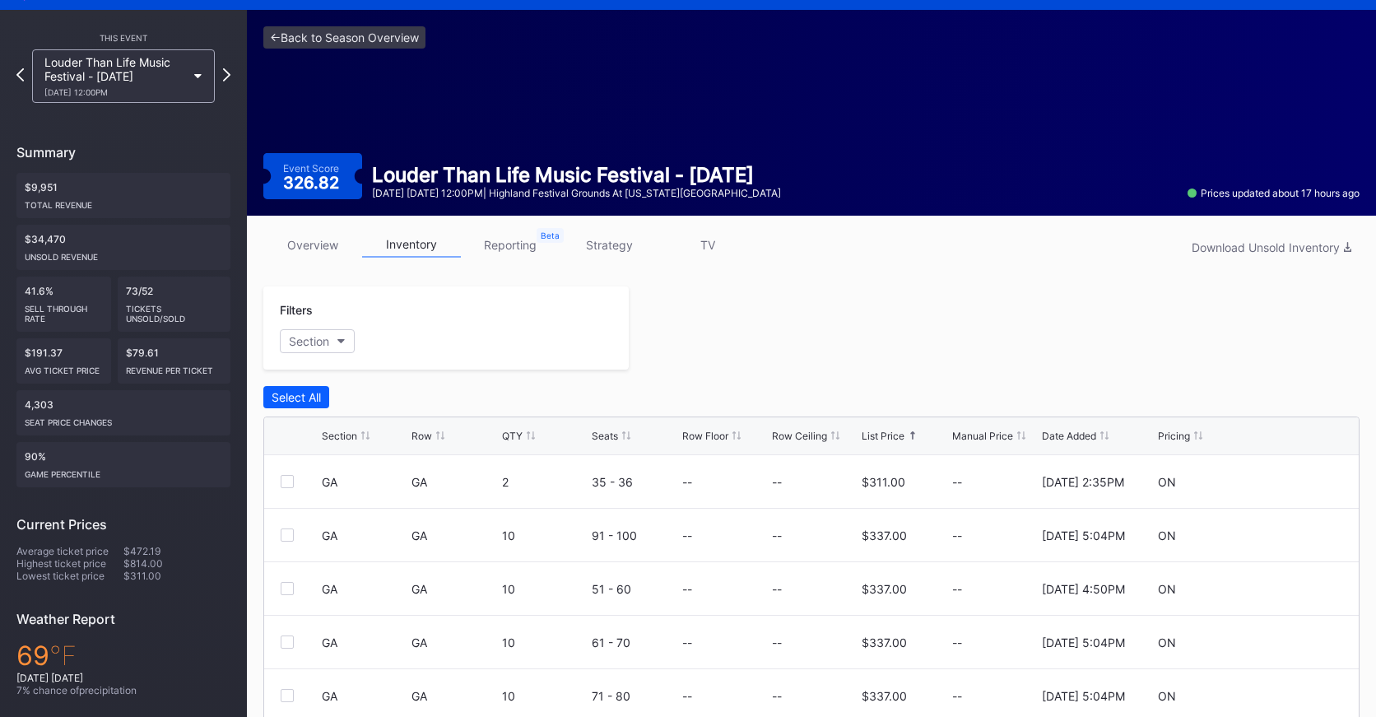
scroll to position [0, 0]
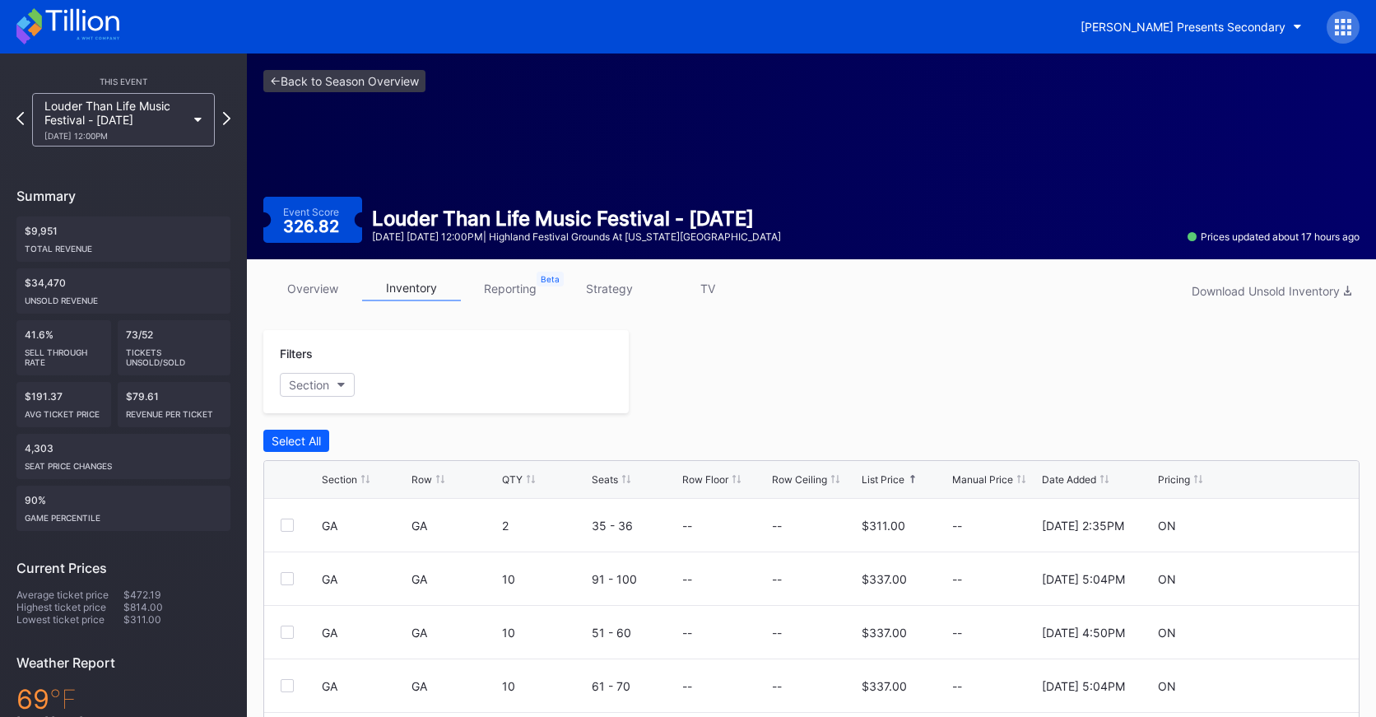
click at [639, 288] on link "strategy" at bounding box center [609, 289] width 99 height 26
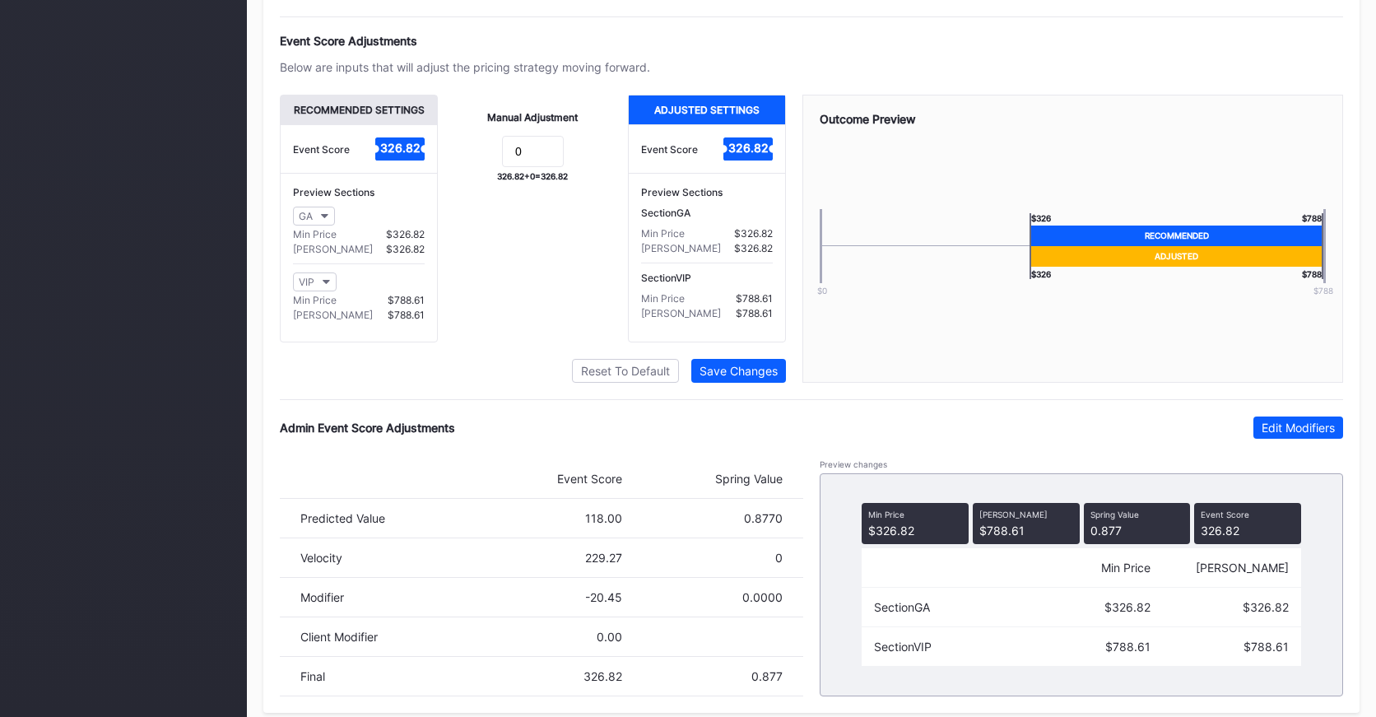
scroll to position [1098, 0]
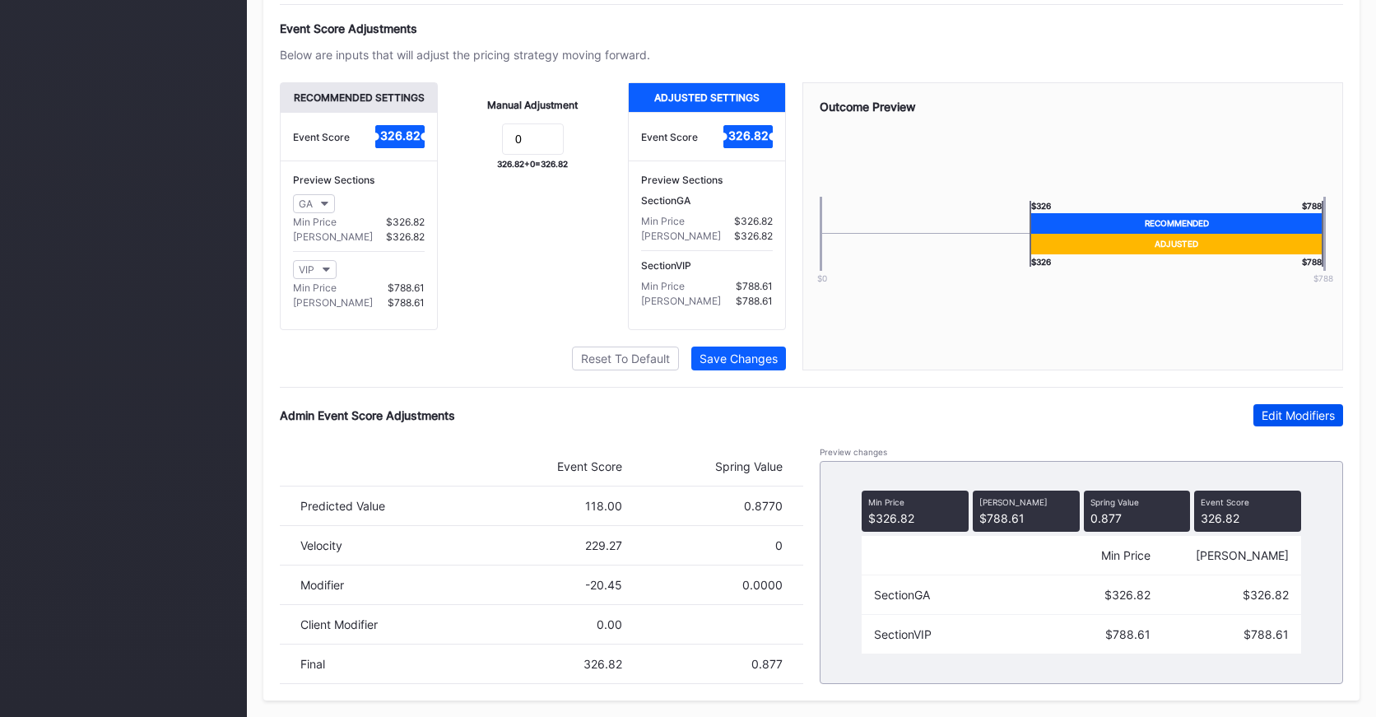
click at [1293, 418] on div "Edit Modifiers" at bounding box center [1297, 415] width 73 height 14
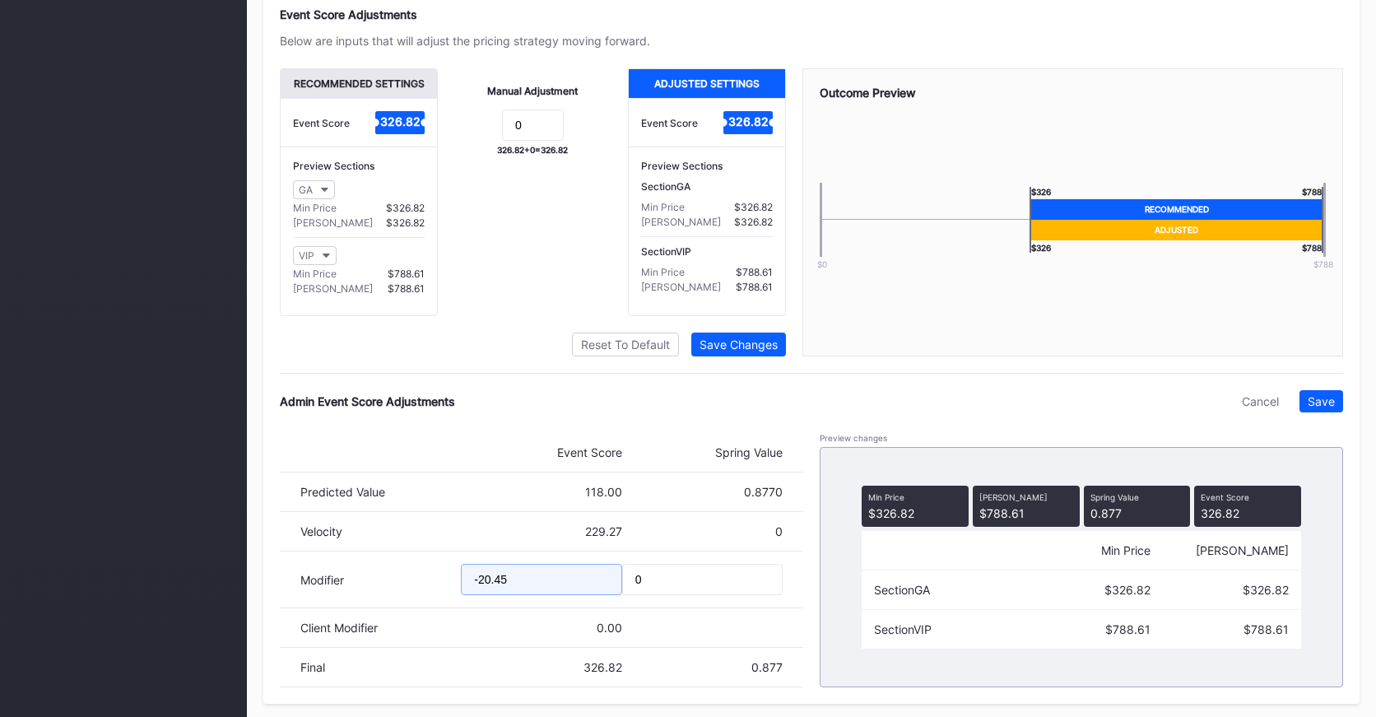
click at [480, 592] on input "-20.45" at bounding box center [541, 579] width 160 height 31
click at [497, 594] on input "-40.45" at bounding box center [541, 579] width 160 height 31
drag, startPoint x: 496, startPoint y: 593, endPoint x: 513, endPoint y: 593, distance: 17.3
click at [513, 593] on input "-40.45" at bounding box center [541, 579] width 160 height 31
click at [514, 593] on input "-40.45" at bounding box center [541, 579] width 160 height 31
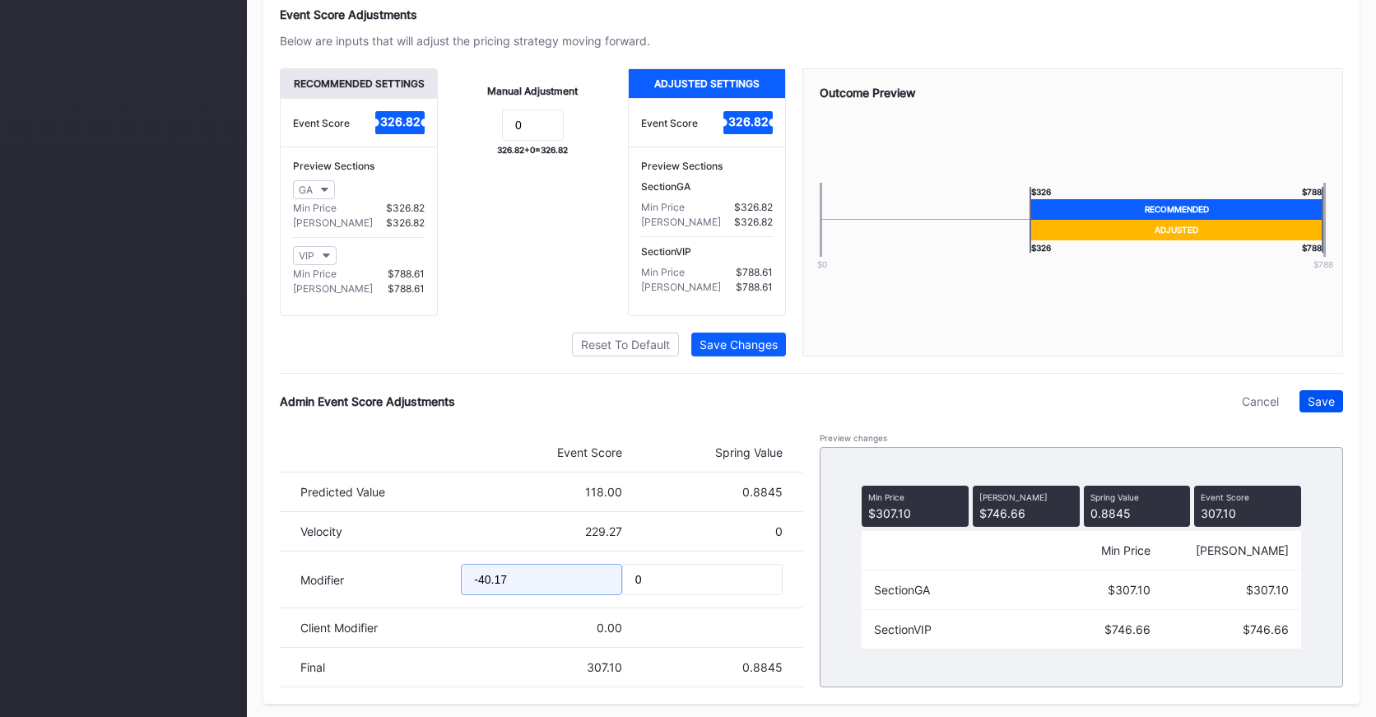
type input "-40.17"
click at [1312, 408] on div "Save" at bounding box center [1321, 401] width 27 height 14
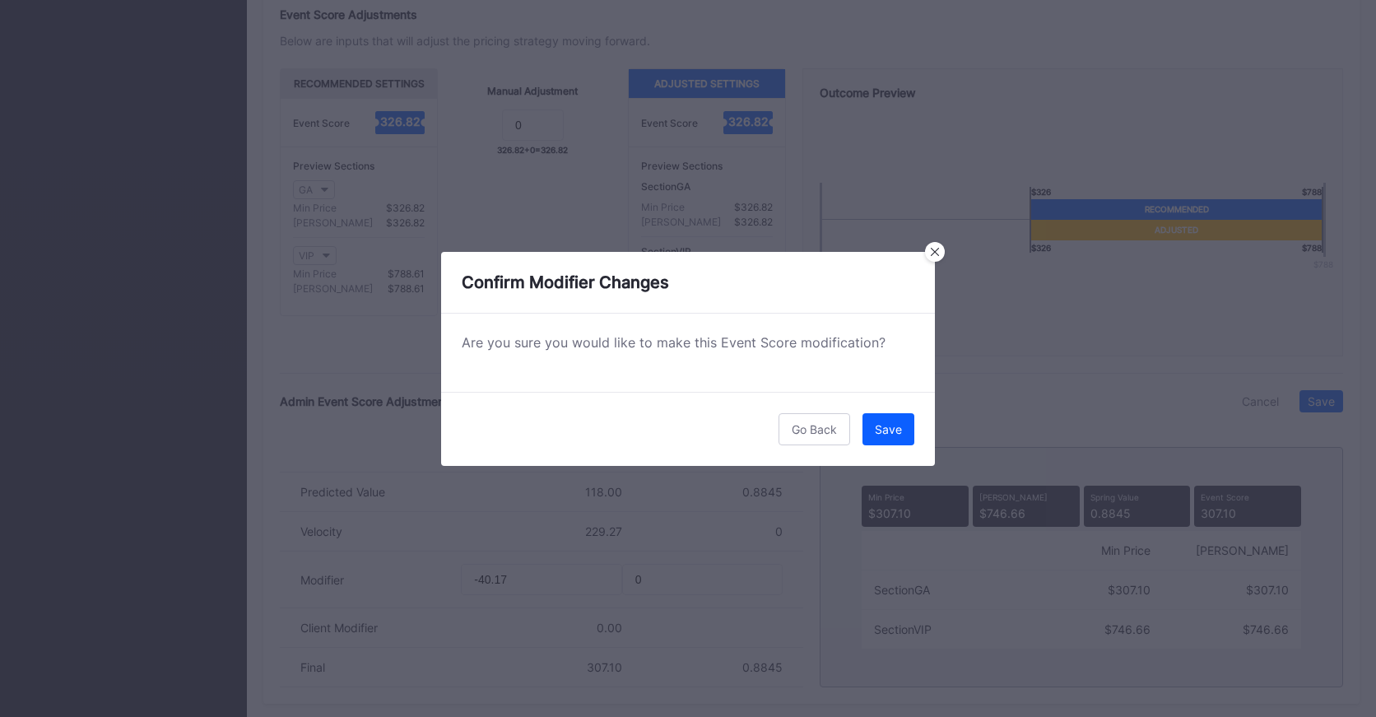
click at [876, 420] on button "Save" at bounding box center [888, 429] width 52 height 32
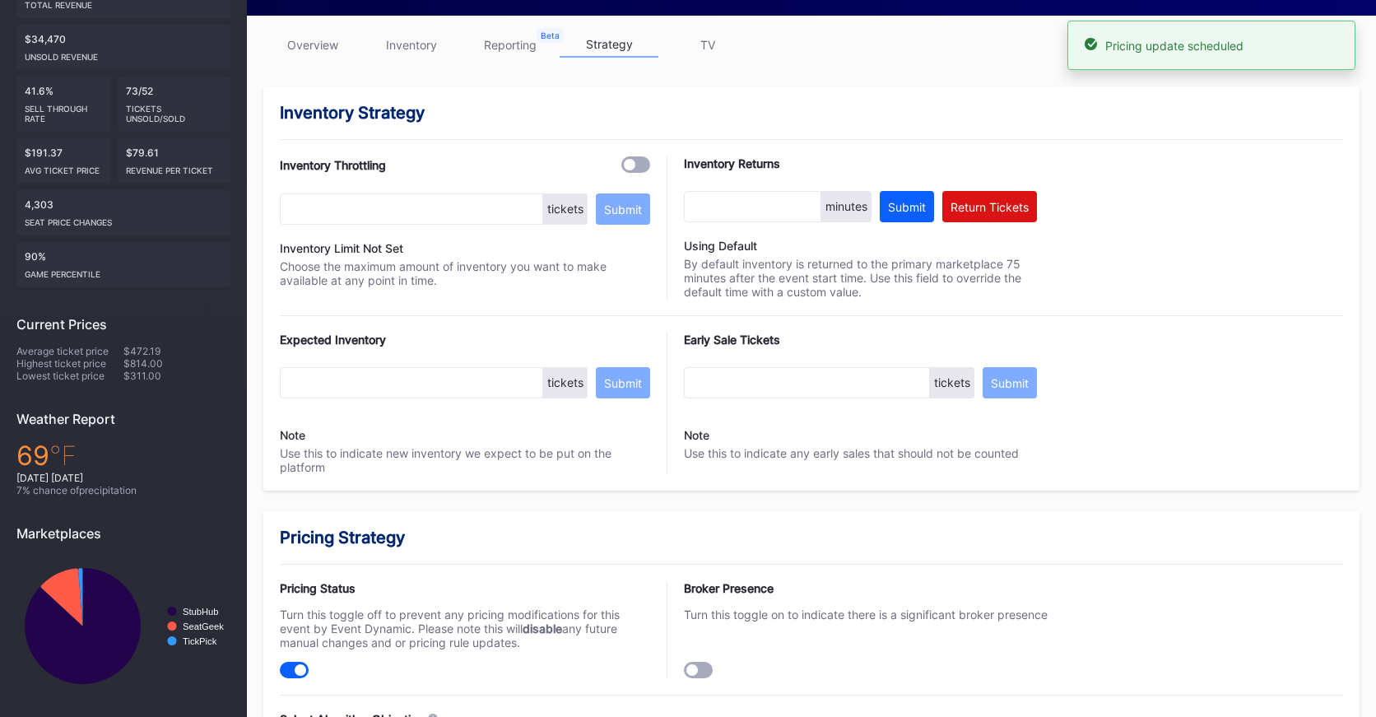
scroll to position [0, 0]
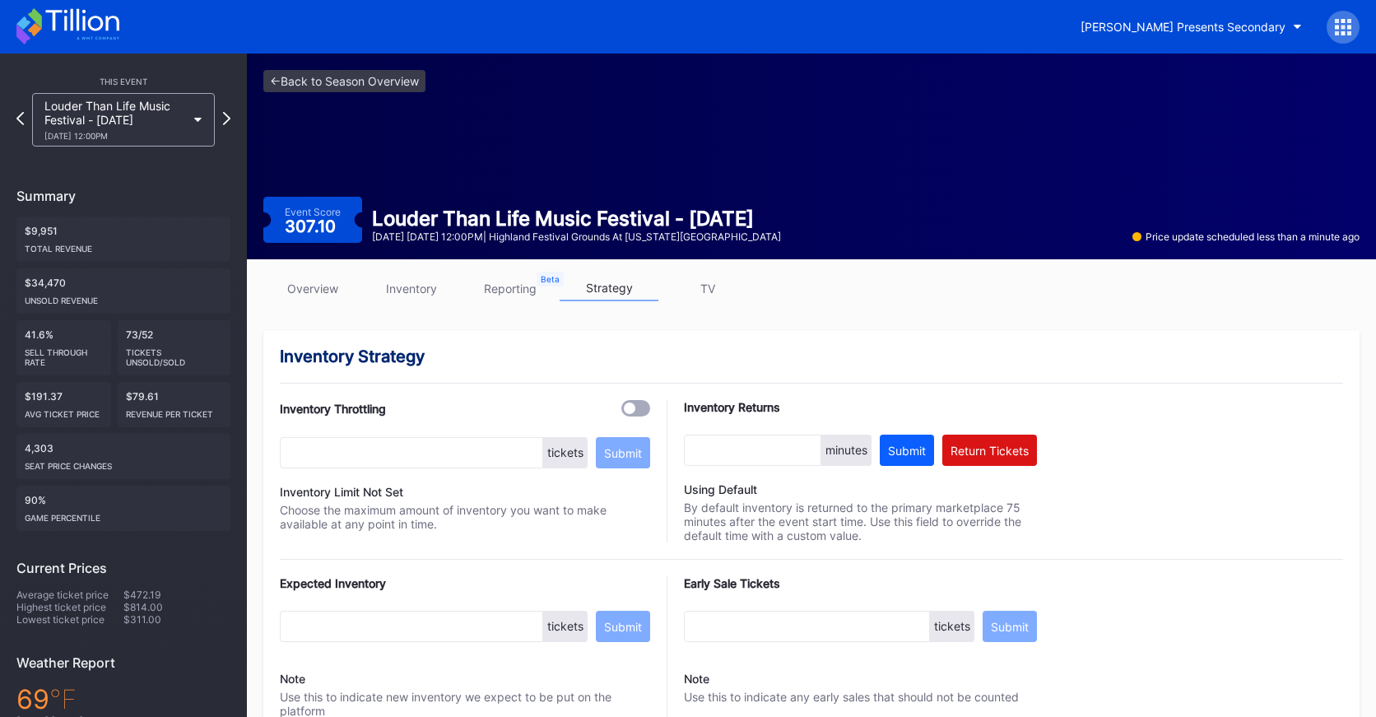
click at [323, 287] on link "overview" at bounding box center [312, 289] width 99 height 26
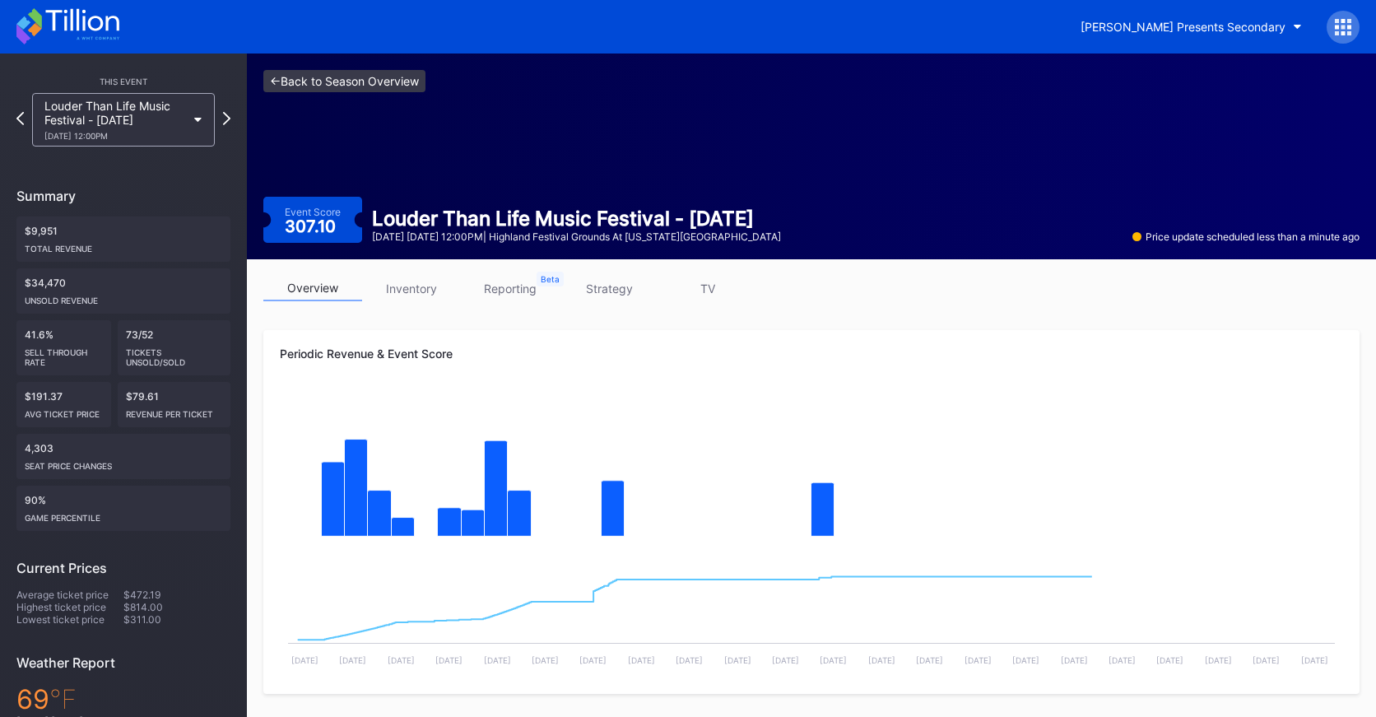
click at [388, 76] on link "<- Back to Season Overview" at bounding box center [344, 81] width 162 height 22
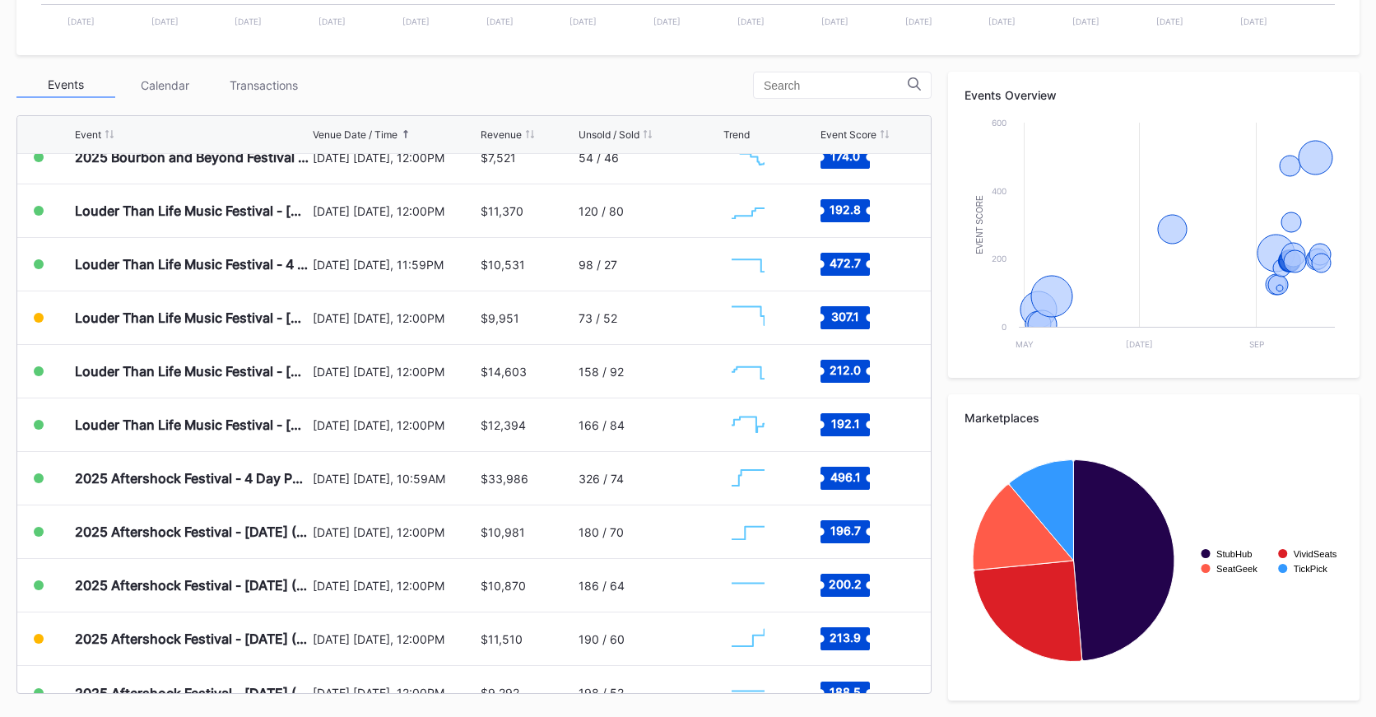
scroll to position [531, 0]
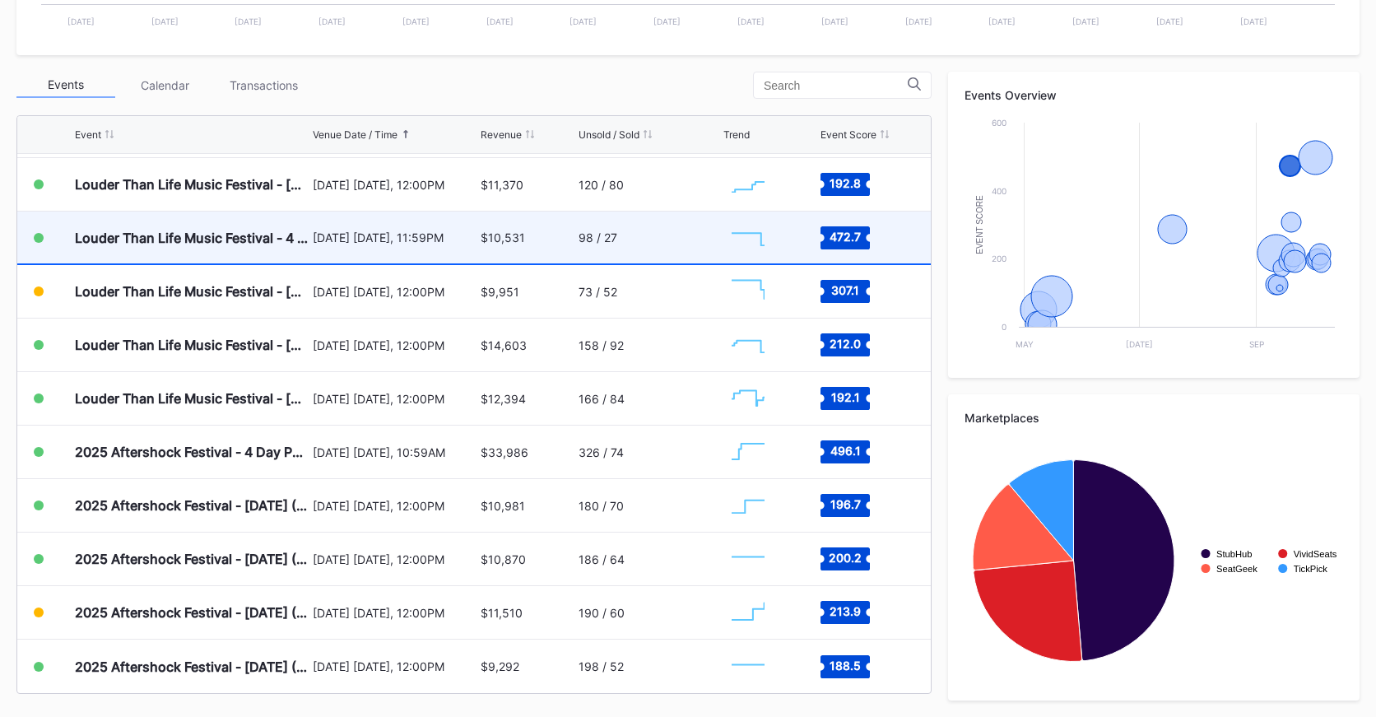
click at [481, 229] on div "$10,531" at bounding box center [528, 237] width 94 height 52
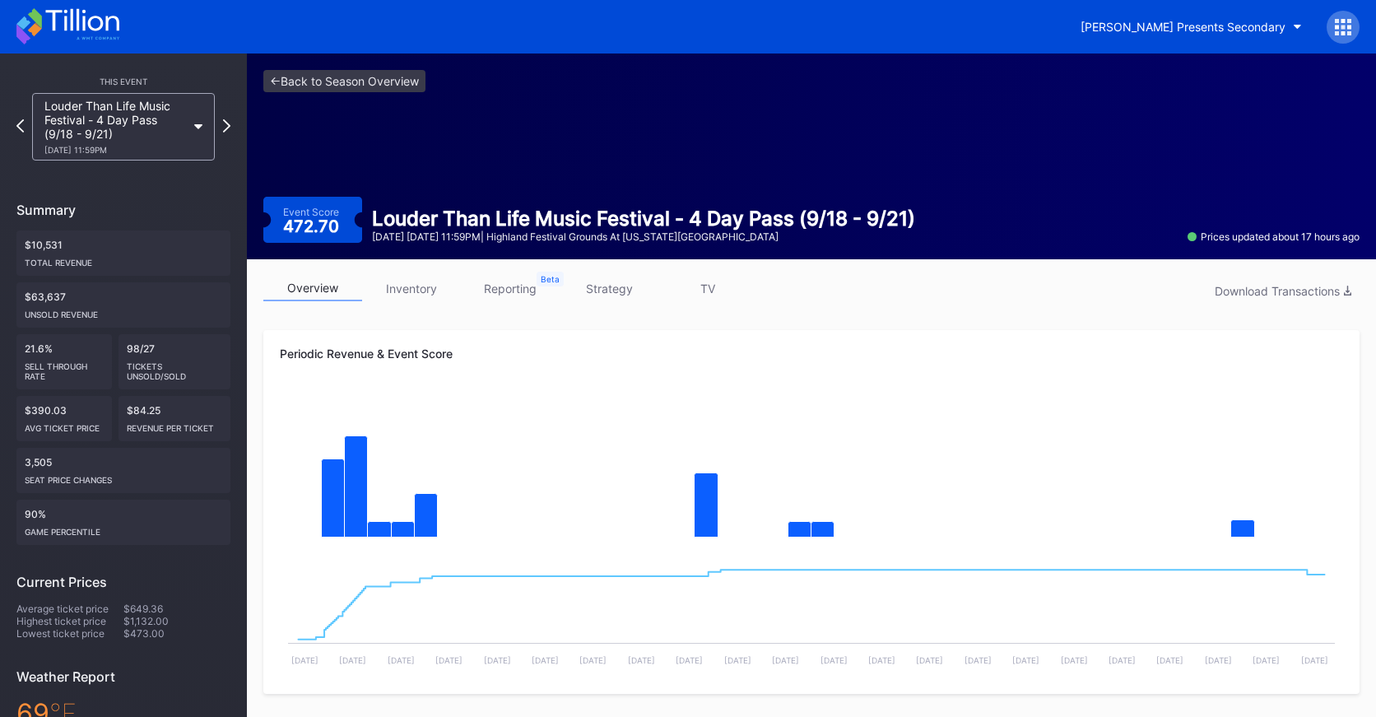
click at [607, 277] on link "strategy" at bounding box center [609, 289] width 99 height 26
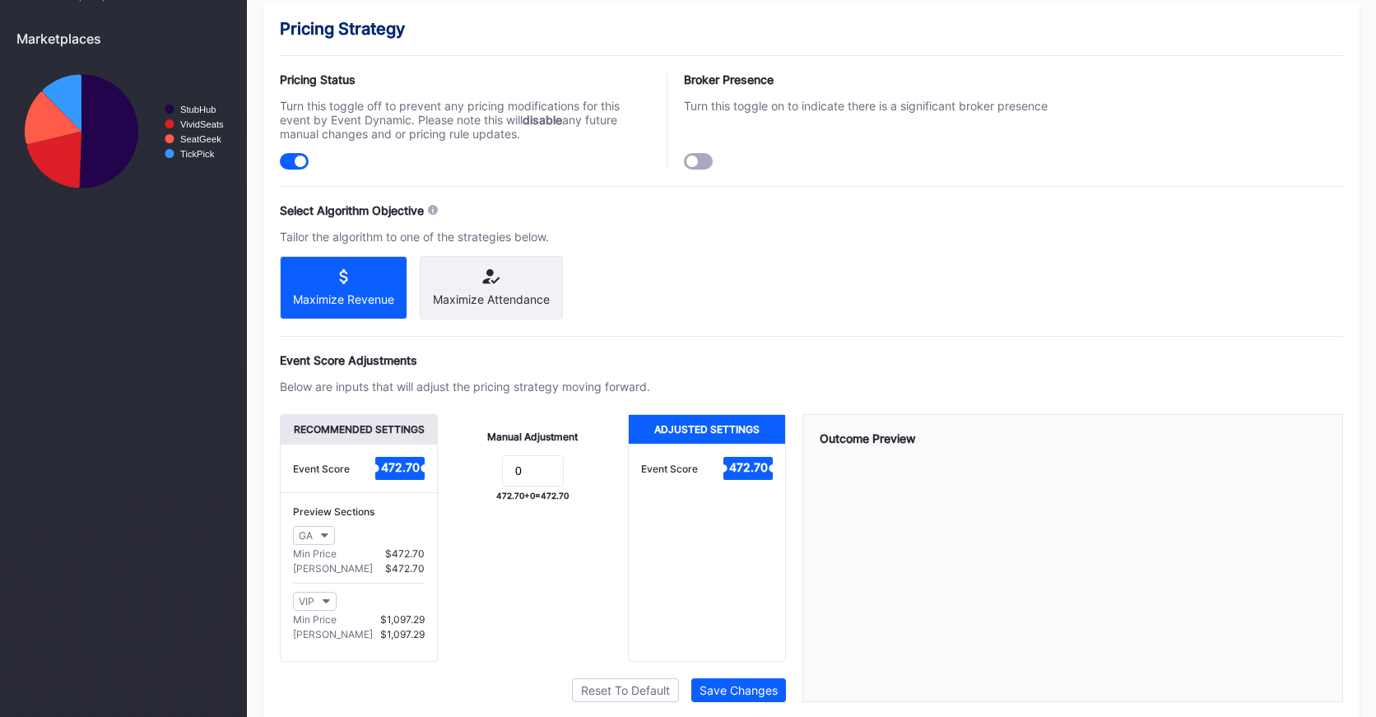
scroll to position [1098, 0]
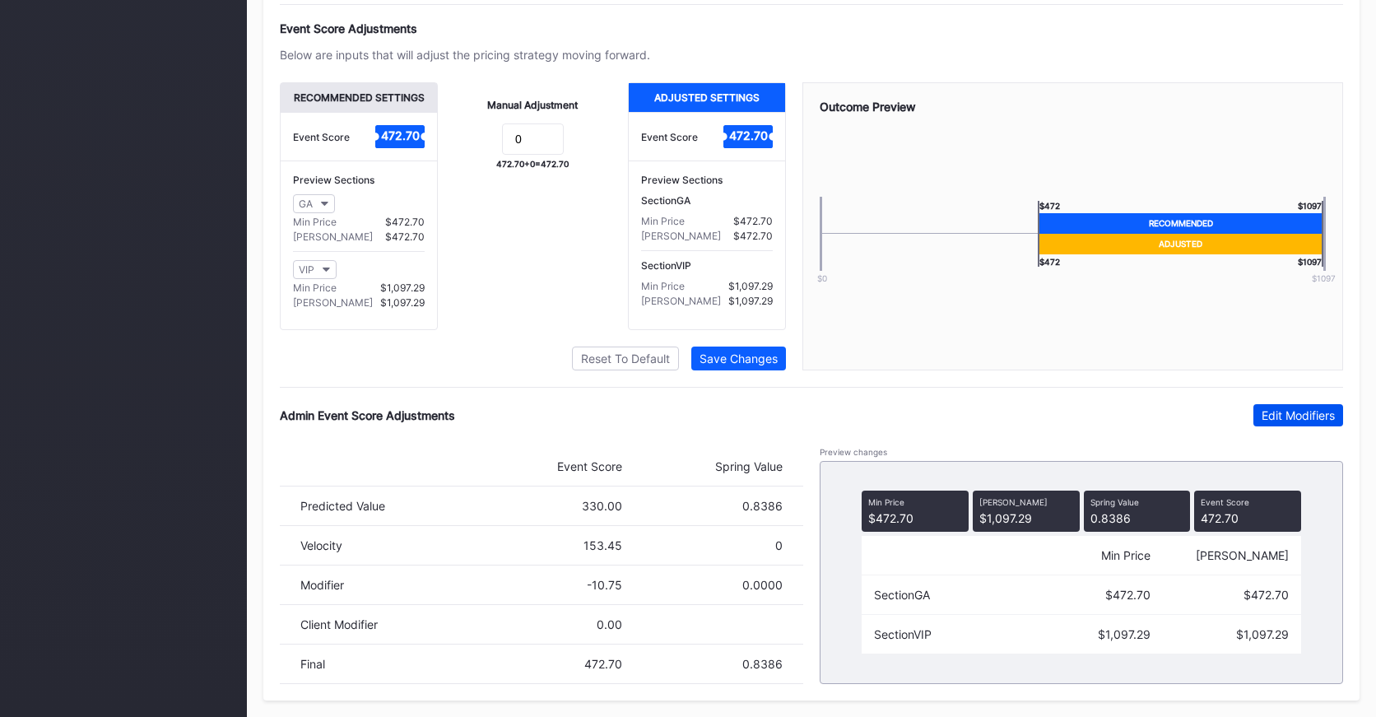
click at [1304, 412] on div "Edit Modifiers" at bounding box center [1297, 415] width 73 height 14
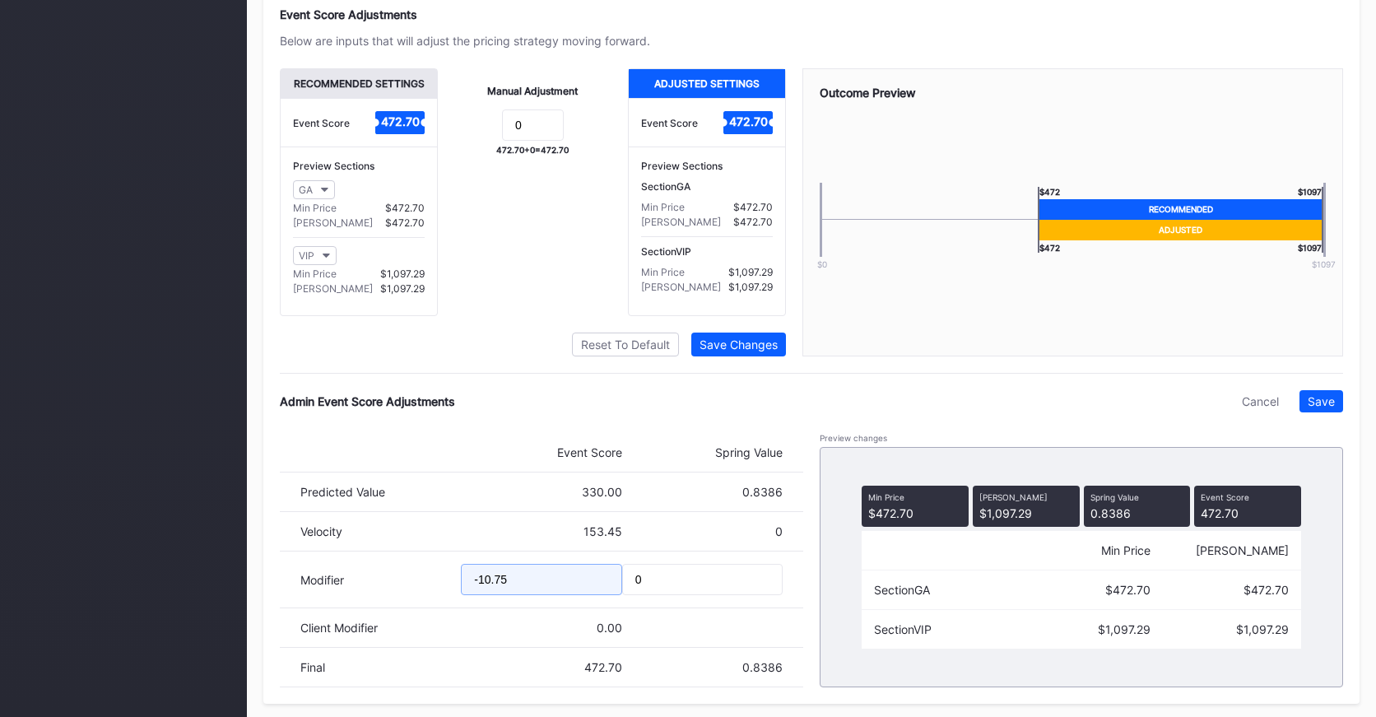
click at [481, 589] on input "-10.75" at bounding box center [541, 579] width 160 height 31
drag, startPoint x: 493, startPoint y: 592, endPoint x: 559, endPoint y: 595, distance: 65.9
click at [556, 595] on input "-20.75" at bounding box center [541, 579] width 160 height 31
type input "-20.17"
click at [1313, 408] on div "Save" at bounding box center [1321, 401] width 27 height 14
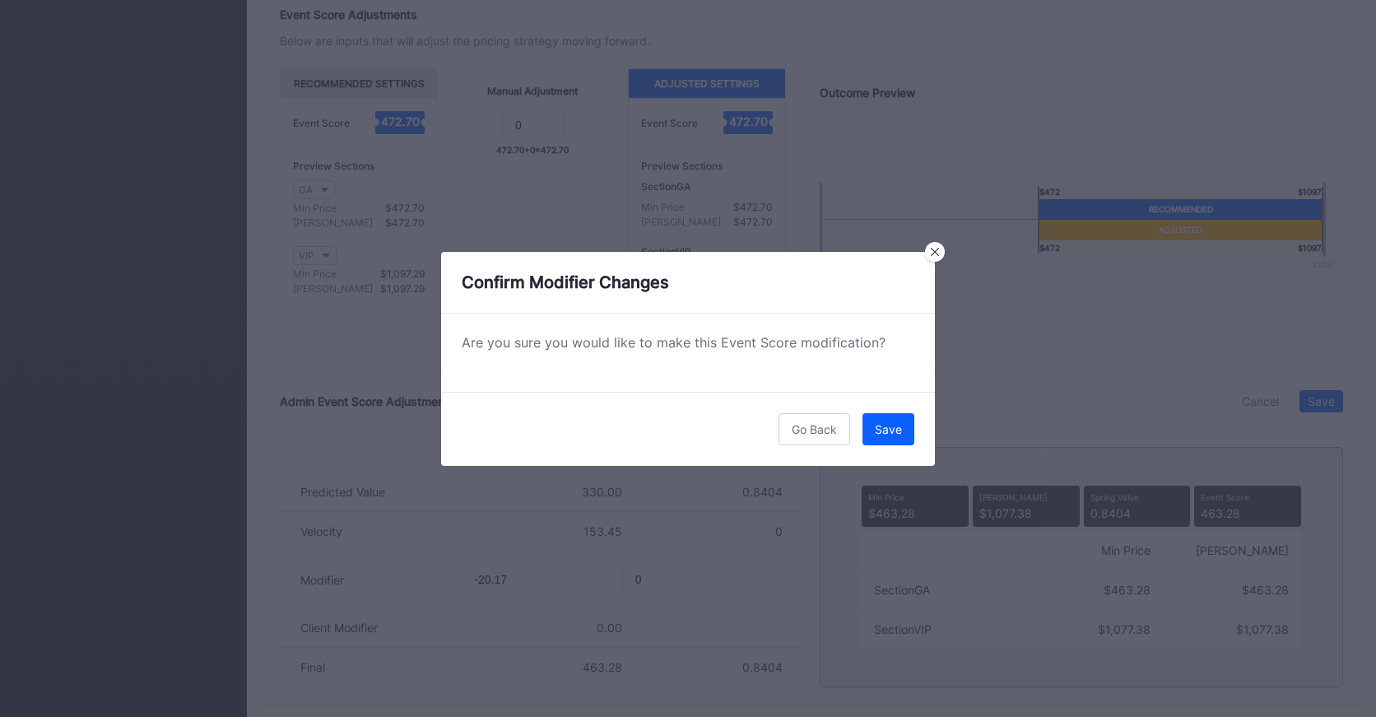
drag, startPoint x: 894, startPoint y: 438, endPoint x: 898, endPoint y: 428, distance: 10.7
click at [894, 437] on button "Save" at bounding box center [888, 429] width 52 height 32
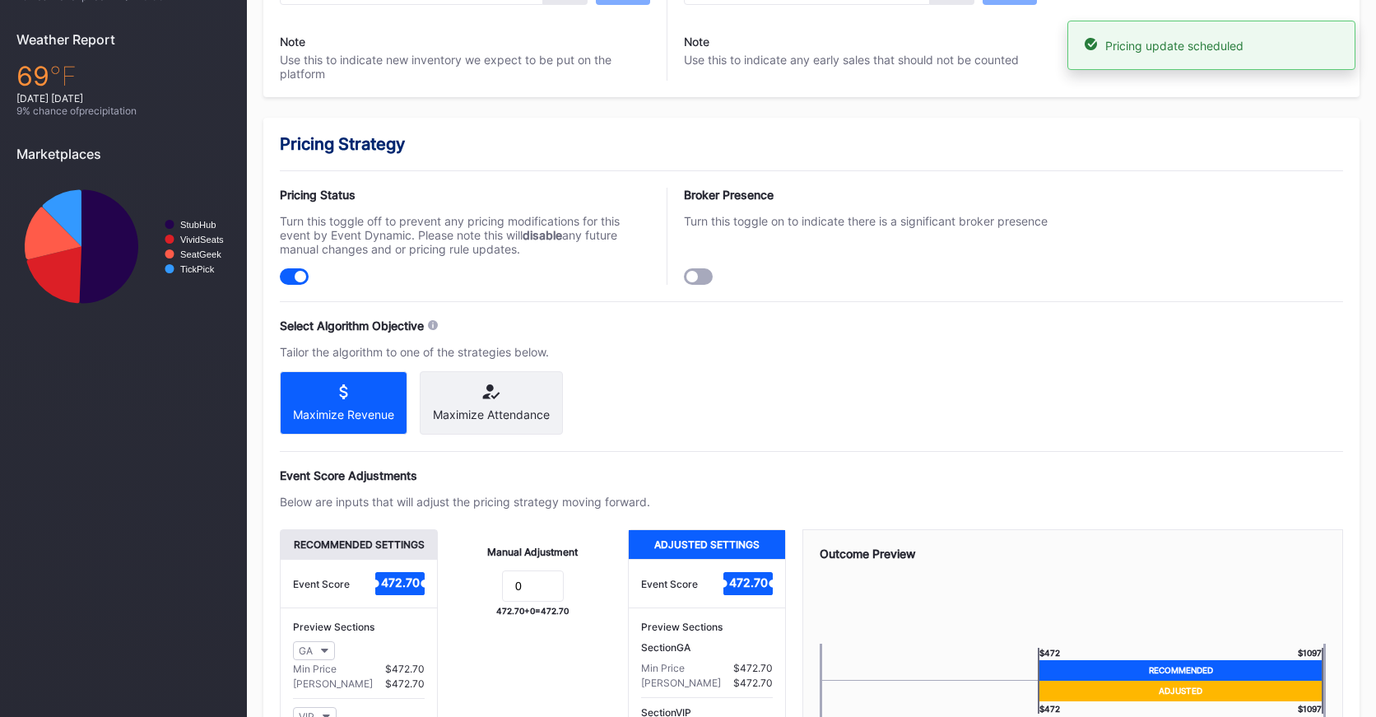
scroll to position [0, 0]
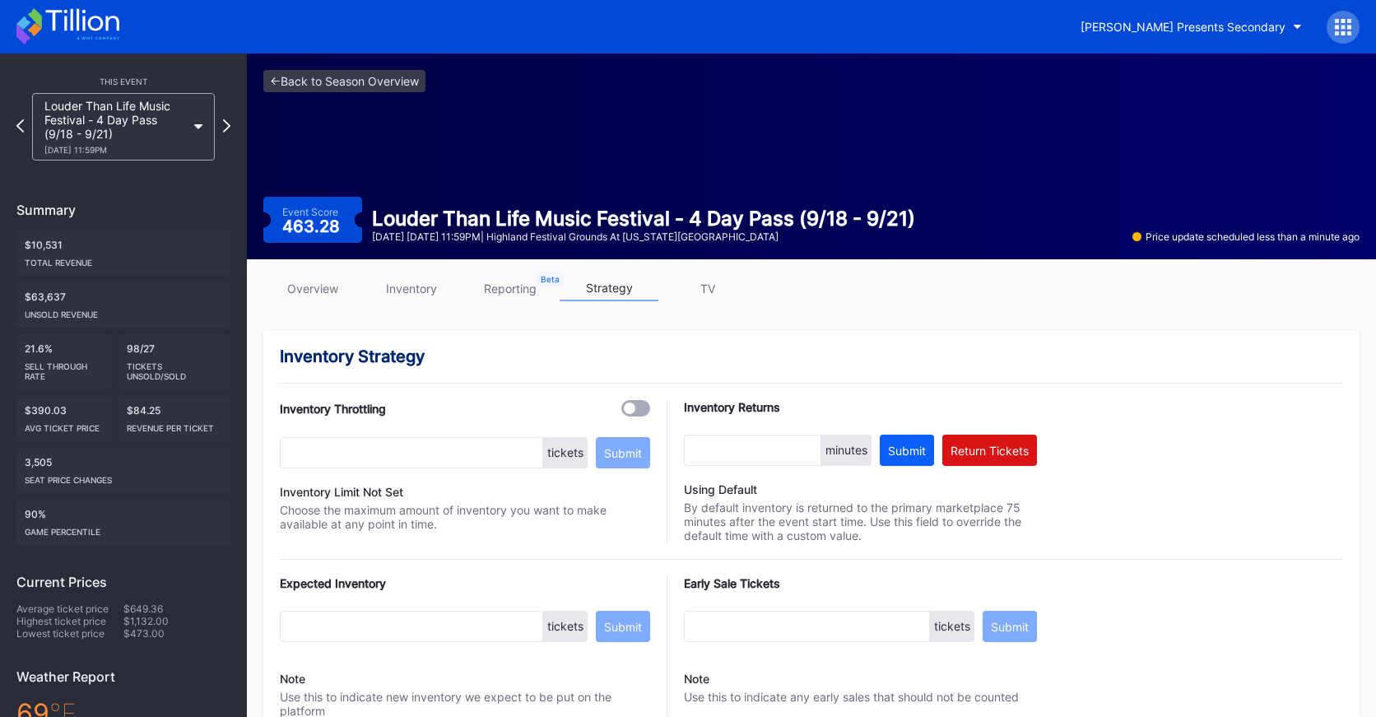
click at [318, 287] on link "overview" at bounding box center [312, 289] width 99 height 26
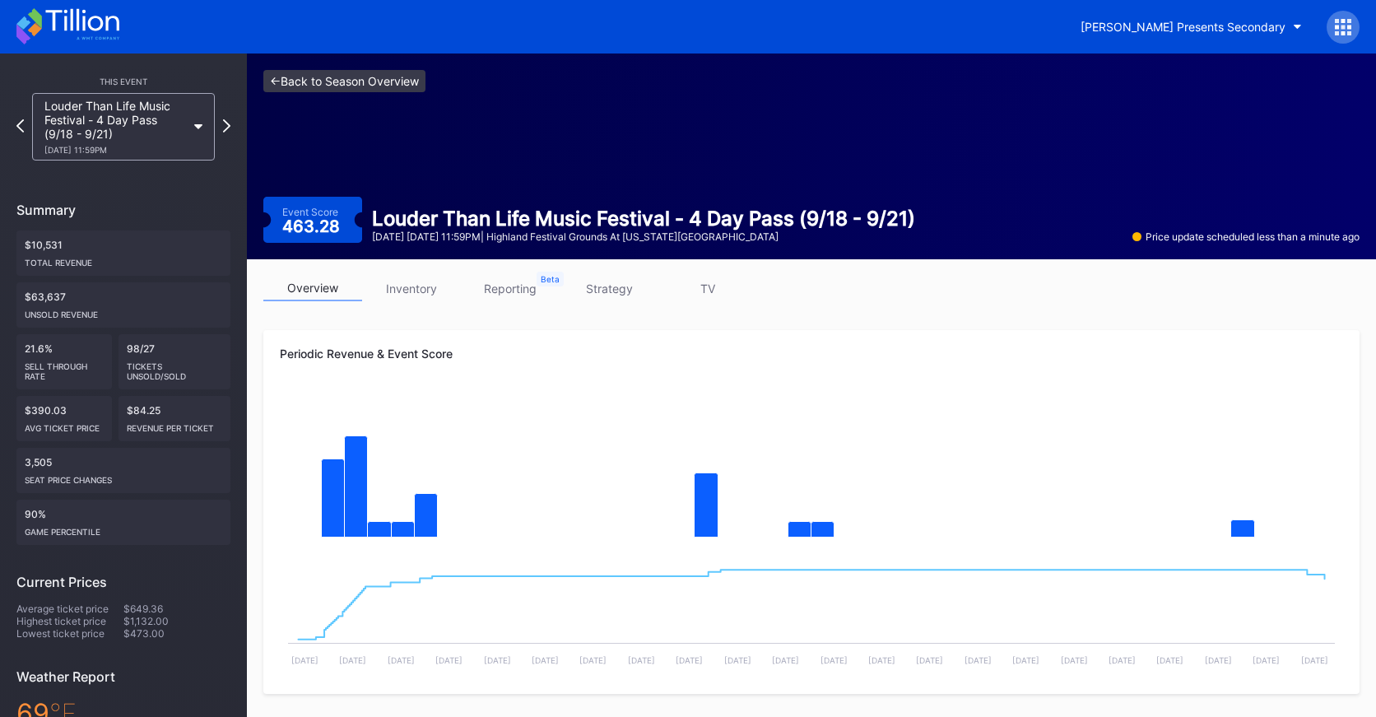
click at [398, 86] on link "<- Back to Season Overview" at bounding box center [344, 81] width 162 height 22
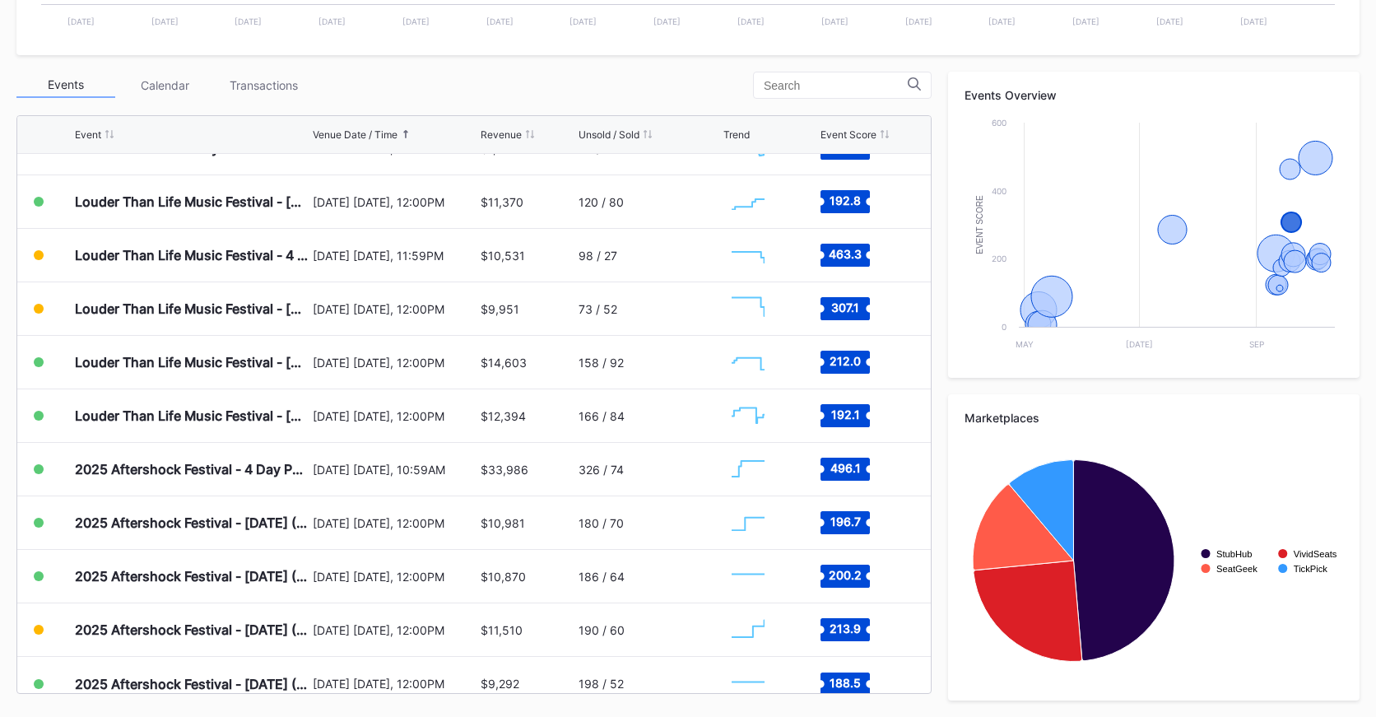
scroll to position [516, 0]
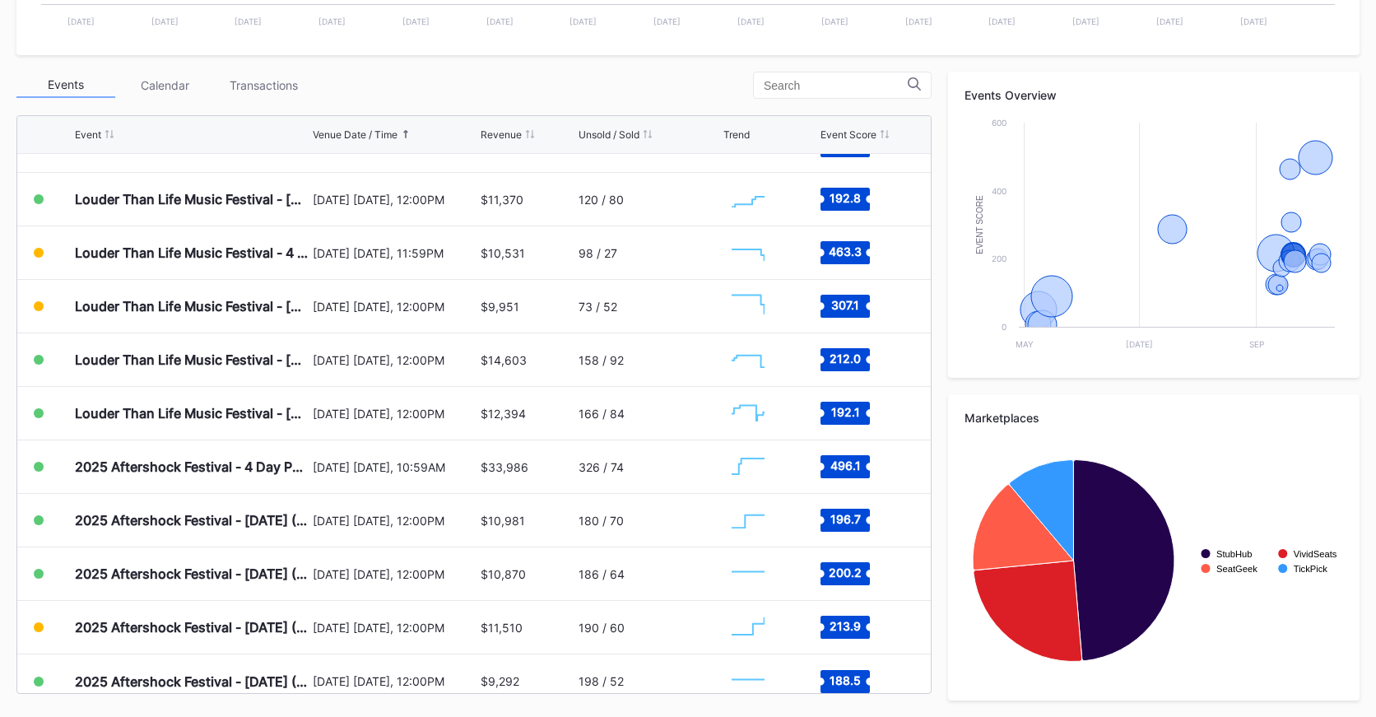
click at [407, 359] on div "[DATE] [DATE], 12:00PM" at bounding box center [395, 360] width 164 height 14
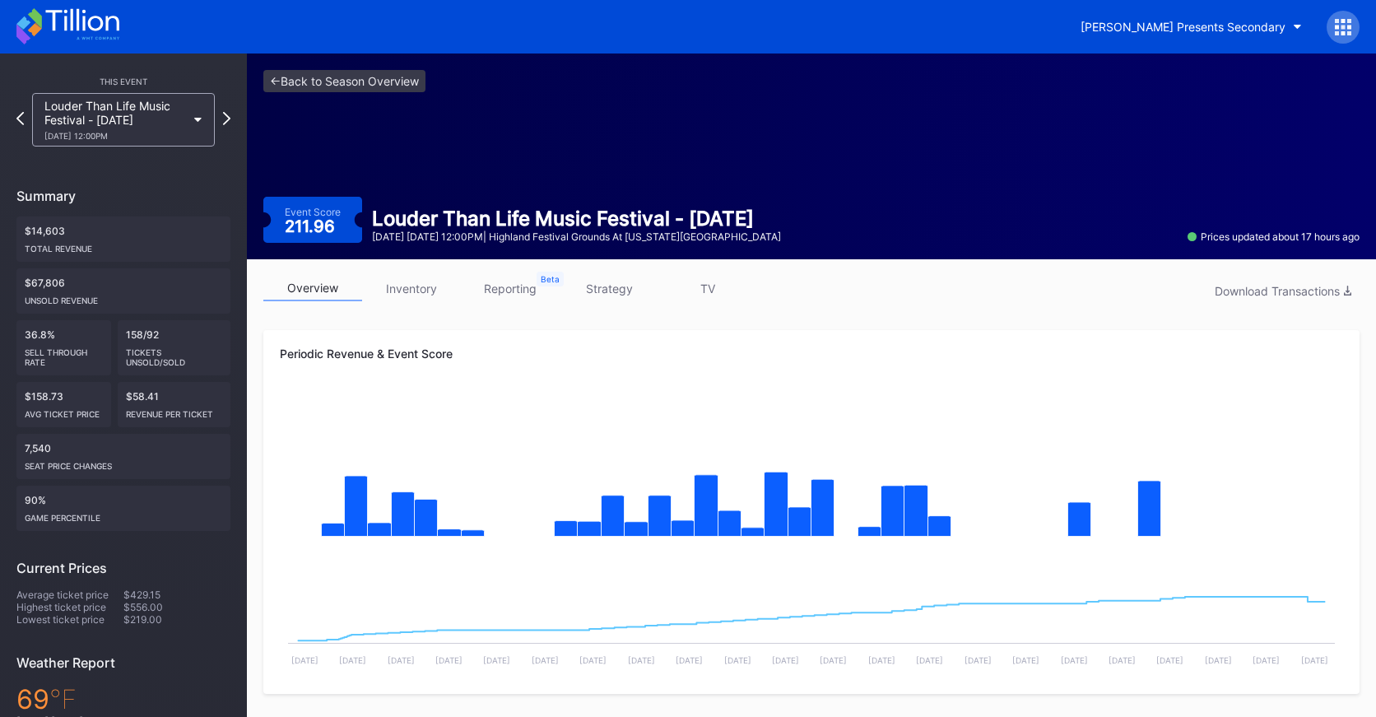
click at [616, 296] on link "strategy" at bounding box center [609, 289] width 99 height 26
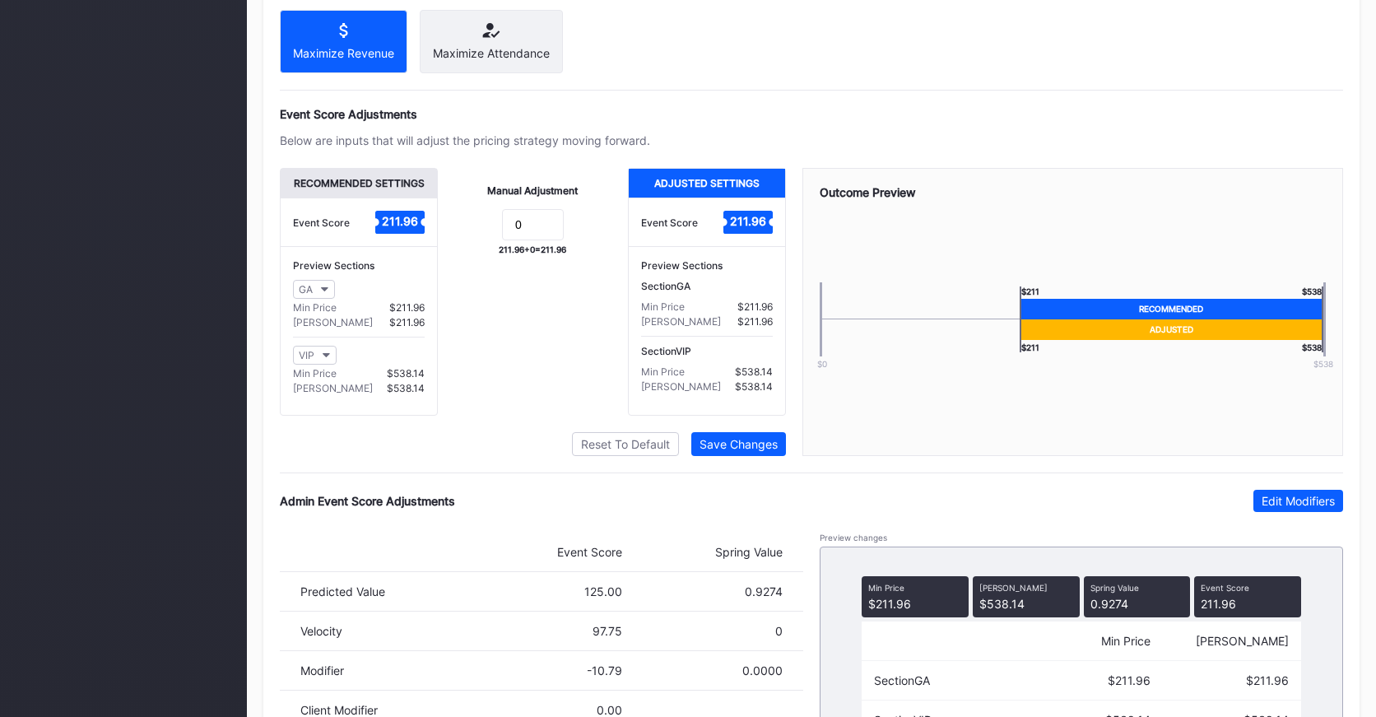
scroll to position [1098, 0]
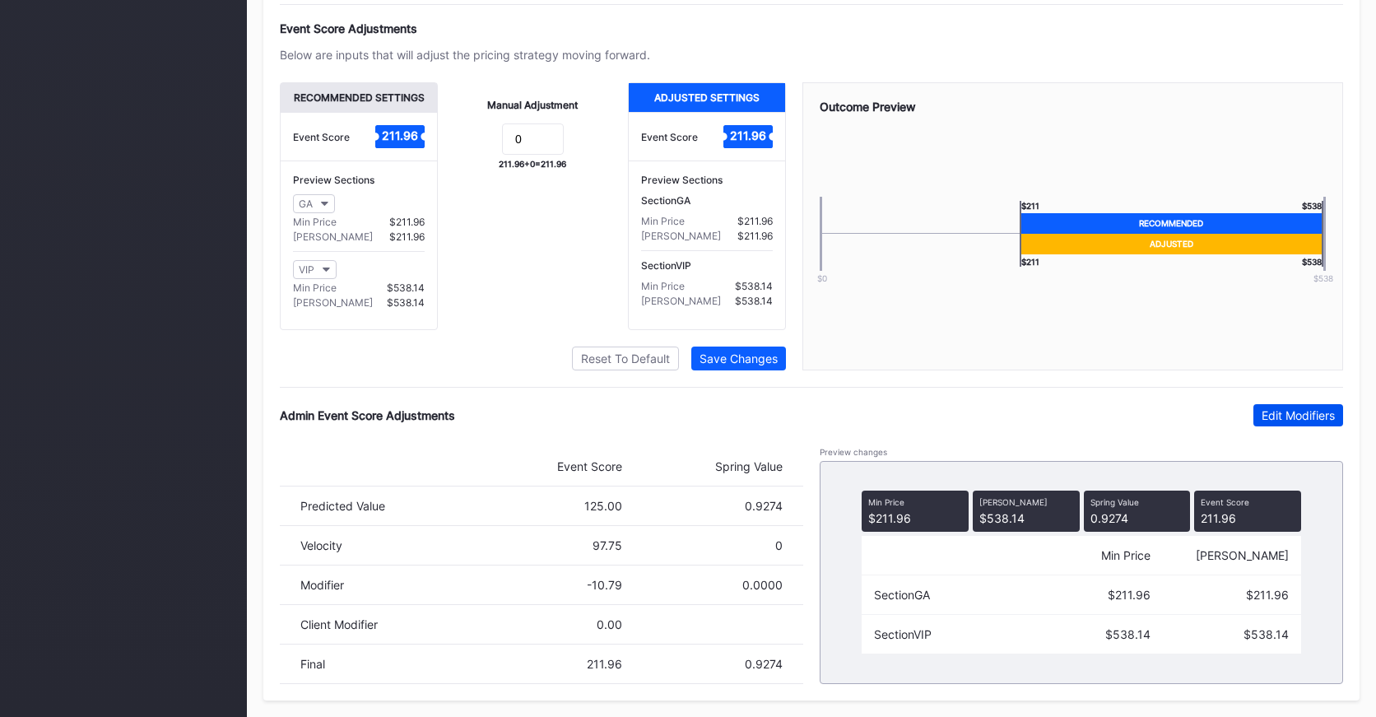
click at [1256, 422] on button "Edit Modifiers" at bounding box center [1298, 415] width 90 height 22
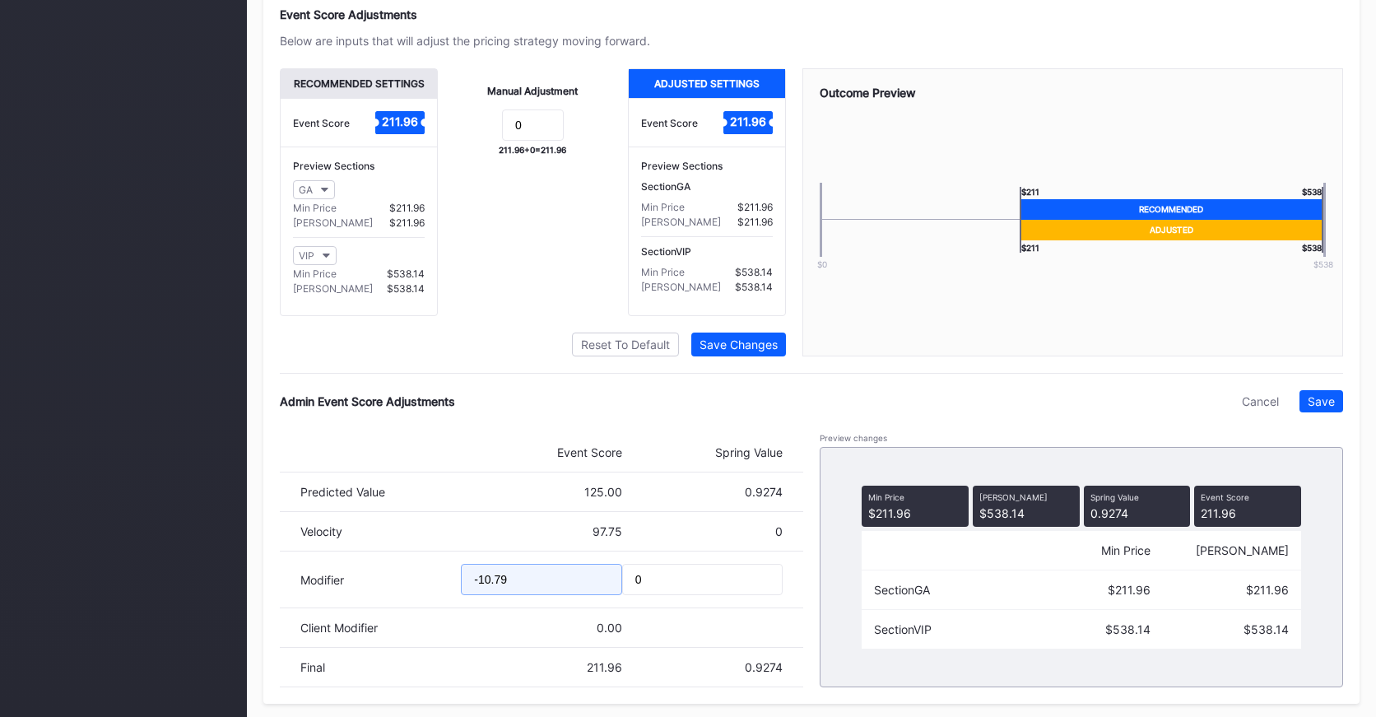
click at [480, 595] on input "-10.79" at bounding box center [541, 579] width 160 height 31
drag, startPoint x: 495, startPoint y: 592, endPoint x: 537, endPoint y: 594, distance: 42.0
click at [537, 594] on input "-20.79" at bounding box center [541, 579] width 160 height 31
type input "-20.01"
click at [1305, 412] on button "Save" at bounding box center [1321, 401] width 44 height 22
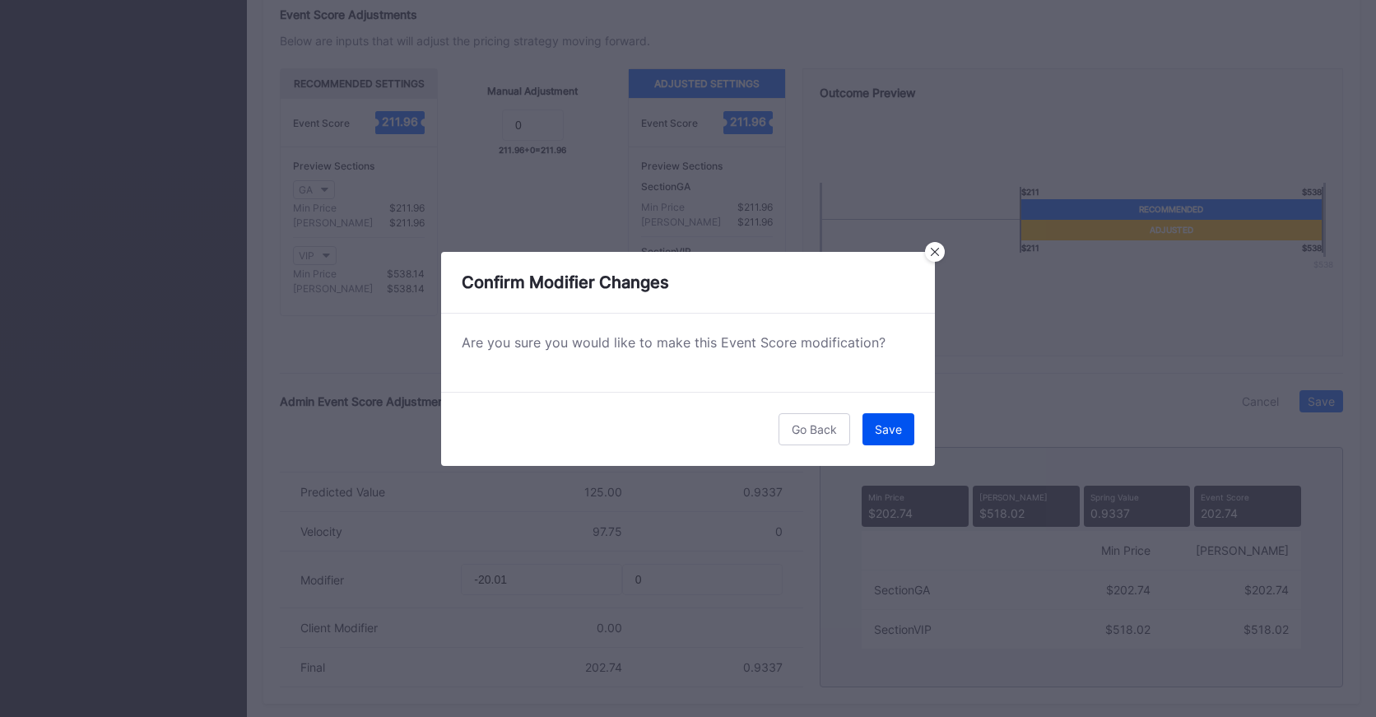
click at [890, 429] on div "Save" at bounding box center [888, 429] width 27 height 14
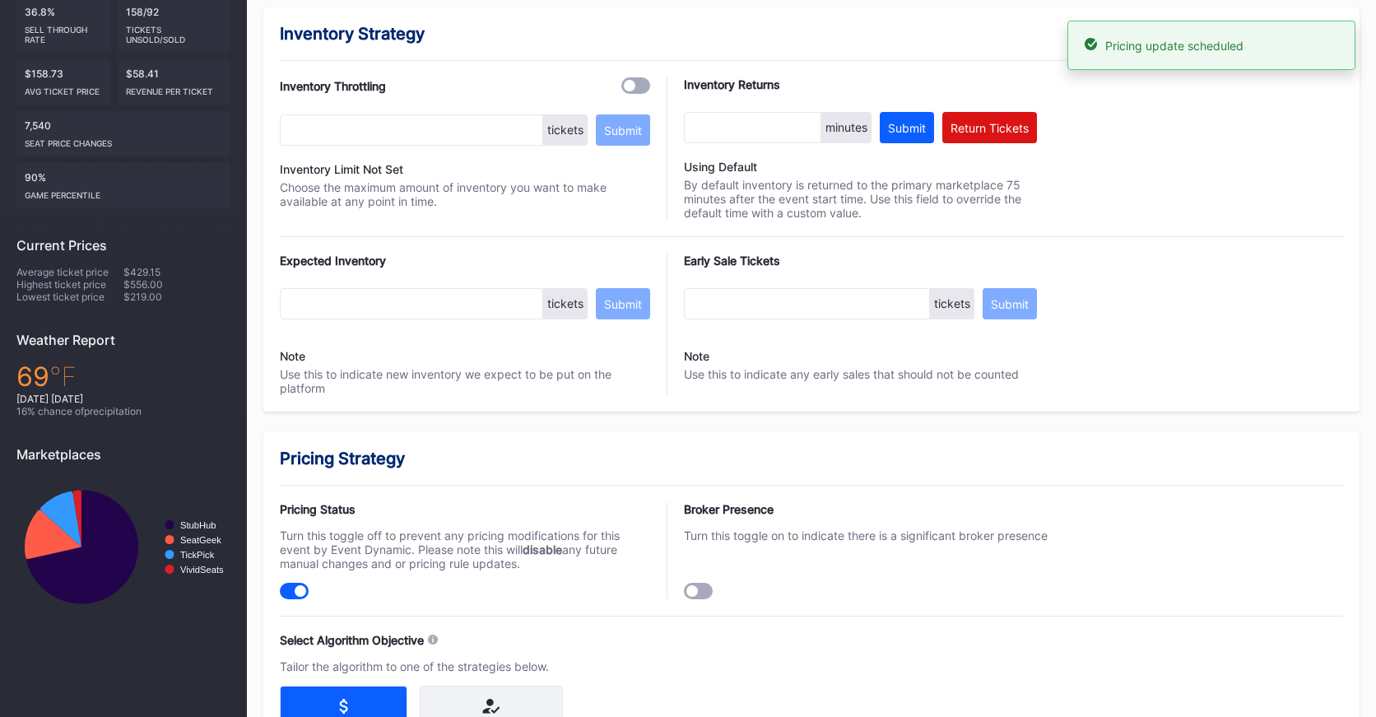
scroll to position [0, 0]
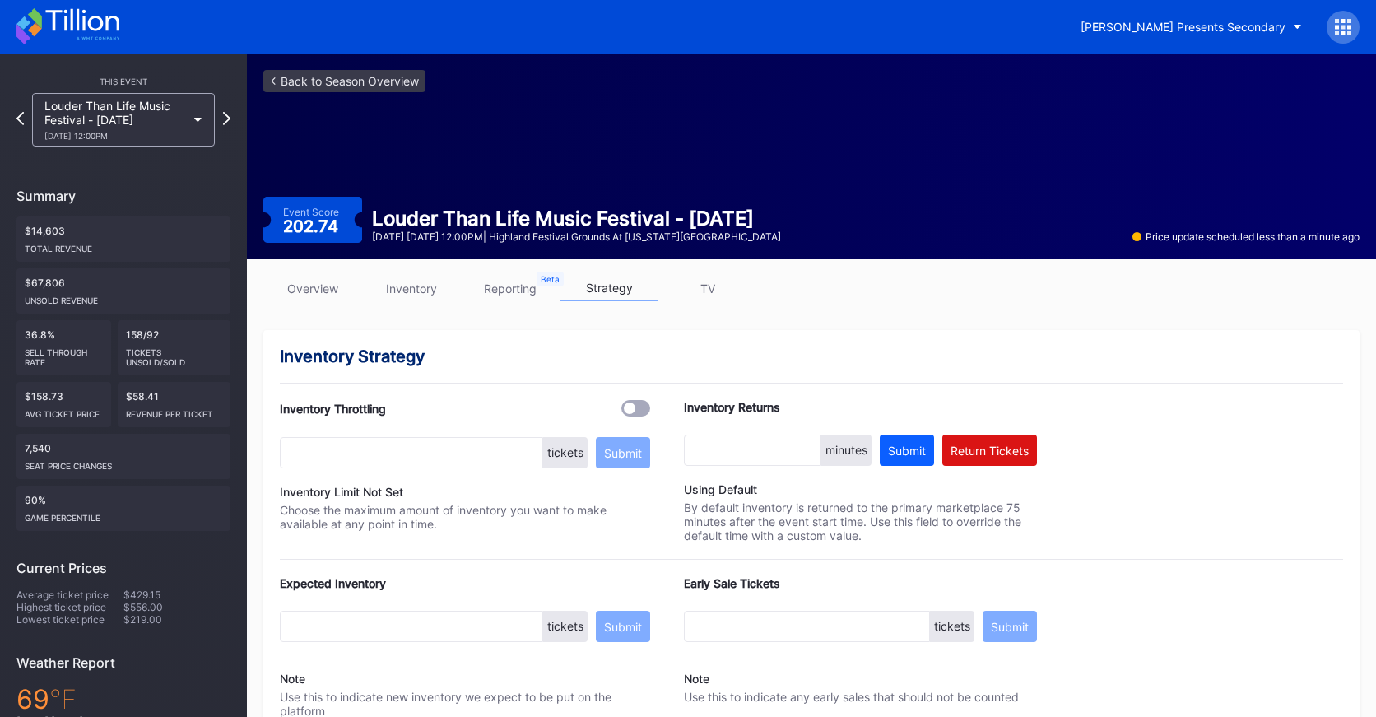
click at [321, 293] on link "overview" at bounding box center [312, 289] width 99 height 26
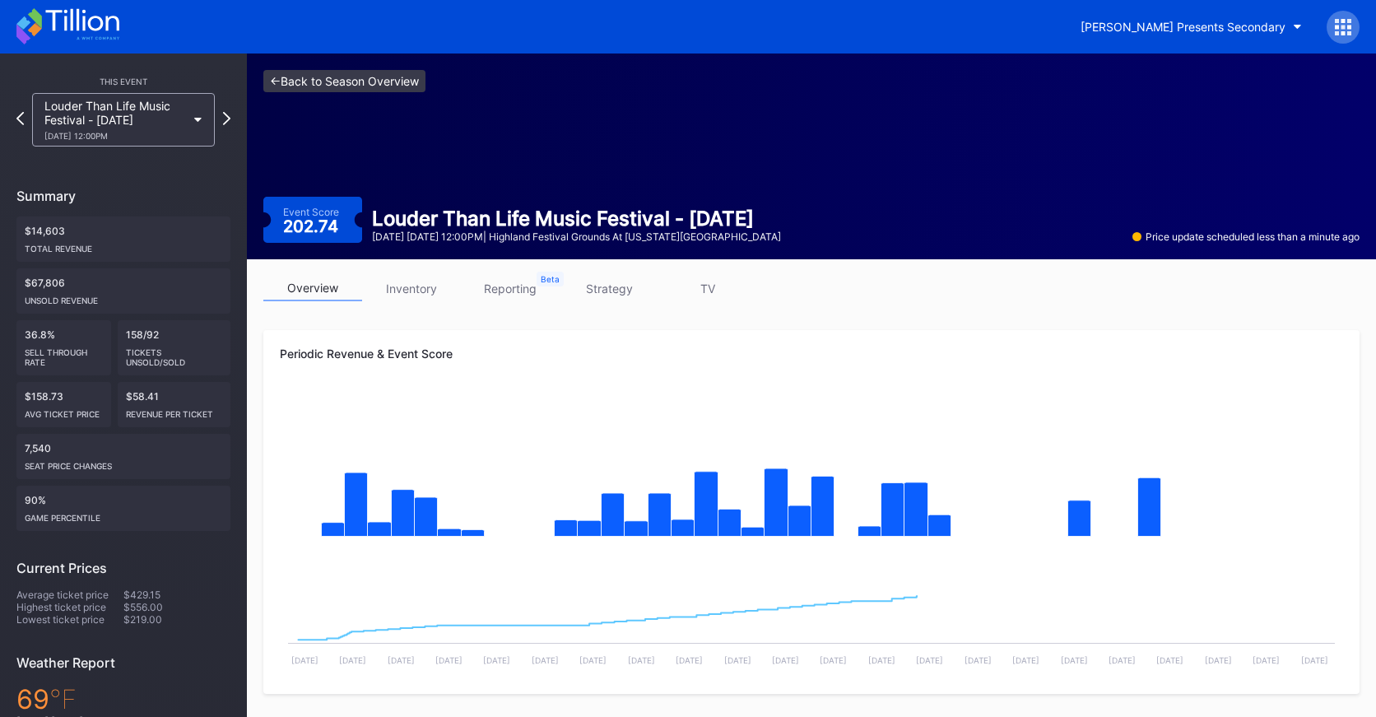
click at [366, 84] on link "<- Back to Season Overview" at bounding box center [344, 81] width 162 height 22
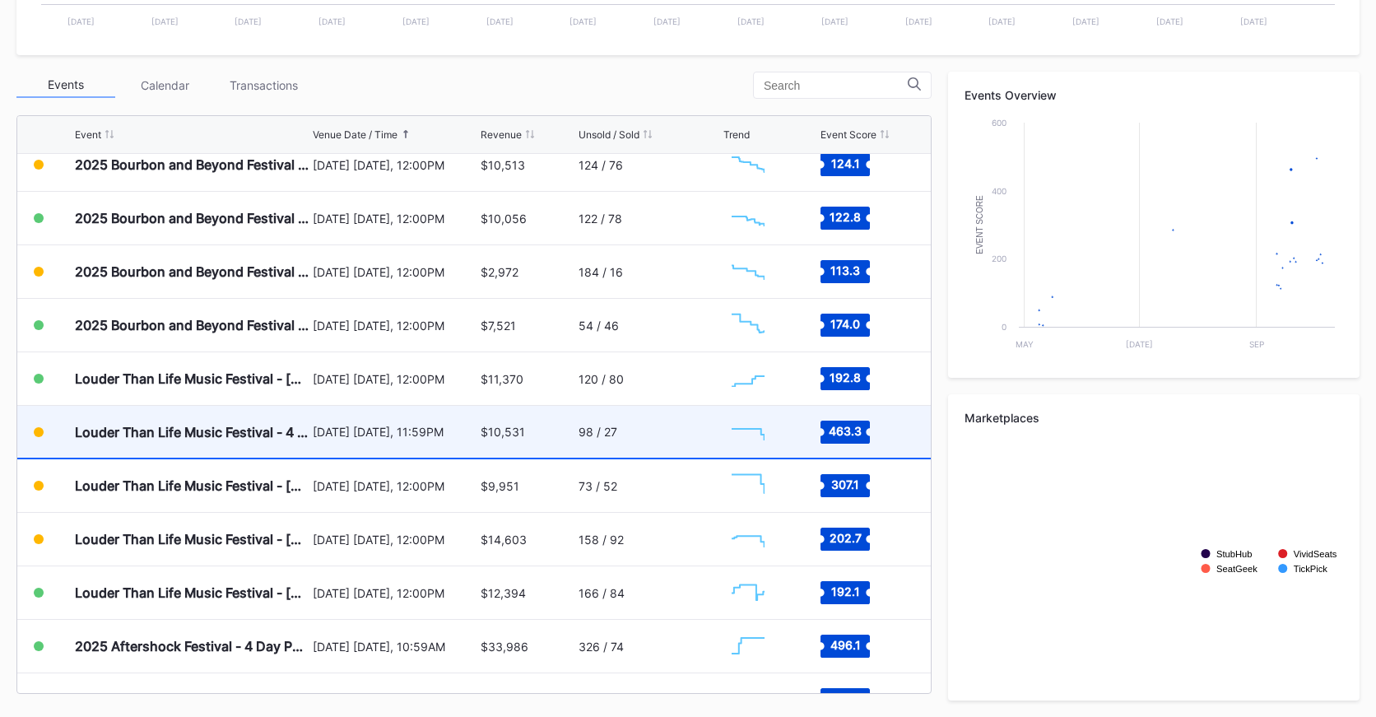
scroll to position [377, 0]
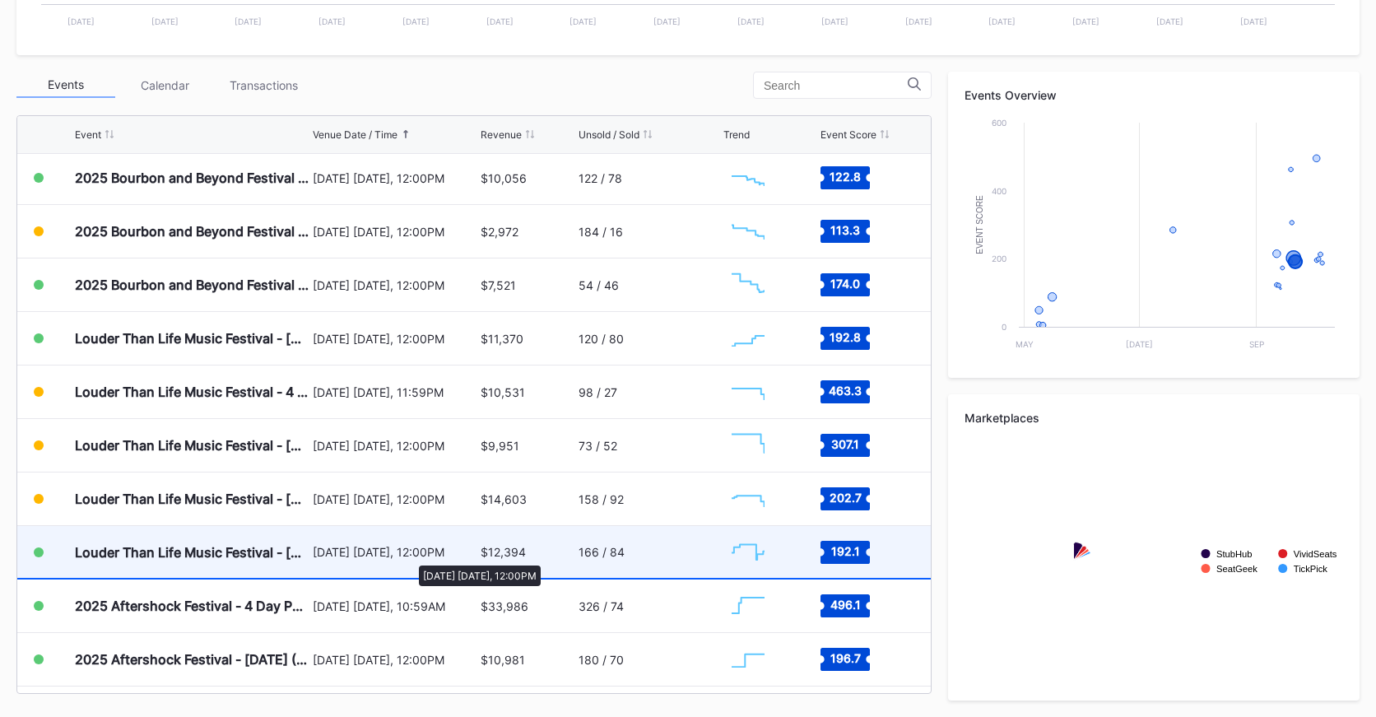
click at [411, 557] on div "September 21 Sunday, 12:00PM" at bounding box center [395, 552] width 164 height 14
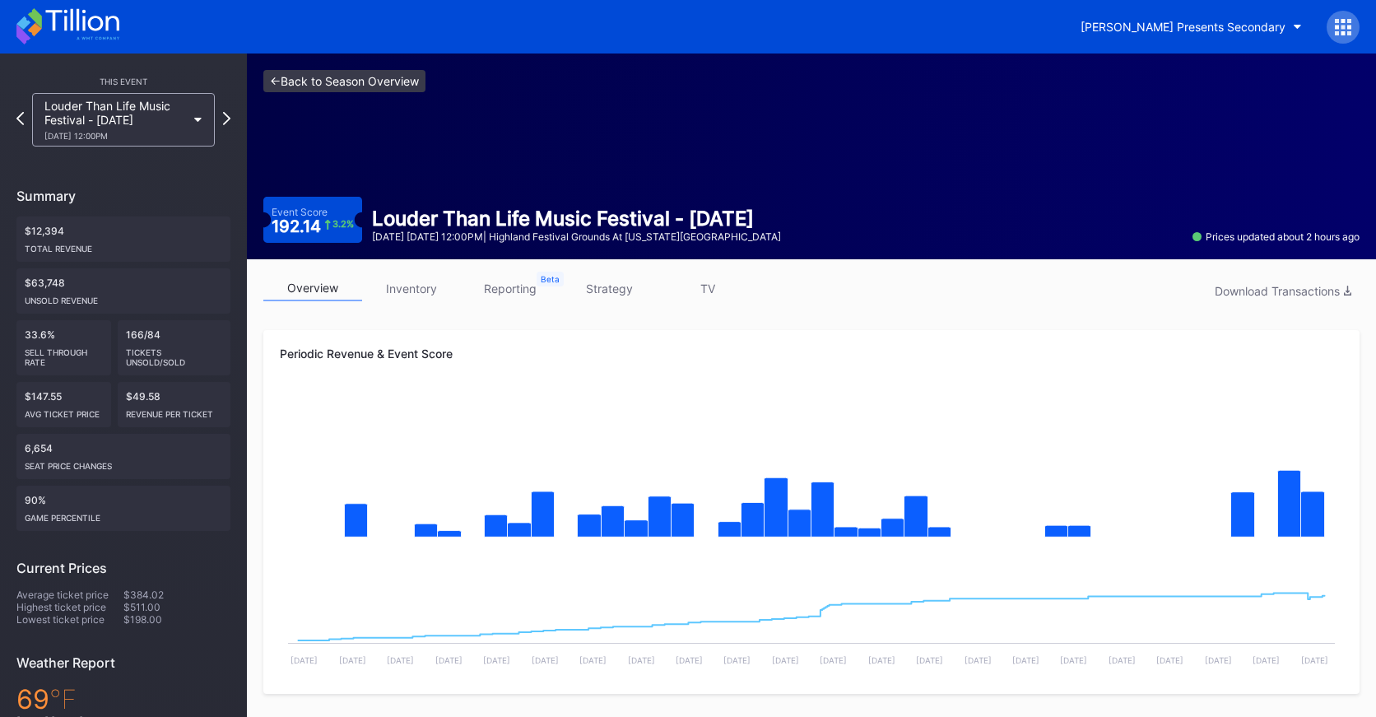
click at [369, 89] on link "<- Back to Season Overview" at bounding box center [344, 81] width 162 height 22
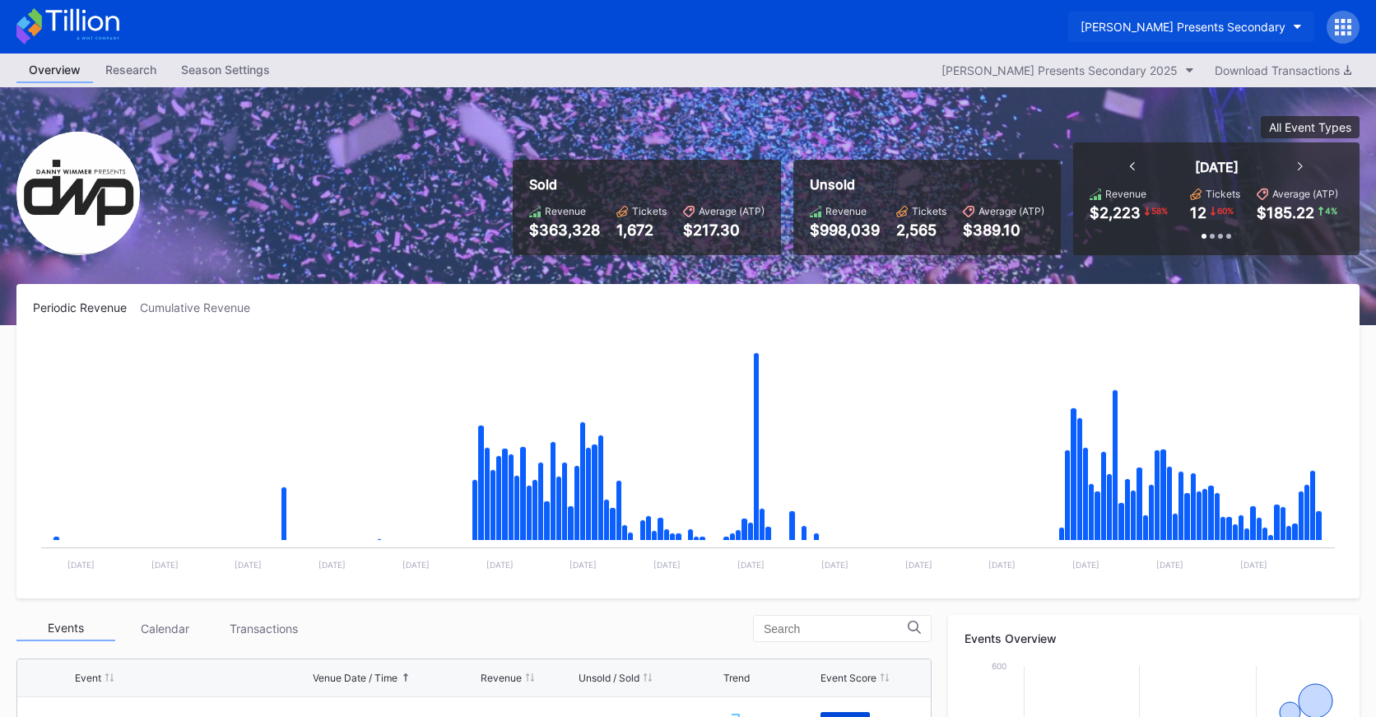
click at [1257, 26] on div "[PERSON_NAME] Presents Secondary" at bounding box center [1182, 27] width 205 height 14
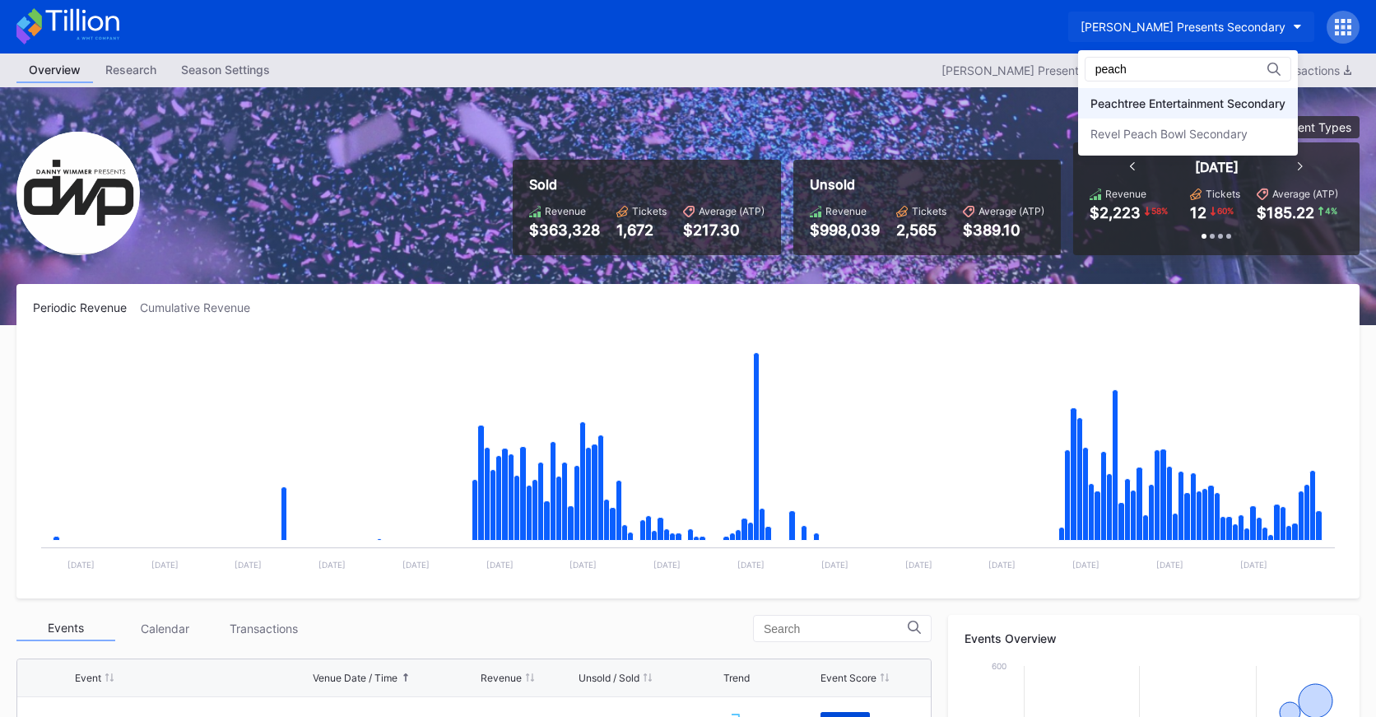
type input "peach"
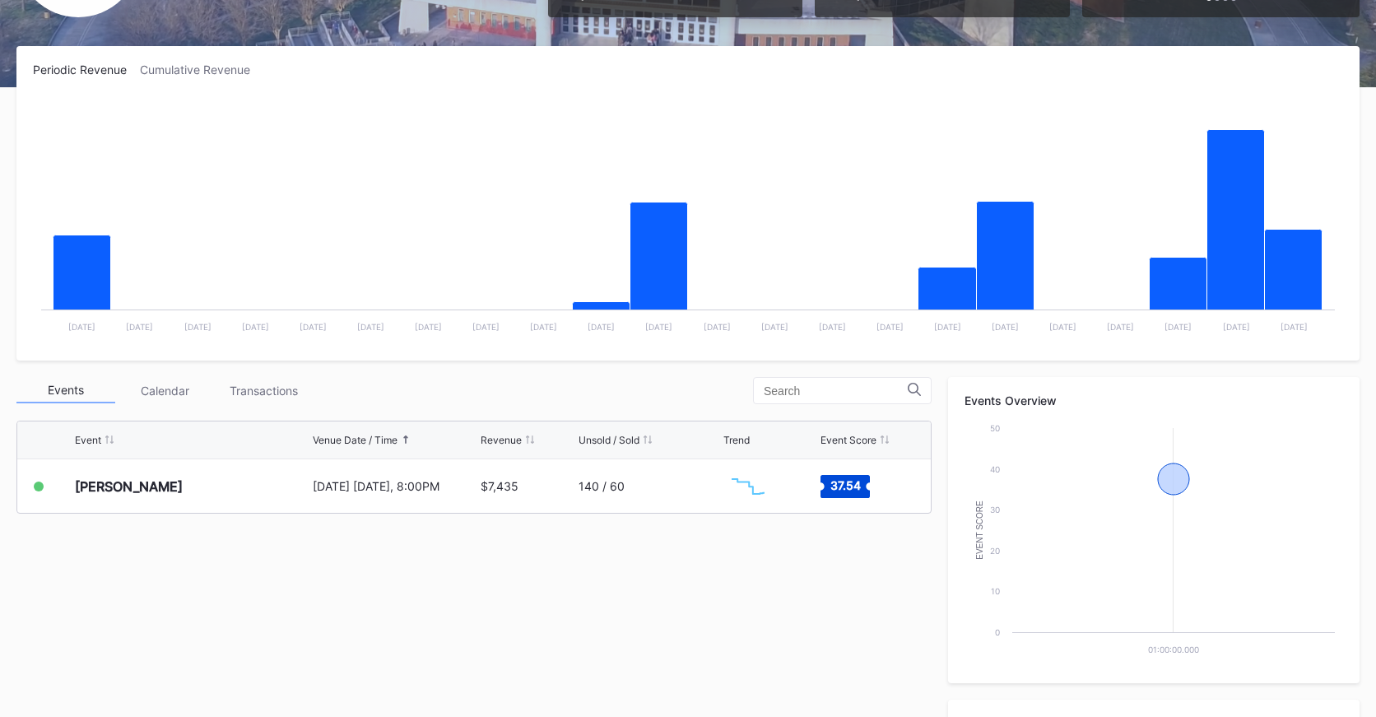
scroll to position [527, 0]
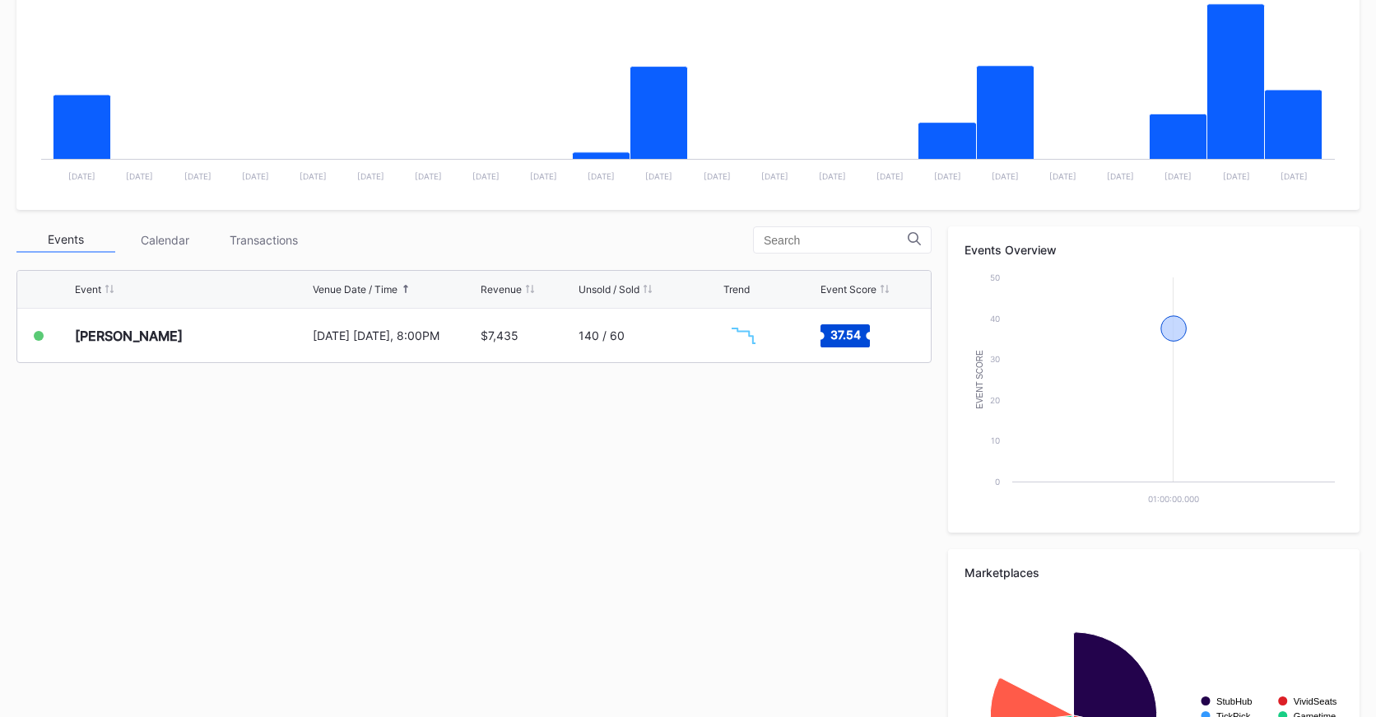
scroll to position [491, 0]
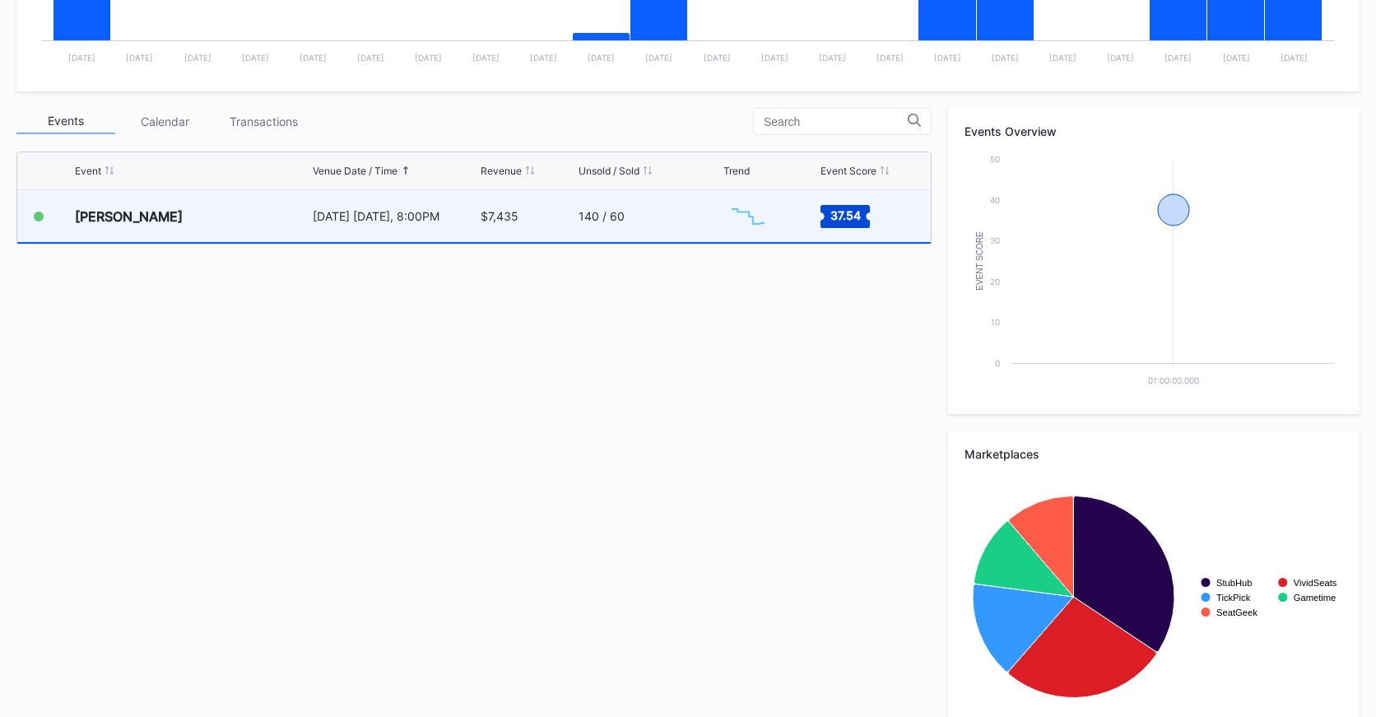
click at [515, 229] on div "$7,435" at bounding box center [528, 216] width 94 height 52
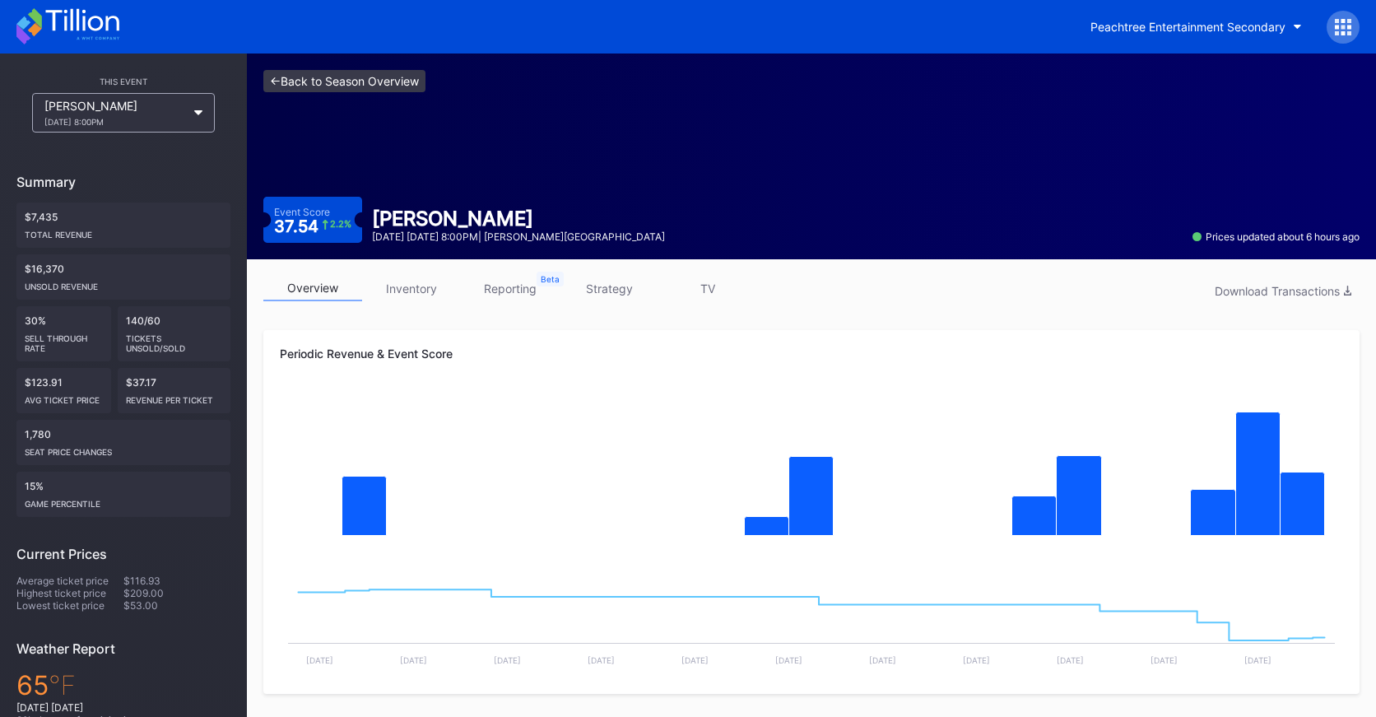
click at [379, 84] on link "<- Back to Season Overview" at bounding box center [344, 81] width 162 height 22
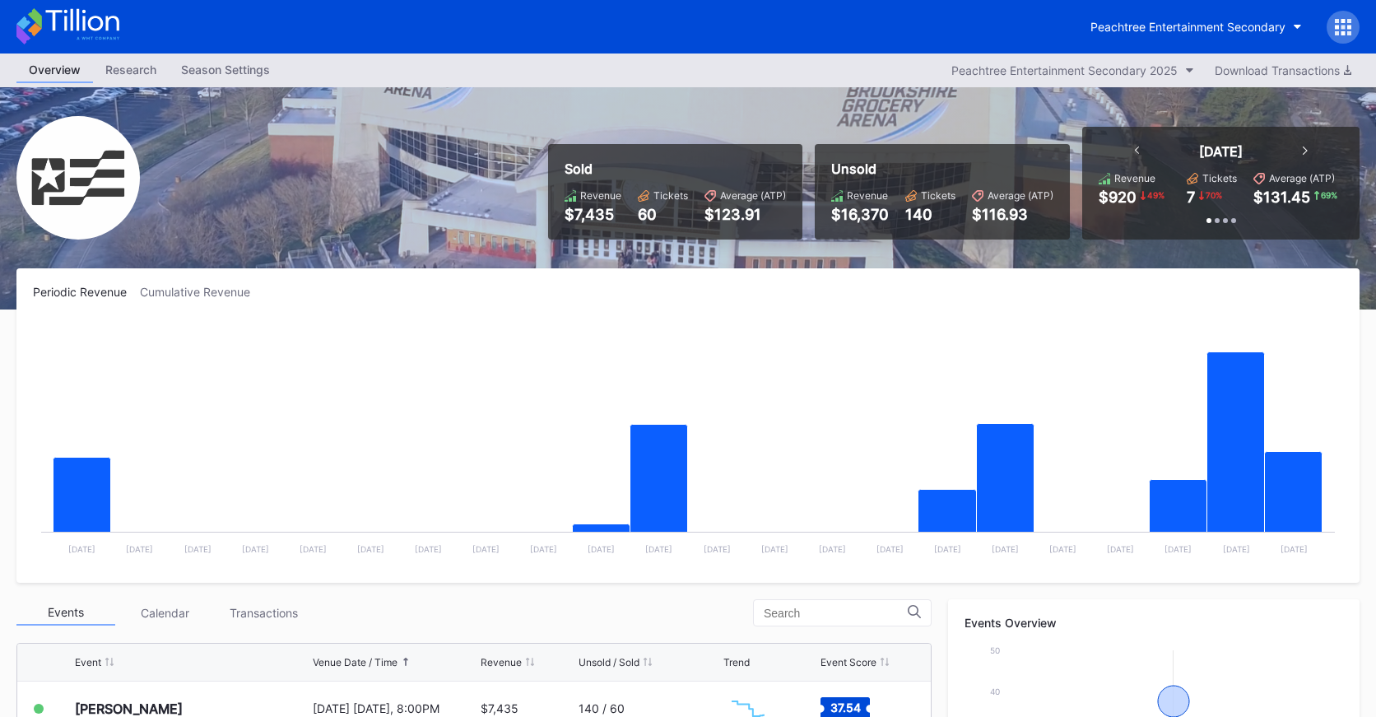
click at [109, 35] on icon at bounding box center [67, 26] width 103 height 36
click at [1151, 28] on div "Peachtree Entertainment Secondary" at bounding box center [1187, 27] width 195 height 14
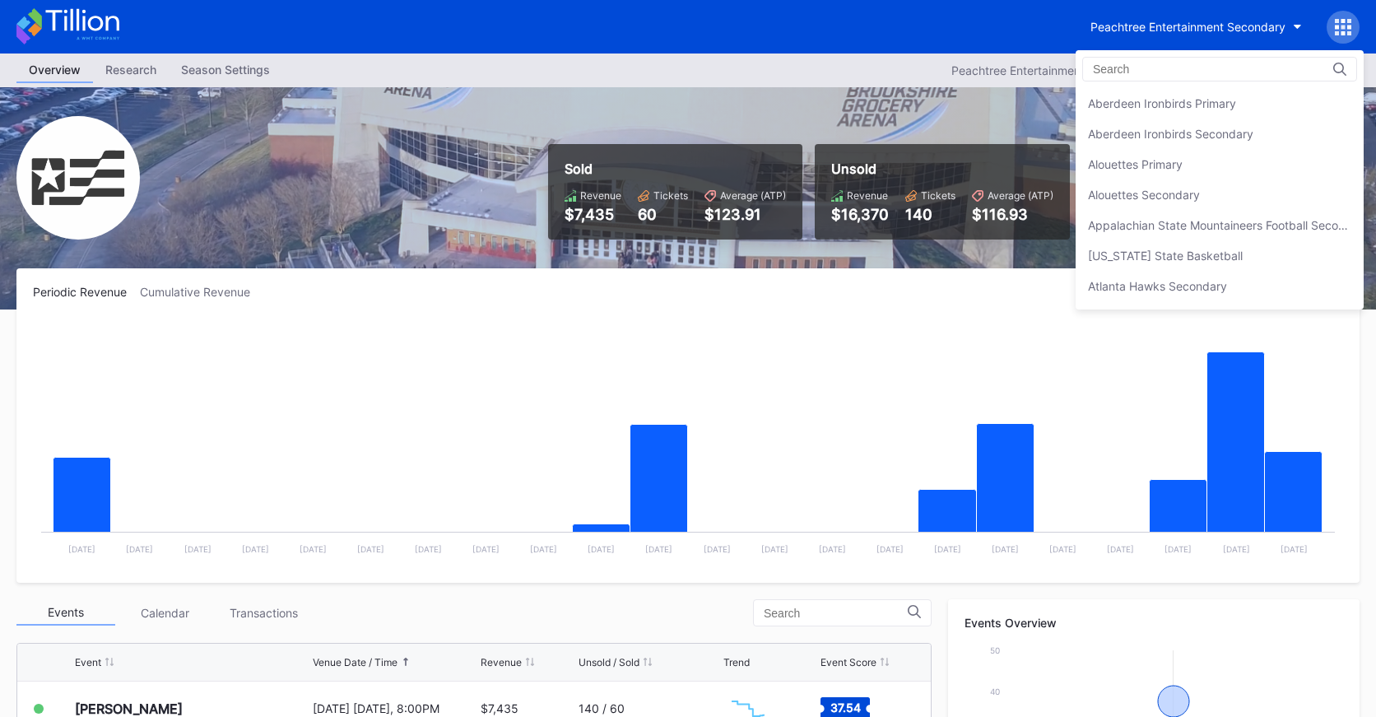
scroll to position [3532, 0]
type input "i"
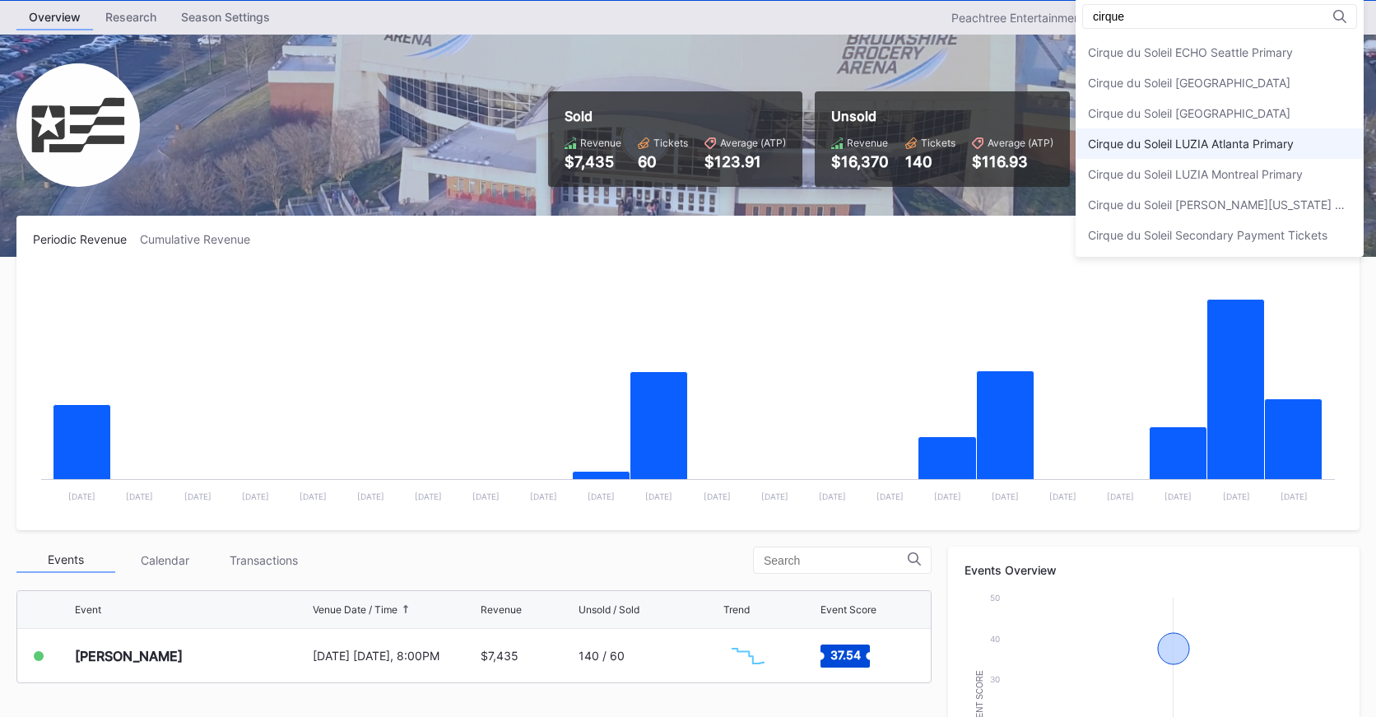
scroll to position [54, 0]
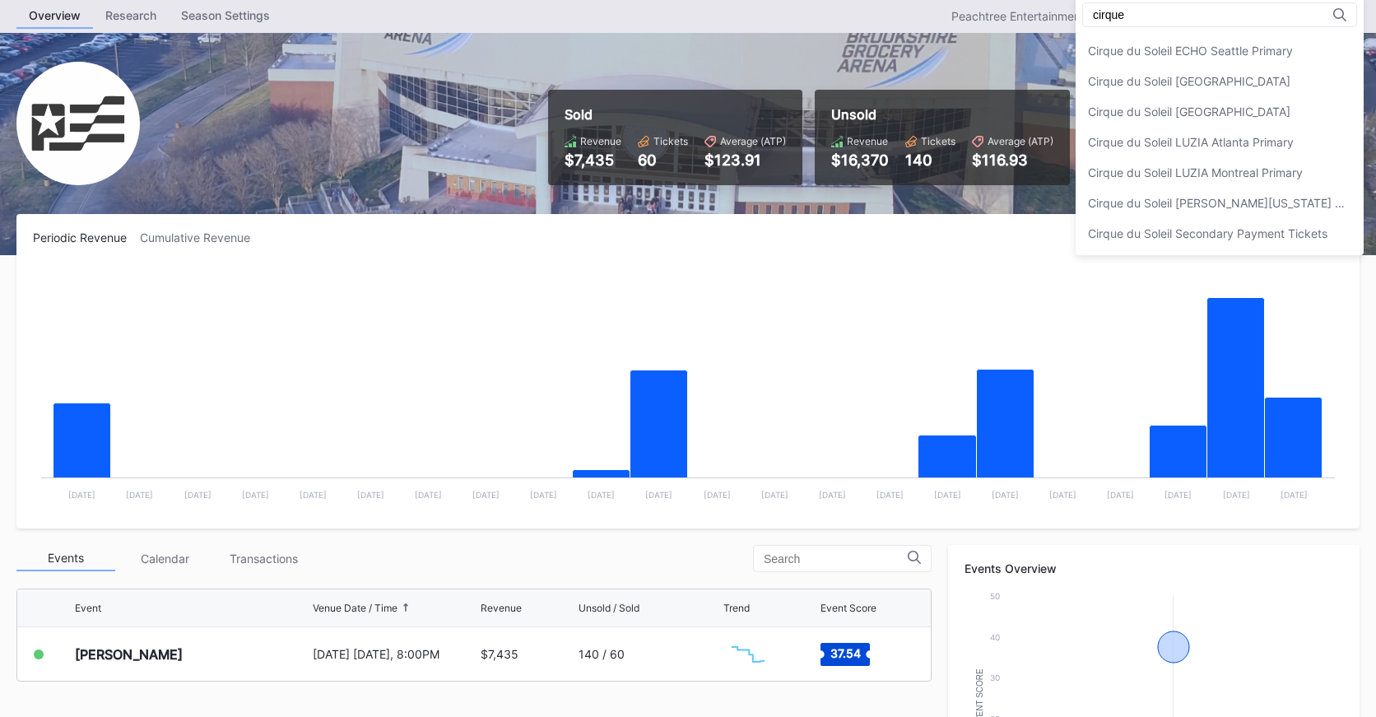
type input "cirque"
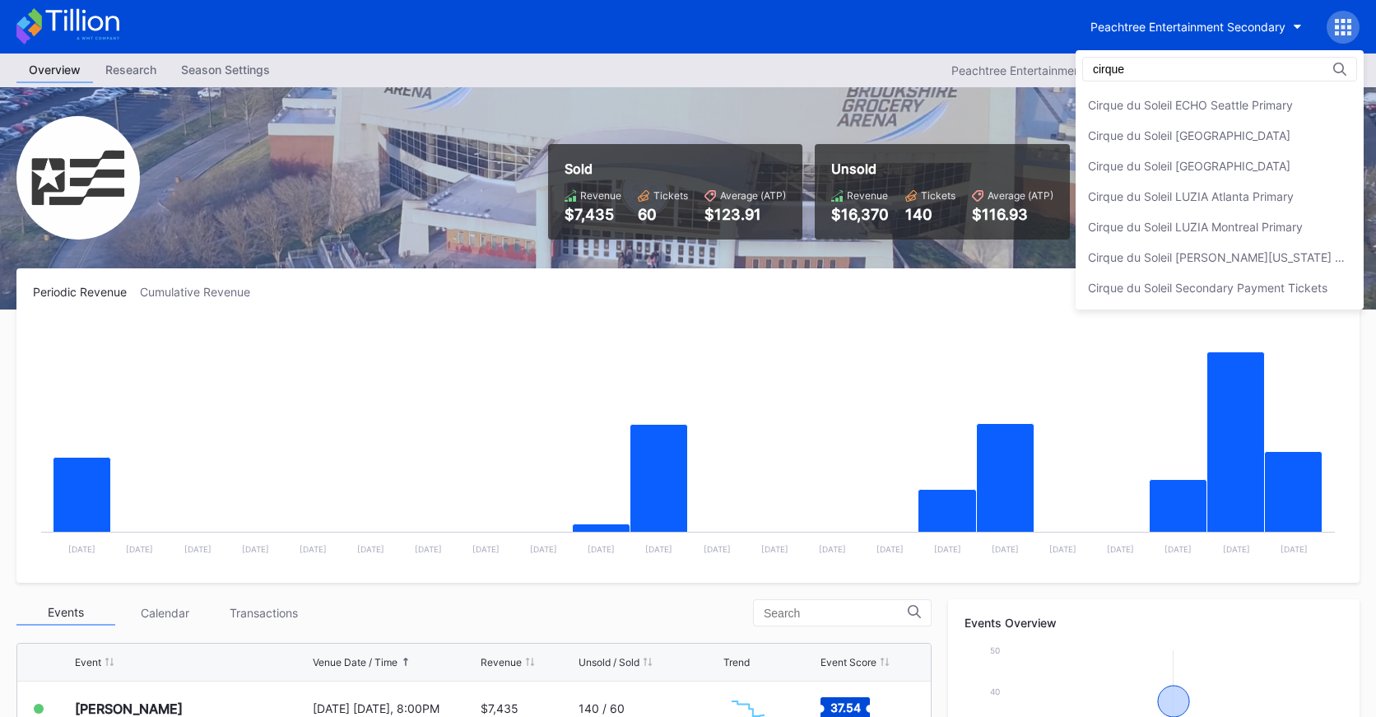
drag, startPoint x: 611, startPoint y: 130, endPoint x: 463, endPoint y: 116, distance: 148.8
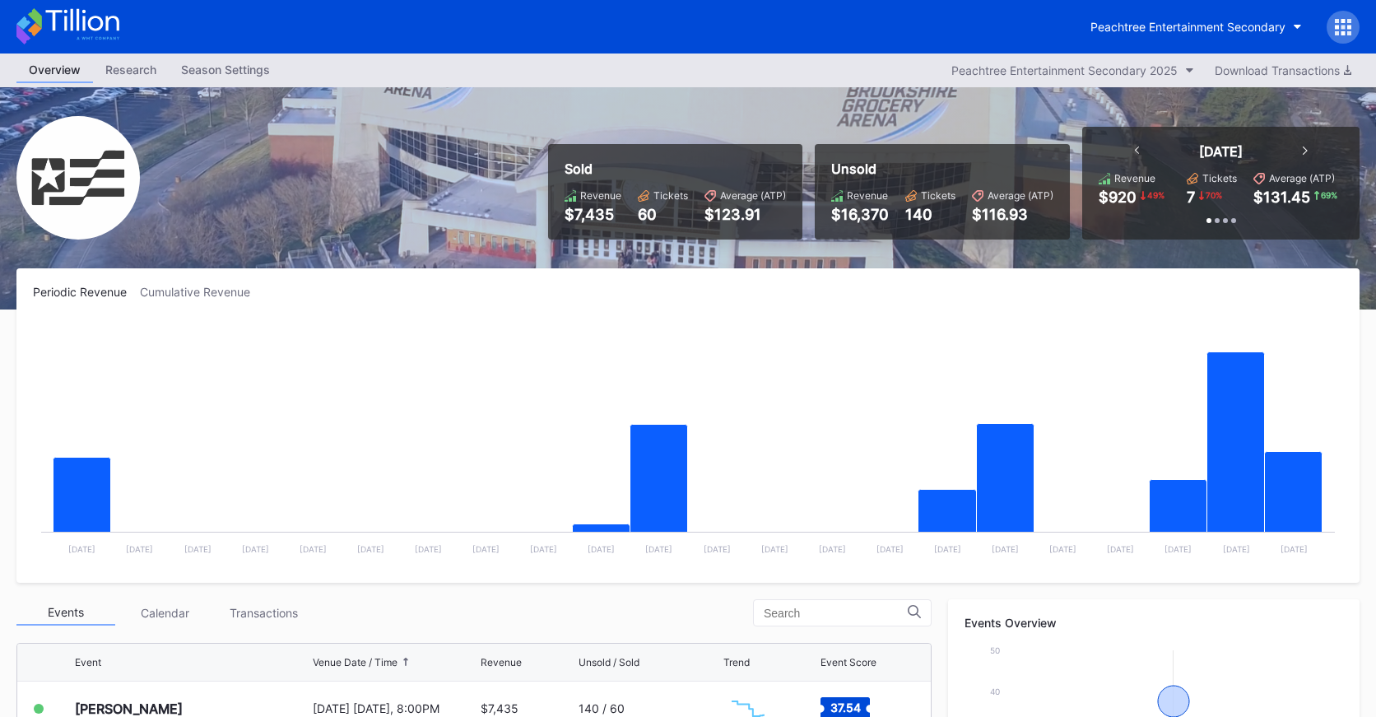
click at [27, 21] on icon at bounding box center [23, 23] width 14 height 14
click at [1191, 25] on div "Peachtree Entertainment Secondary" at bounding box center [1187, 27] width 195 height 14
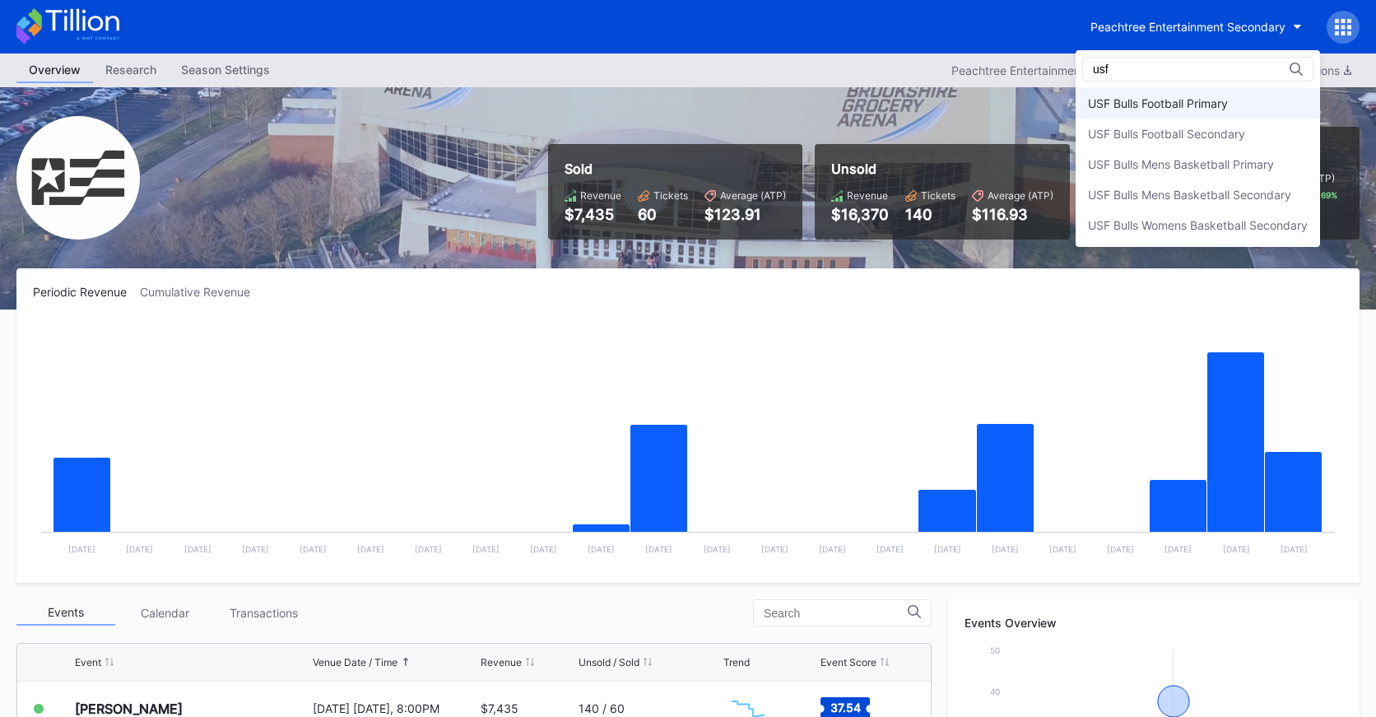
type input "usf"
click at [1190, 96] on div "USF Bulls Football Primary" at bounding box center [1158, 103] width 140 height 14
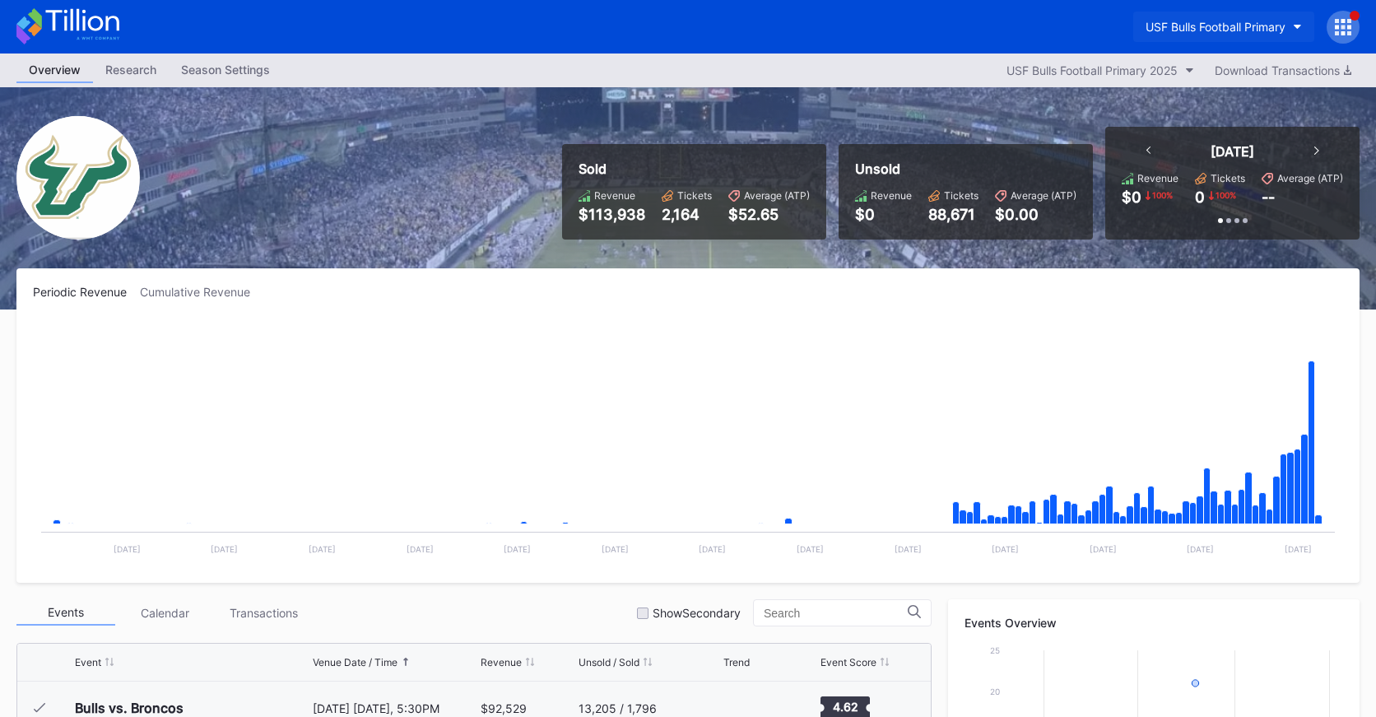
click at [1217, 30] on div "USF Bulls Football Primary" at bounding box center [1215, 27] width 140 height 14
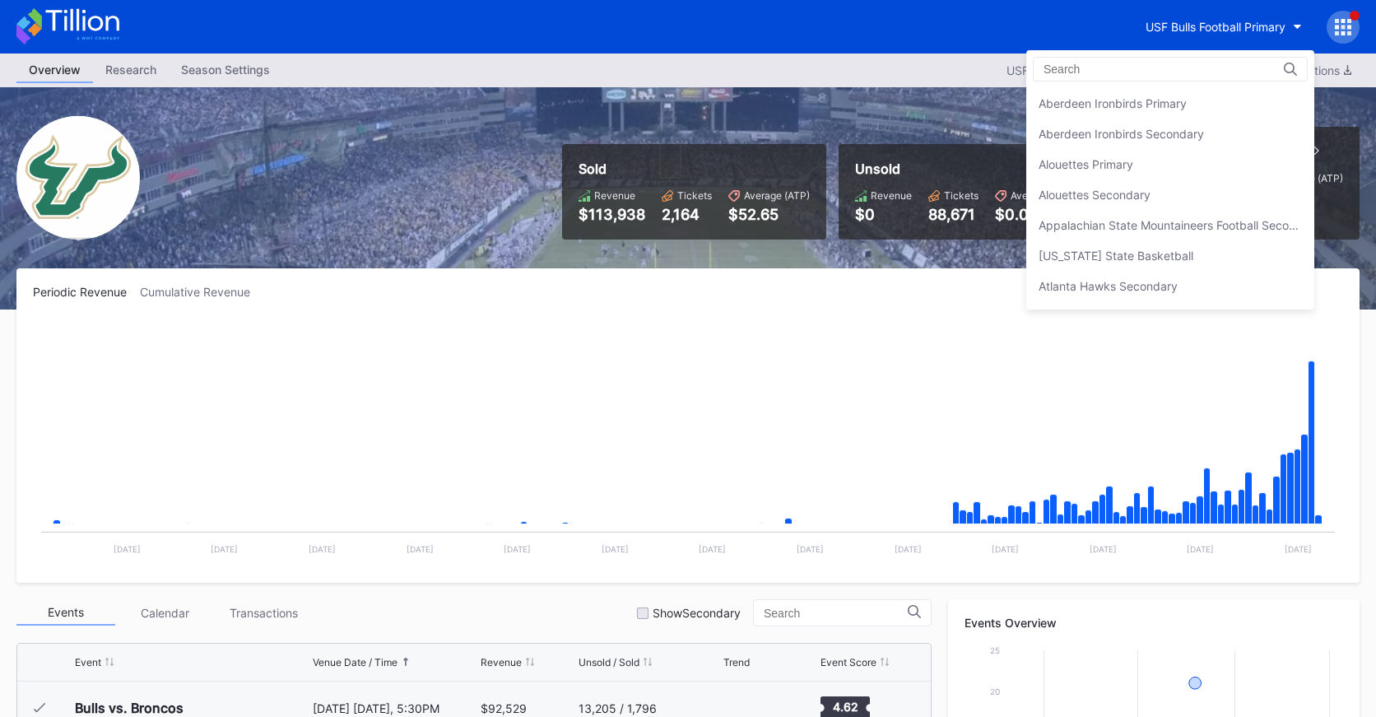
scroll to position [5480, 0]
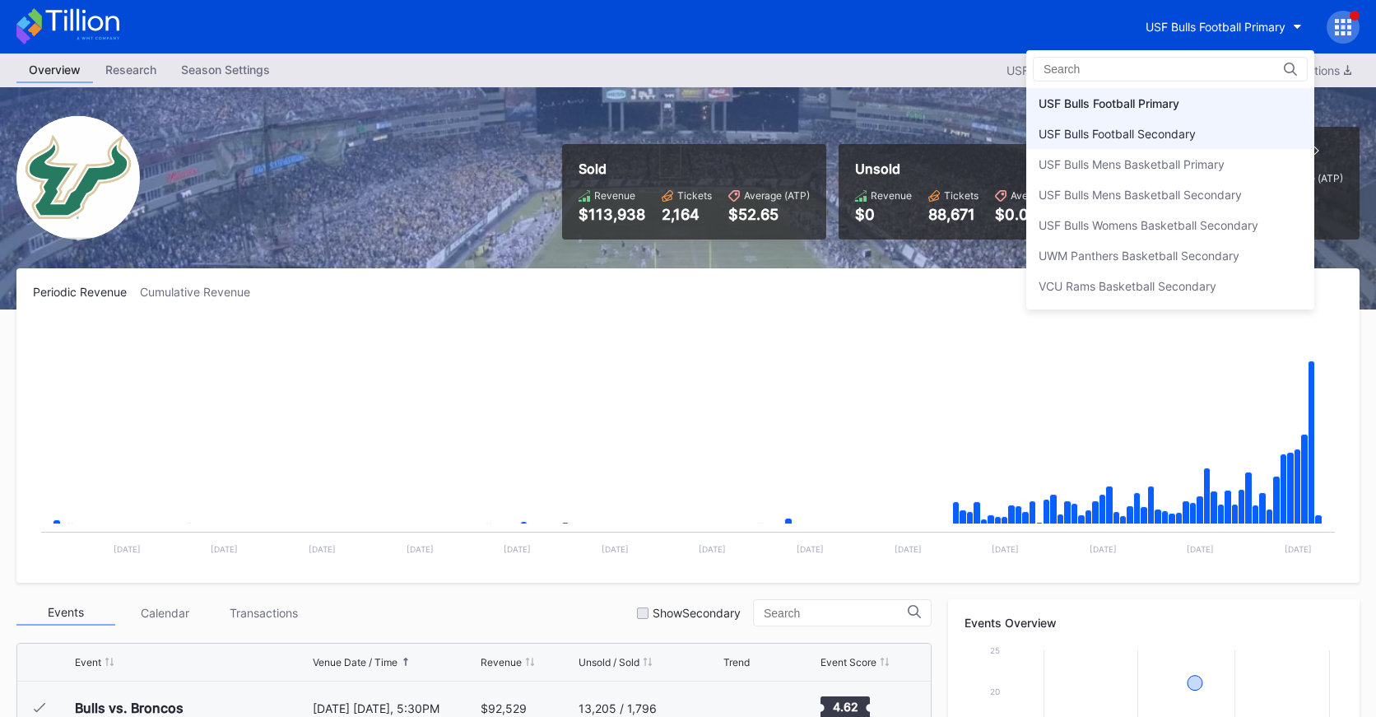
click at [1181, 134] on div "USF Bulls Football Secondary" at bounding box center [1116, 134] width 157 height 14
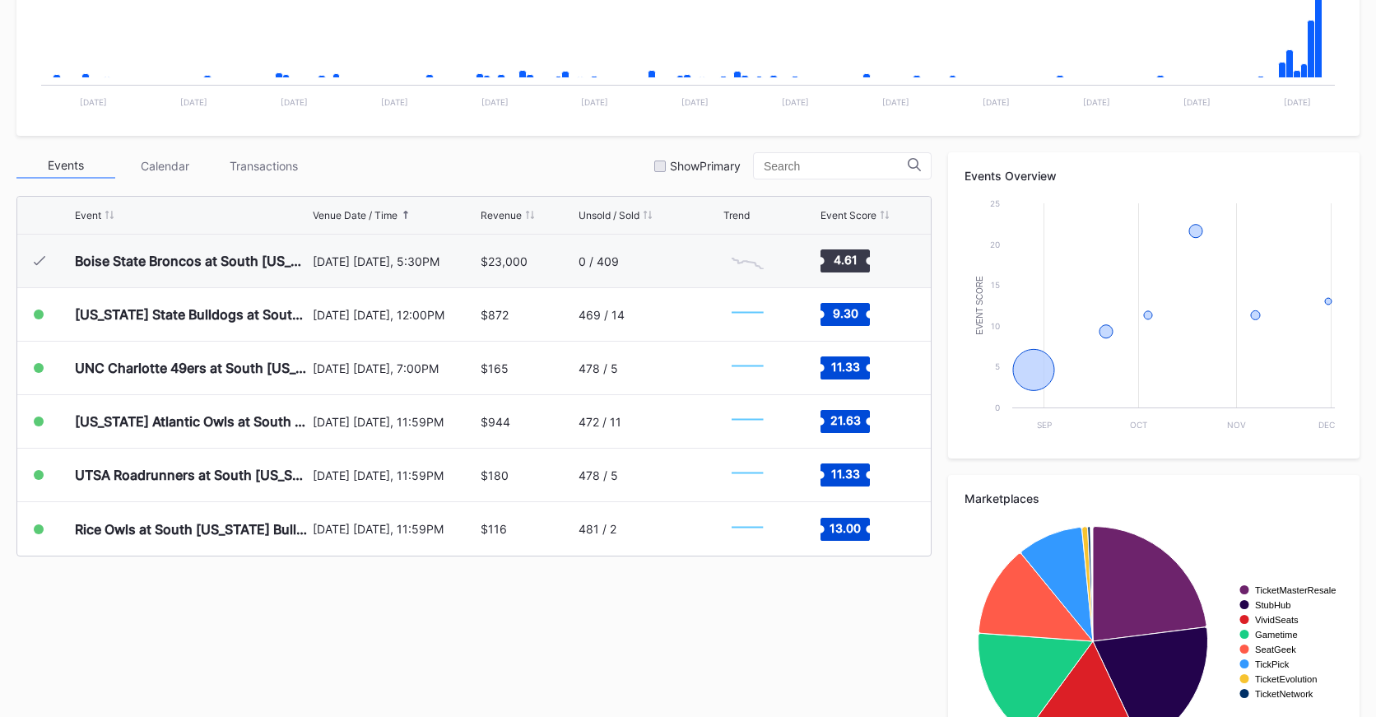
scroll to position [466, 0]
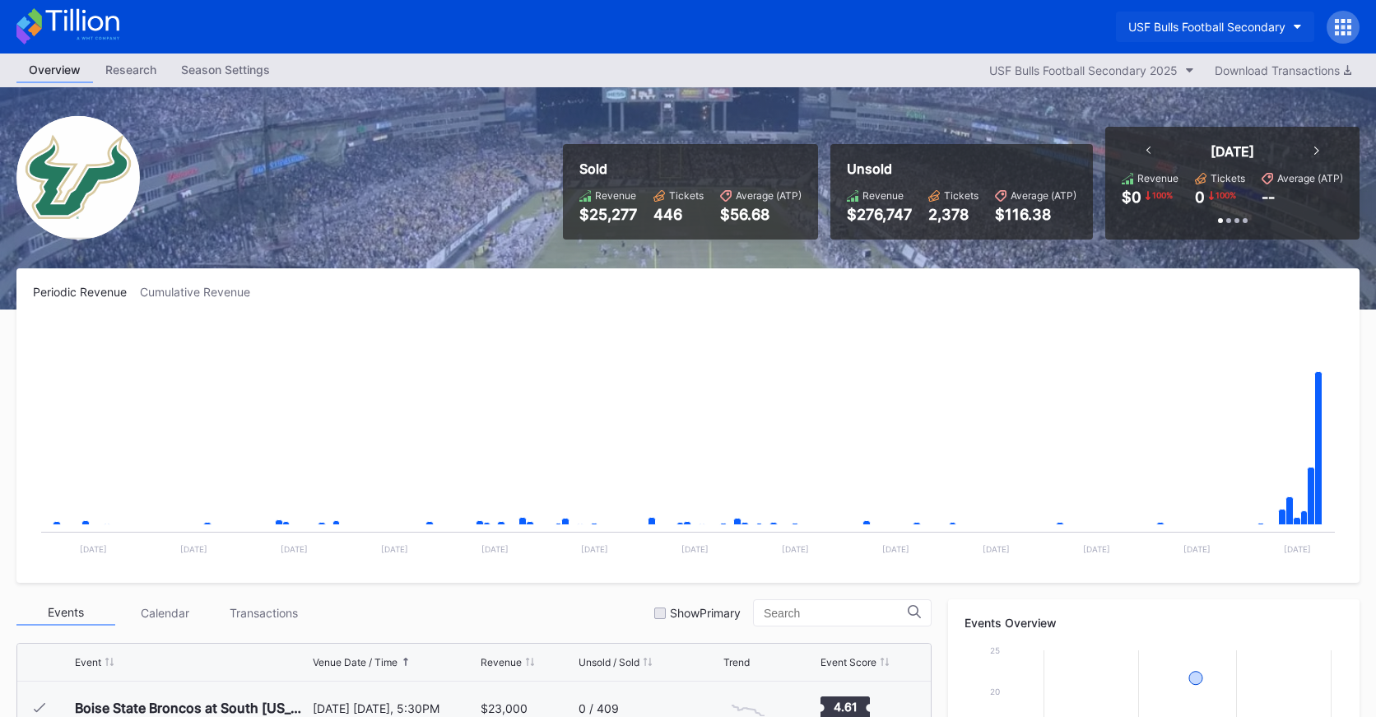
click at [1187, 31] on div "USF Bulls Football Secondary" at bounding box center [1206, 27] width 157 height 14
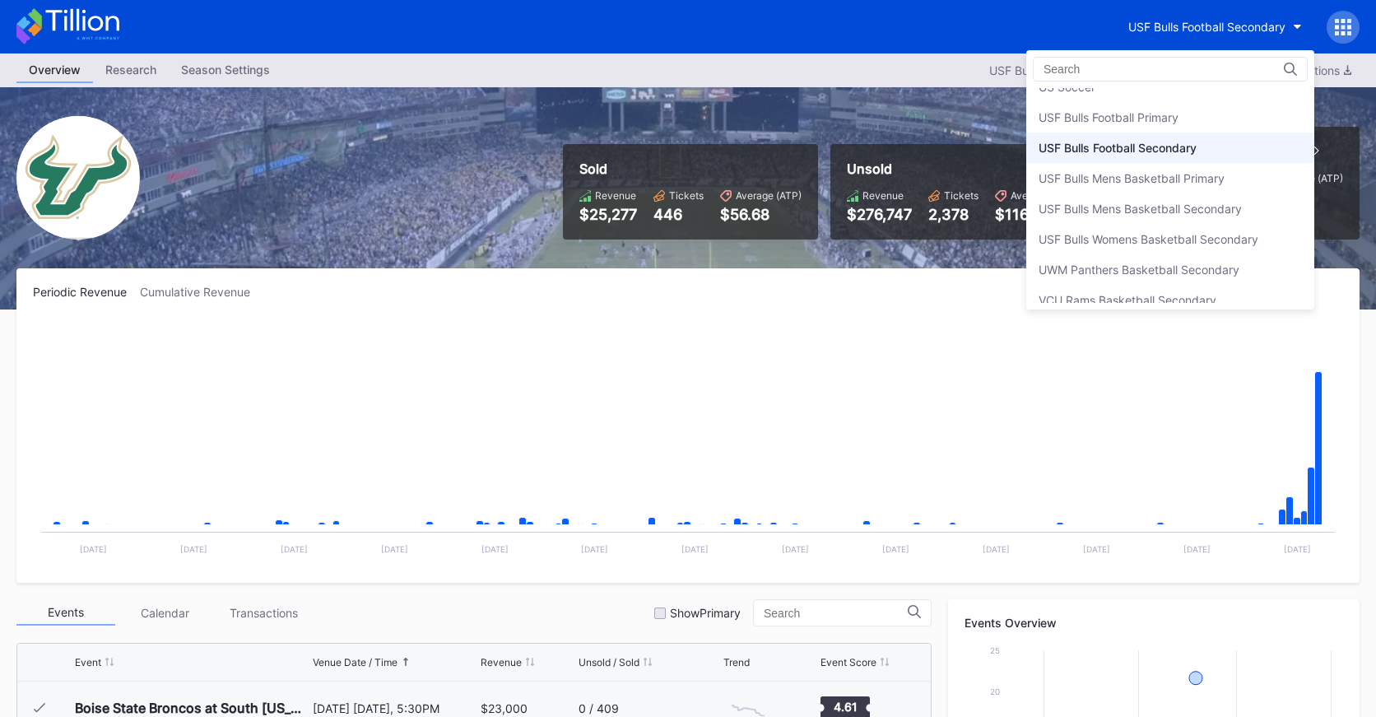
scroll to position [5465, 0]
click at [1177, 109] on div "USF Bulls Football Primary" at bounding box center [1170, 119] width 288 height 30
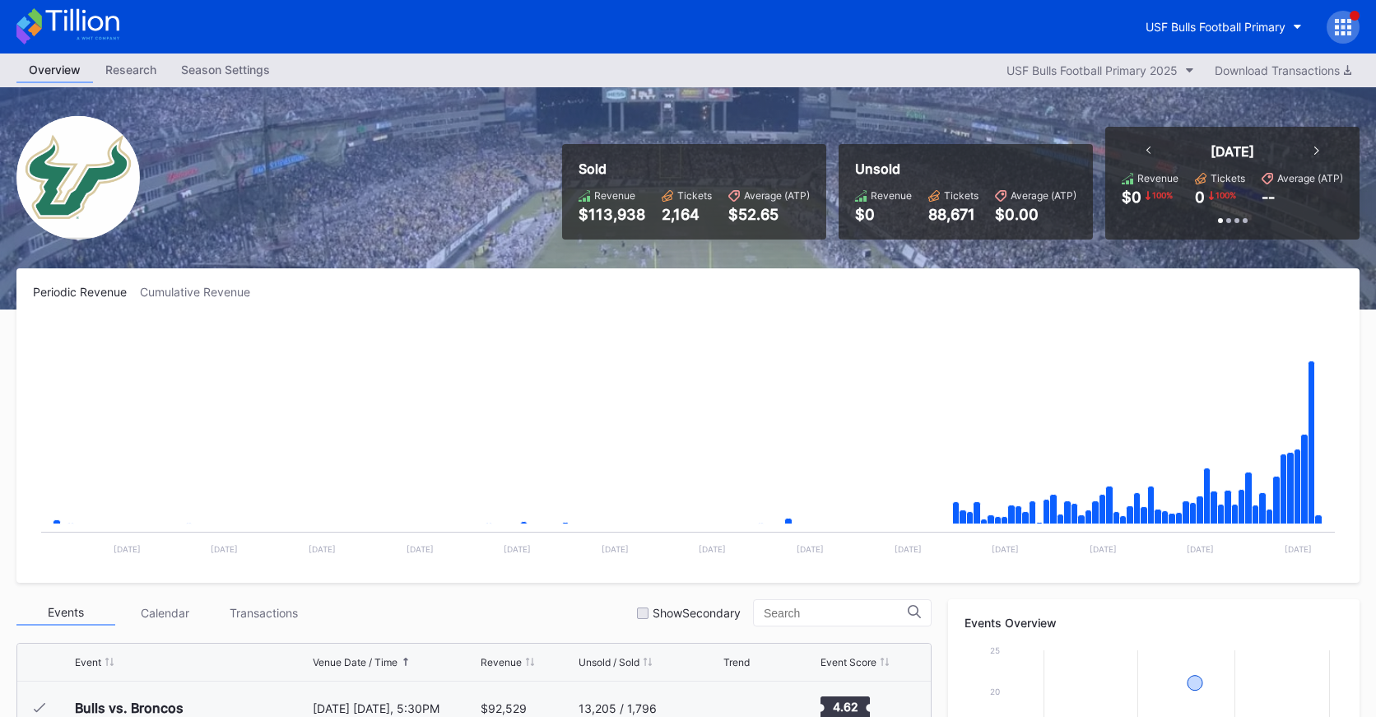
click at [111, 17] on icon at bounding box center [81, 20] width 73 height 22
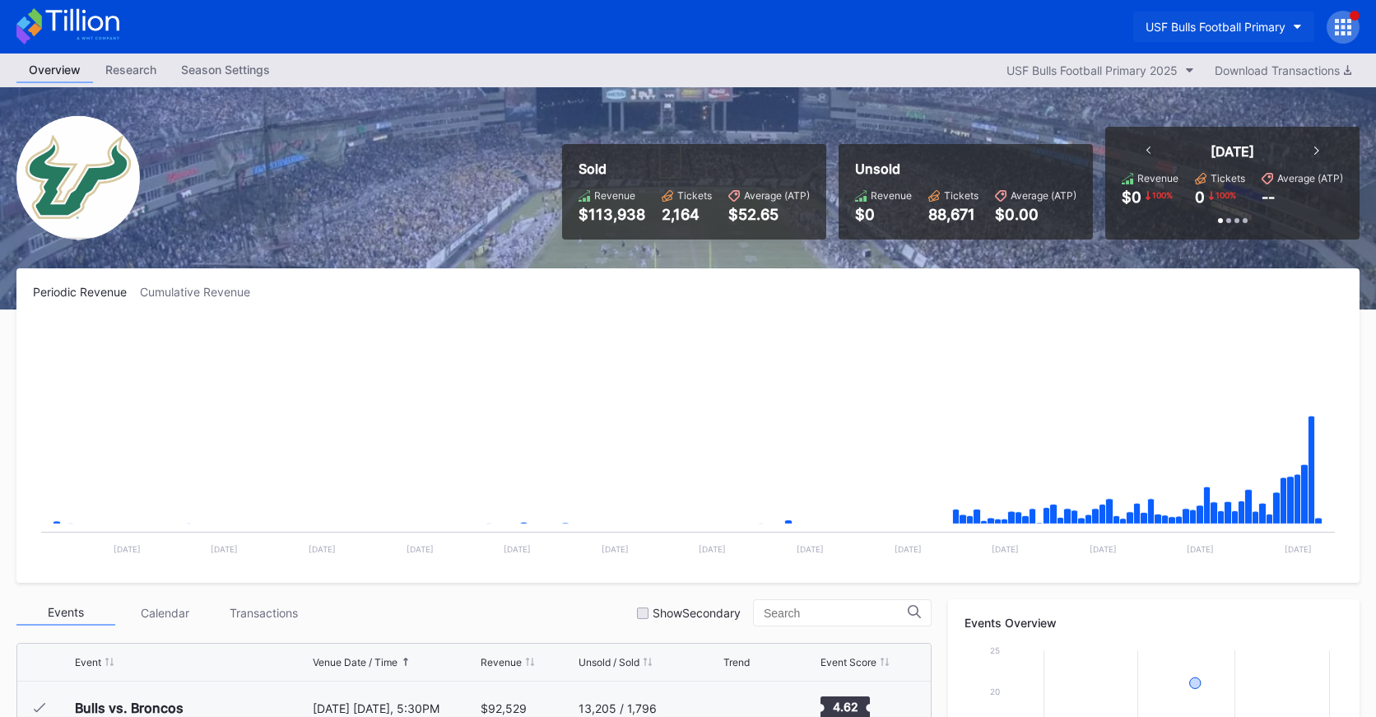
click at [1221, 21] on div "USF Bulls Football Primary" at bounding box center [1215, 27] width 140 height 14
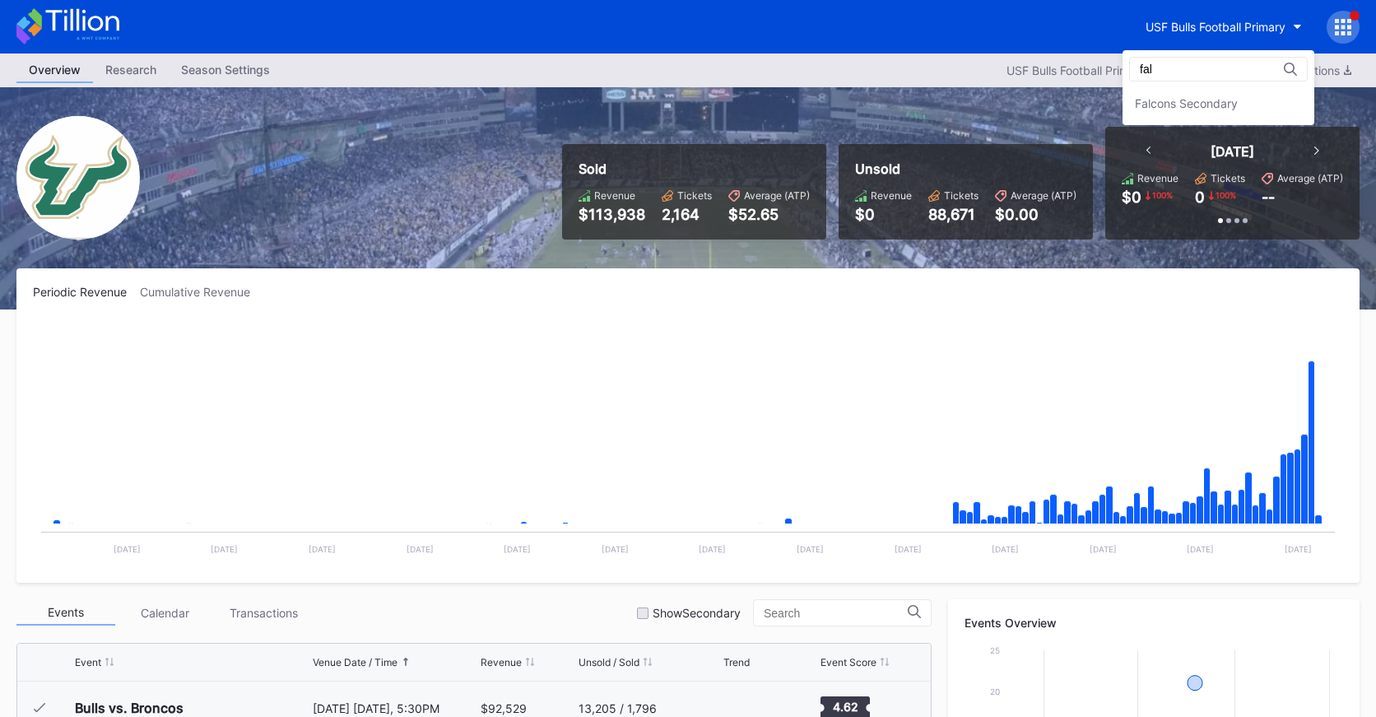
type input "fal"
click at [1194, 85] on div "fal Falcons Secondary" at bounding box center [1218, 87] width 192 height 75
click at [1199, 99] on div "Falcons Secondary" at bounding box center [1186, 103] width 103 height 14
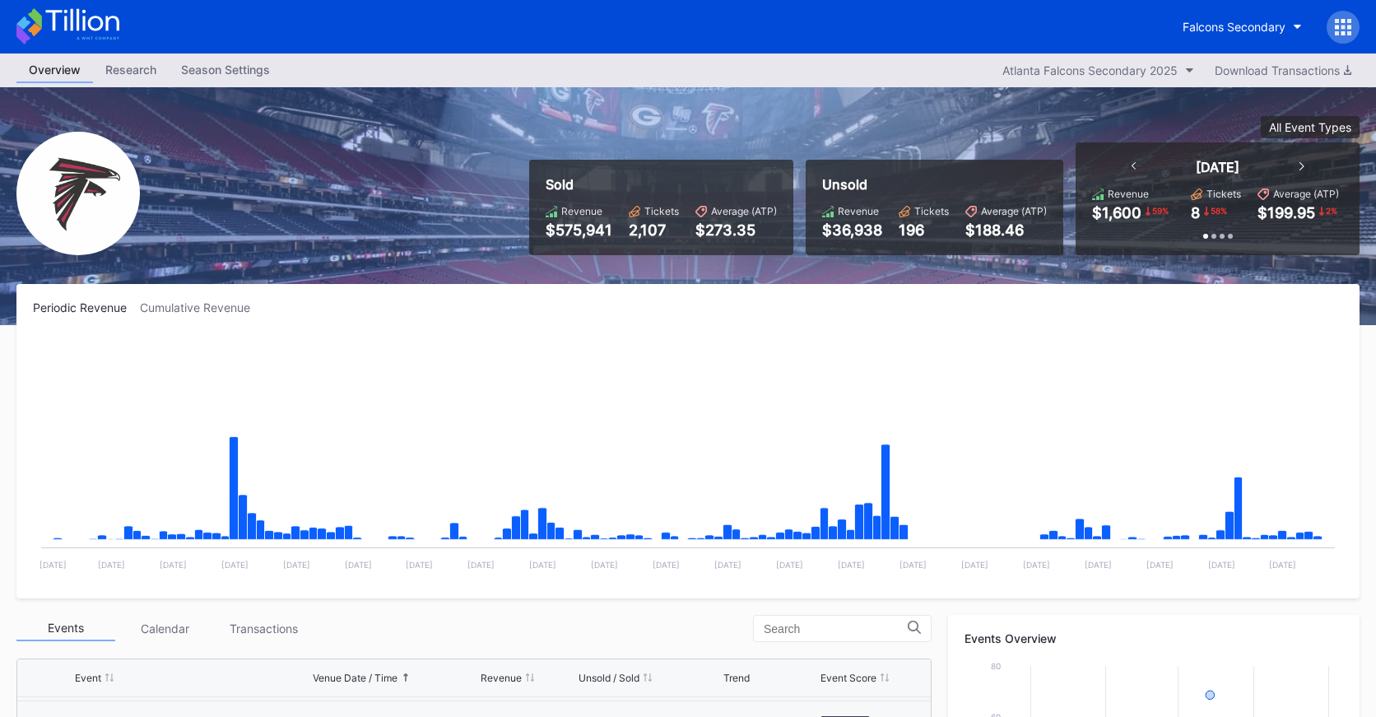
scroll to position [543, 0]
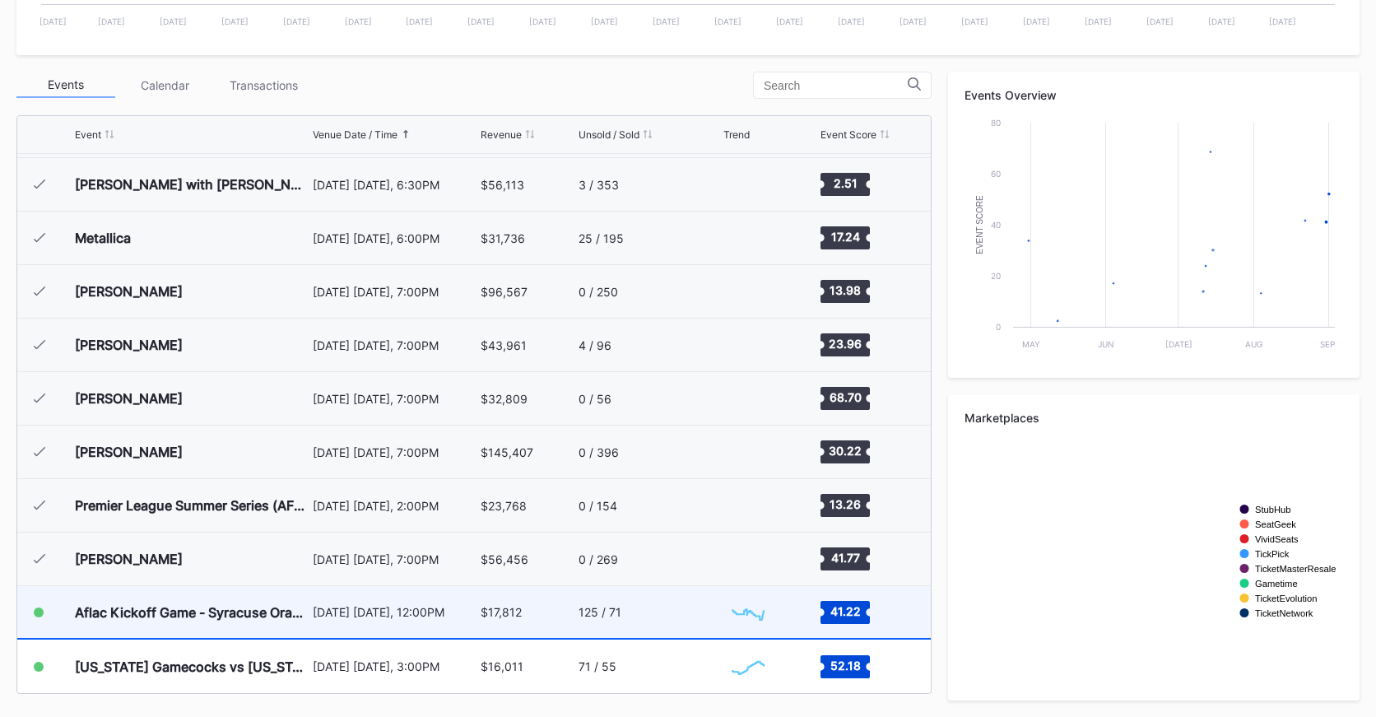
click at [661, 630] on div "125 / 71" at bounding box center [648, 612] width 141 height 52
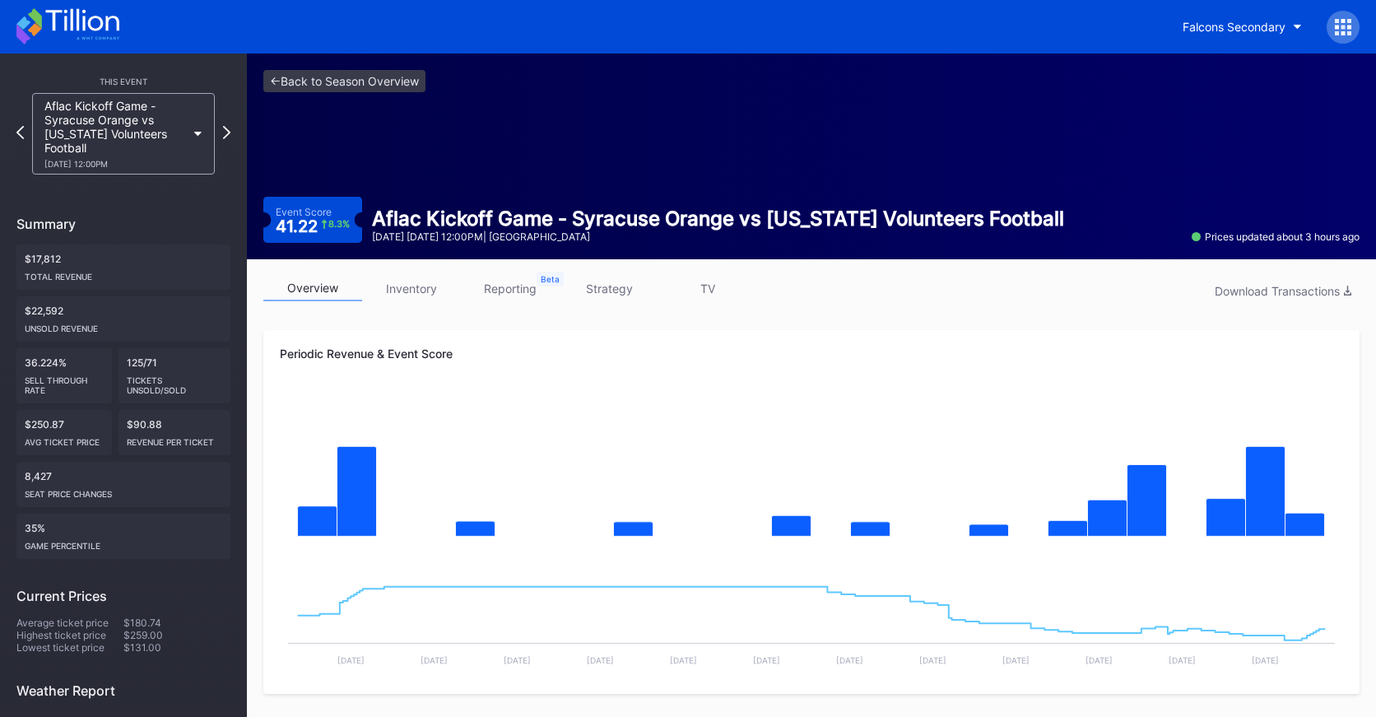
click at [622, 285] on link "strategy" at bounding box center [609, 289] width 99 height 26
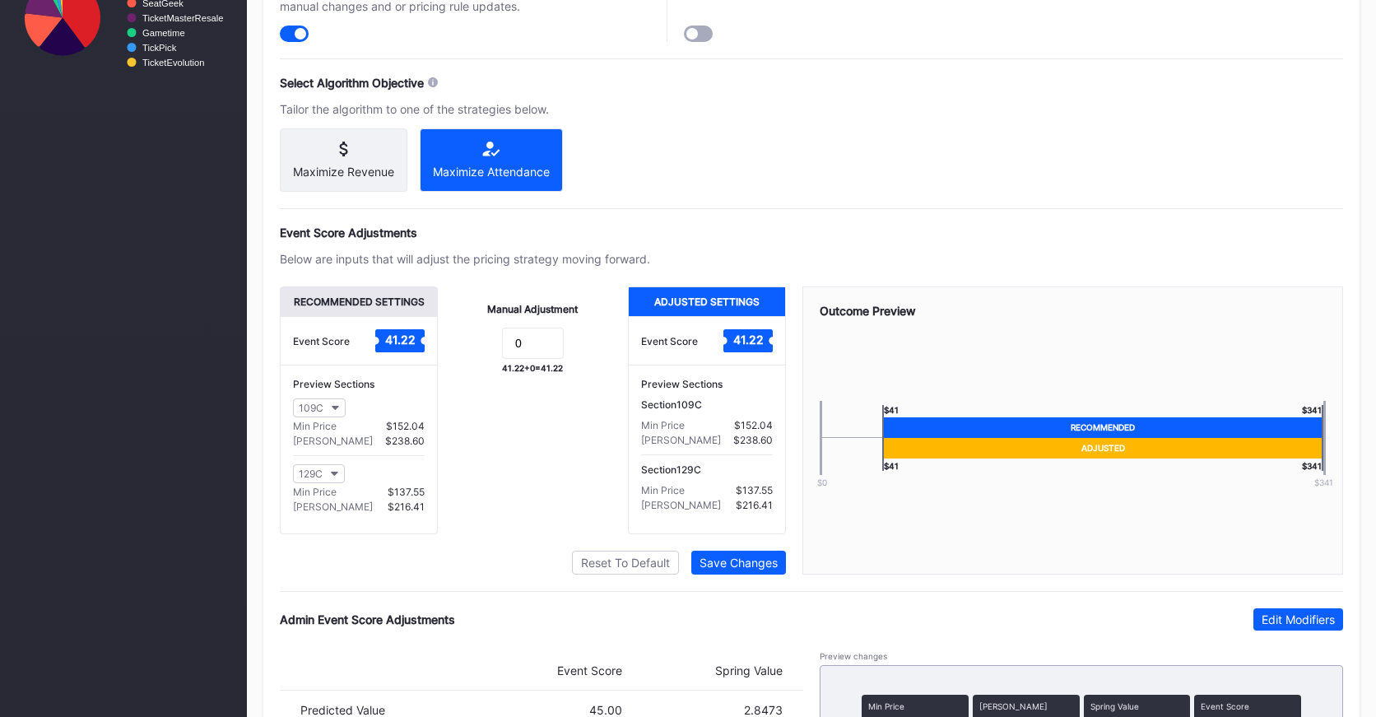
scroll to position [1098, 0]
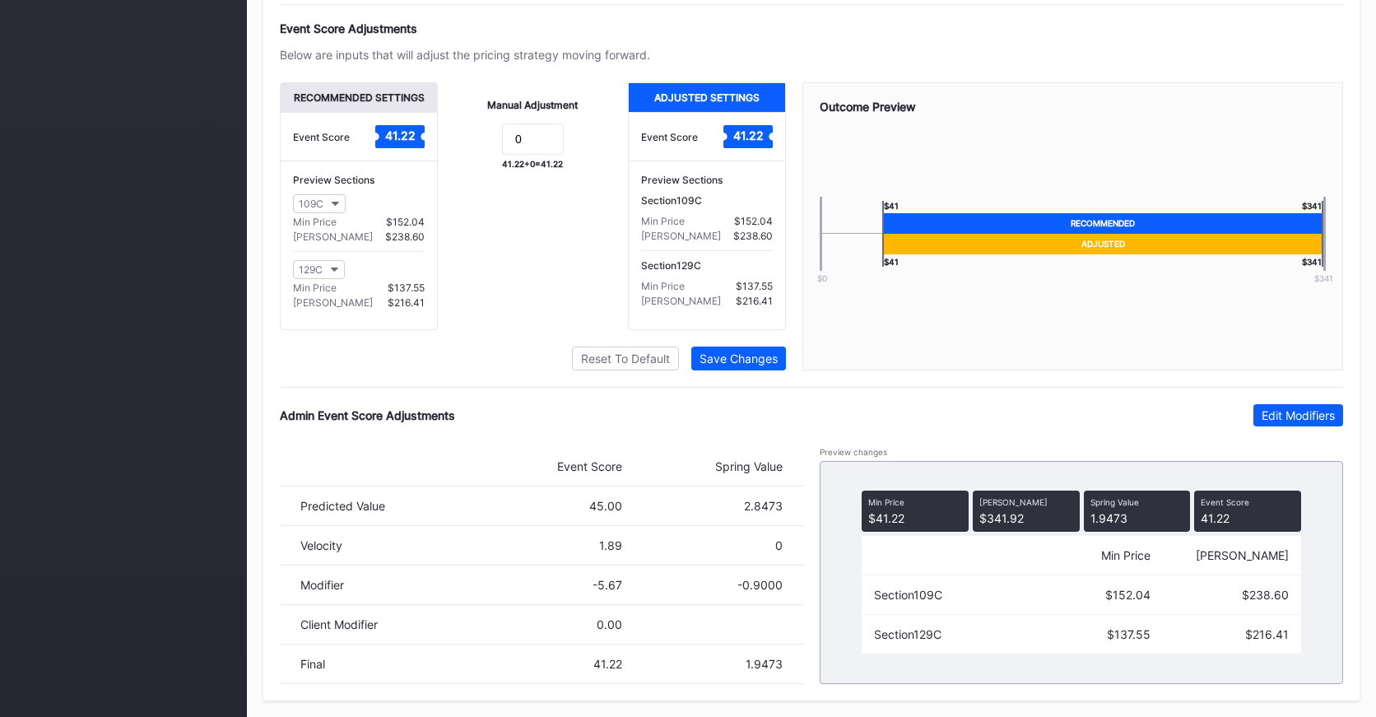
click at [1300, 426] on div "Admin Event Score Adjustments Edit Modifiers Event Score Spring Value Predicted…" at bounding box center [811, 544] width 1063 height 280
drag, startPoint x: 1299, startPoint y: 418, endPoint x: 949, endPoint y: 540, distance: 370.3
click at [1296, 417] on div "Edit Modifiers" at bounding box center [1297, 415] width 73 height 14
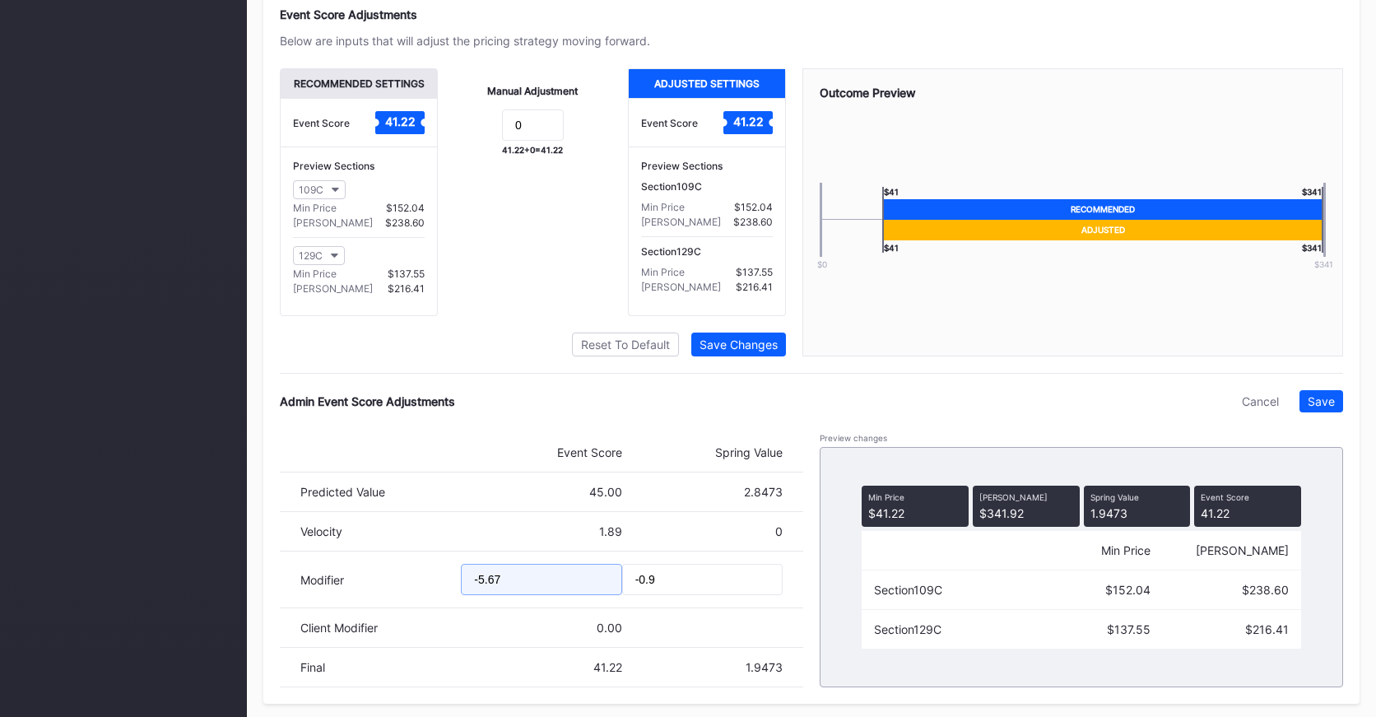
click at [481, 592] on input "-5.67" at bounding box center [541, 579] width 160 height 31
type input "-11.98"
click at [1317, 408] on div "Save" at bounding box center [1321, 401] width 27 height 14
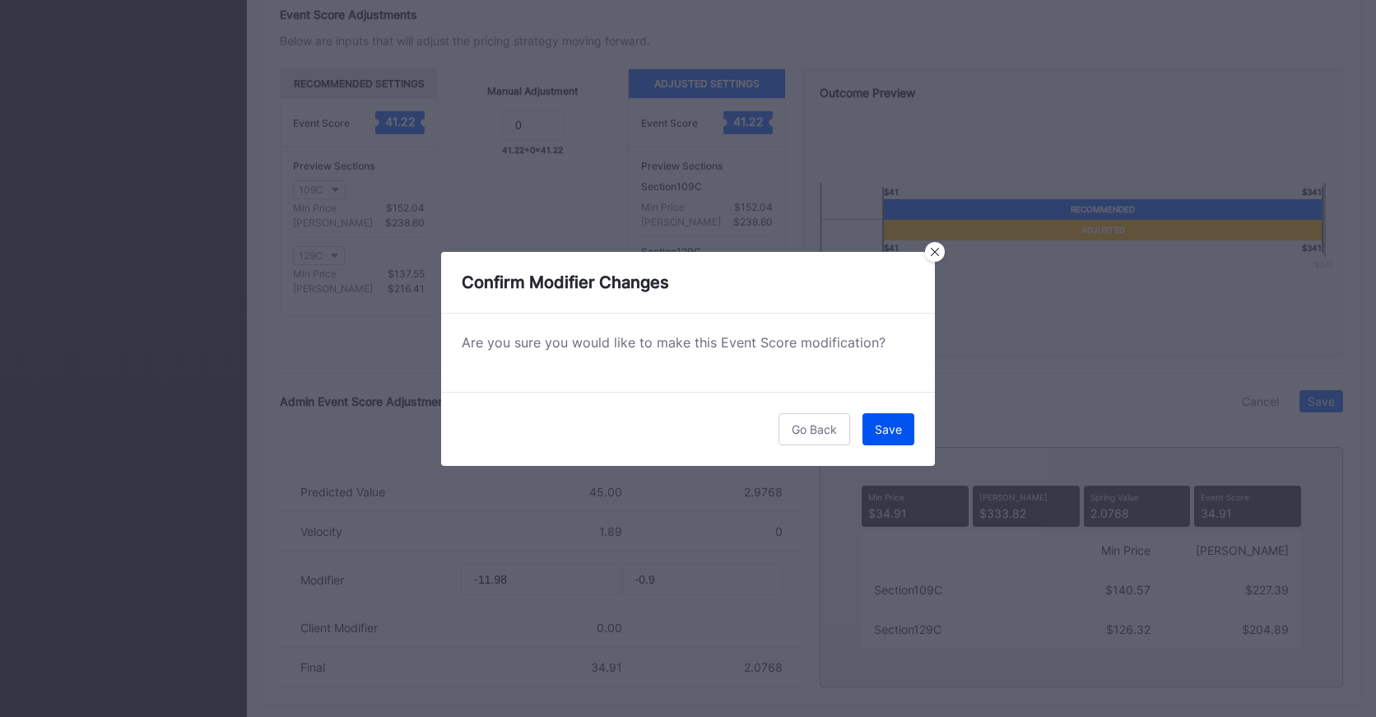
click at [892, 424] on div "Save" at bounding box center [888, 429] width 27 height 14
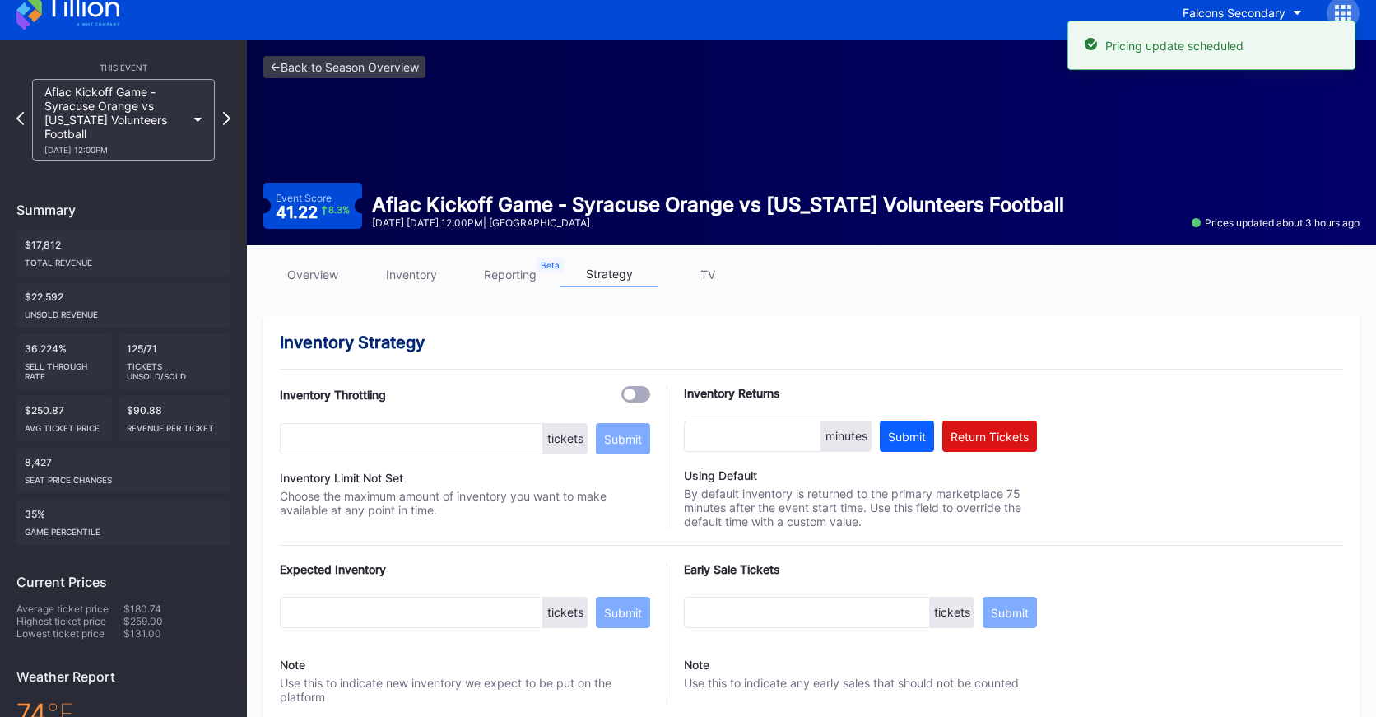
scroll to position [0, 0]
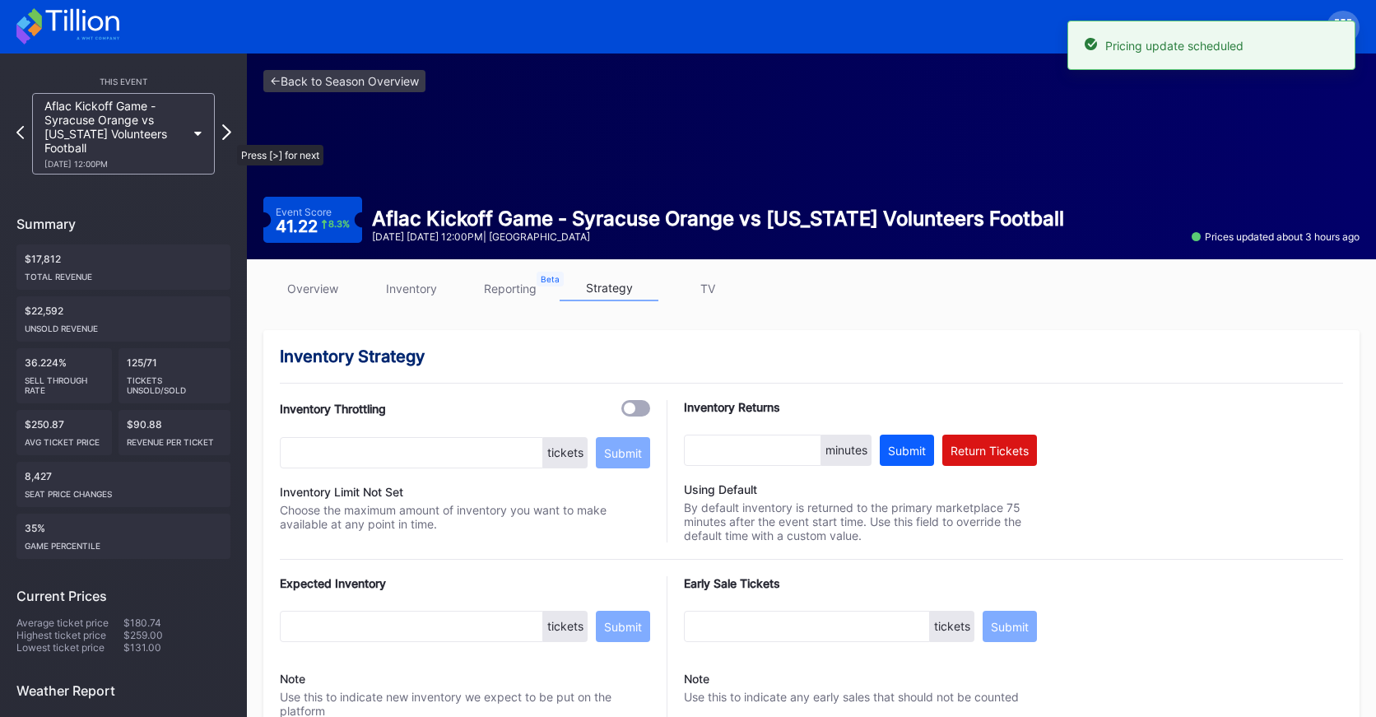
click at [229, 137] on icon at bounding box center [226, 132] width 9 height 16
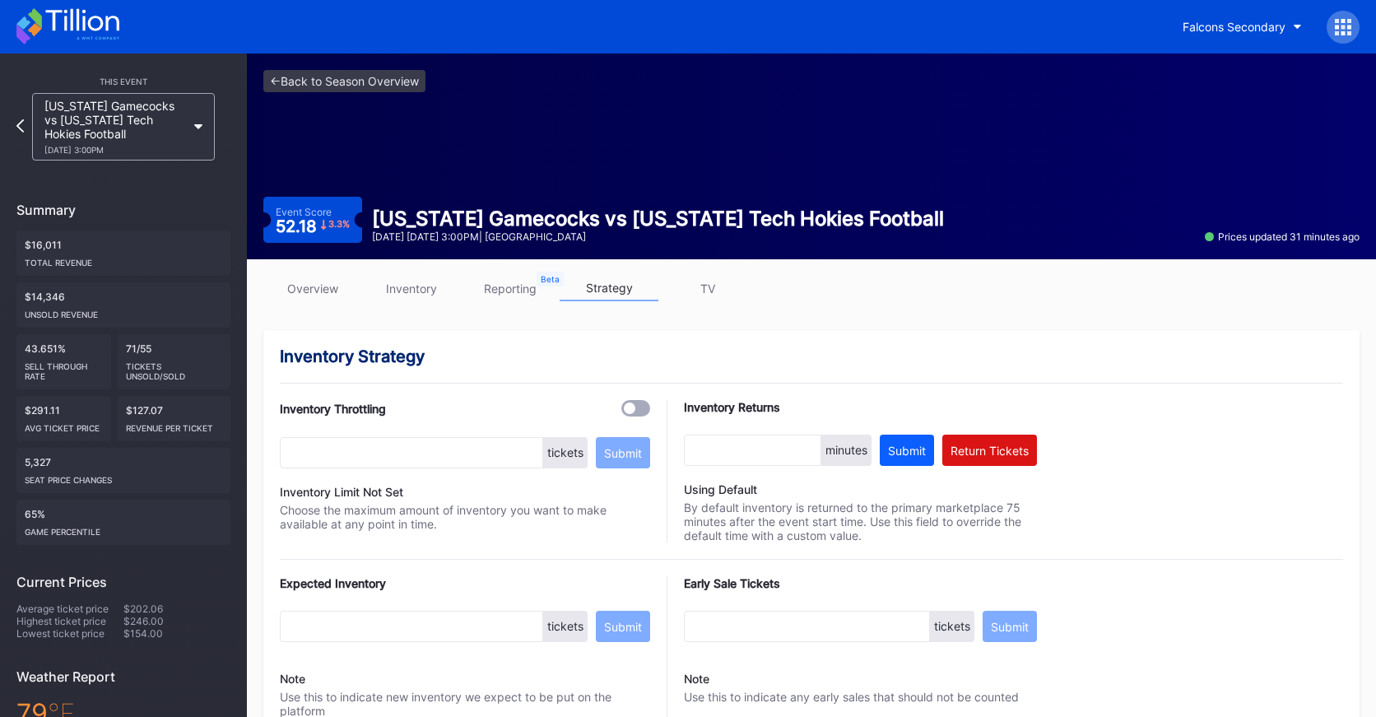
click at [315, 302] on div "overview inventory reporting strategy TV" at bounding box center [811, 293] width 1096 height 34
click at [314, 291] on link "overview" at bounding box center [312, 289] width 99 height 26
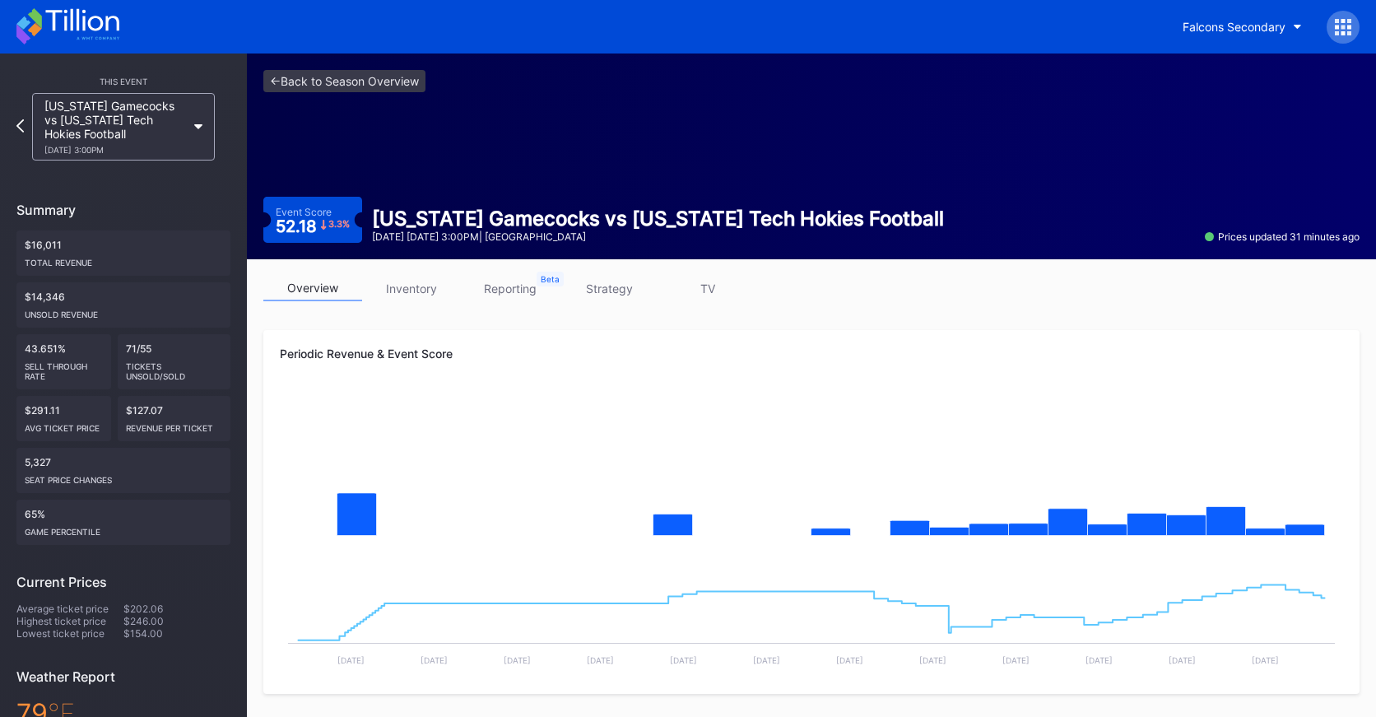
click at [607, 291] on link "strategy" at bounding box center [609, 289] width 99 height 26
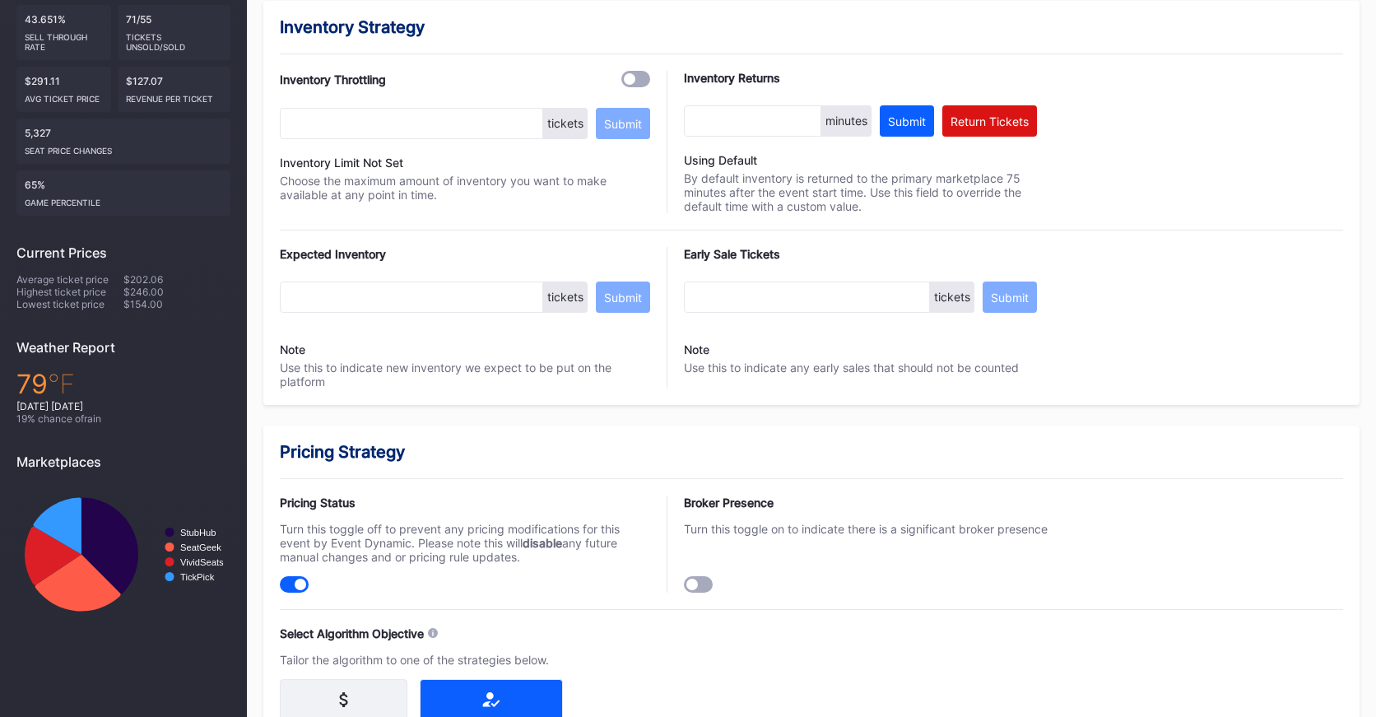
scroll to position [1098, 0]
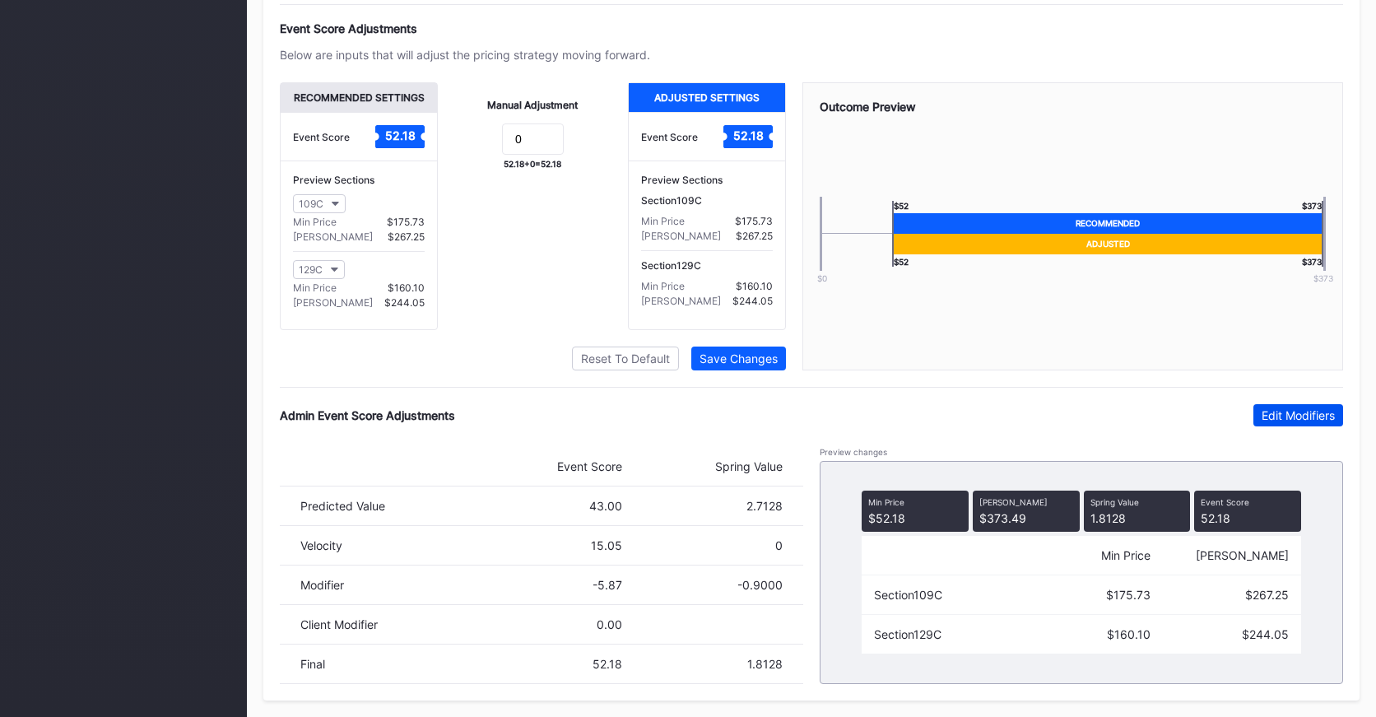
click at [1322, 416] on div "Edit Modifiers" at bounding box center [1297, 415] width 73 height 14
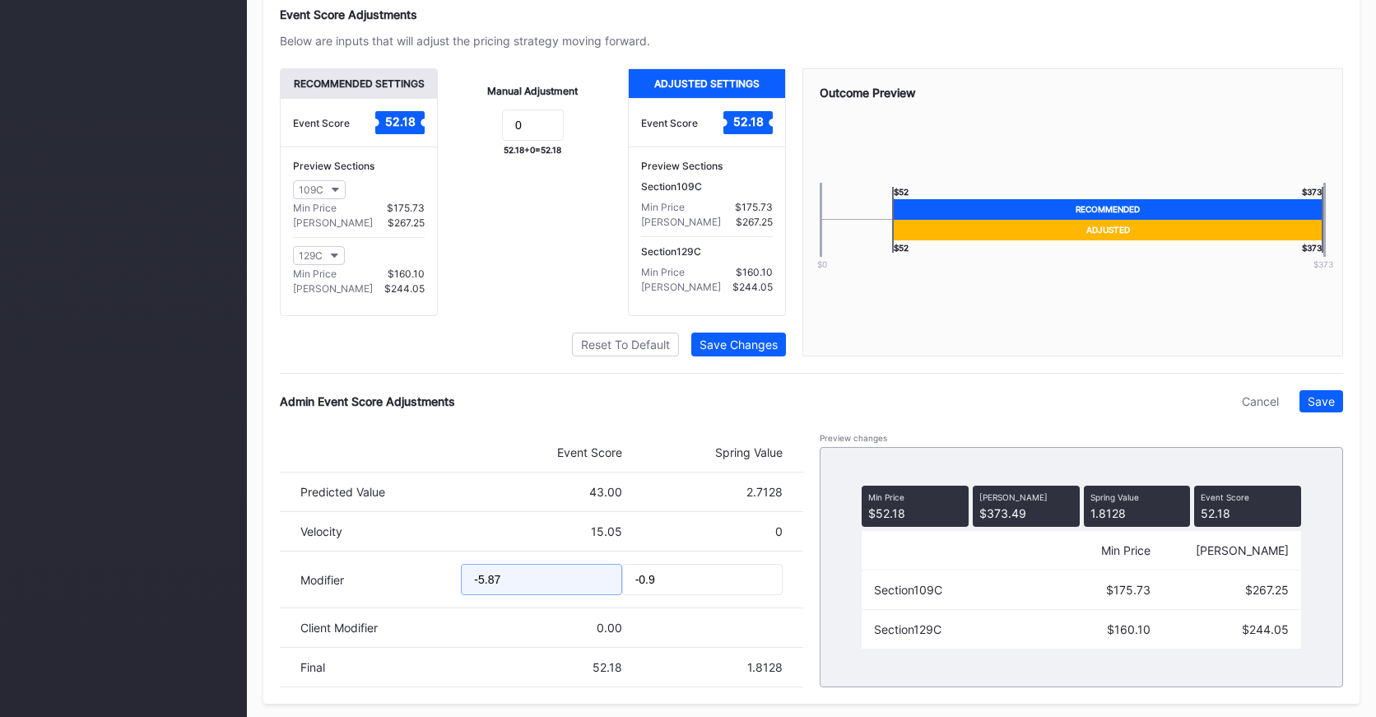
click at [476, 594] on input "-5.87" at bounding box center [541, 579] width 160 height 31
drag, startPoint x: 495, startPoint y: 593, endPoint x: 529, endPoint y: 593, distance: 34.6
click at [529, 593] on input "14.87" at bounding box center [541, 579] width 160 height 31
click at [472, 592] on input "14.14" at bounding box center [541, 579] width 160 height 31
type input "-14.14"
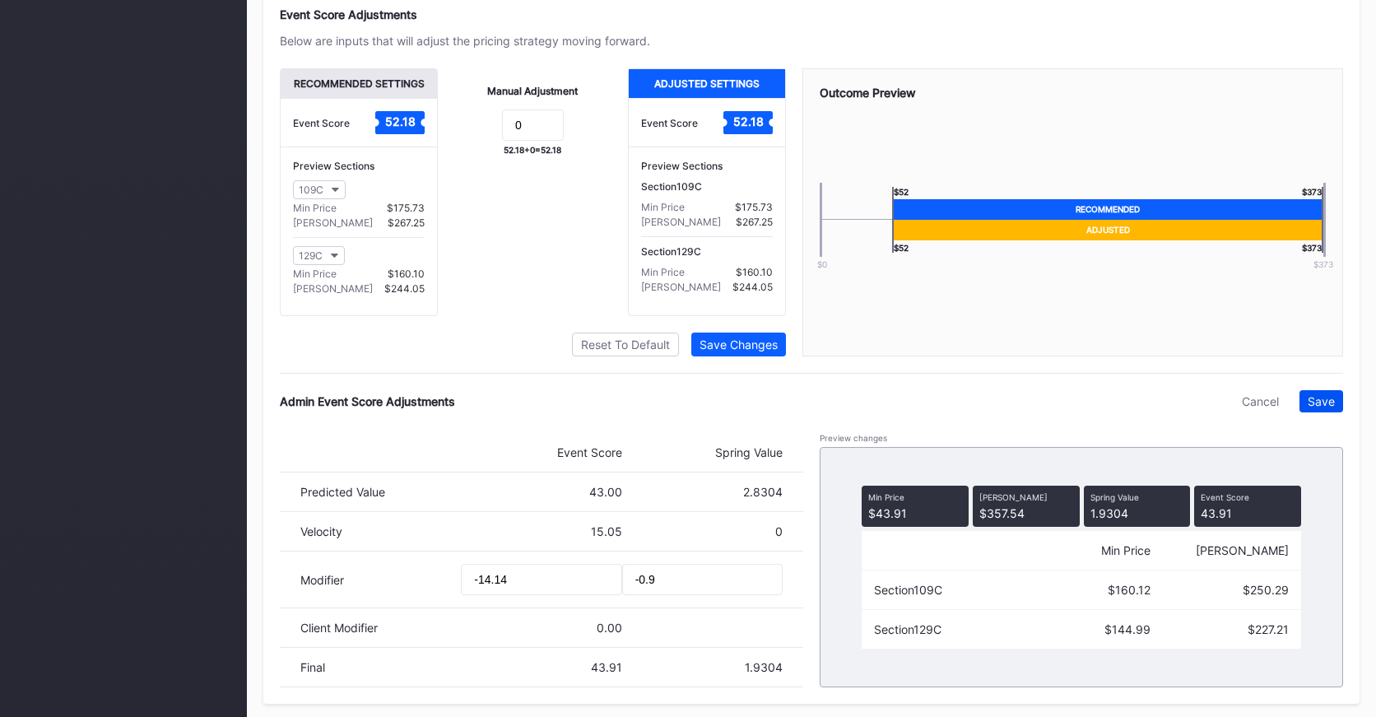
click at [1331, 408] on div "Save" at bounding box center [1321, 401] width 27 height 14
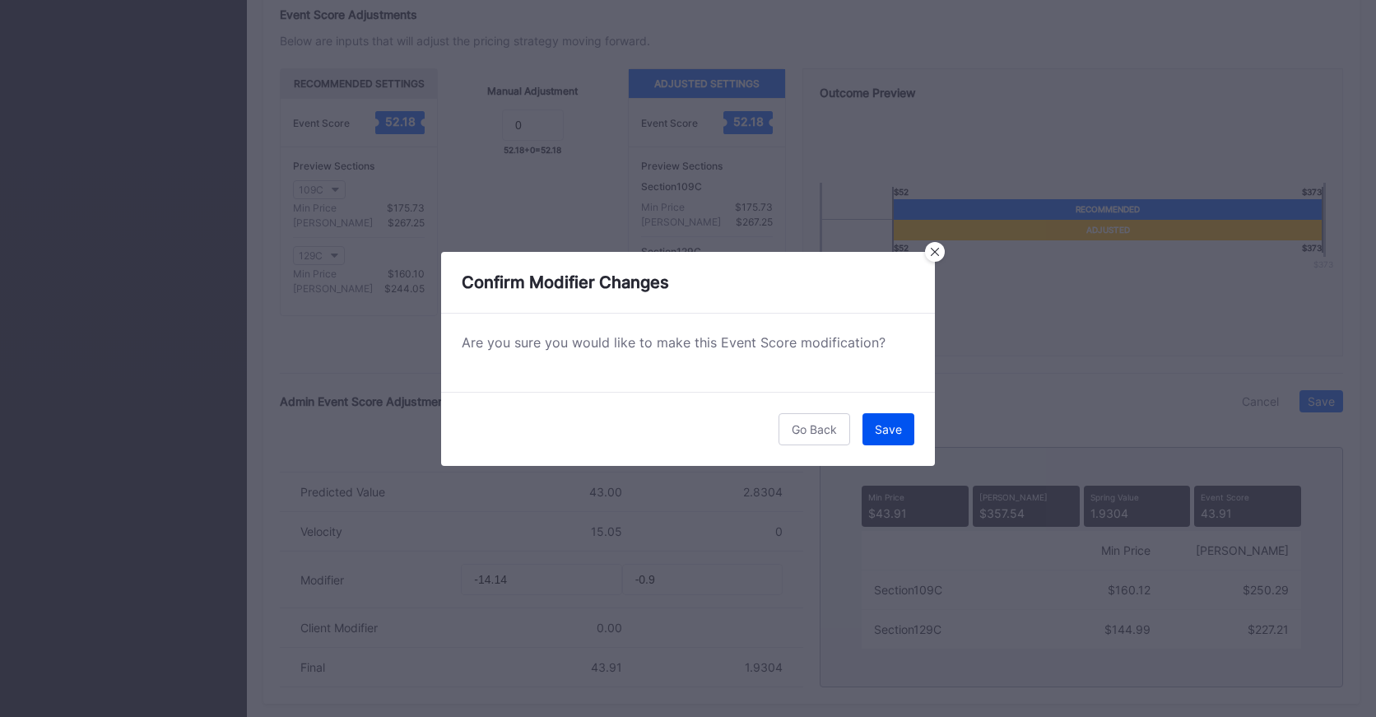
click at [890, 430] on div "Save" at bounding box center [888, 429] width 27 height 14
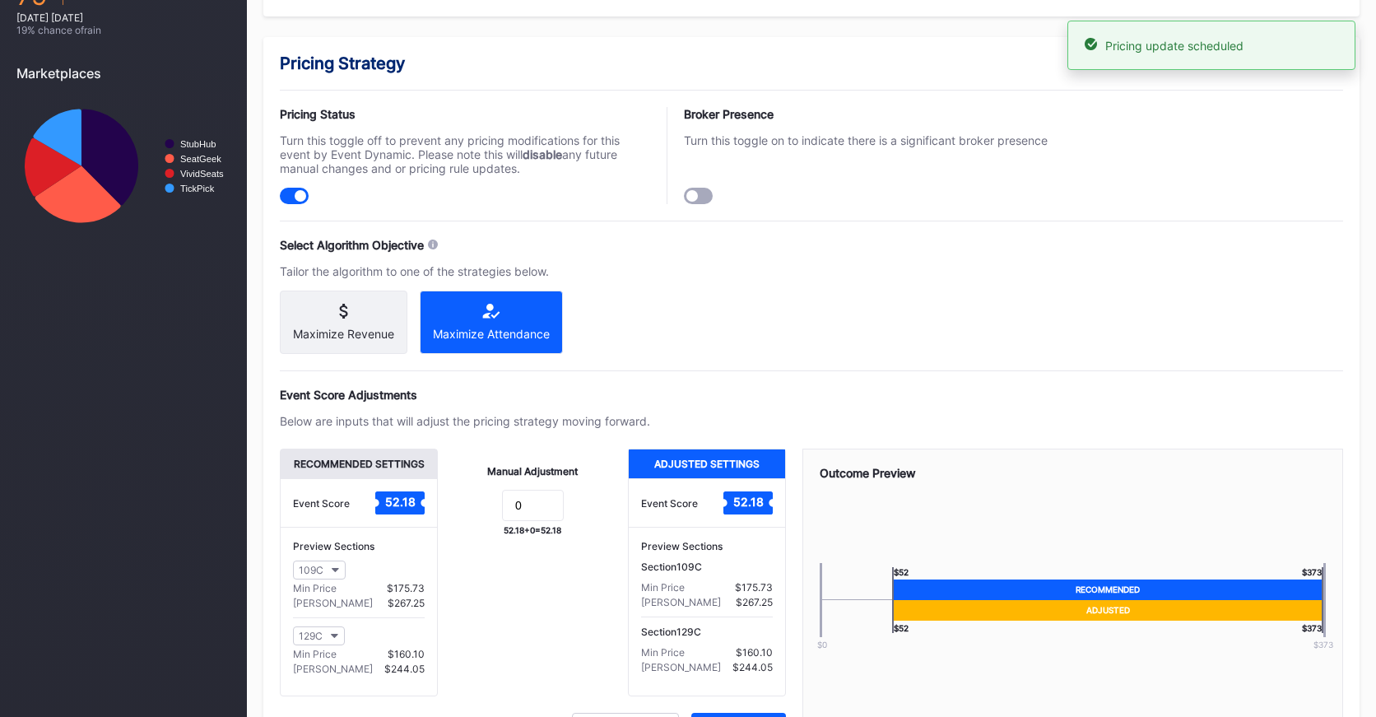
scroll to position [0, 0]
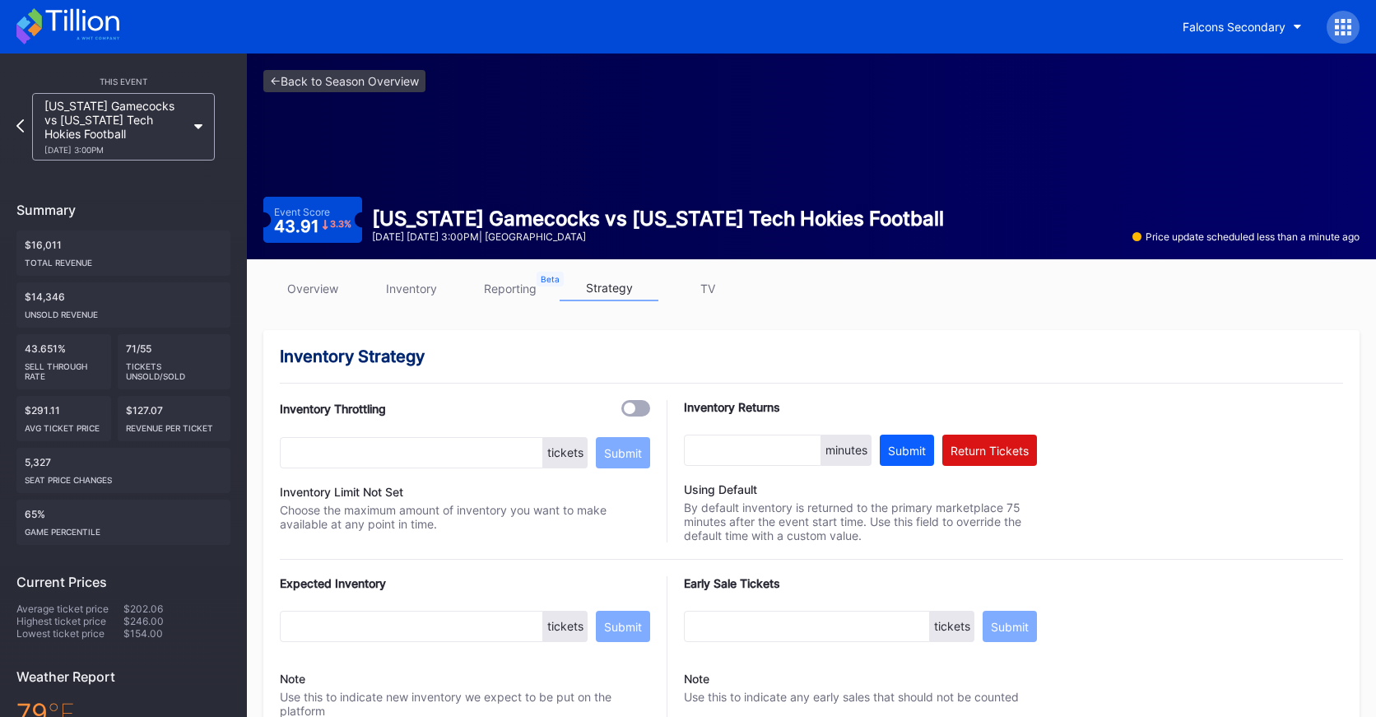
drag, startPoint x: 314, startPoint y: 287, endPoint x: 357, endPoint y: 274, distance: 45.6
click at [314, 287] on link "overview" at bounding box center [312, 289] width 99 height 26
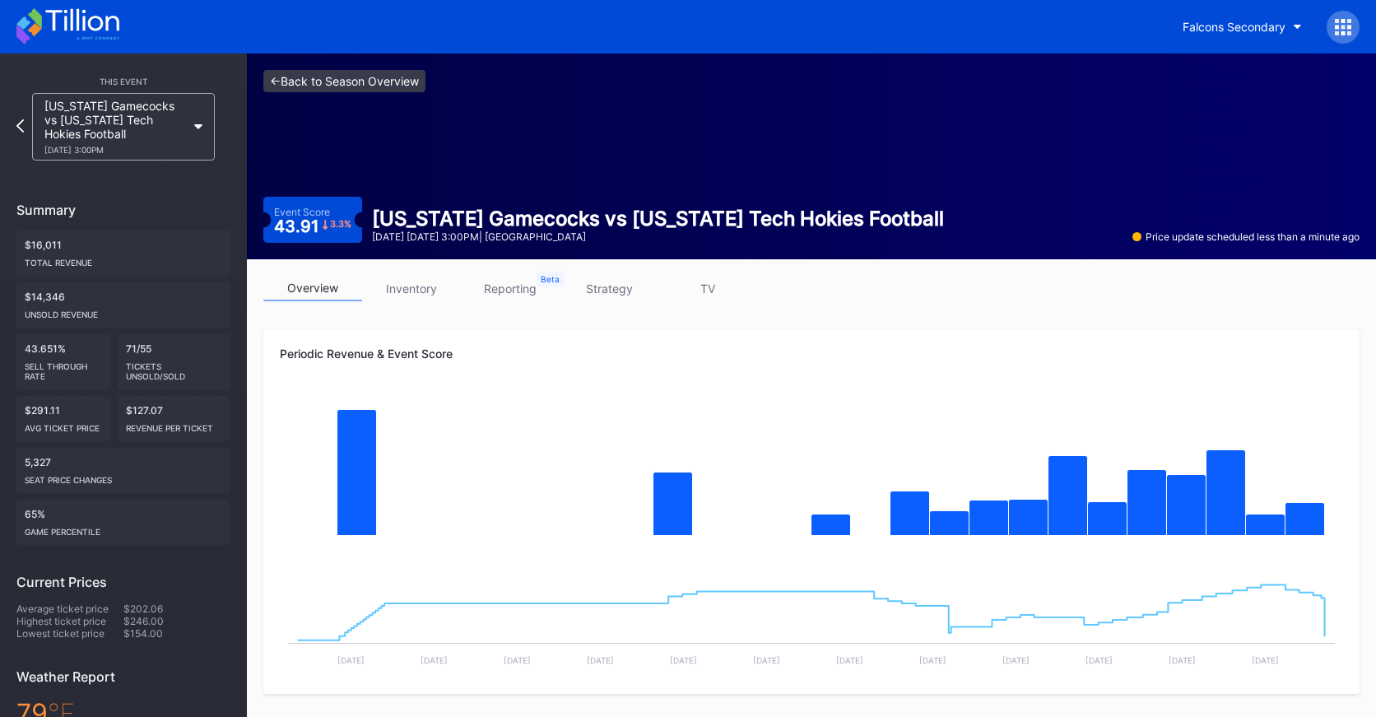
click at [322, 81] on link "<- Back to Season Overview" at bounding box center [344, 81] width 162 height 22
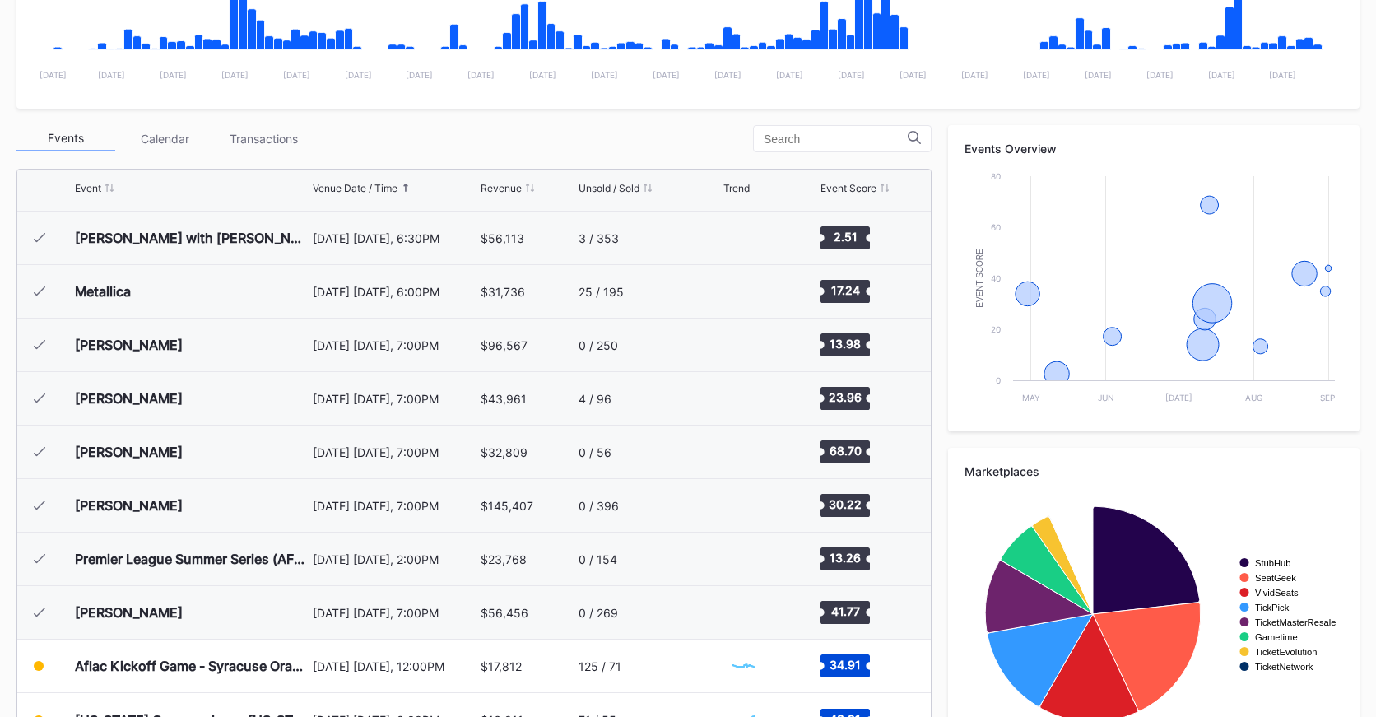
scroll to position [543, 0]
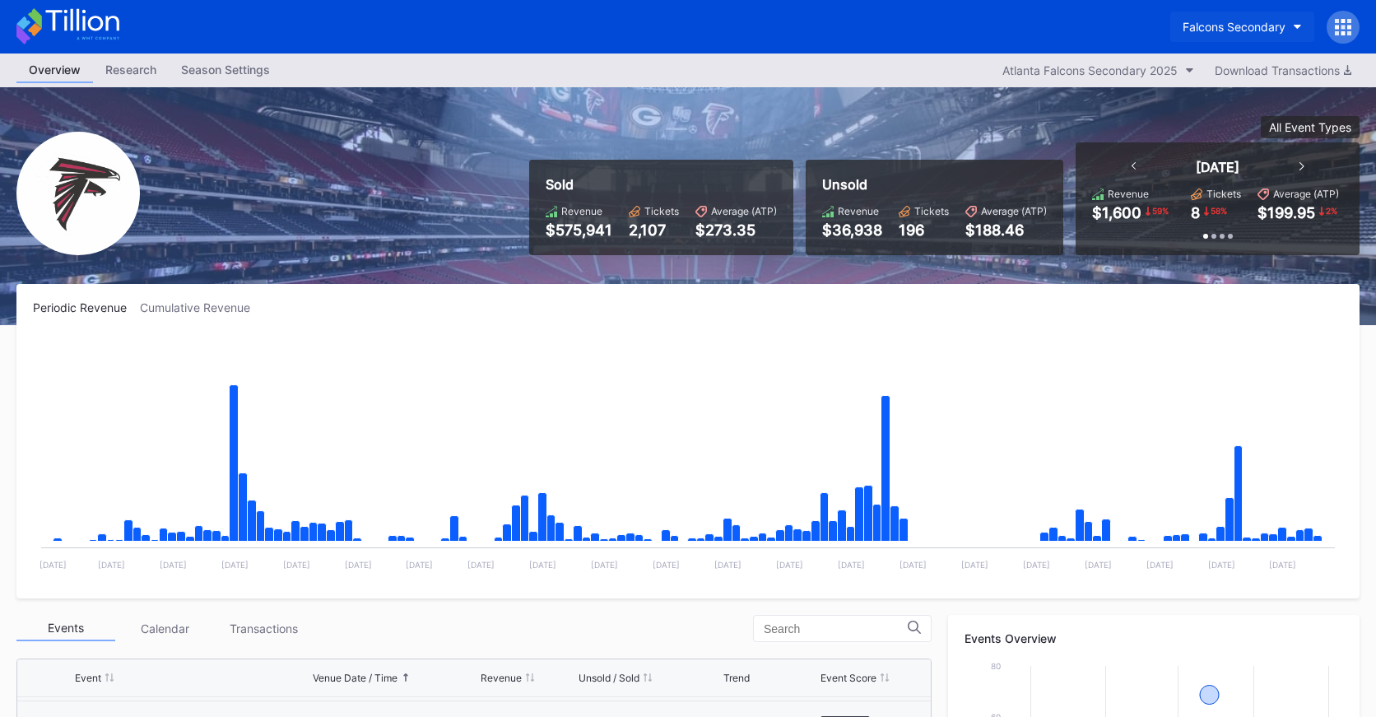
click at [1226, 30] on div "Falcons Secondary" at bounding box center [1233, 27] width 103 height 14
click at [121, 39] on div "Falcons Secondary" at bounding box center [688, 26] width 1376 height 53
click at [112, 35] on icon at bounding box center [67, 26] width 103 height 36
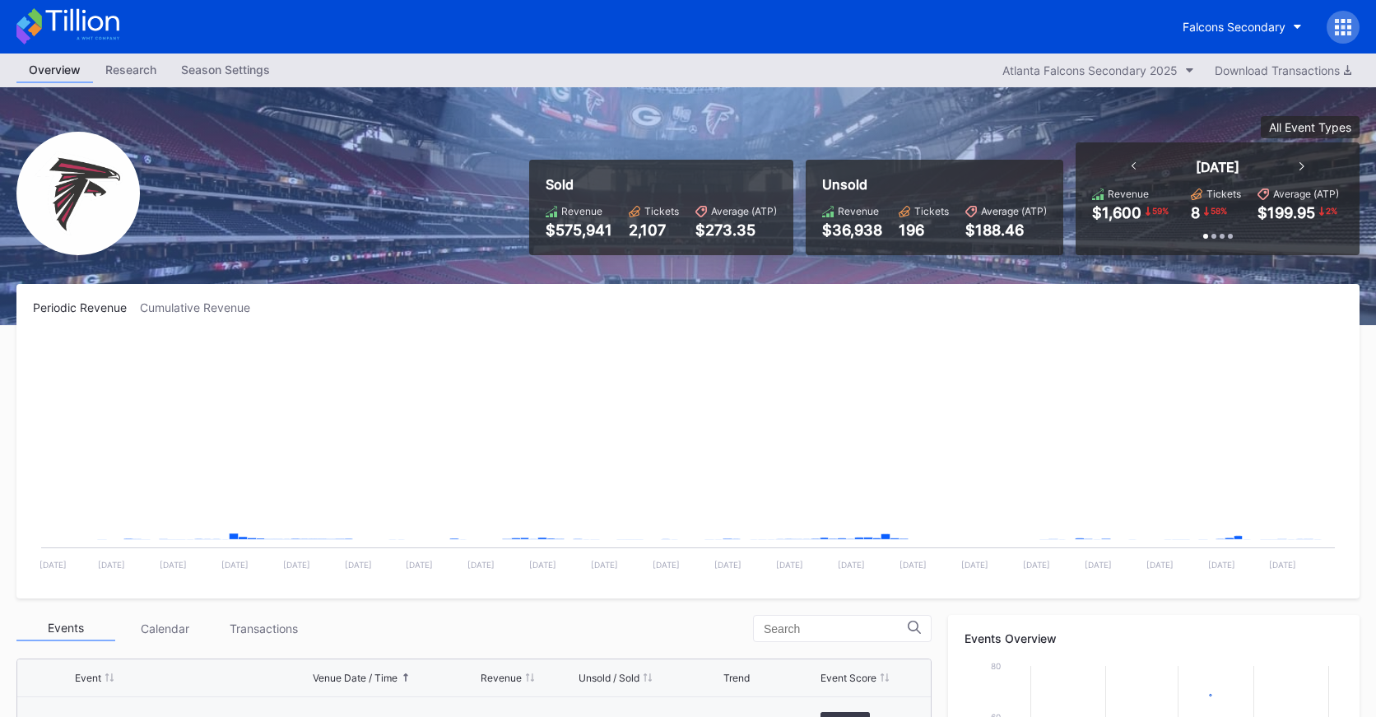
scroll to position [49, 0]
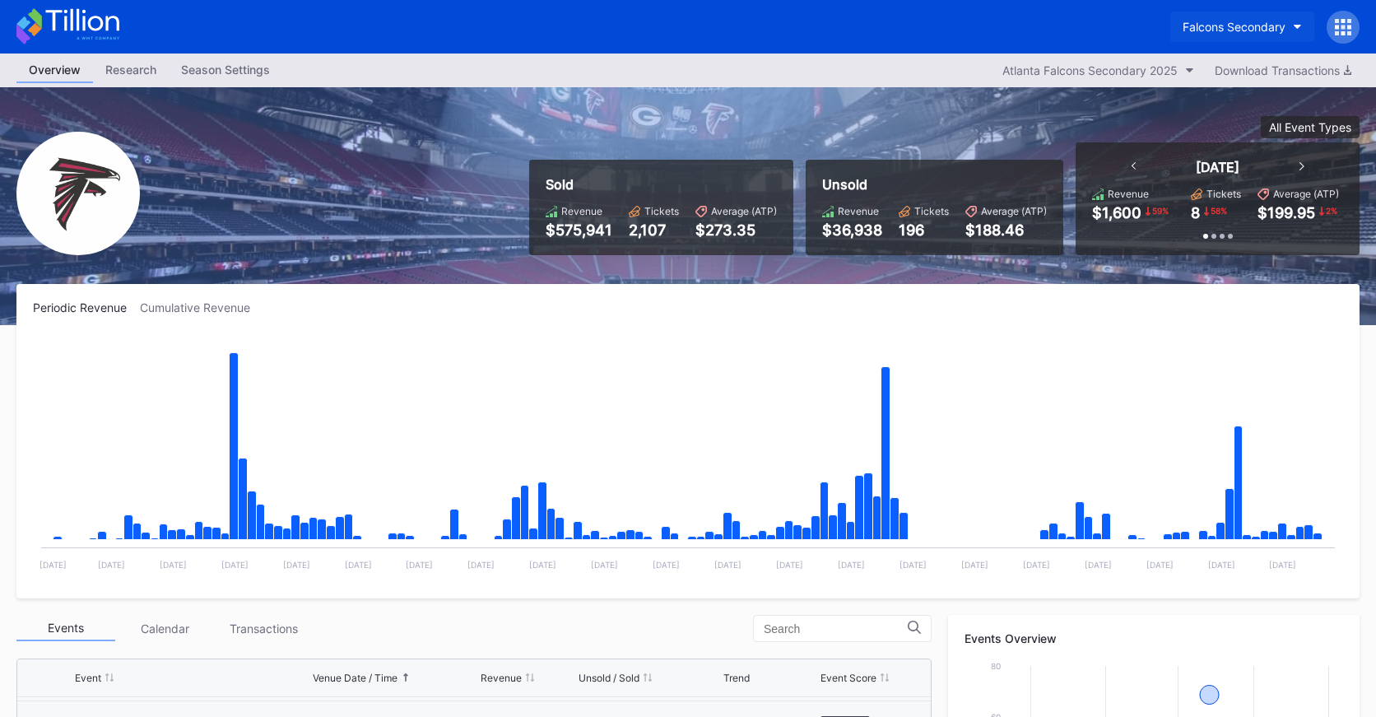
click at [1246, 27] on div "Falcons Secondary" at bounding box center [1233, 27] width 103 height 14
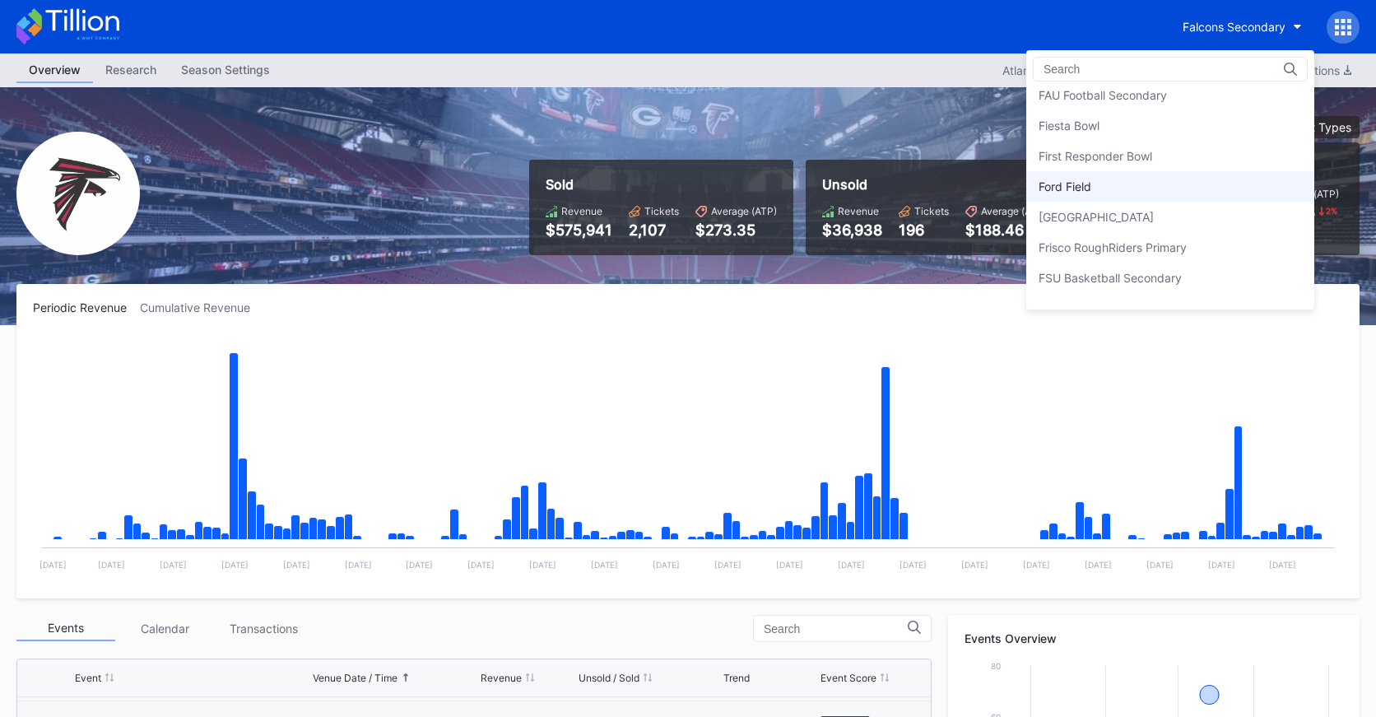
scroll to position [1775, 0]
click at [1154, 216] on div "[GEOGRAPHIC_DATA]" at bounding box center [1095, 216] width 115 height 14
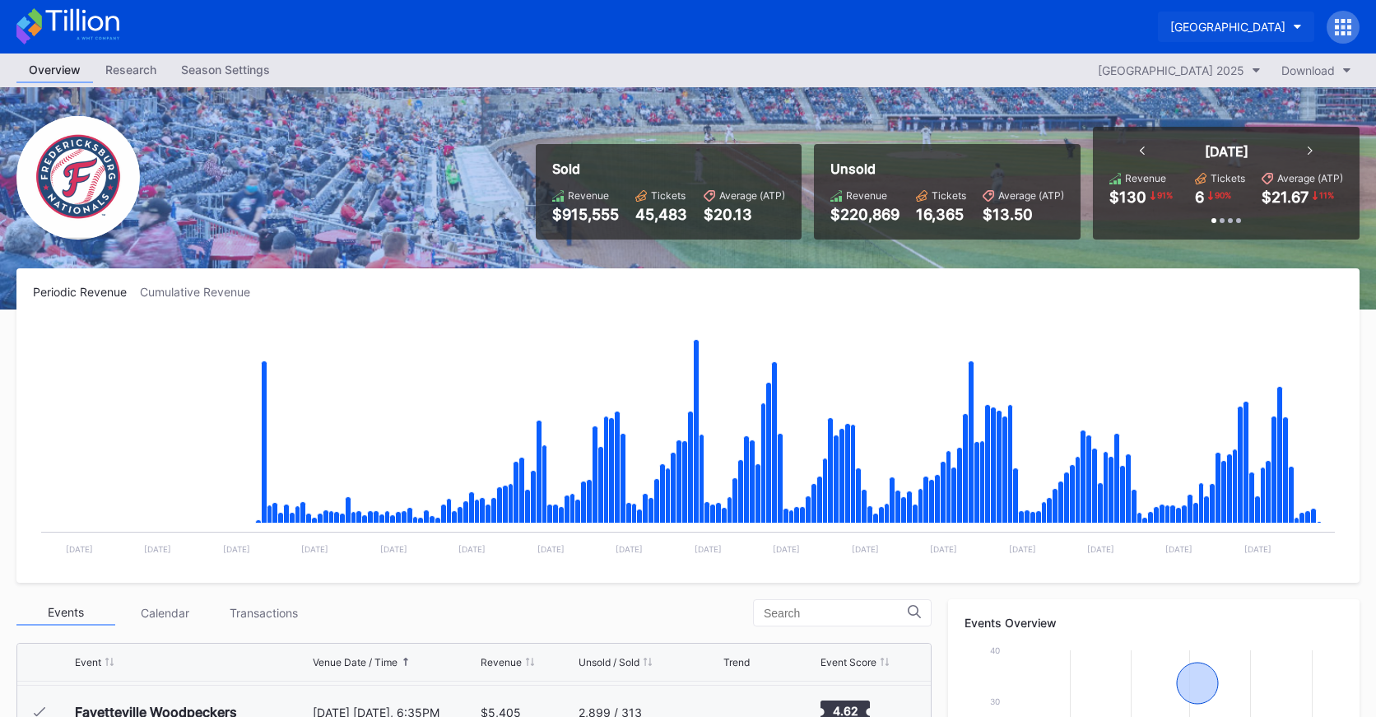
click at [1219, 18] on button "[GEOGRAPHIC_DATA]" at bounding box center [1236, 27] width 156 height 30
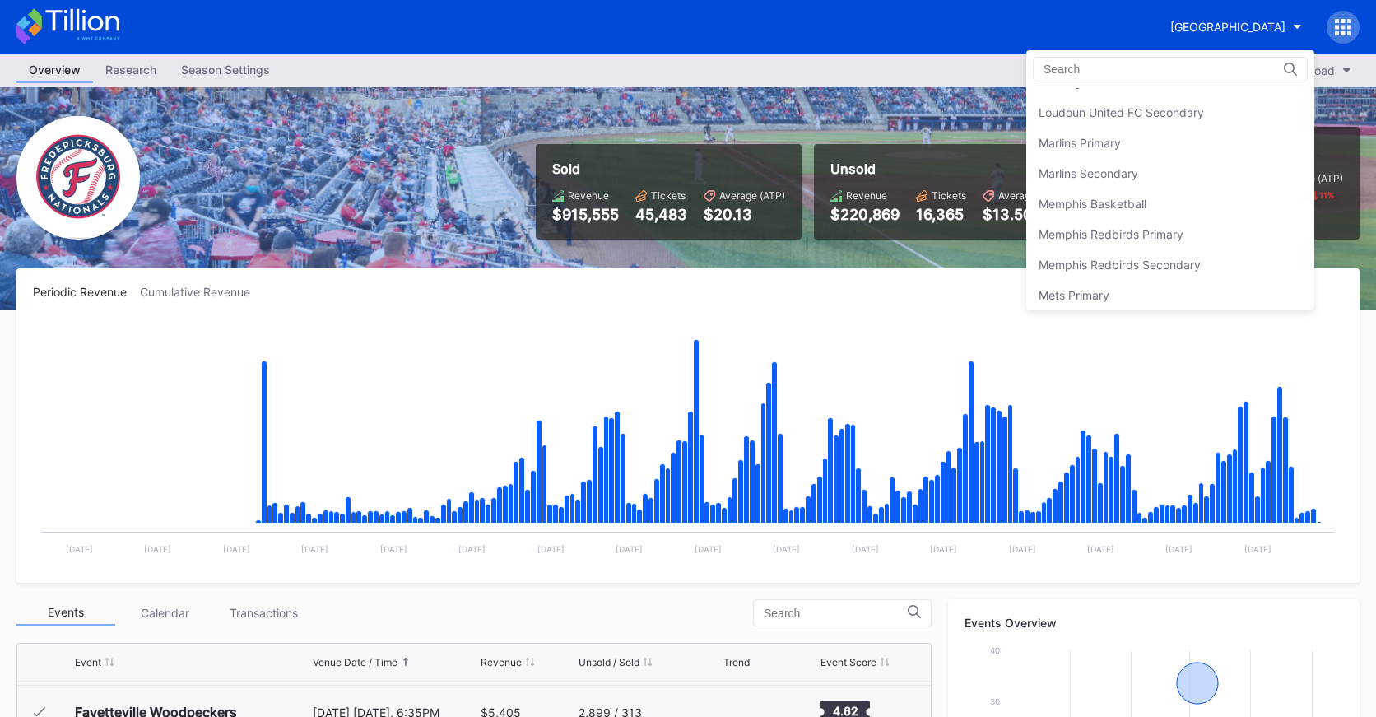
scroll to position [2386, 0]
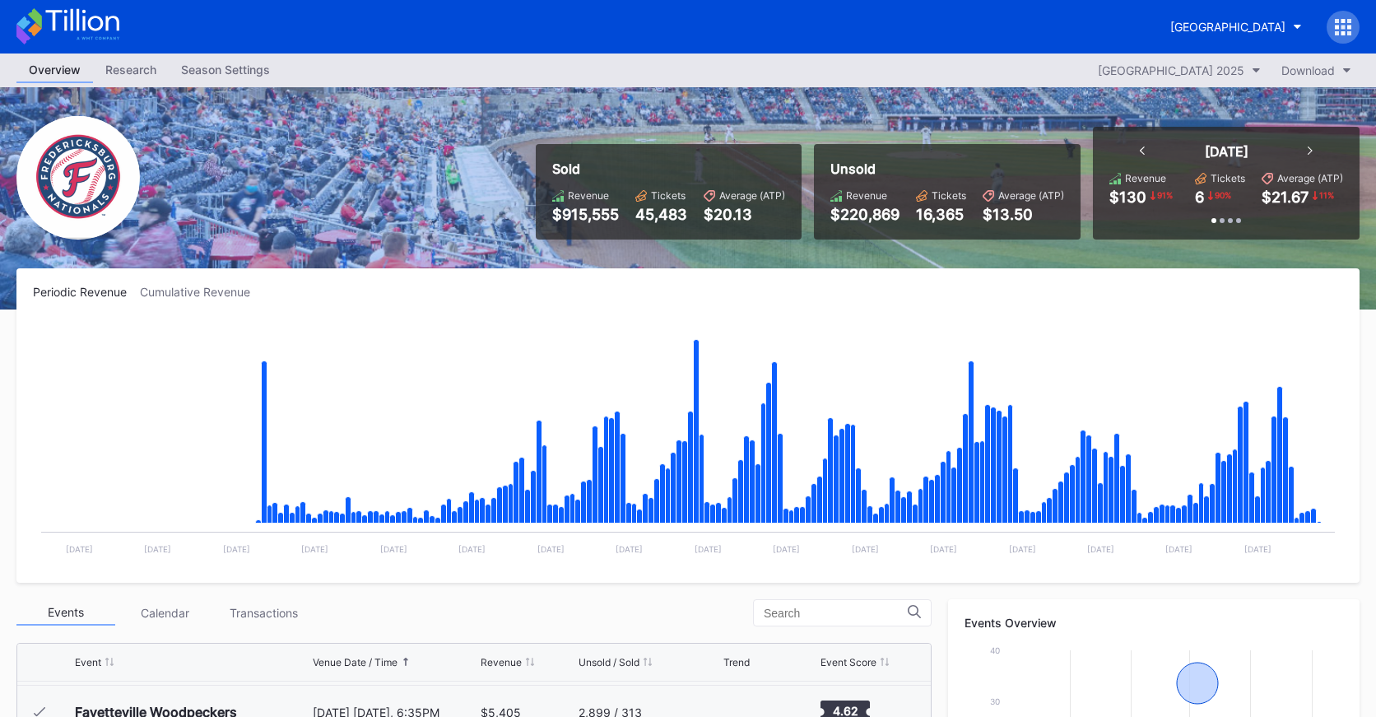
click at [95, 23] on icon at bounding box center [67, 26] width 103 height 36
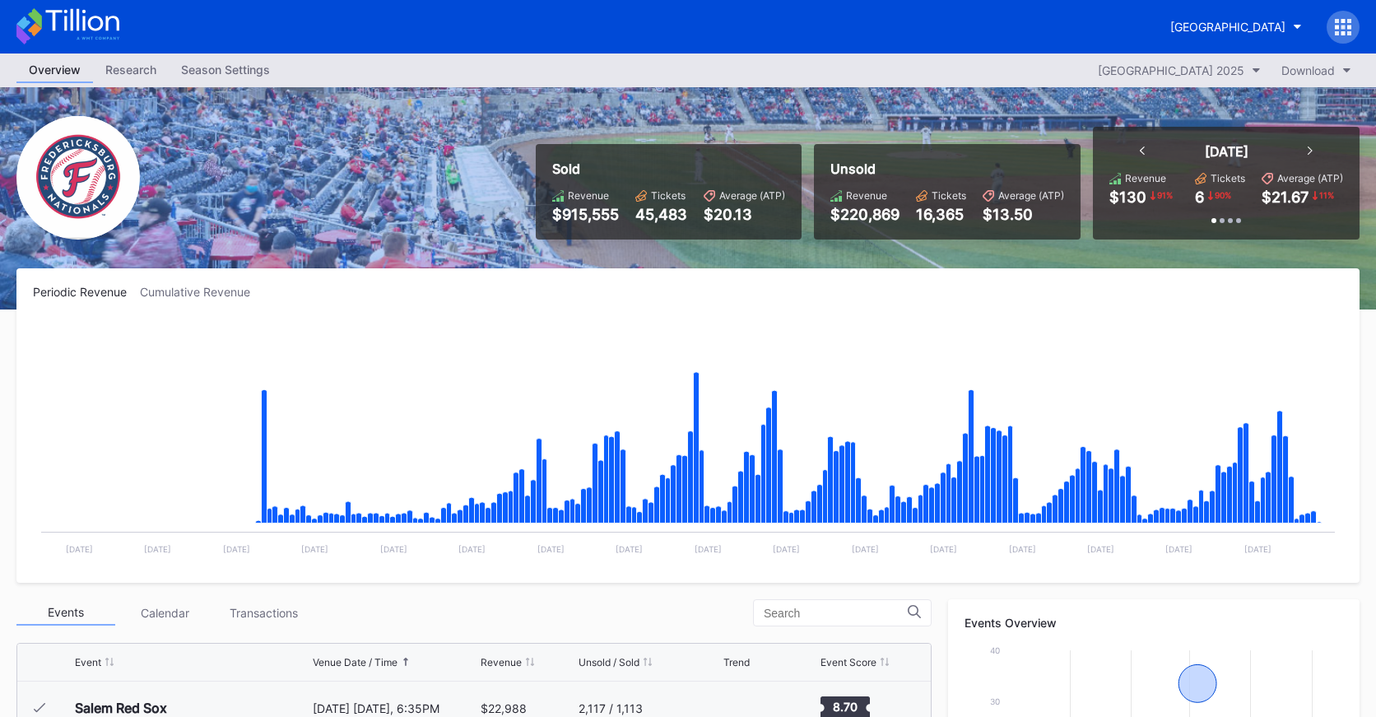
scroll to position [2991, 0]
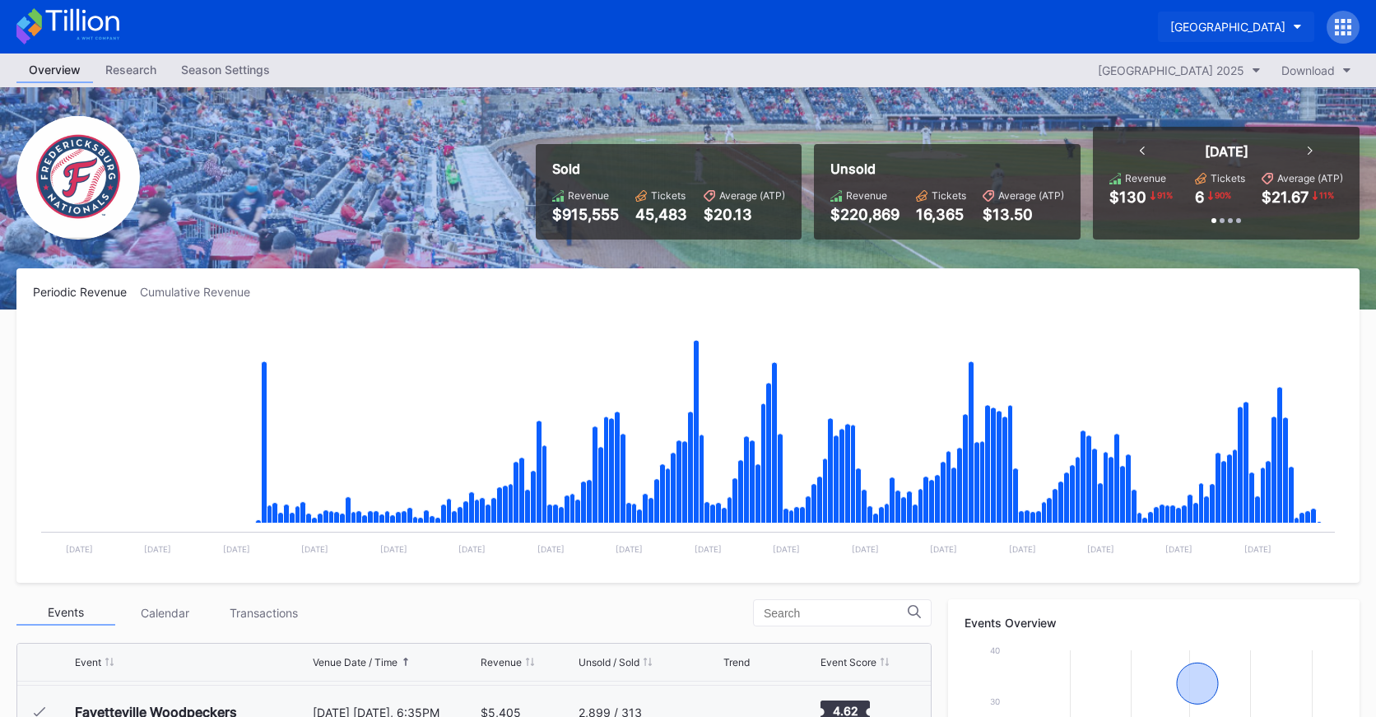
click at [1170, 27] on div "[GEOGRAPHIC_DATA]" at bounding box center [1227, 27] width 115 height 14
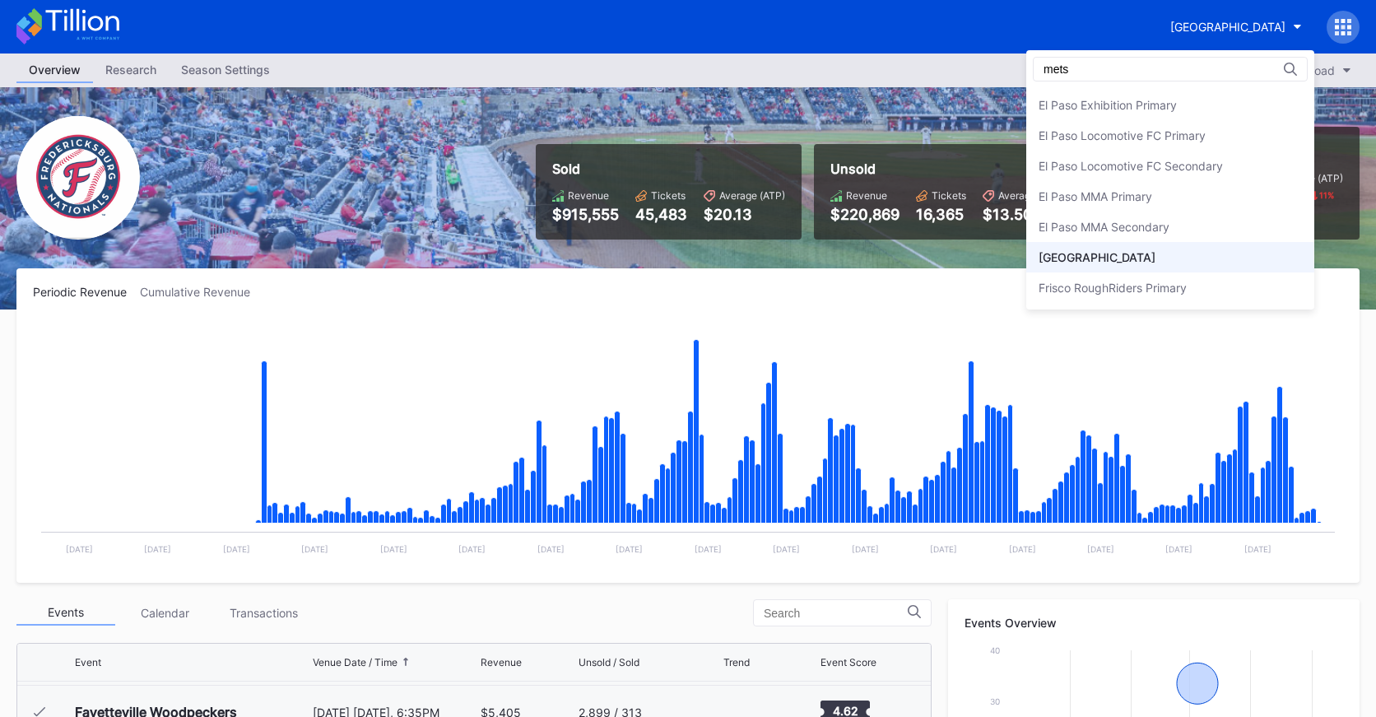
scroll to position [0, 0]
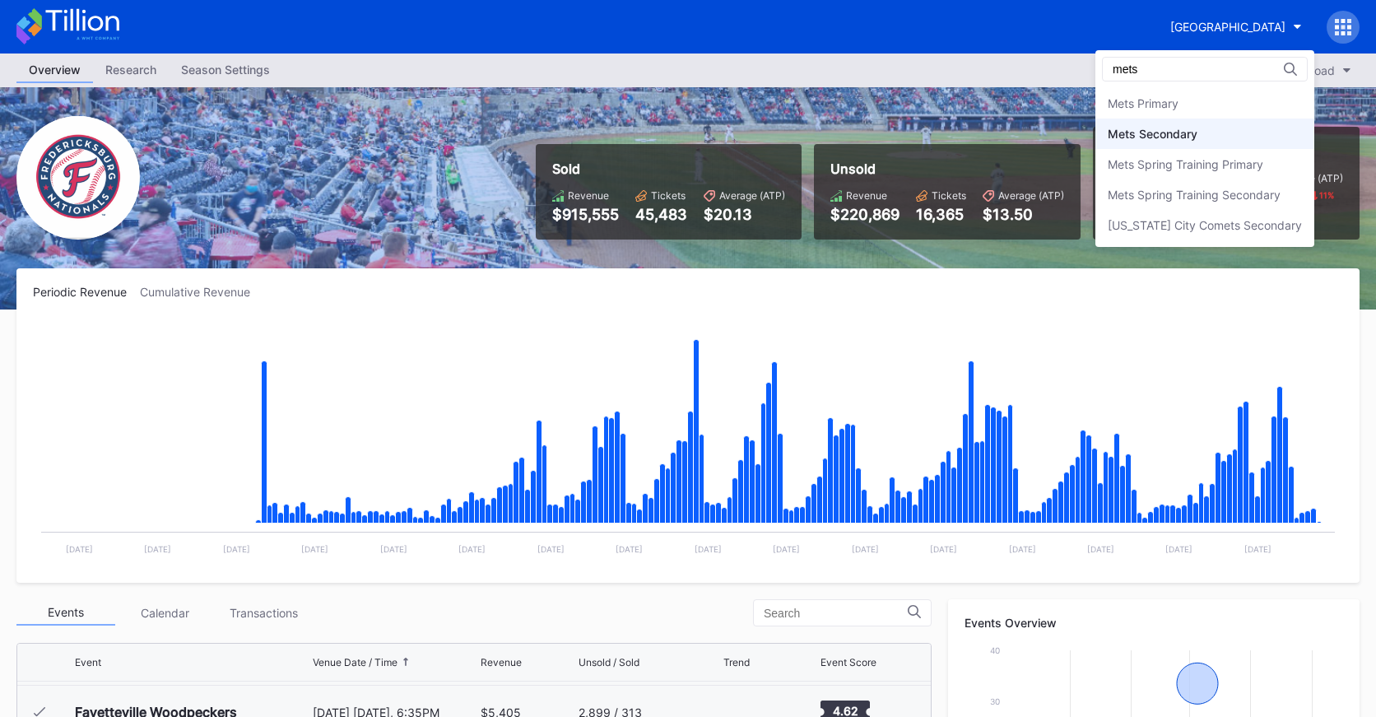
type input "mets"
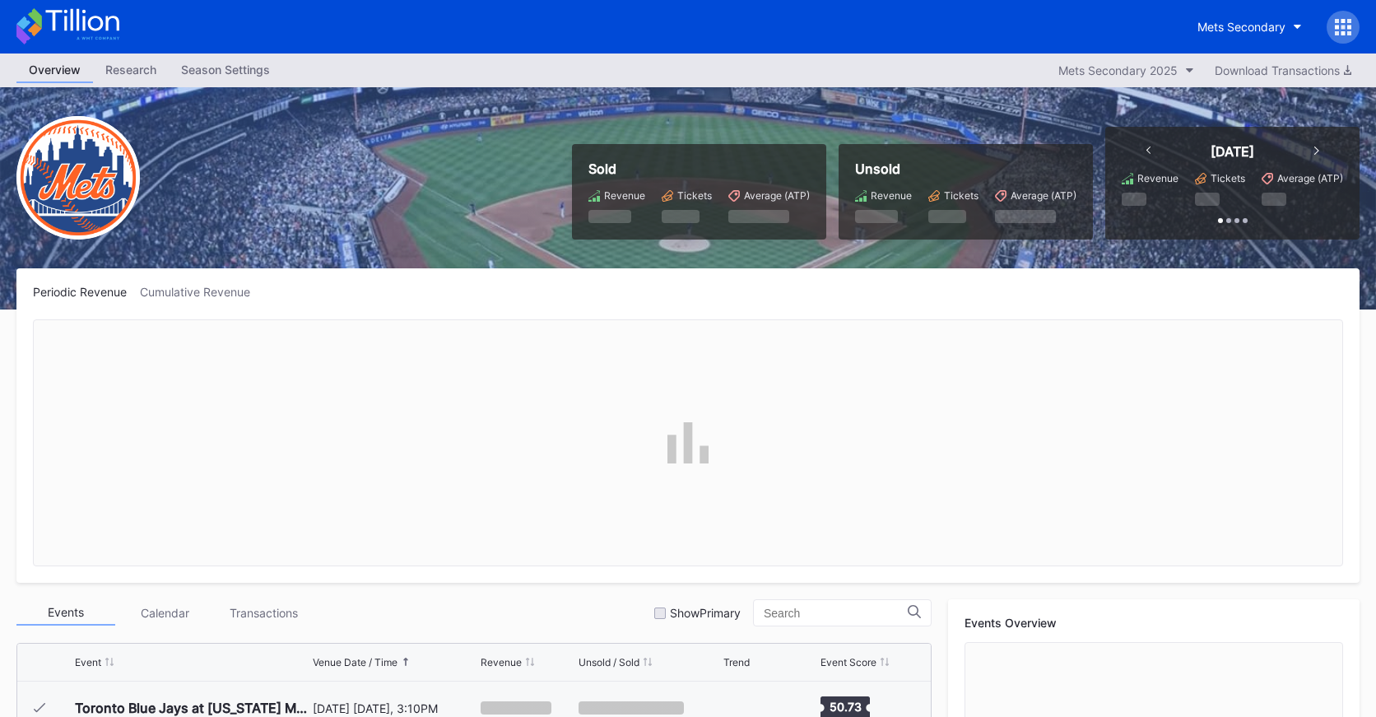
scroll to position [3637, 0]
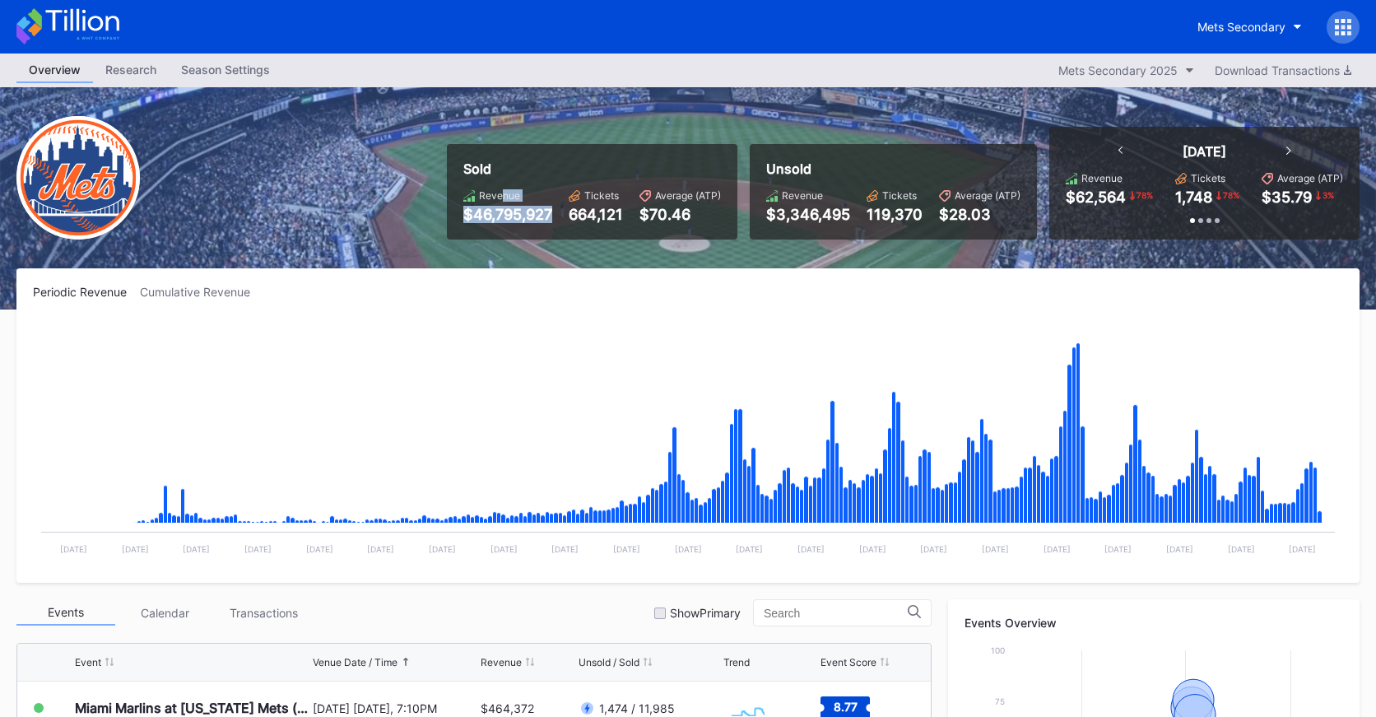
drag, startPoint x: 502, startPoint y: 191, endPoint x: 551, endPoint y: 230, distance: 62.7
click at [551, 230] on div "Sold Revenue $46,795,927 Tickets 664,121 Average (ATP) $70.46" at bounding box center [592, 191] width 290 height 95
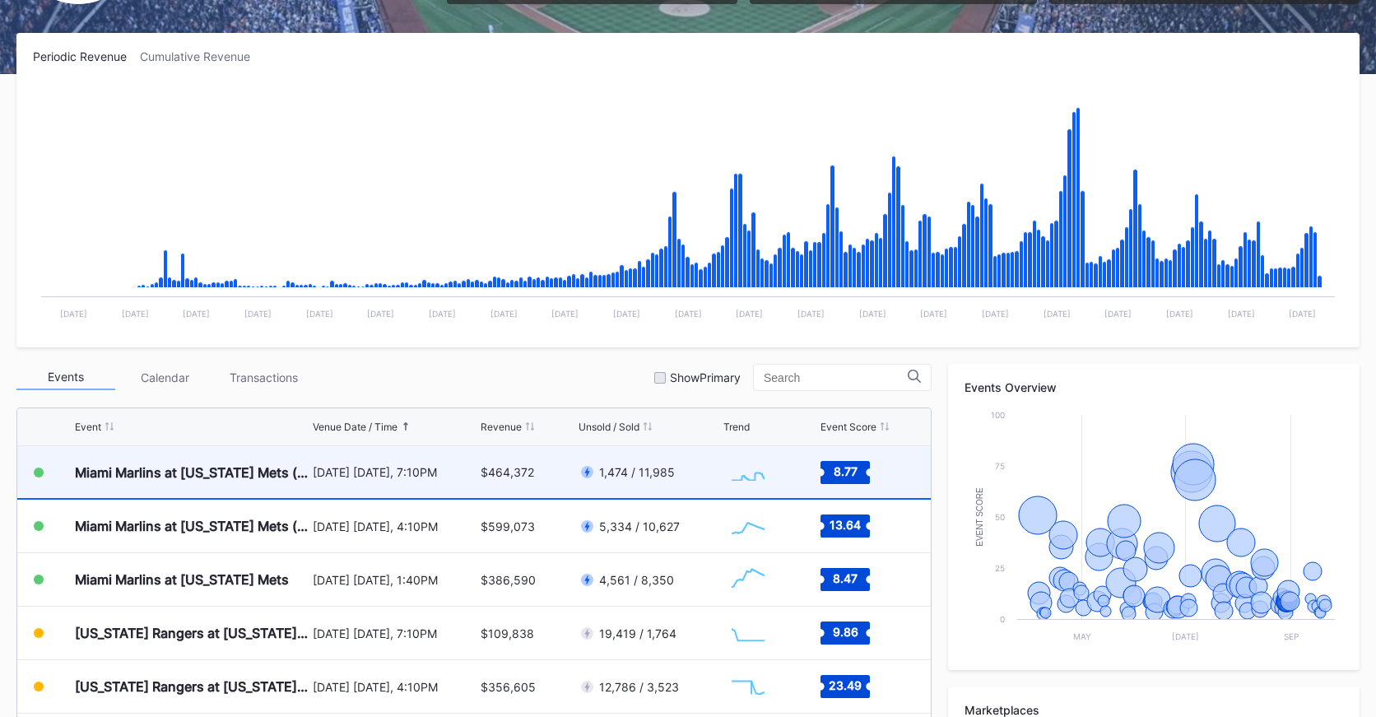
scroll to position [0, 0]
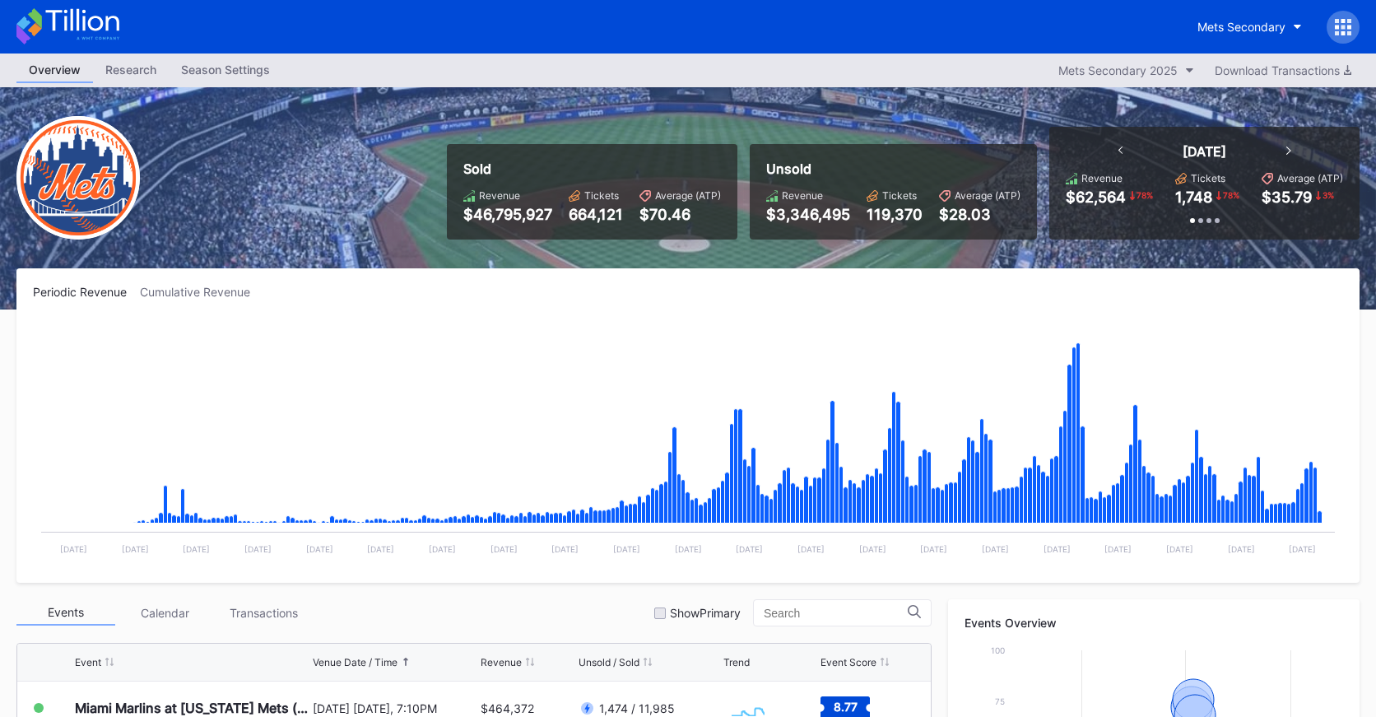
click at [84, 26] on icon at bounding box center [81, 20] width 73 height 22
click at [1256, 30] on div "Mets Secondary" at bounding box center [1241, 27] width 88 height 14
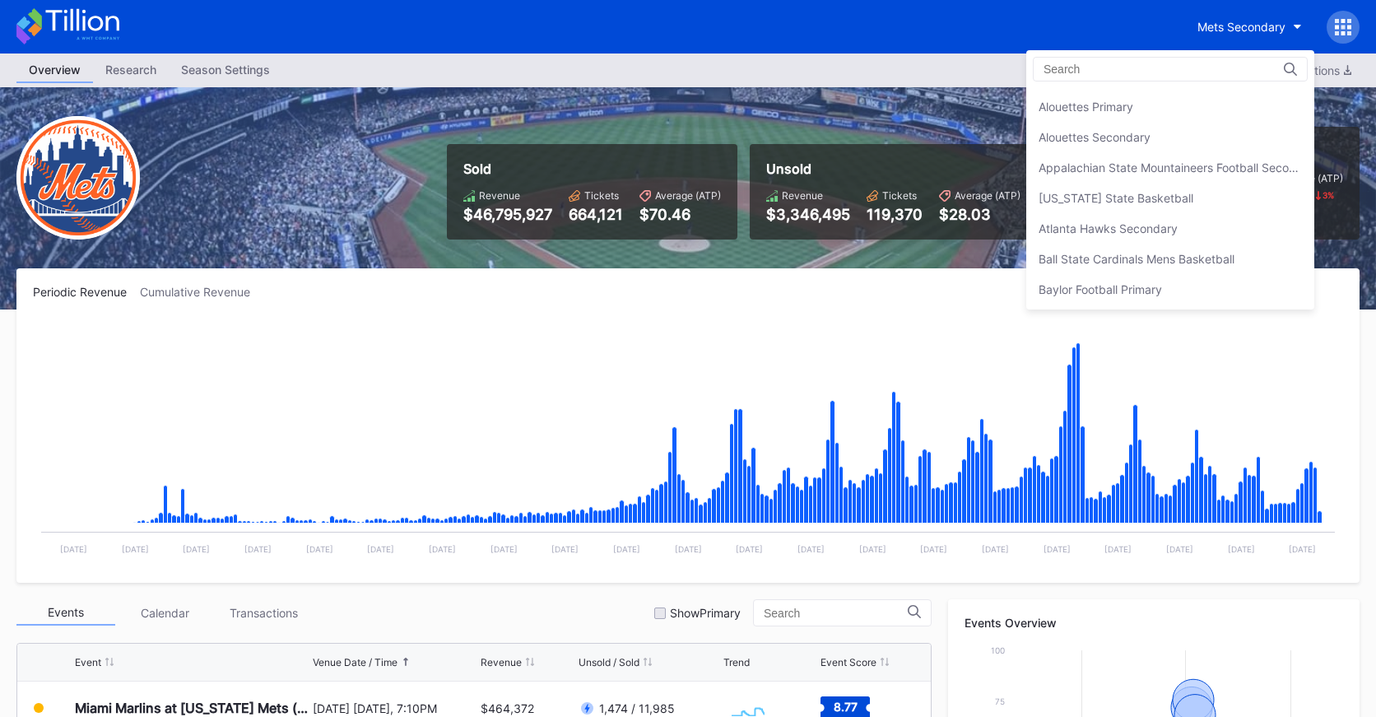
scroll to position [107, 0]
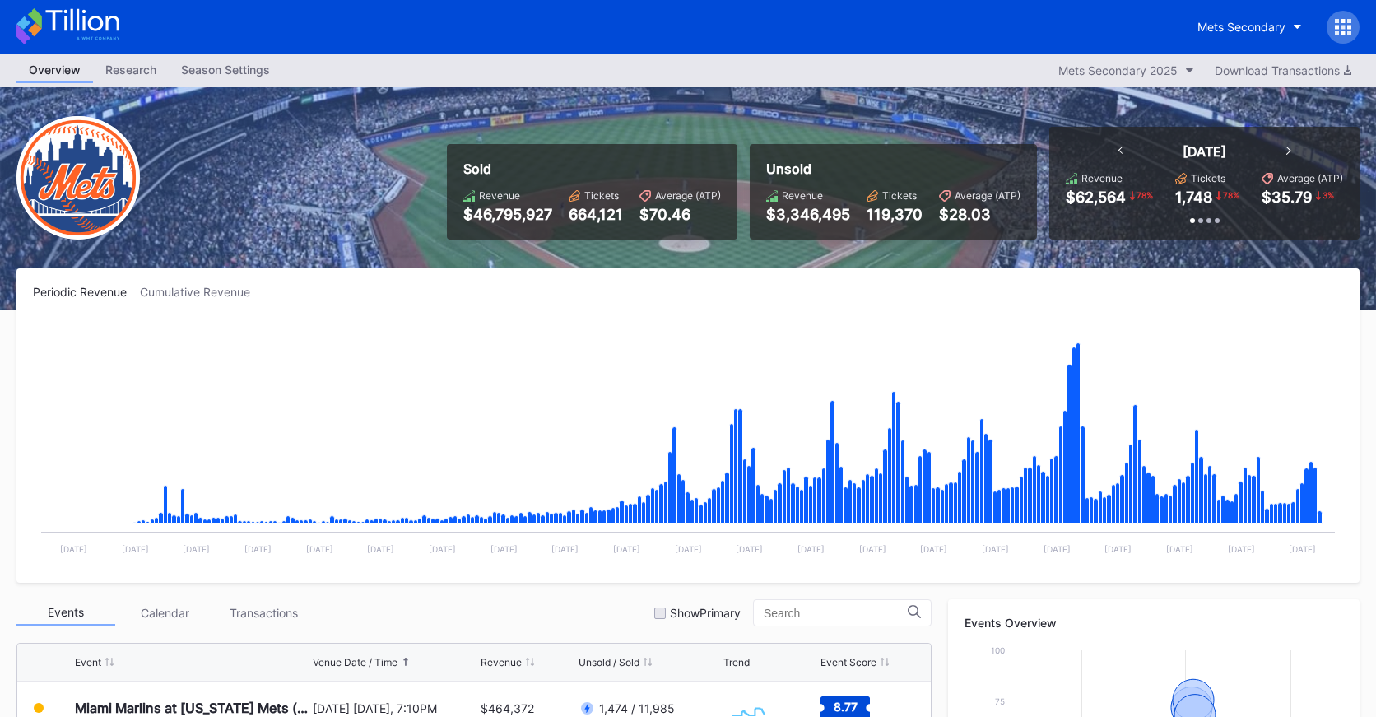
click at [95, 26] on icon at bounding box center [67, 26] width 103 height 36
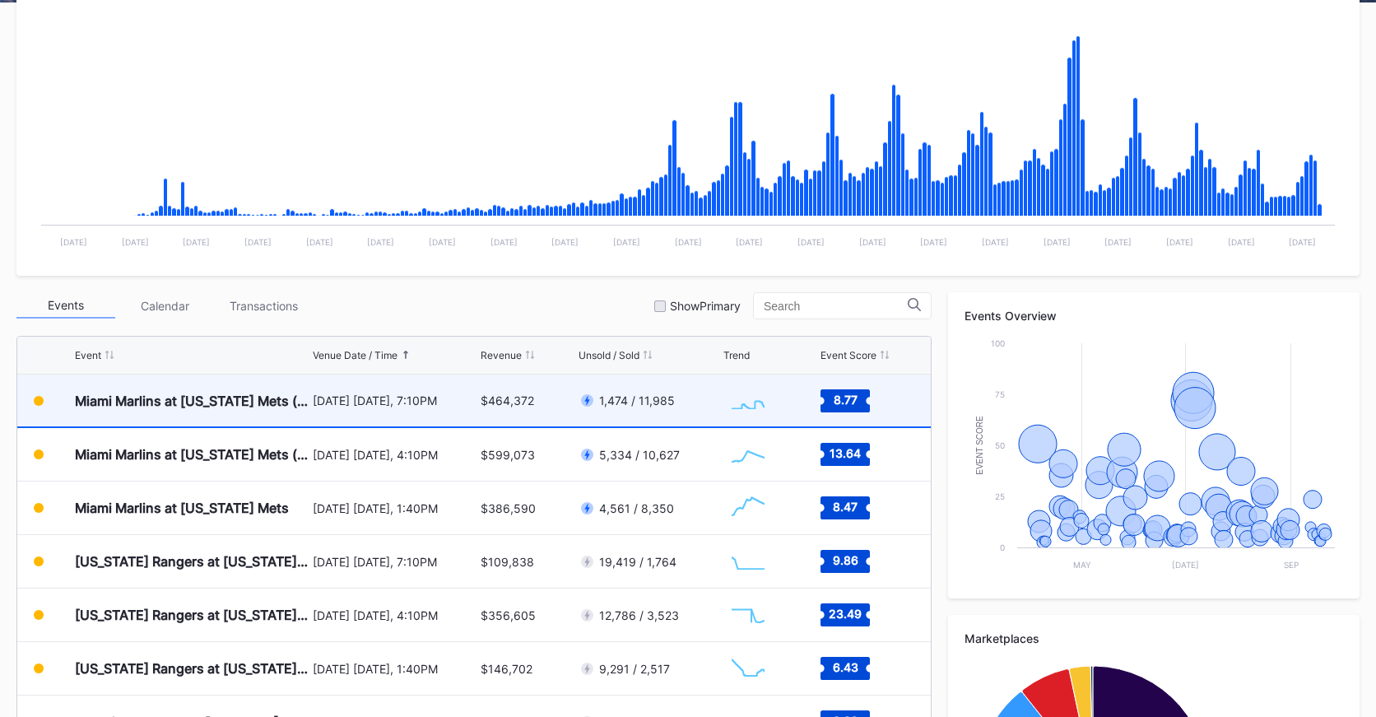
scroll to position [326, 0]
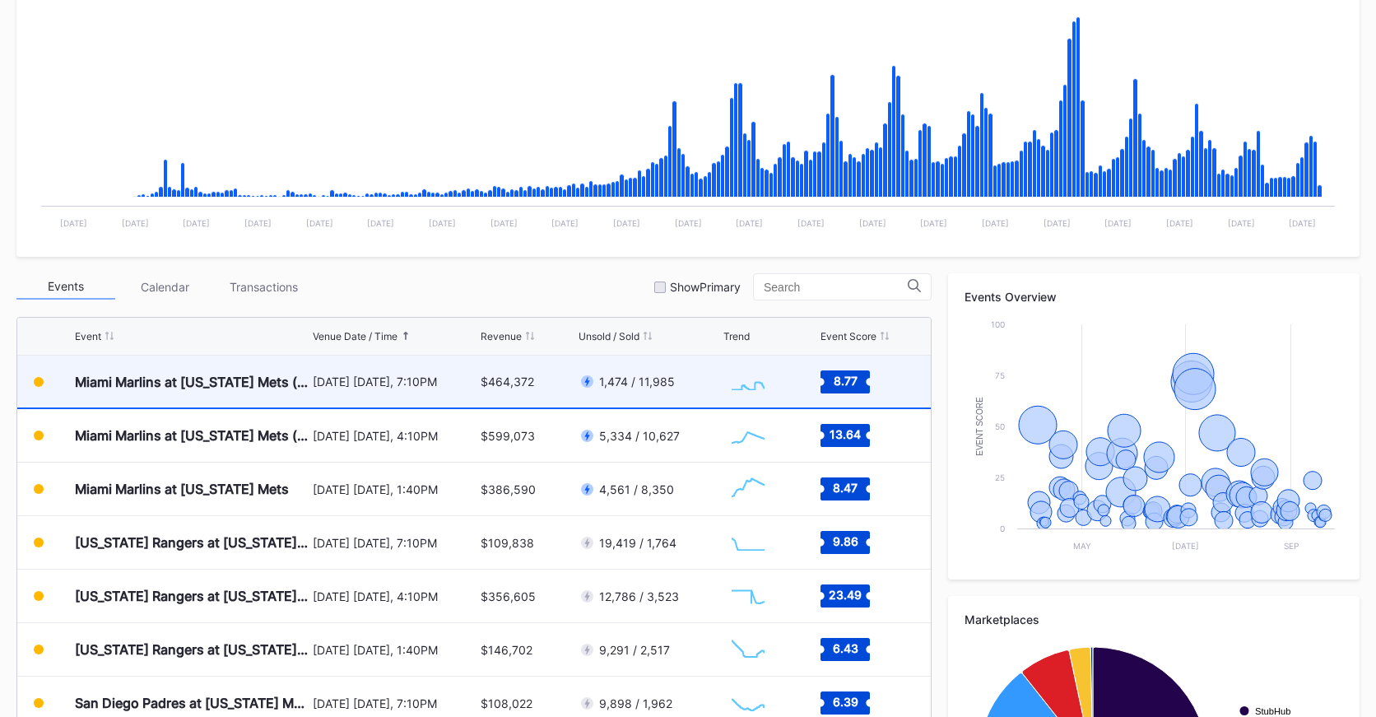
click at [542, 379] on div "$464,372" at bounding box center [528, 381] width 94 height 52
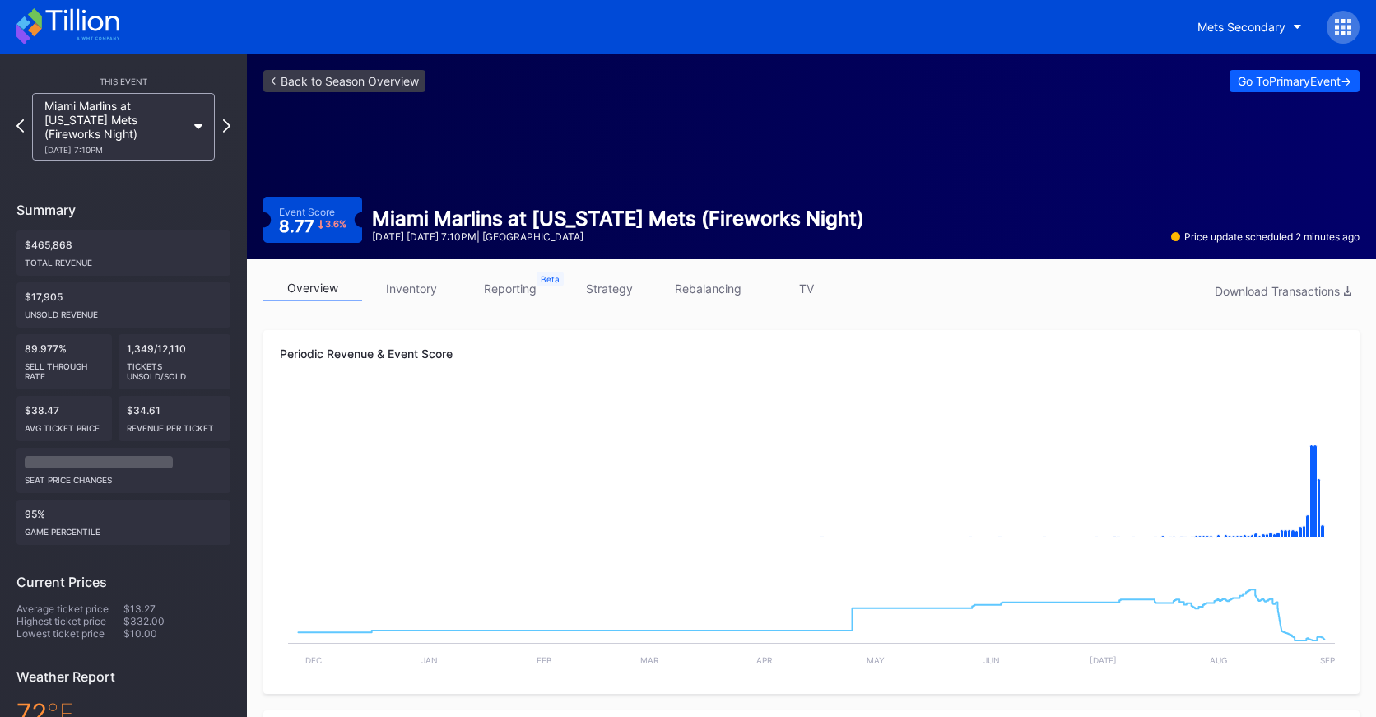
click at [412, 295] on link "inventory" at bounding box center [411, 289] width 99 height 26
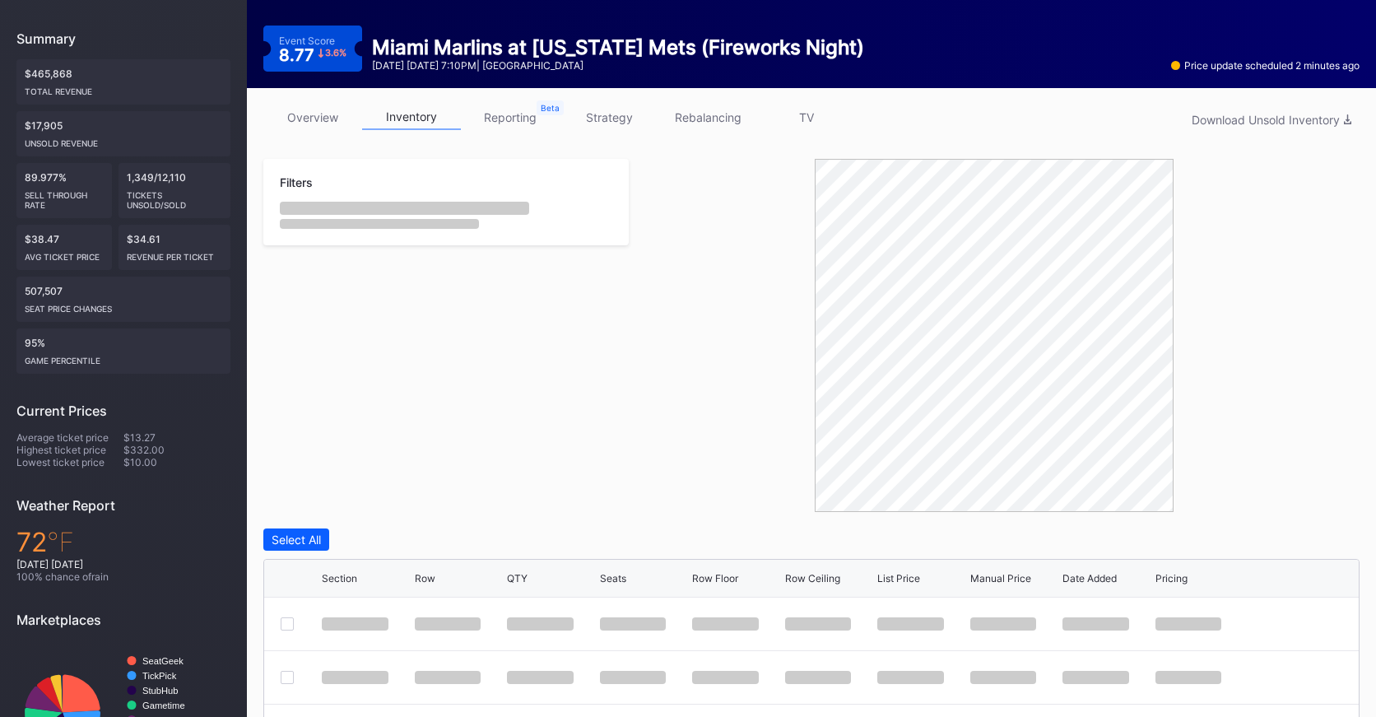
scroll to position [444, 0]
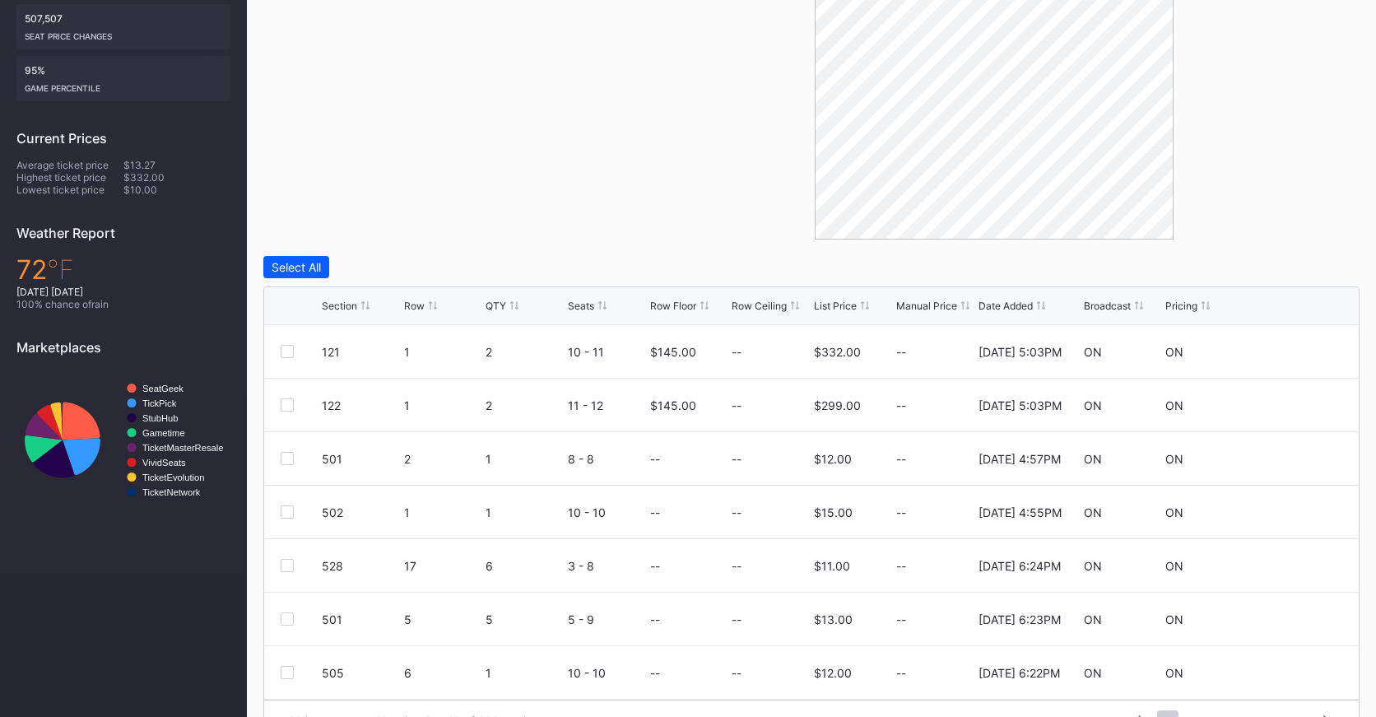
click at [844, 312] on div "Section Row QTY Seats Row Floor Row Ceiling List Price Manual Price Date Added …" at bounding box center [811, 306] width 1094 height 38
click at [844, 309] on div "List Price" at bounding box center [835, 306] width 43 height 12
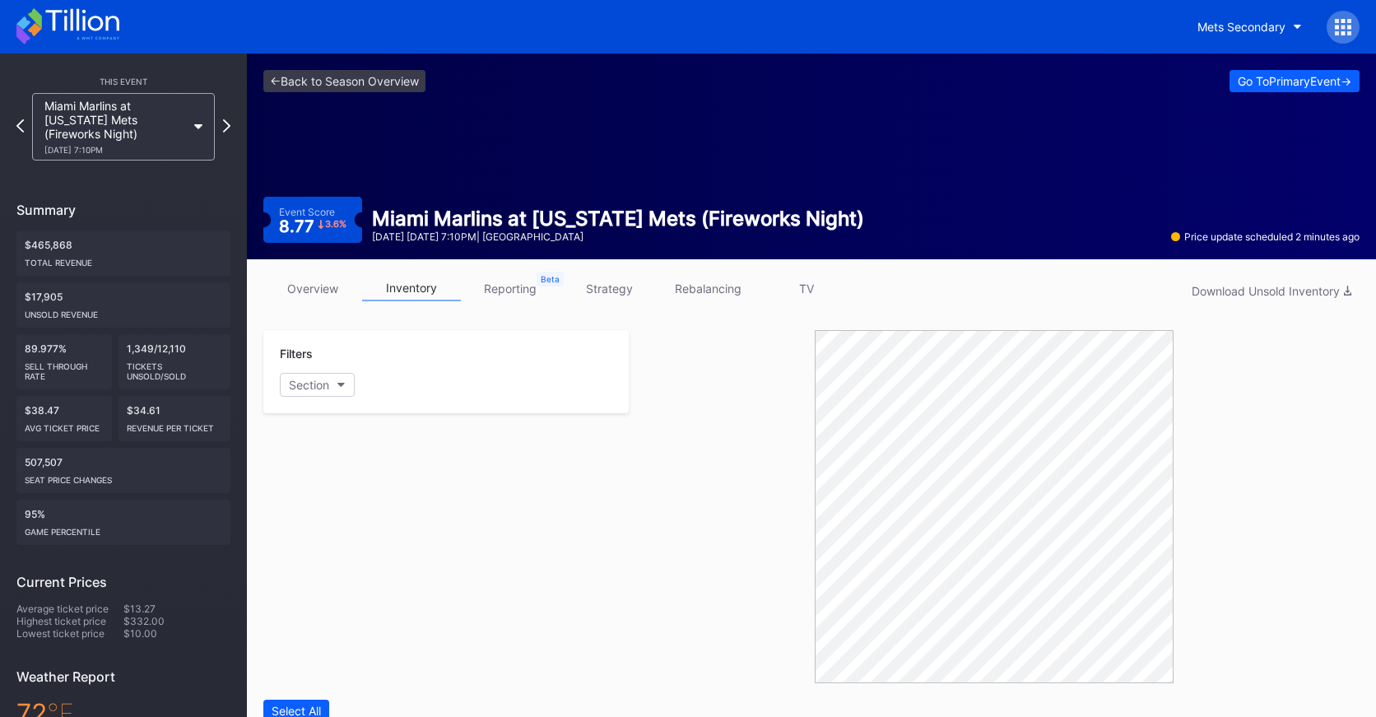
scroll to position [2, 0]
